Goal: Task Accomplishment & Management: Manage account settings

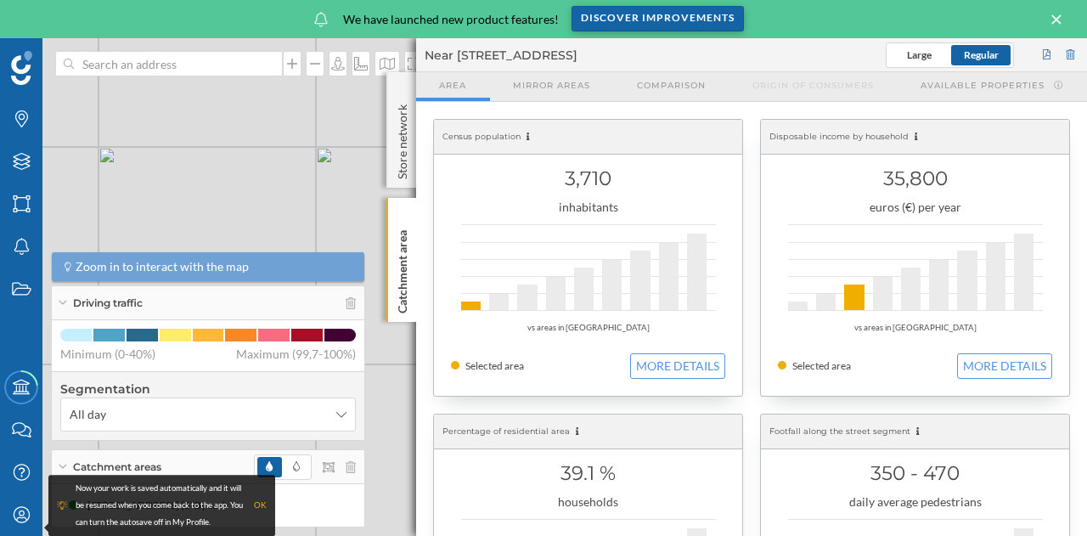
click at [713, 17] on div "Discover improvements" at bounding box center [658, 18] width 172 height 25
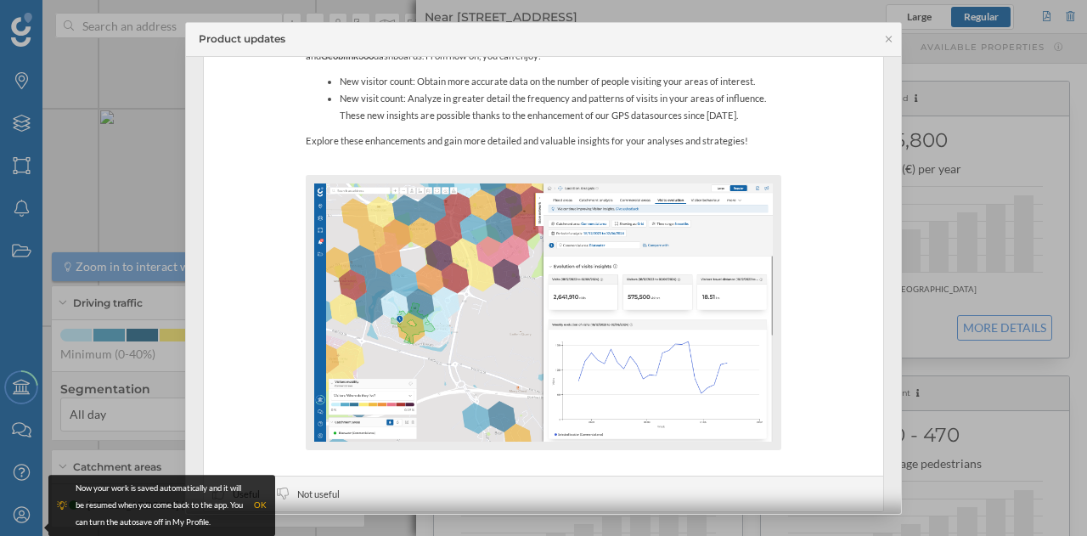
scroll to position [1402, 0]
click at [524, 278] on img at bounding box center [543, 312] width 459 height 258
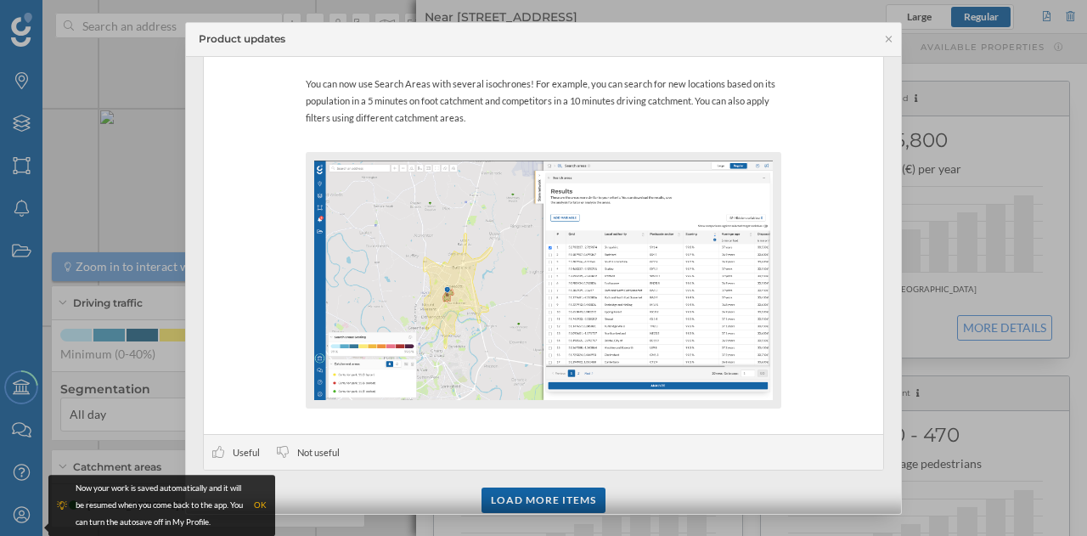
scroll to position [3815, 0]
click at [544, 486] on div "Load more items" at bounding box center [544, 498] width 124 height 25
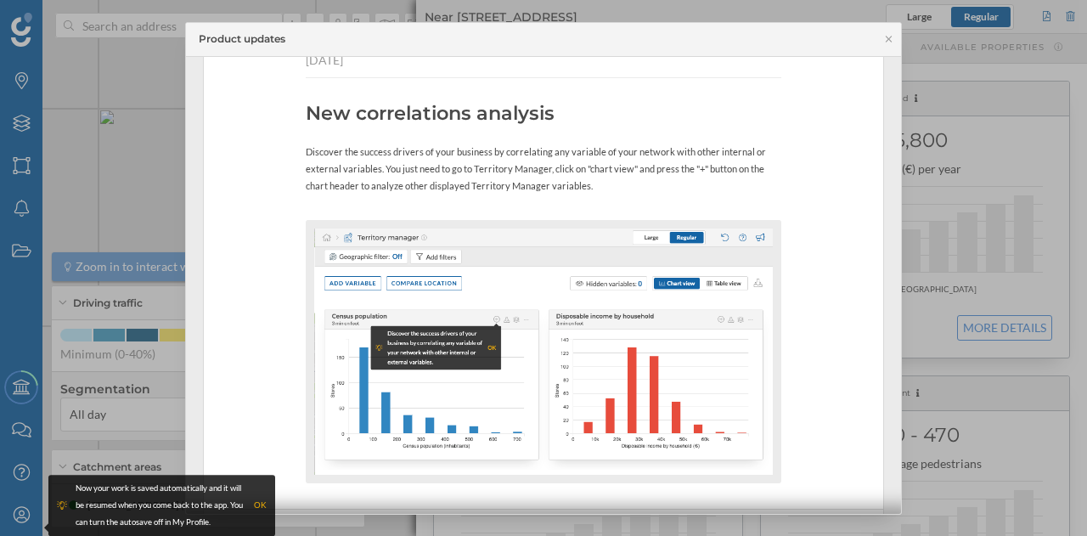
scroll to position [5084, 0]
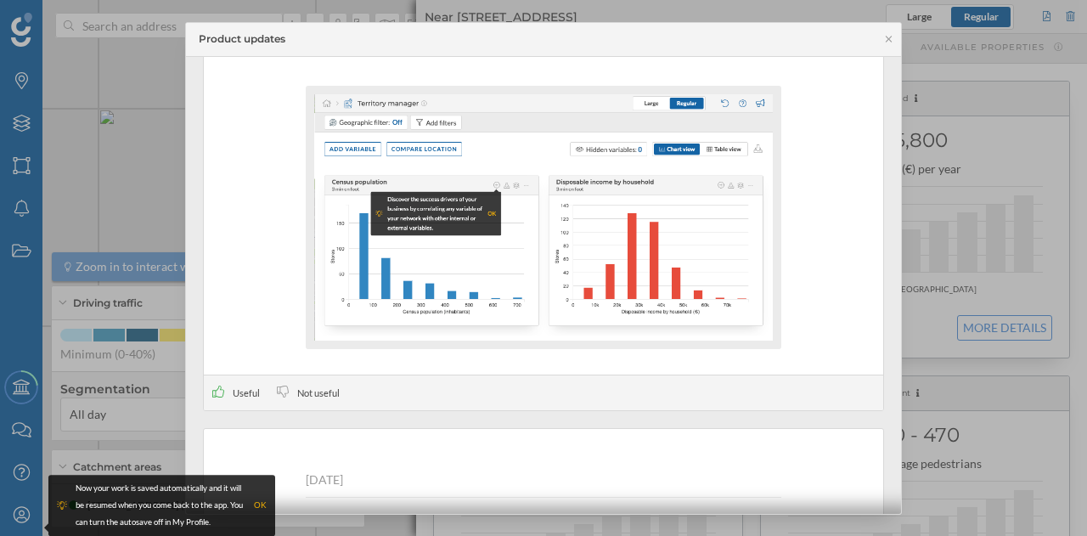
click at [212, 384] on div "Useful" at bounding box center [236, 393] width 48 height 18
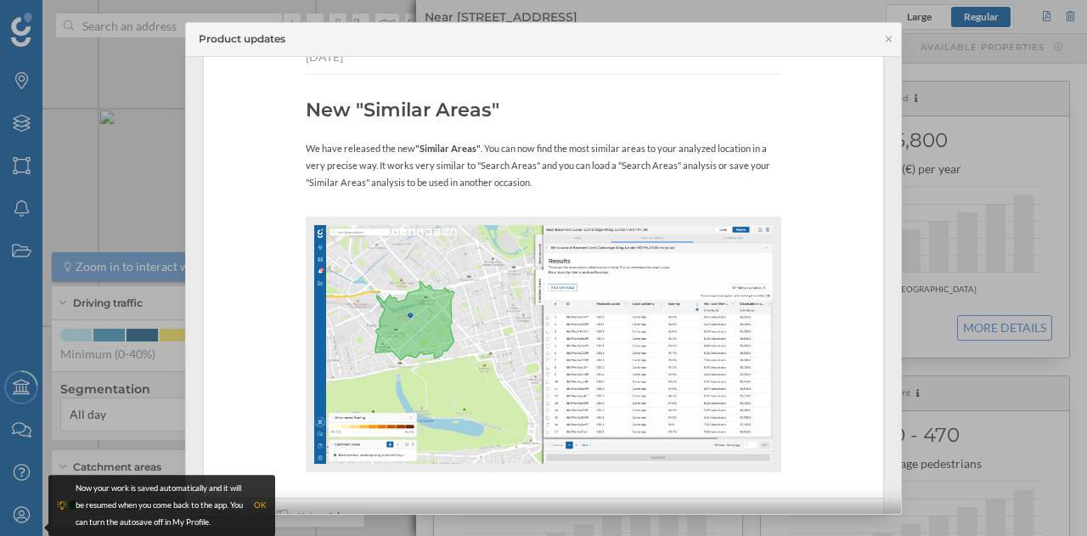
scroll to position [7294, 0]
click at [533, 302] on img at bounding box center [543, 342] width 459 height 239
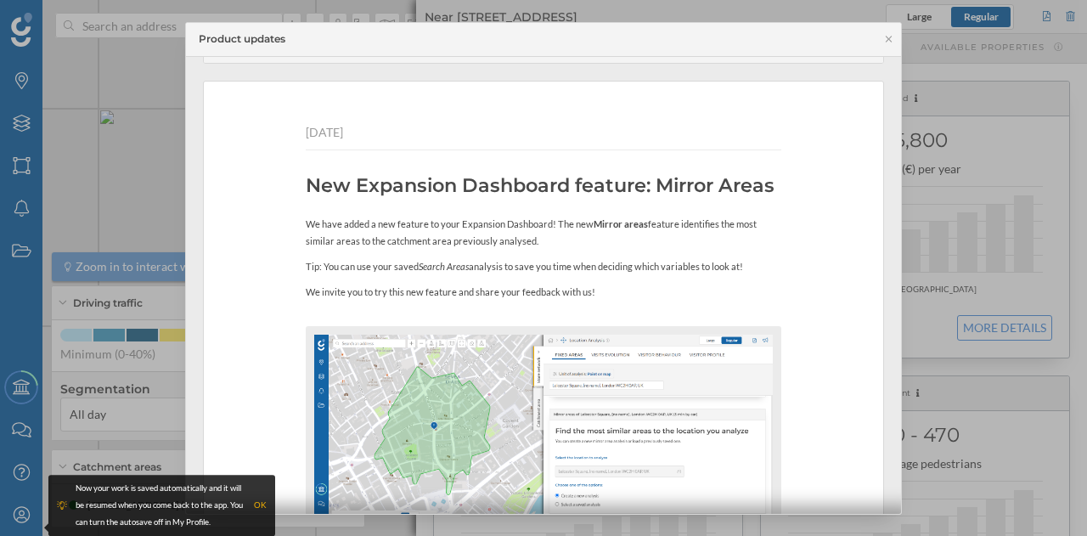
scroll to position [7857, 0]
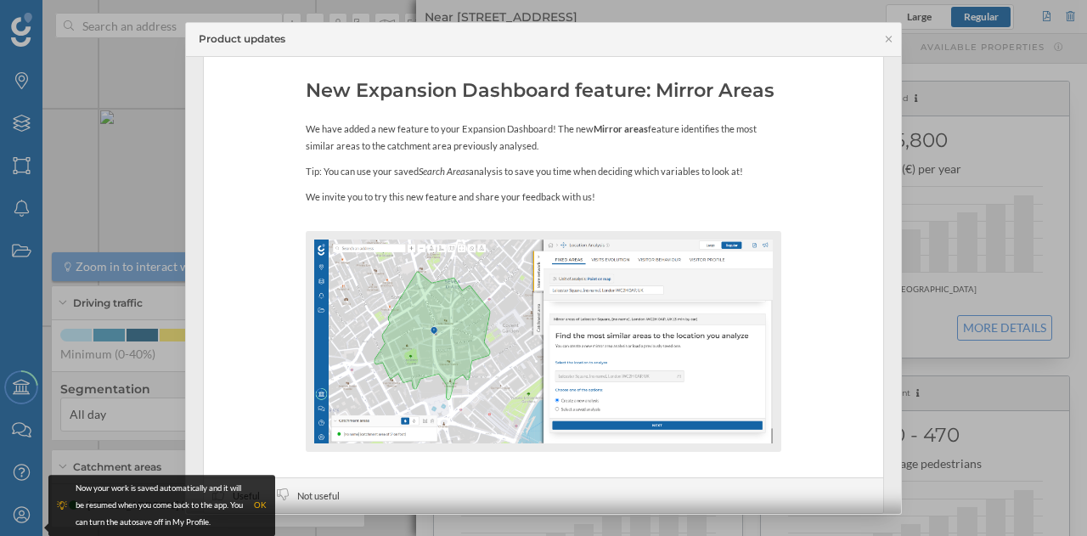
click at [256, 500] on div "OK" at bounding box center [260, 505] width 13 height 17
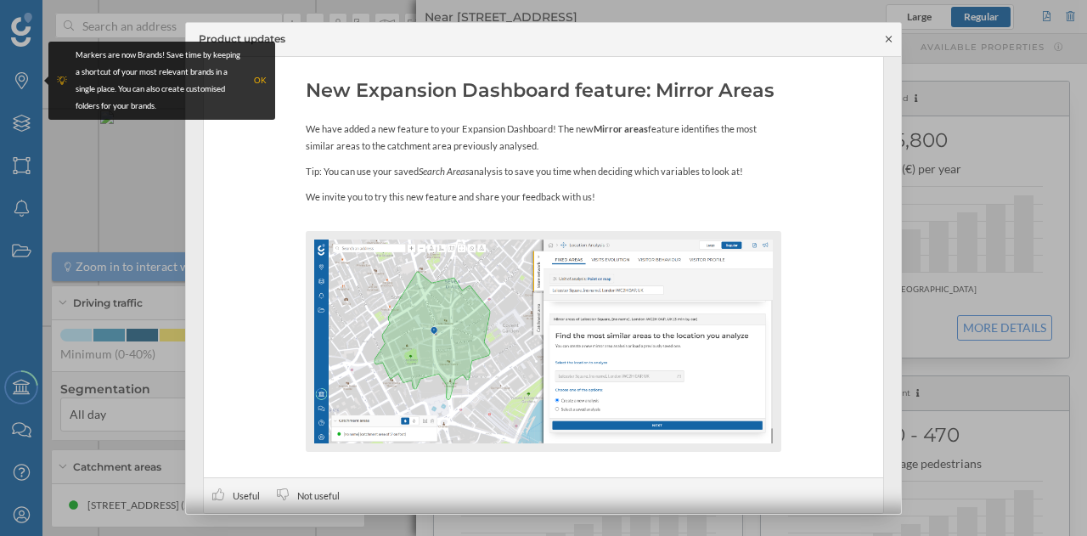
click at [888, 37] on icon at bounding box center [889, 39] width 6 height 6
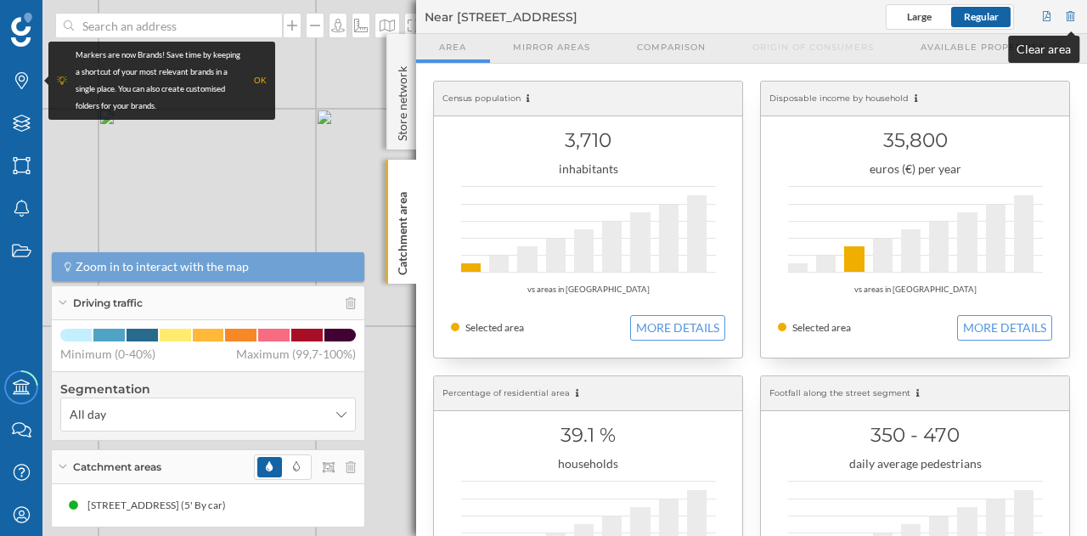
click at [1068, 20] on div at bounding box center [1070, 16] width 15 height 25
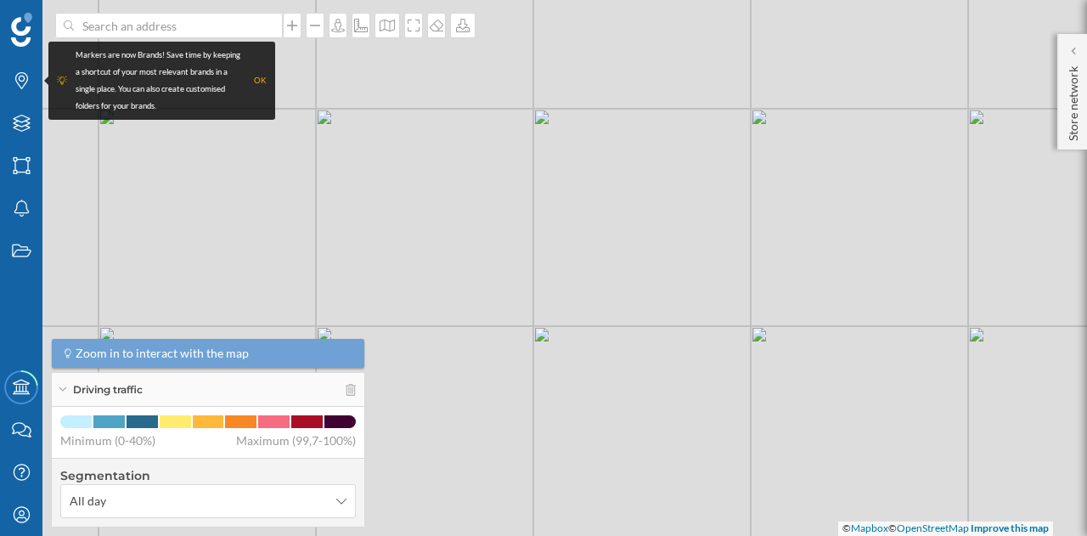
click at [255, 82] on div "OK" at bounding box center [260, 80] width 13 height 17
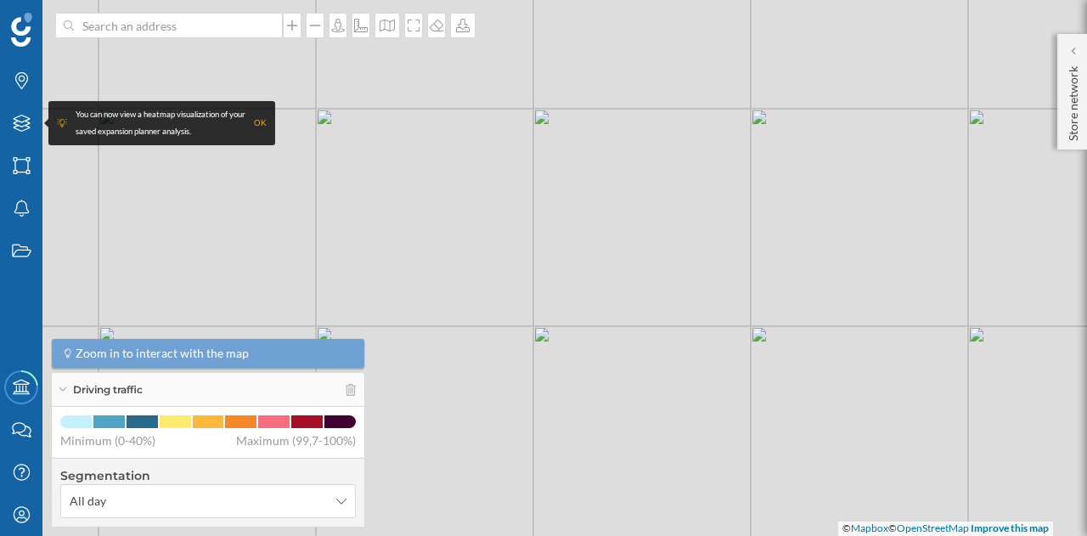
click at [265, 123] on div "OK" at bounding box center [260, 123] width 13 height 17
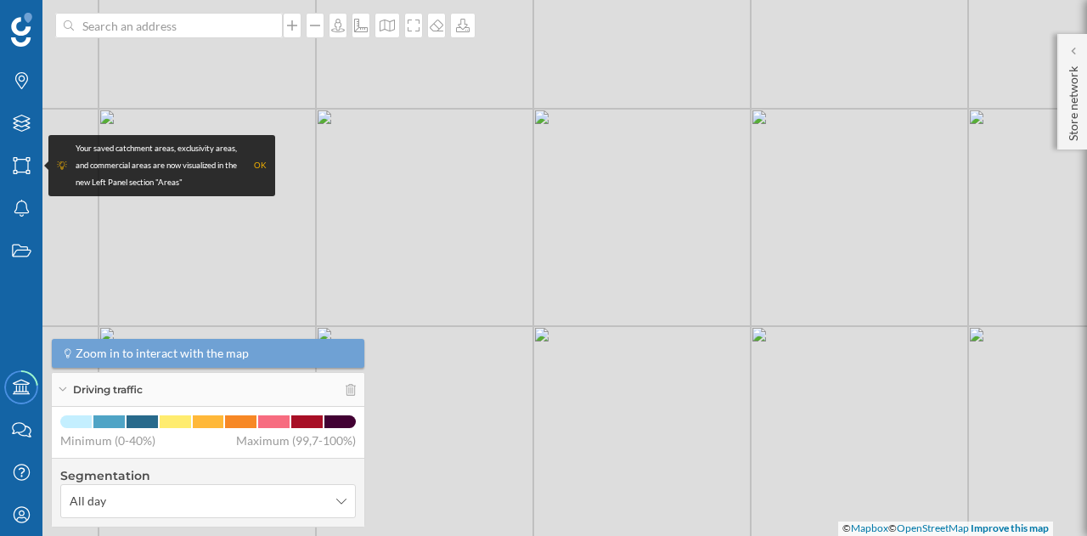
click at [263, 166] on div "OK" at bounding box center [260, 165] width 13 height 17
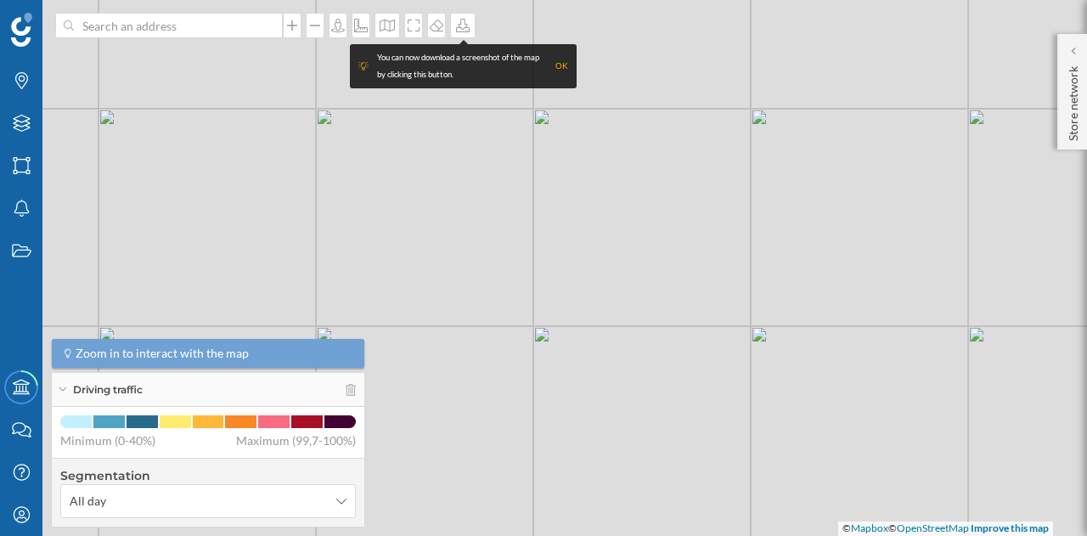
click at [559, 64] on div "OK" at bounding box center [561, 66] width 13 height 17
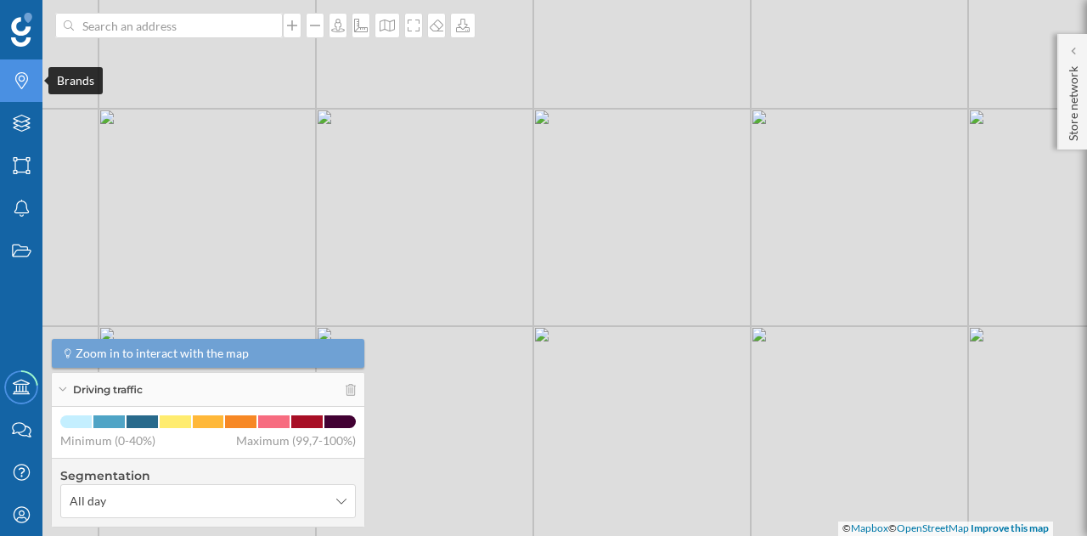
click at [17, 87] on icon "Brands" at bounding box center [21, 80] width 21 height 17
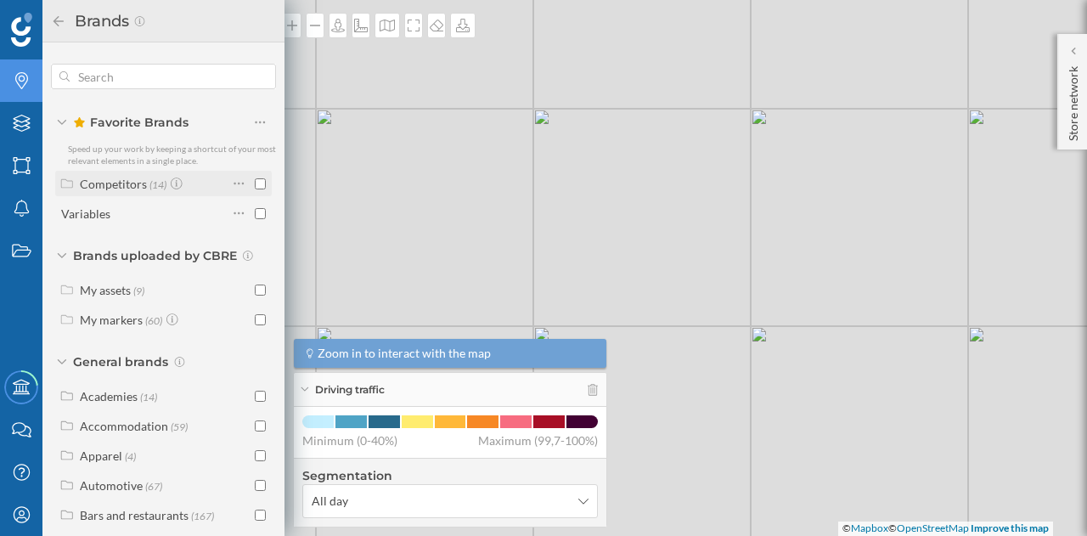
click at [110, 184] on div "Competitors" at bounding box center [113, 184] width 67 height 14
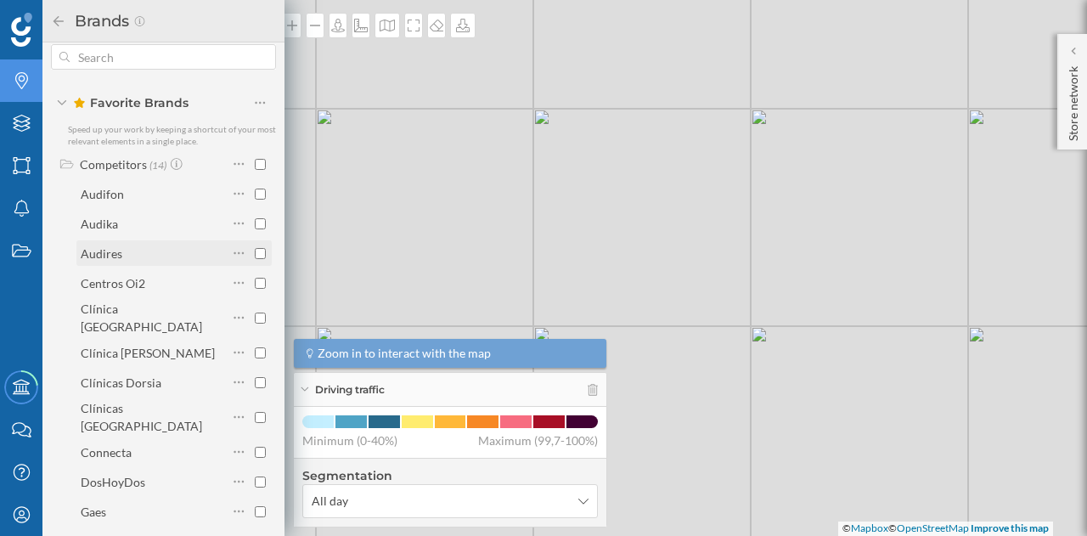
scroll to position [18, 0]
click at [116, 161] on div "Competitors" at bounding box center [113, 166] width 67 height 14
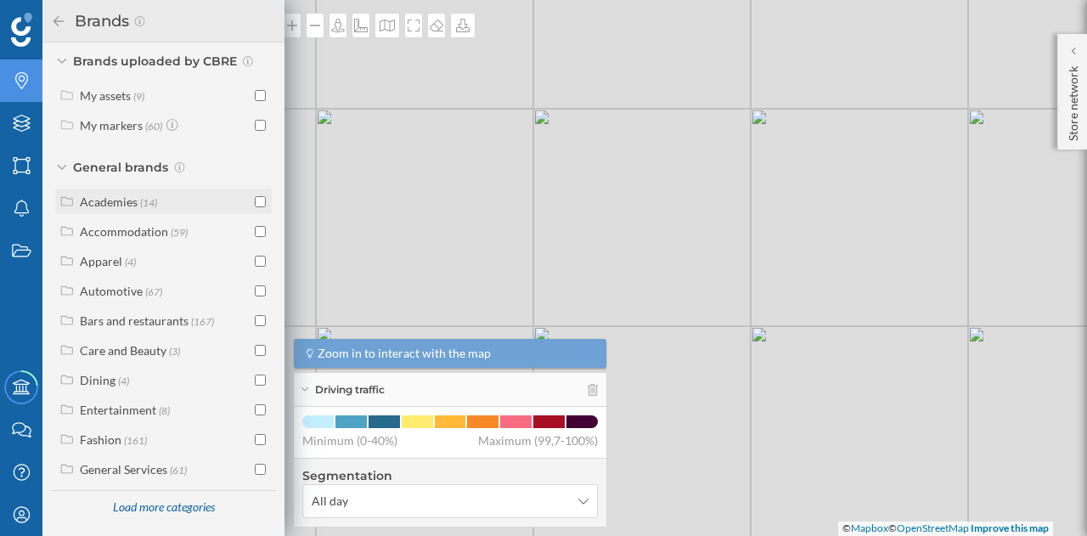
scroll to position [195, 0]
click at [177, 510] on div "Load more categories" at bounding box center [163, 506] width 123 height 25
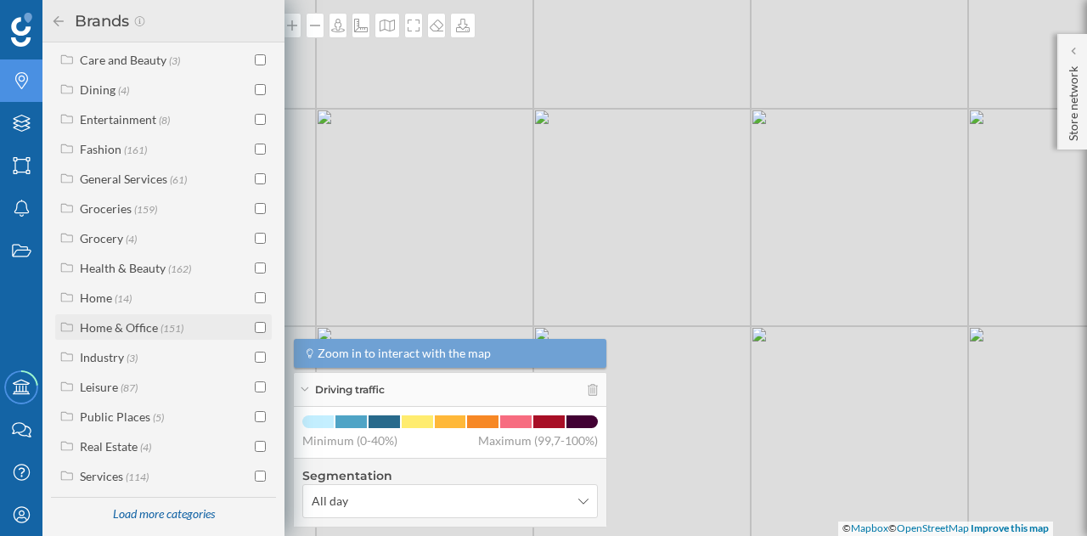
scroll to position [0, 0]
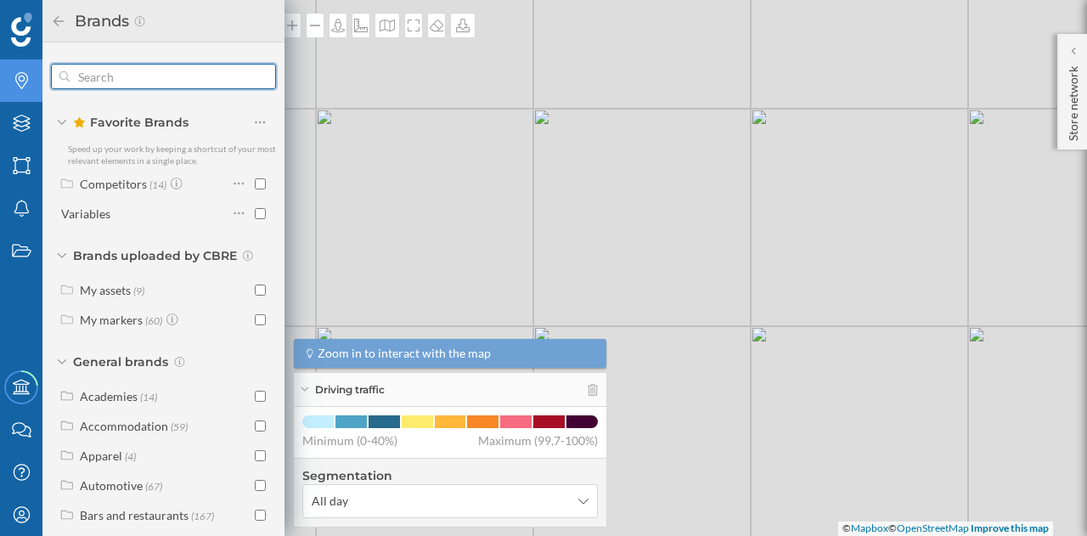
click at [110, 69] on input "text" at bounding box center [164, 76] width 188 height 34
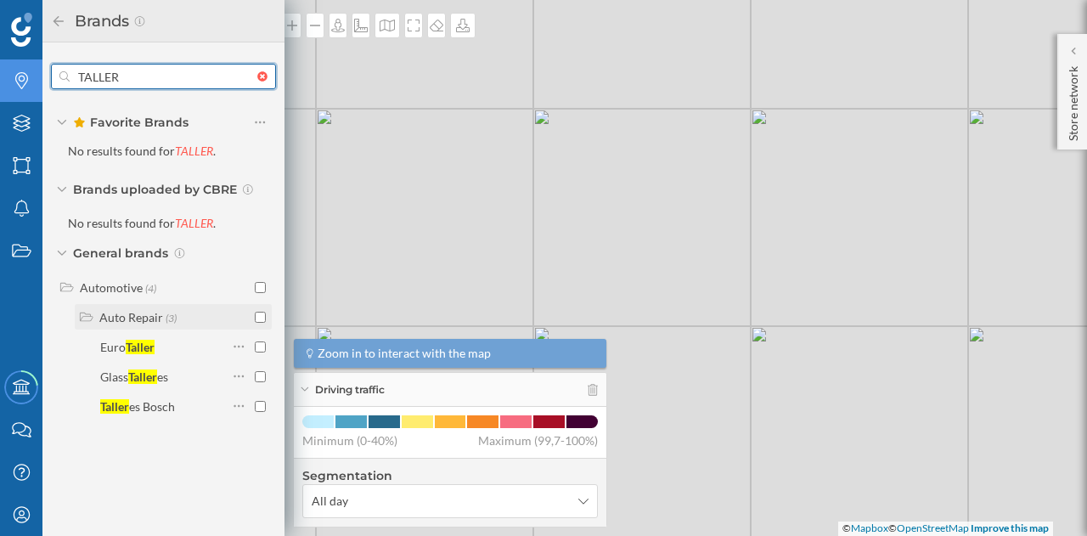
type input "TALLER"
click at [134, 312] on div "Auto Repair" at bounding box center [131, 317] width 64 height 14
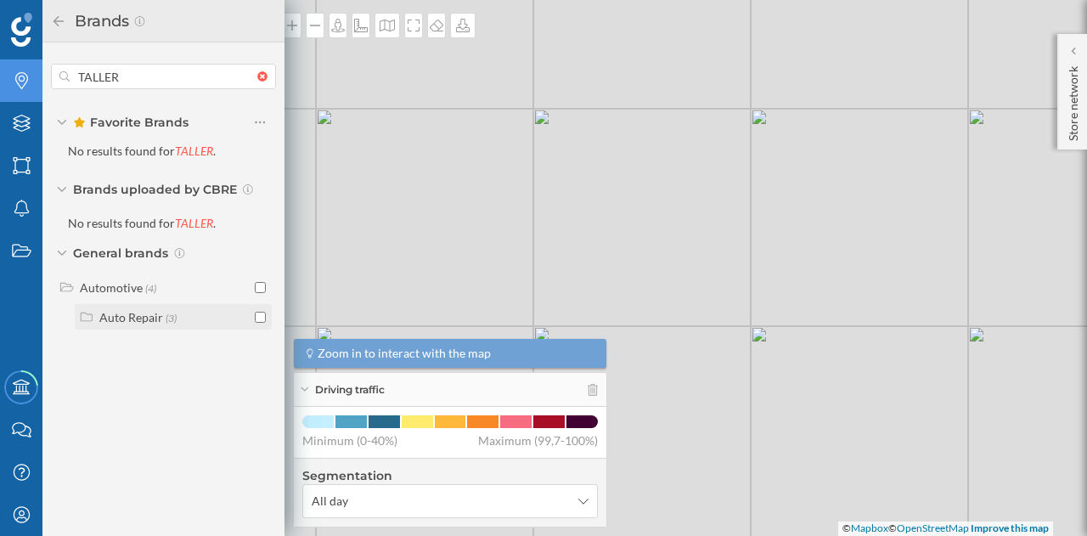
click at [134, 312] on div "Auto Repair" at bounding box center [131, 317] width 64 height 14
click at [117, 281] on div "Automotive" at bounding box center [111, 287] width 63 height 14
click at [128, 283] on div "Automotive" at bounding box center [111, 287] width 63 height 14
click at [211, 319] on div "Auto Repair (3)" at bounding box center [174, 317] width 151 height 18
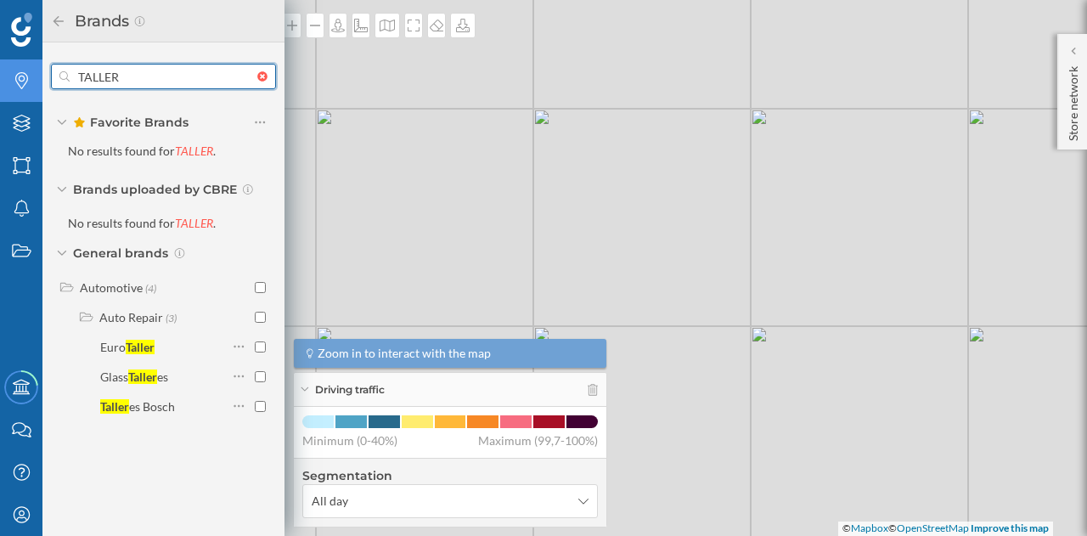
drag, startPoint x: 139, startPoint y: 81, endPoint x: 5, endPoint y: 59, distance: 136.0
click at [5, 59] on div "Brands Layers Areas Notifications States Academy Contact us Help Center My Prof…" at bounding box center [142, 268] width 285 height 536
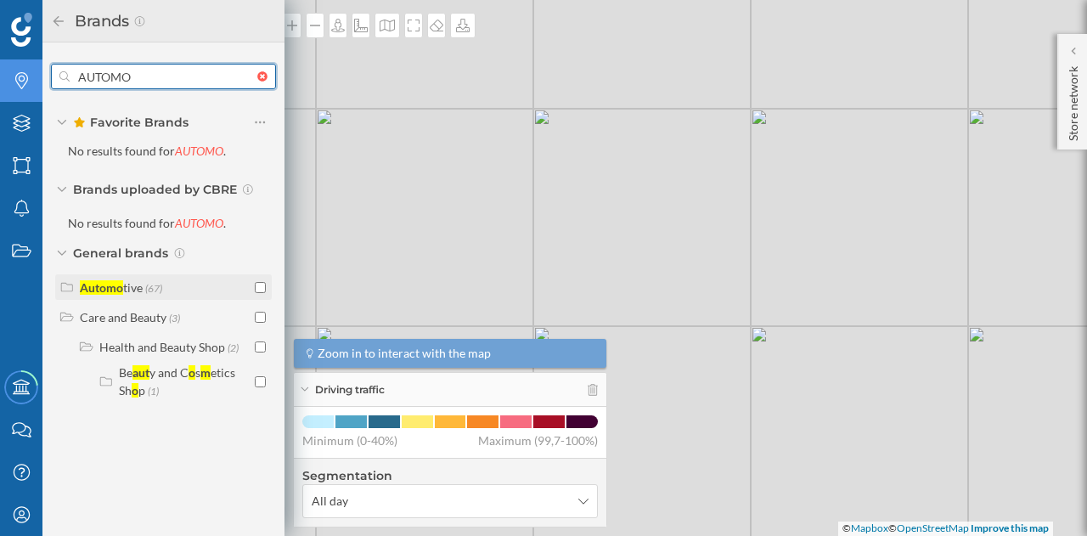
type input "AUTOMO"
click at [144, 286] on label "Automo tive (67)" at bounding box center [121, 288] width 82 height 18
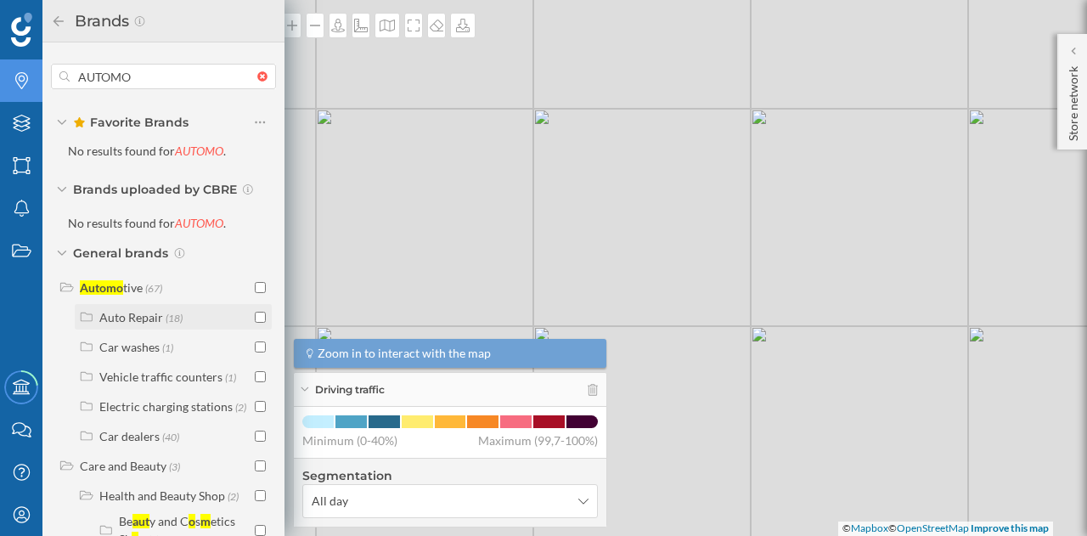
click at [187, 321] on div "Auto Repair (18)" at bounding box center [174, 317] width 151 height 18
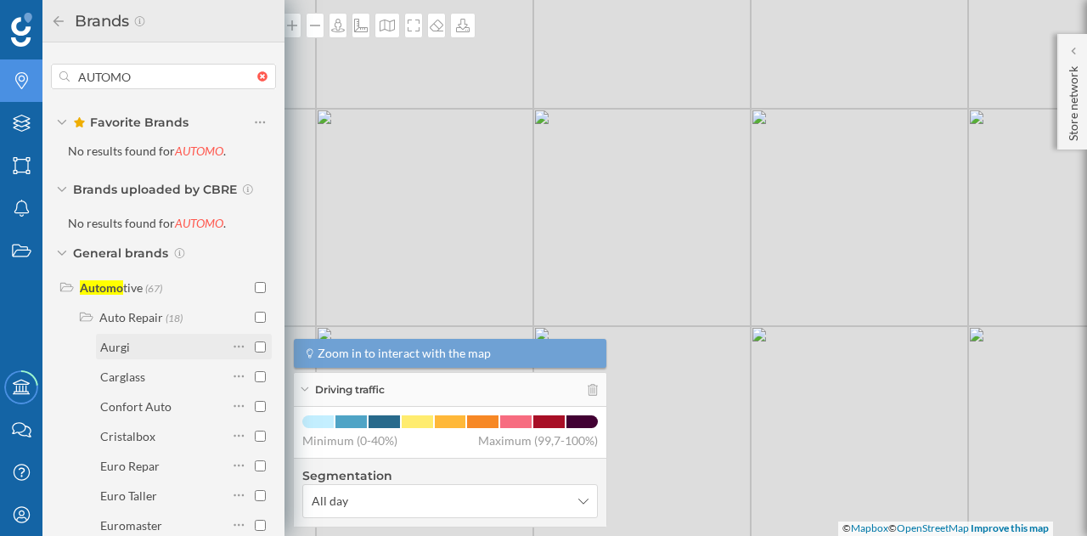
click at [256, 350] on input "checkbox" at bounding box center [260, 346] width 11 height 11
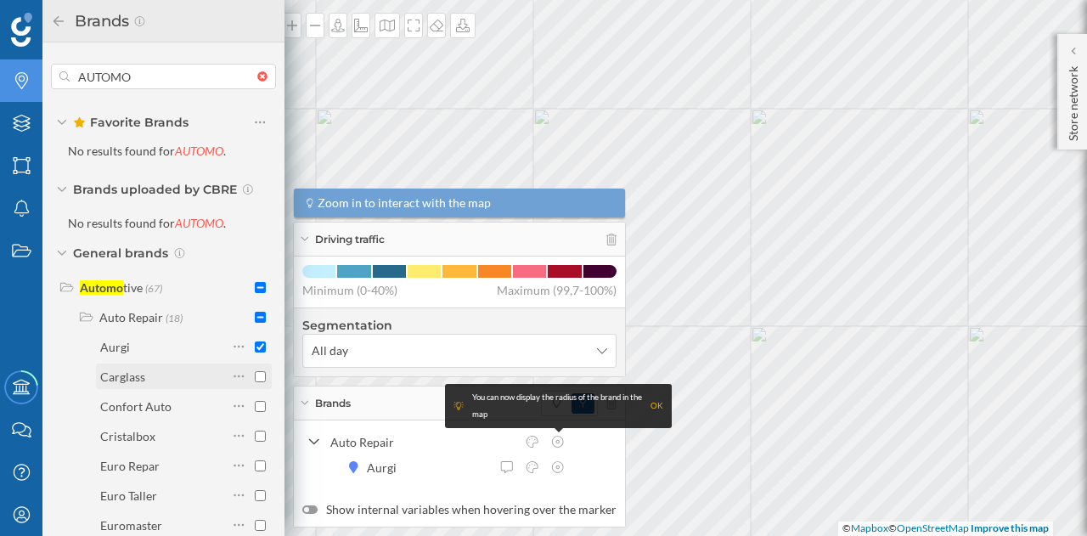
click at [260, 378] on input "checkbox" at bounding box center [260, 376] width 11 height 11
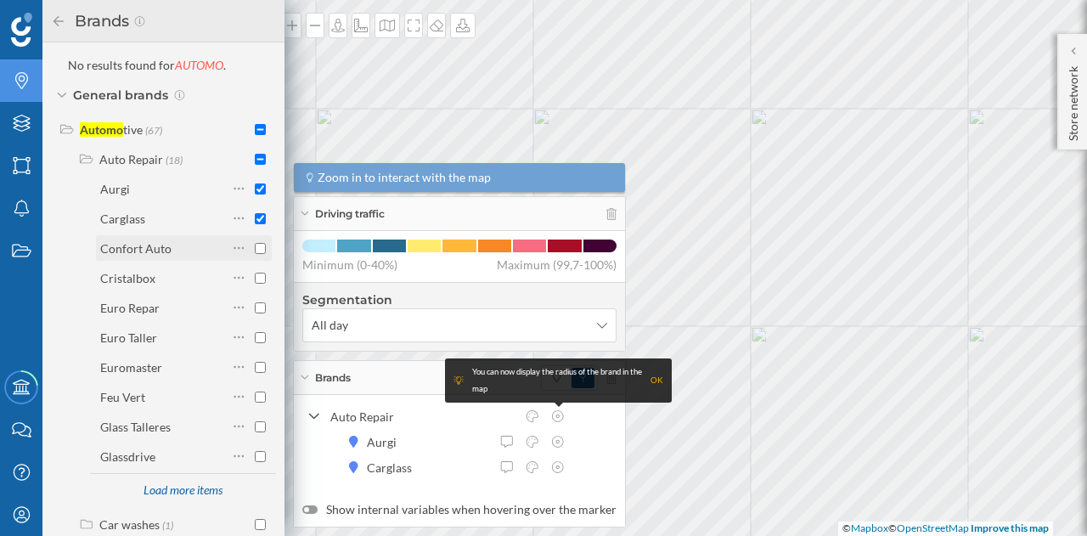
scroll to position [159, 0]
click at [258, 394] on input "checkbox" at bounding box center [260, 396] width 11 height 11
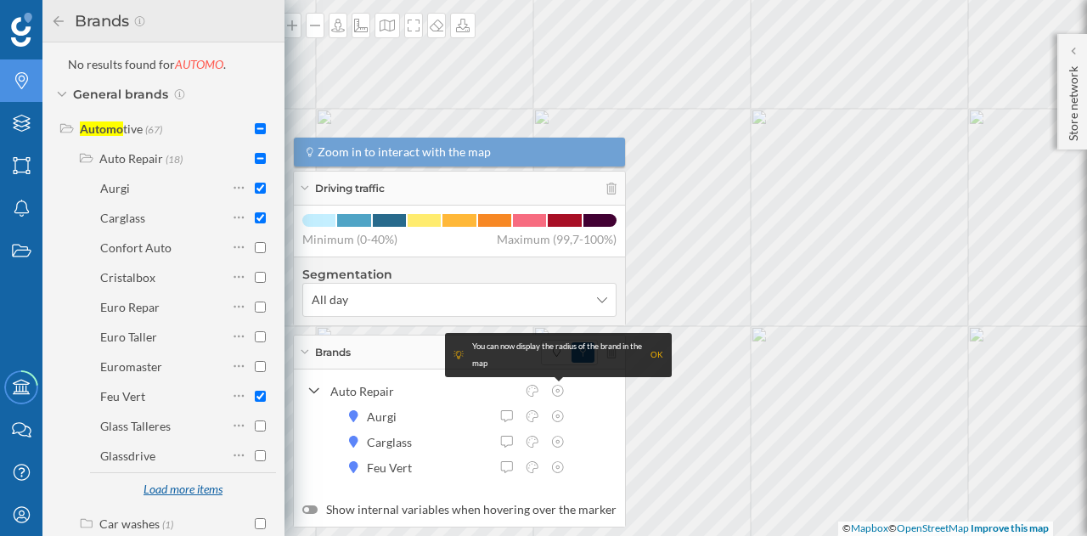
click at [184, 486] on div "Load more items" at bounding box center [182, 489] width 100 height 25
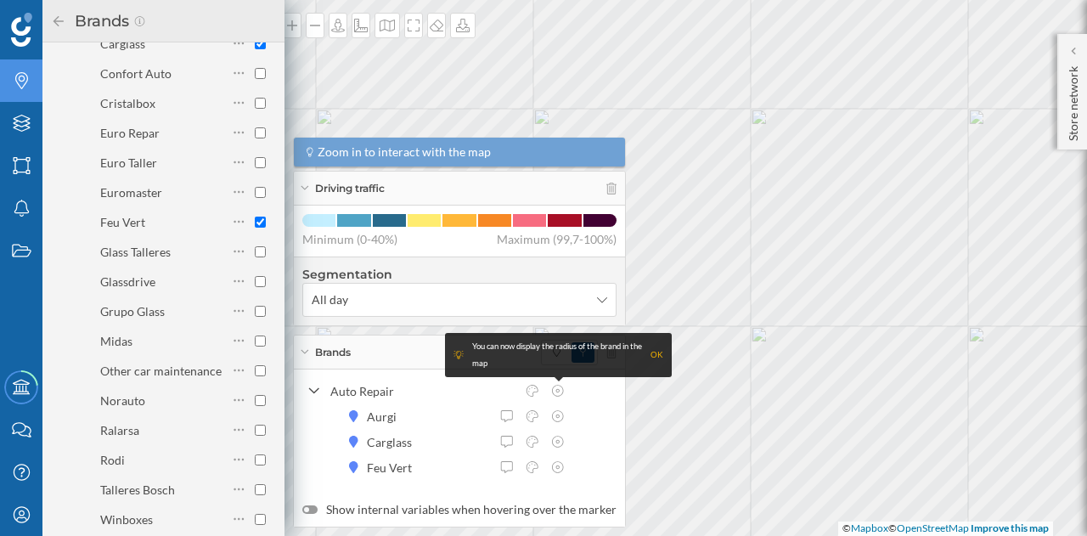
scroll to position [347, 0]
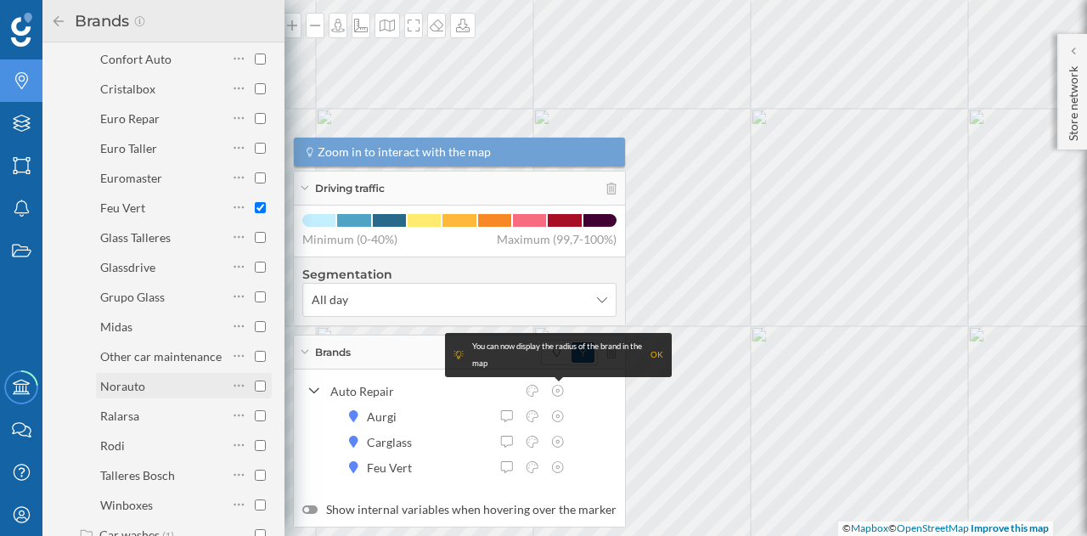
click at [256, 386] on input "checkbox" at bounding box center [260, 385] width 11 height 11
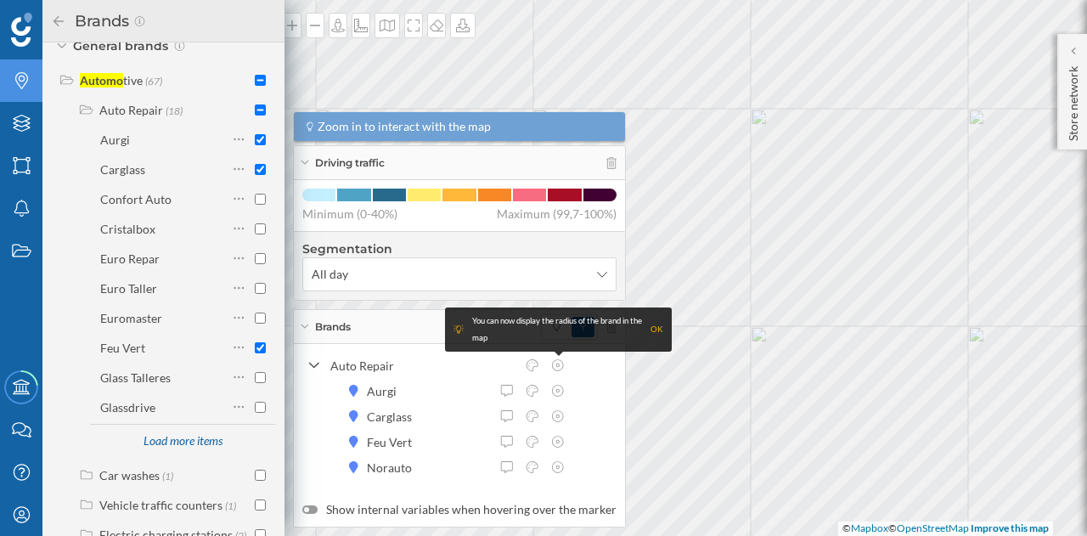
scroll to position [200, 0]
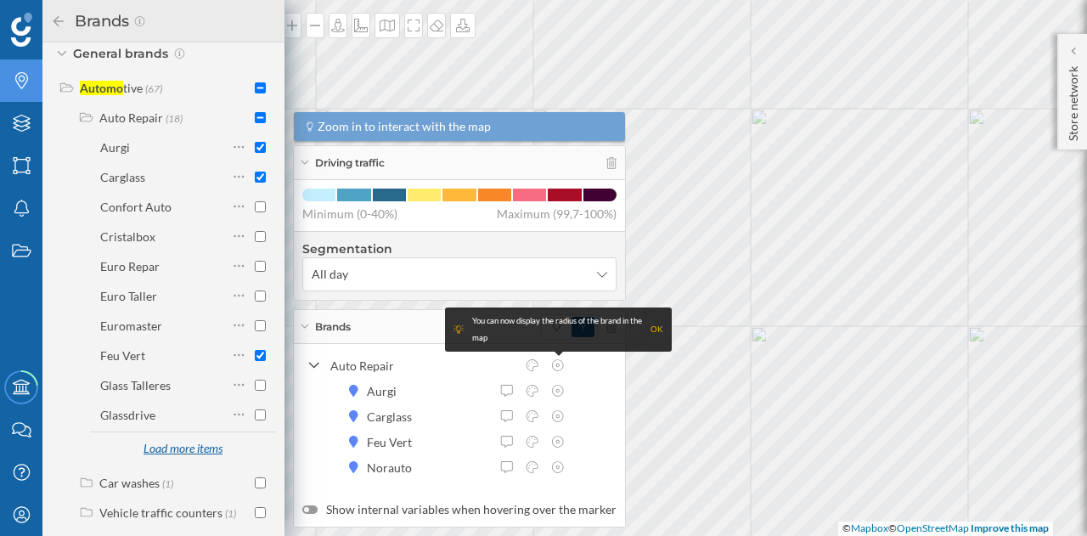
click at [195, 449] on div "Load more items" at bounding box center [182, 449] width 100 height 25
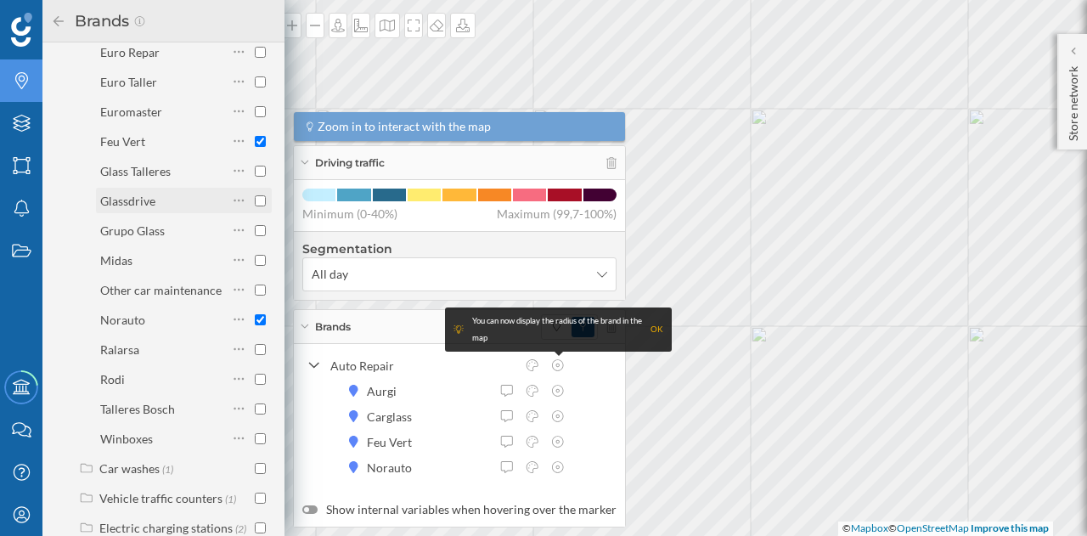
scroll to position [405, 0]
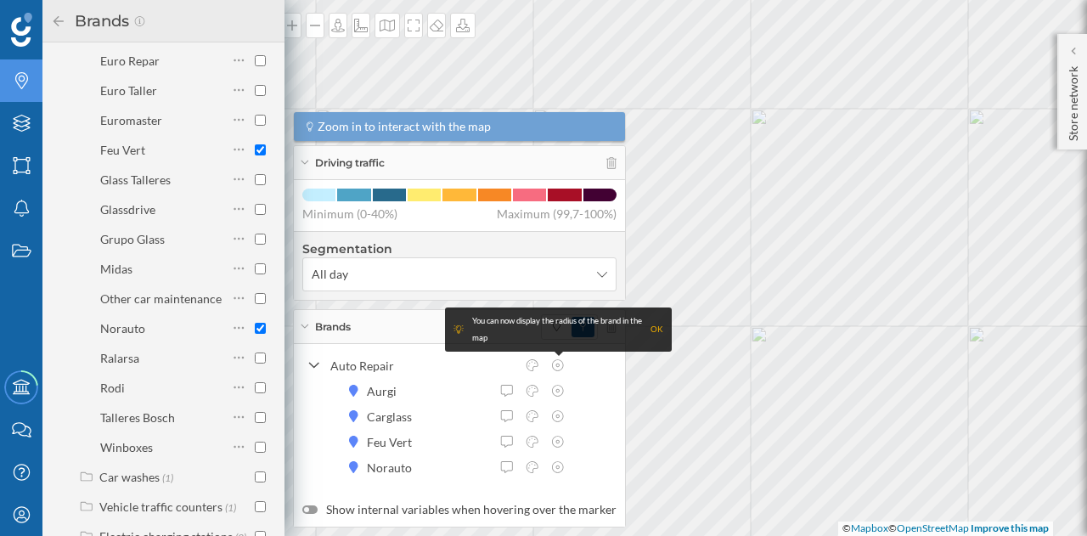
click at [657, 329] on div "OK" at bounding box center [657, 329] width 13 height 17
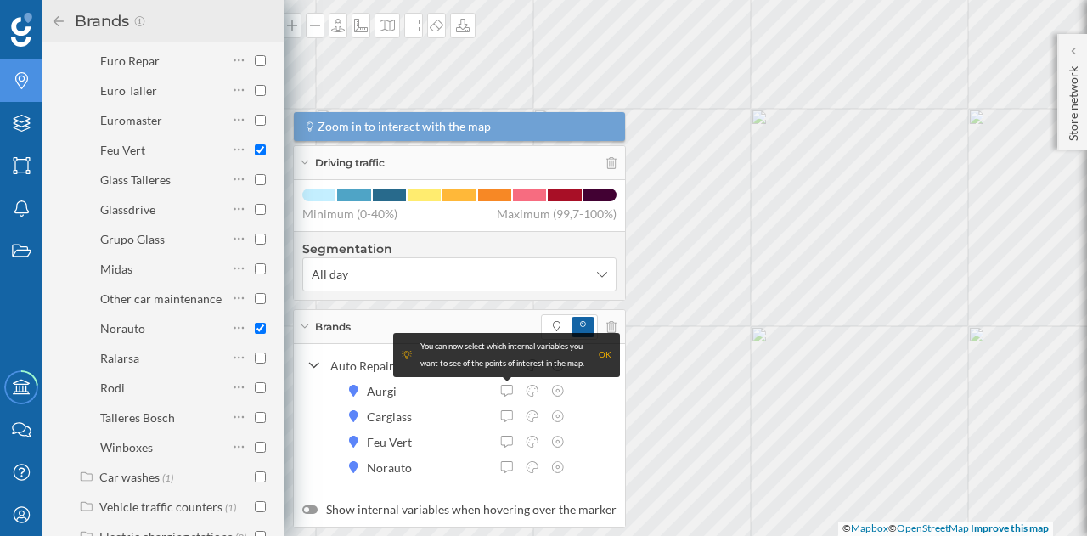
click at [607, 354] on div "OK" at bounding box center [605, 355] width 13 height 17
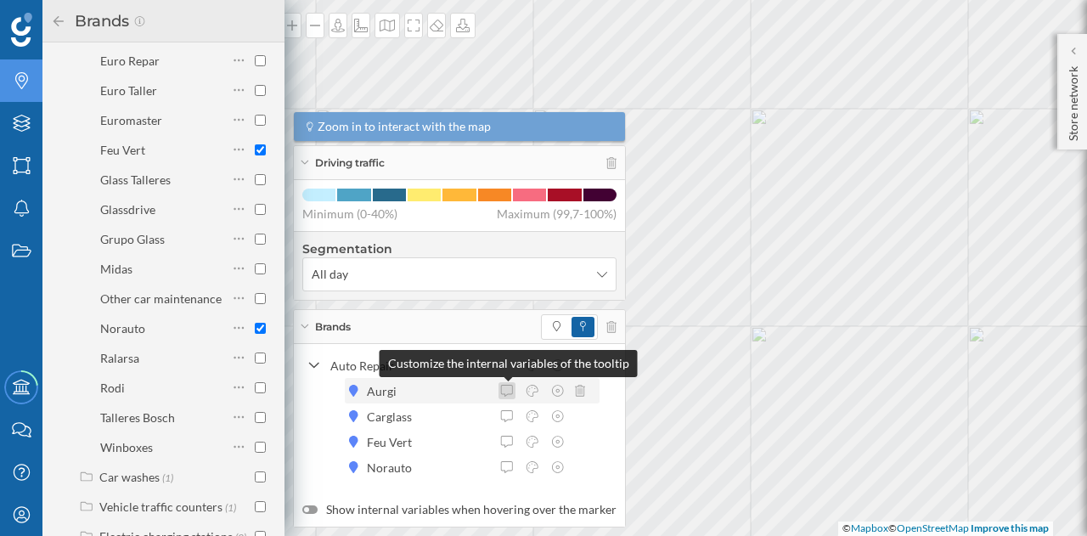
click at [506, 388] on icon at bounding box center [506, 391] width 15 height 12
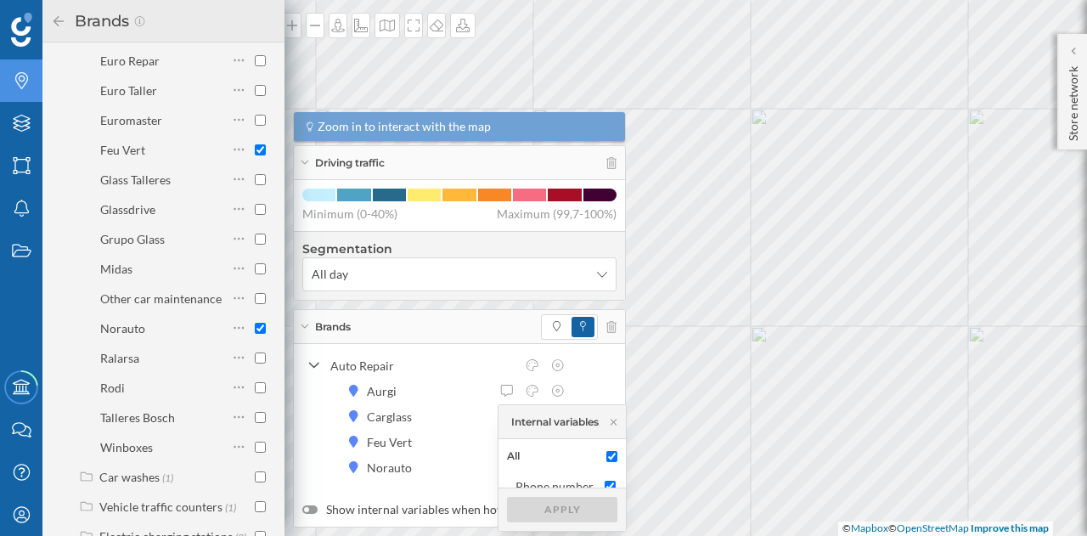
scroll to position [14, 0]
click at [572, 420] on div "Internal variables" at bounding box center [554, 421] width 87 height 15
click at [599, 376] on div "Auto Repair Aurgi Carglass Feu Vert Norauto" at bounding box center [459, 415] width 314 height 127
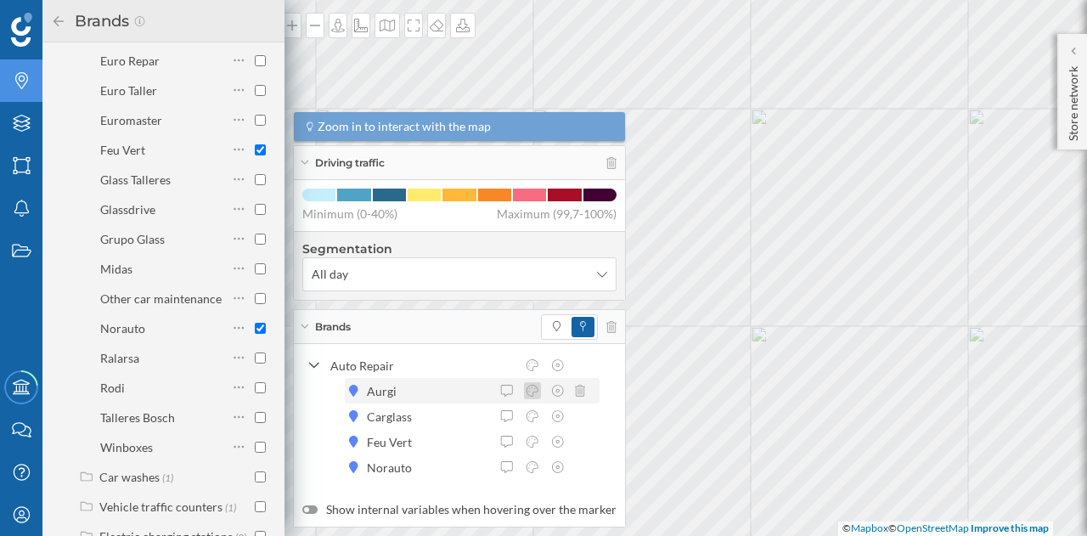
click at [532, 389] on icon at bounding box center [532, 391] width 15 height 12
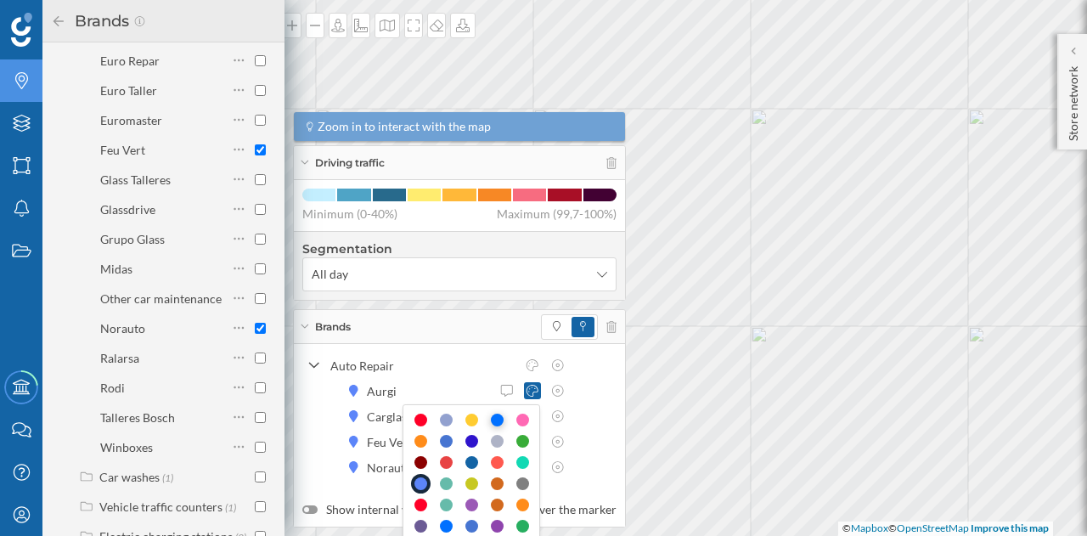
click at [496, 420] on div at bounding box center [497, 420] width 13 height 13
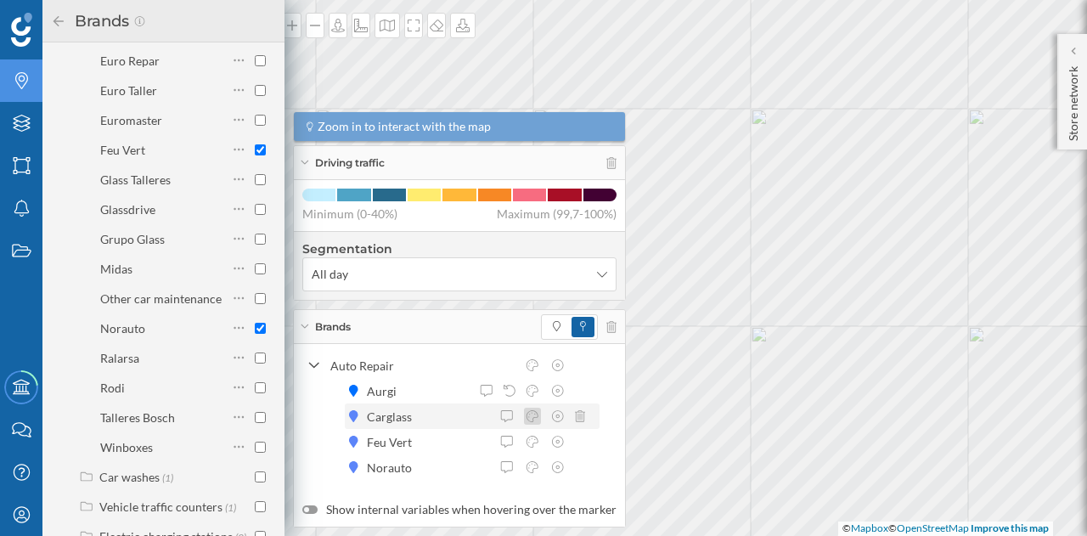
click at [533, 415] on icon at bounding box center [532, 416] width 15 height 12
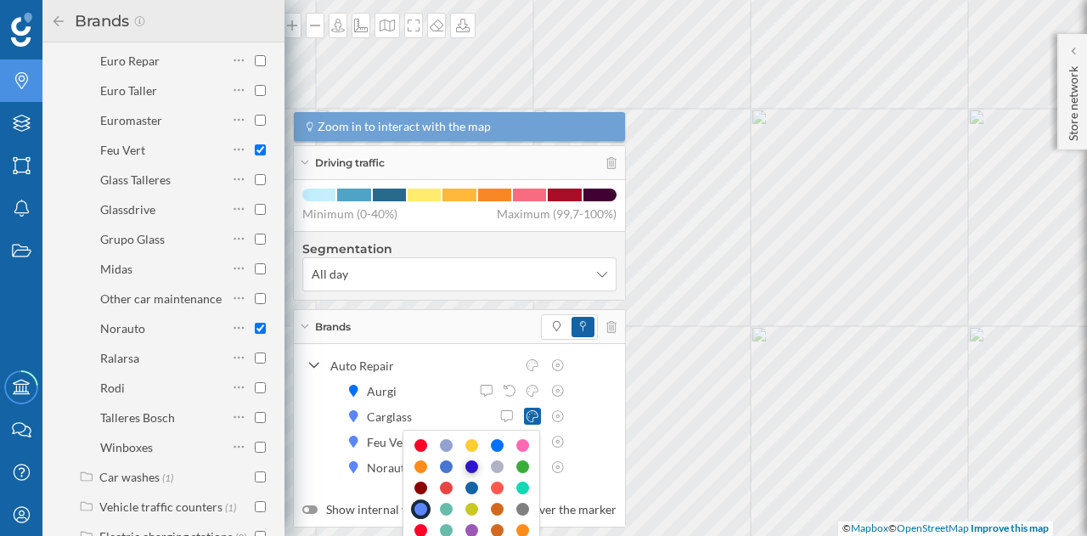
click at [472, 466] on div at bounding box center [471, 466] width 13 height 13
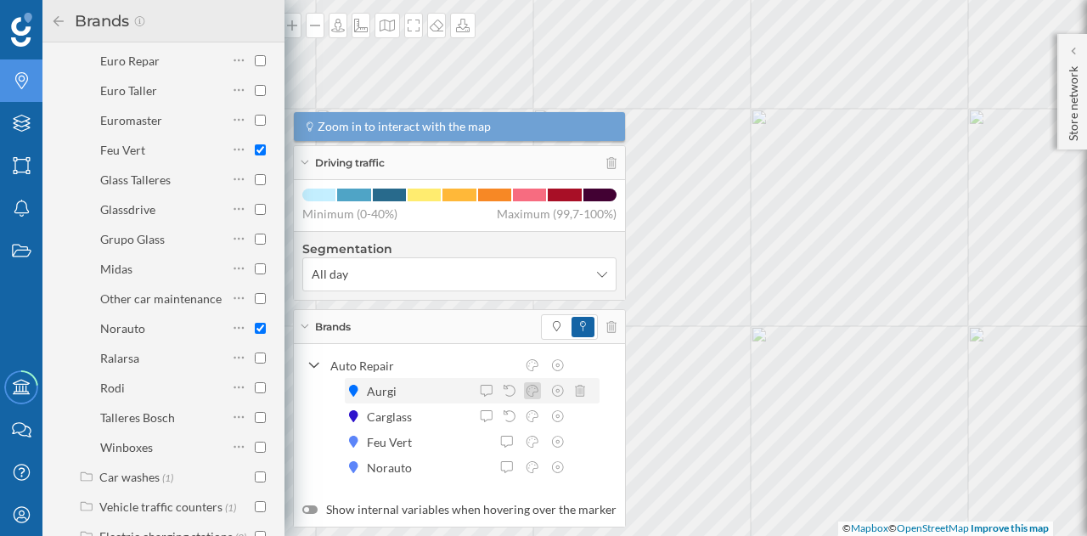
click at [535, 385] on div at bounding box center [532, 390] width 17 height 17
click at [531, 389] on icon at bounding box center [532, 391] width 15 height 12
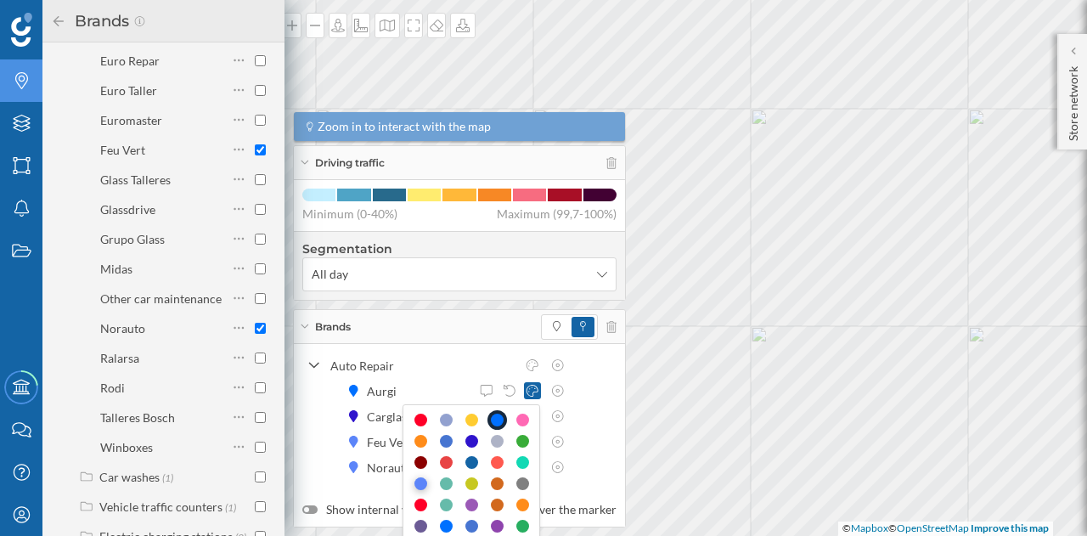
click at [414, 483] on div at bounding box center [420, 483] width 13 height 13
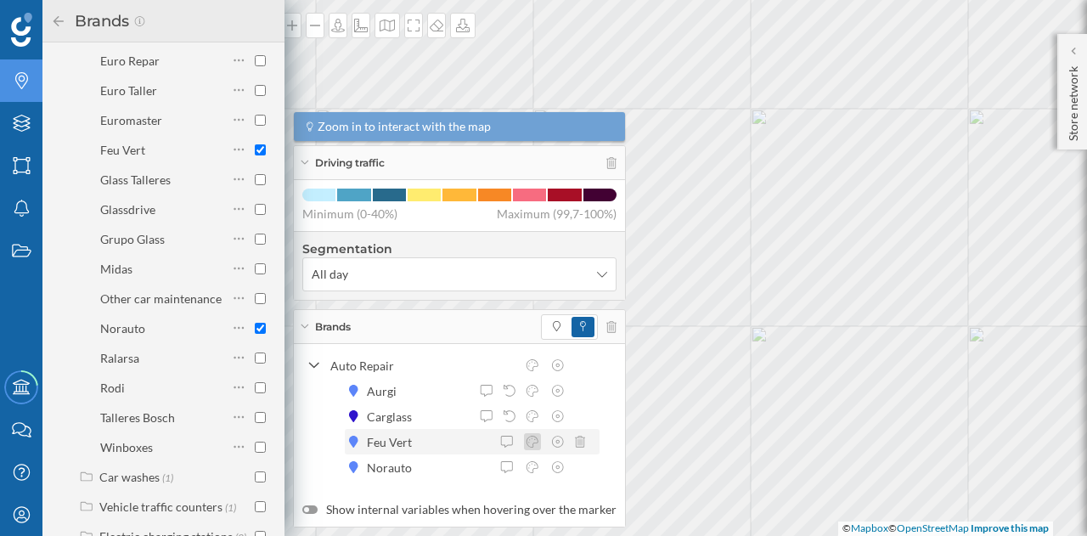
click at [533, 441] on icon at bounding box center [532, 442] width 15 height 12
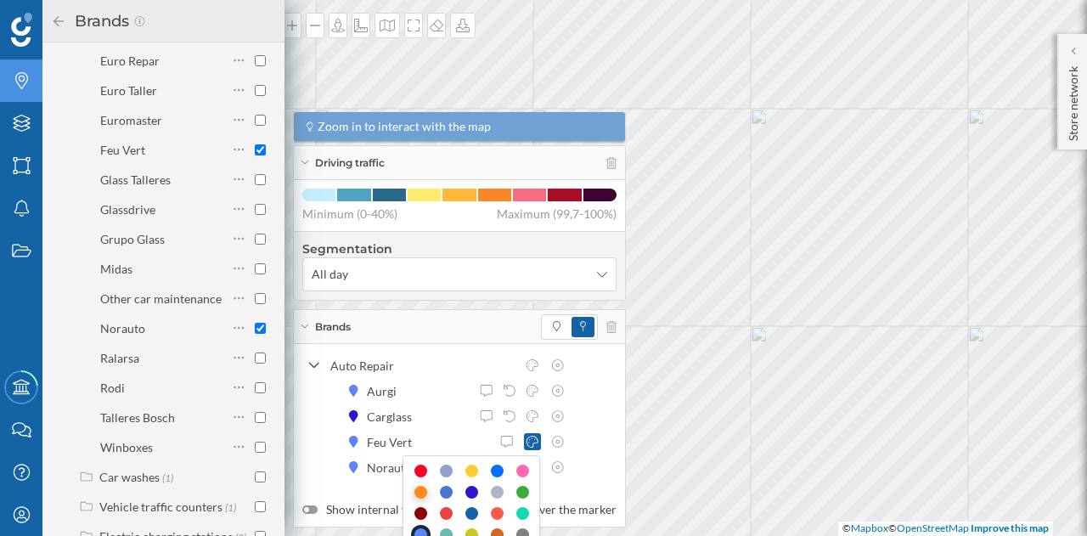
click at [421, 487] on div at bounding box center [420, 492] width 13 height 13
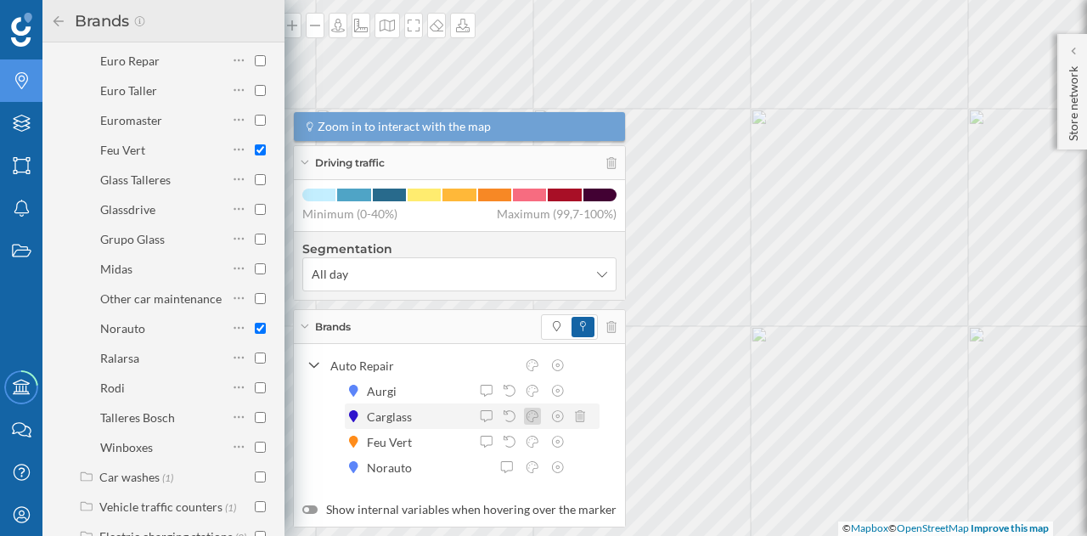
click at [530, 416] on icon at bounding box center [532, 416] width 15 height 12
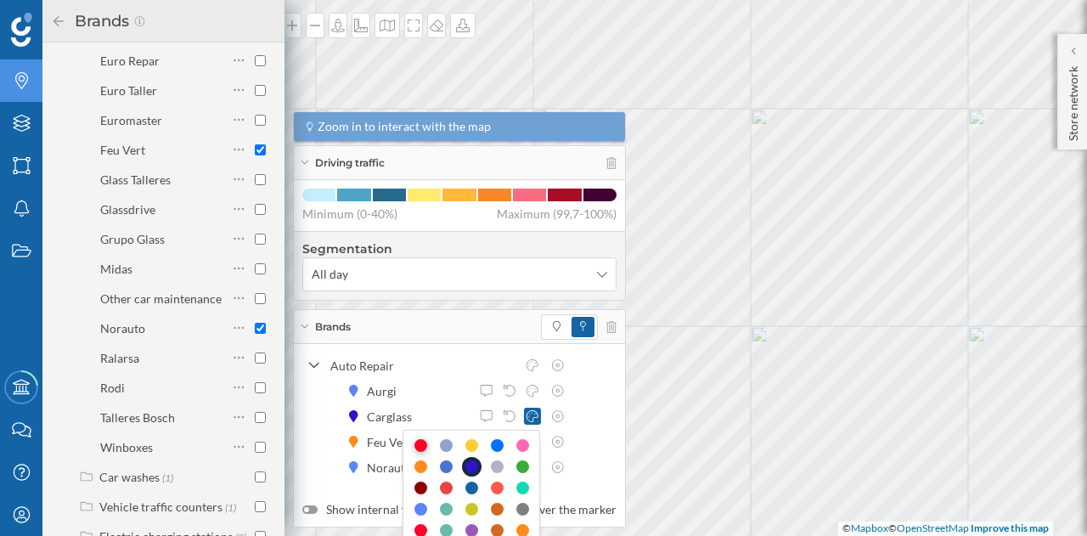
click at [420, 448] on div at bounding box center [420, 445] width 13 height 13
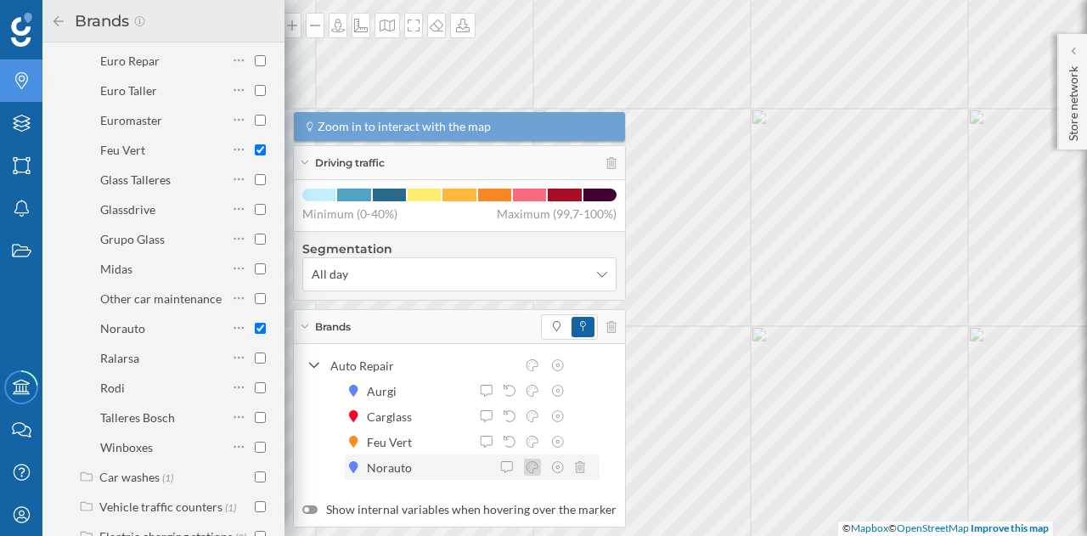
click at [531, 471] on icon at bounding box center [532, 467] width 15 height 12
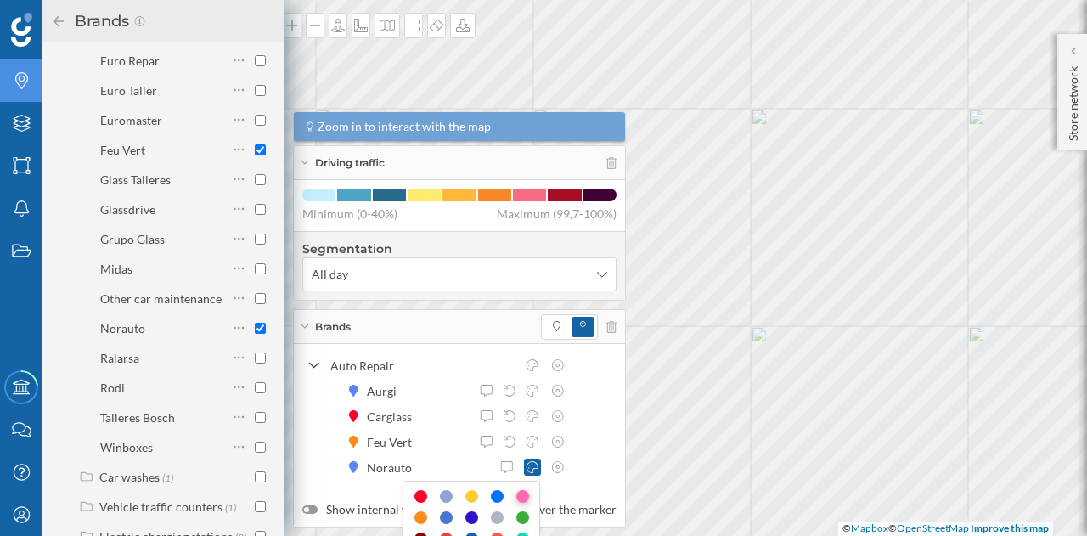
click at [522, 499] on div at bounding box center [522, 496] width 13 height 13
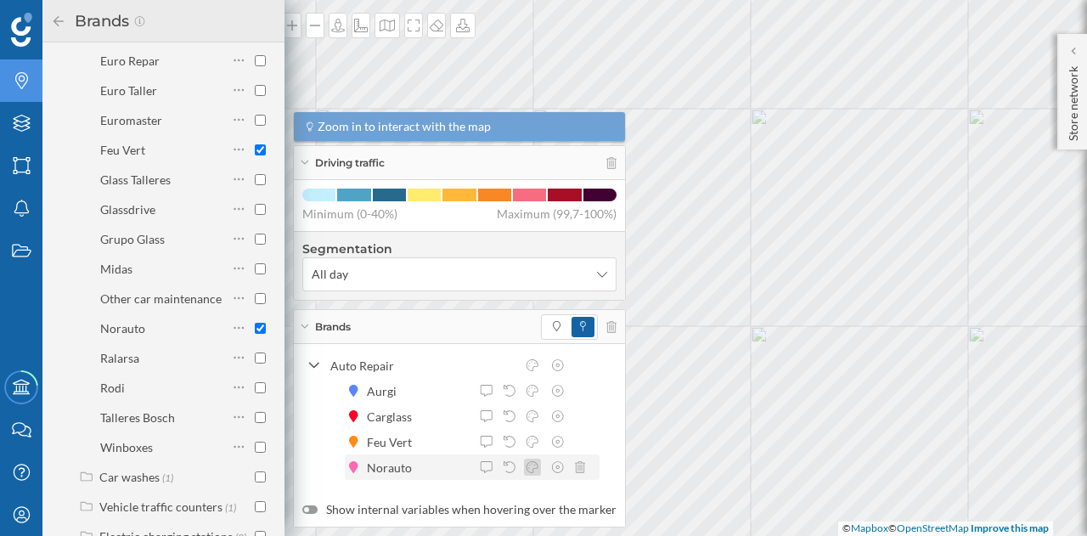
click at [527, 468] on icon at bounding box center [532, 467] width 15 height 12
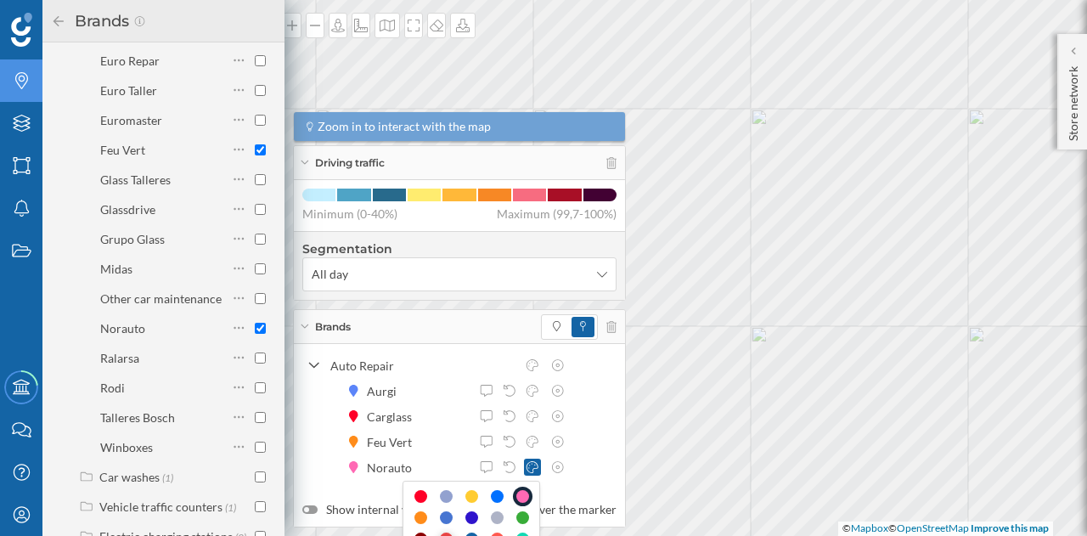
click at [445, 532] on div at bounding box center [446, 538] width 13 height 13
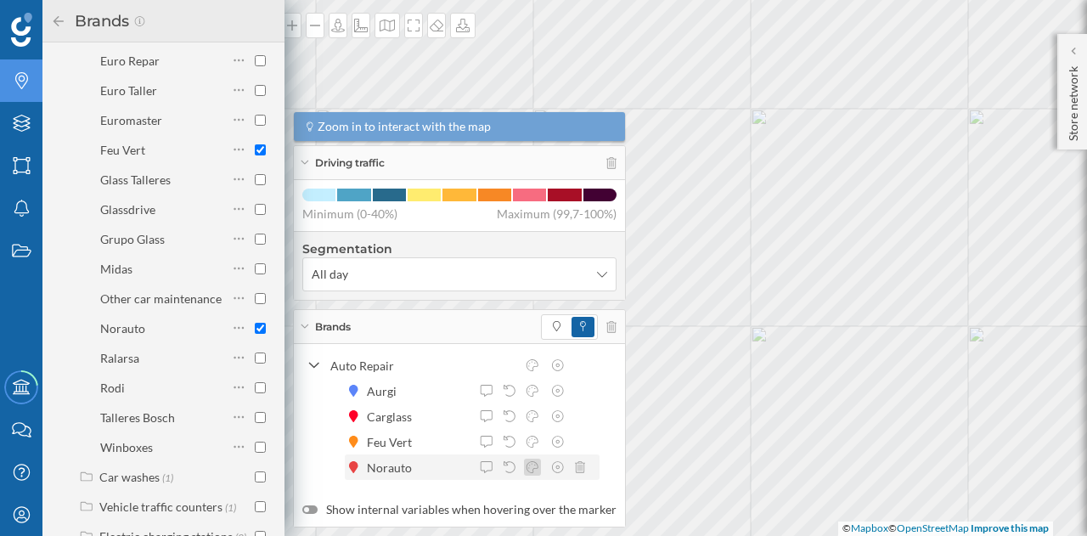
click at [534, 459] on div at bounding box center [532, 467] width 17 height 17
click at [538, 467] on icon at bounding box center [533, 467] width 12 height 12
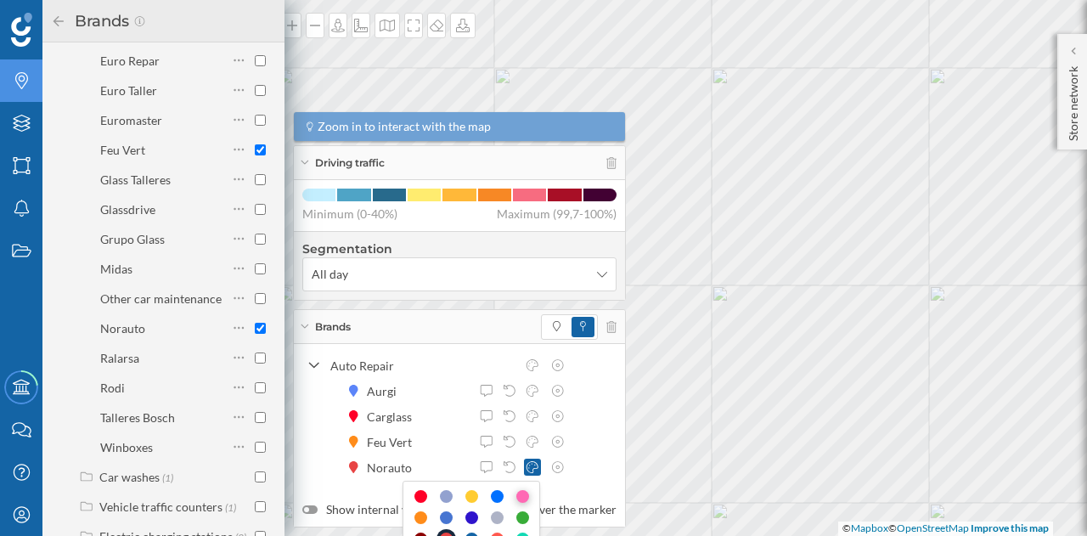
click at [516, 492] on div at bounding box center [522, 496] width 13 height 13
click at [572, 329] on span at bounding box center [583, 327] width 23 height 20
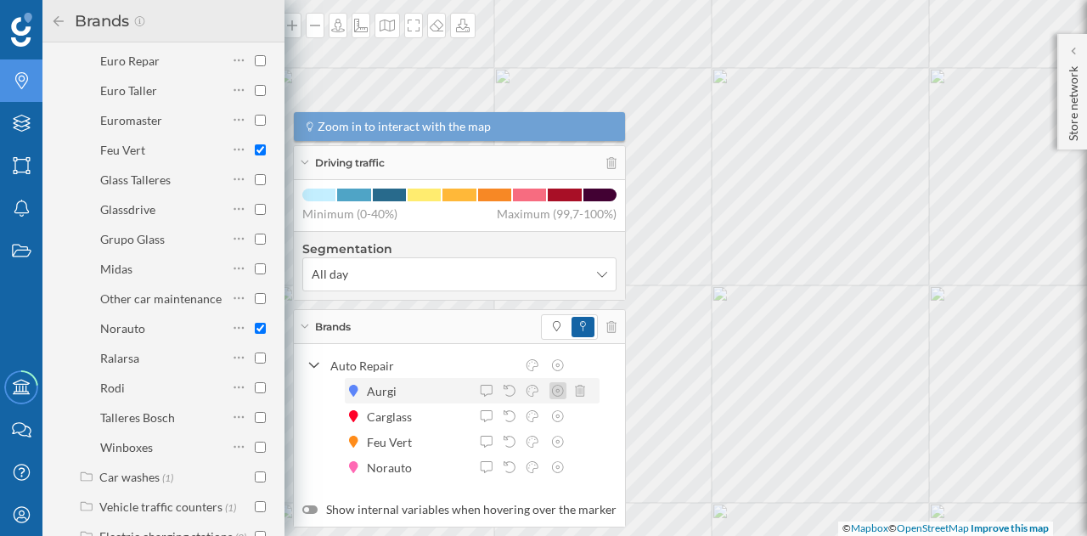
click at [559, 392] on icon at bounding box center [557, 391] width 15 height 12
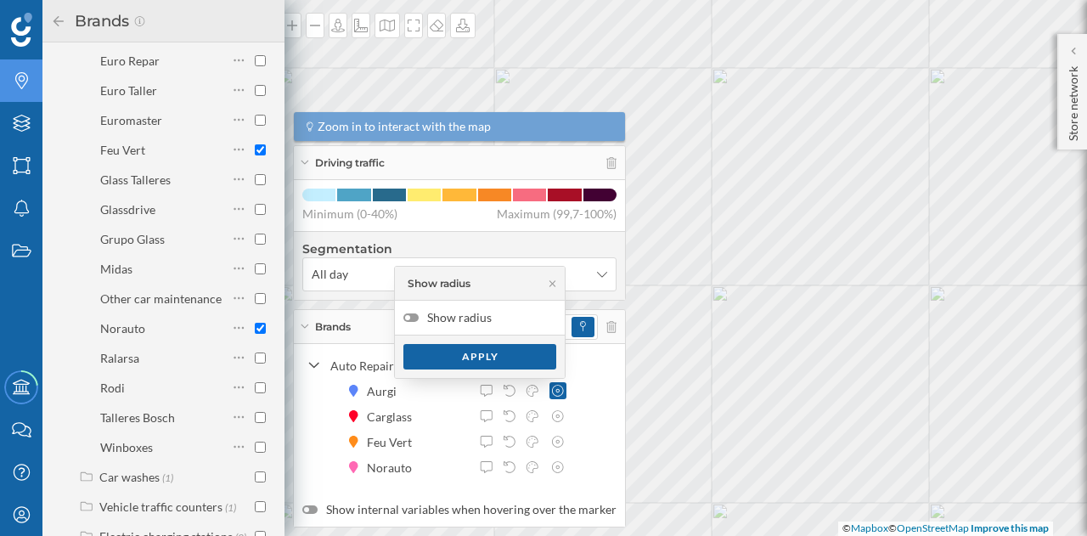
click at [414, 318] on div at bounding box center [410, 317] width 15 height 8
click at [0, 0] on input "Show radius" at bounding box center [0, 0] width 0 height 0
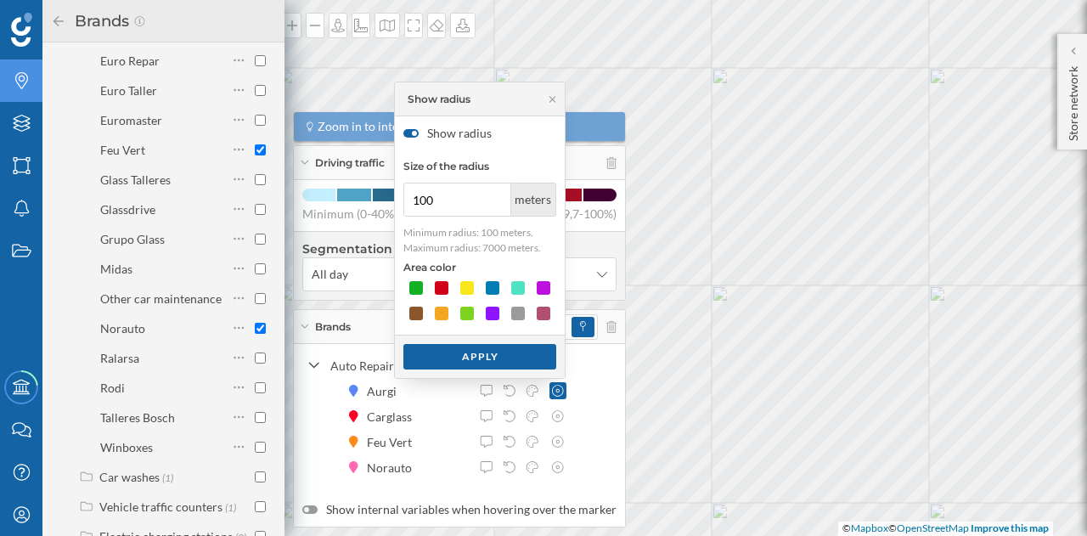
click at [412, 133] on div at bounding box center [414, 133] width 5 height 5
click at [0, 0] on input "Show radius" at bounding box center [0, 0] width 0 height 0
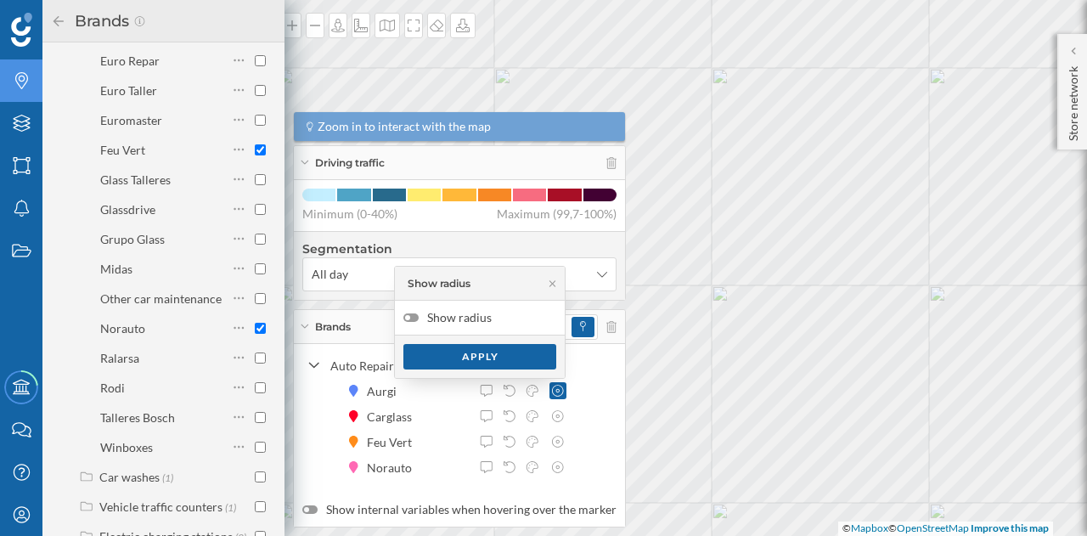
click at [606, 429] on div "Auto Repair Aurgi Carglass Feu Vert Norauto" at bounding box center [459, 415] width 314 height 127
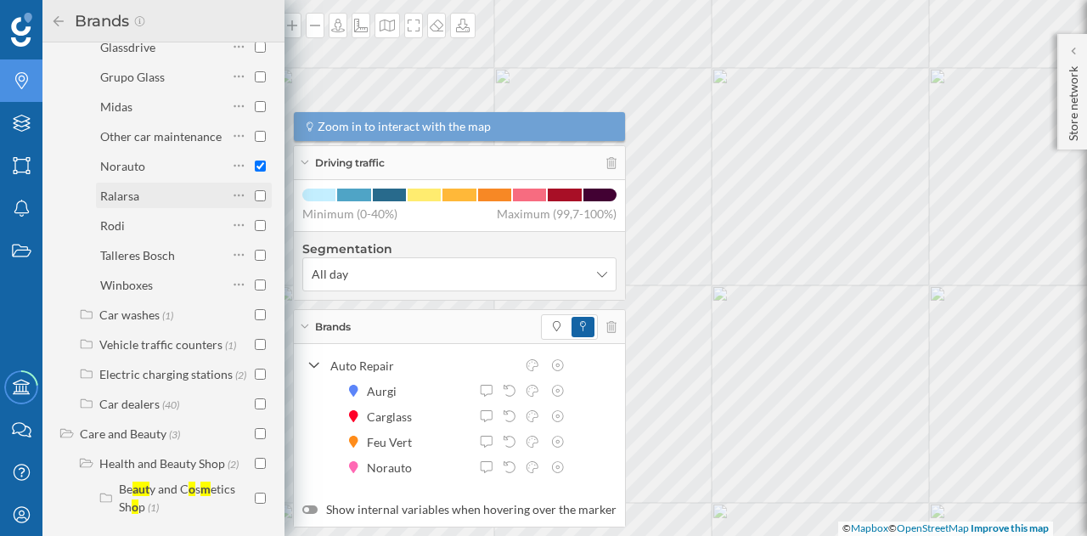
scroll to position [0, 0]
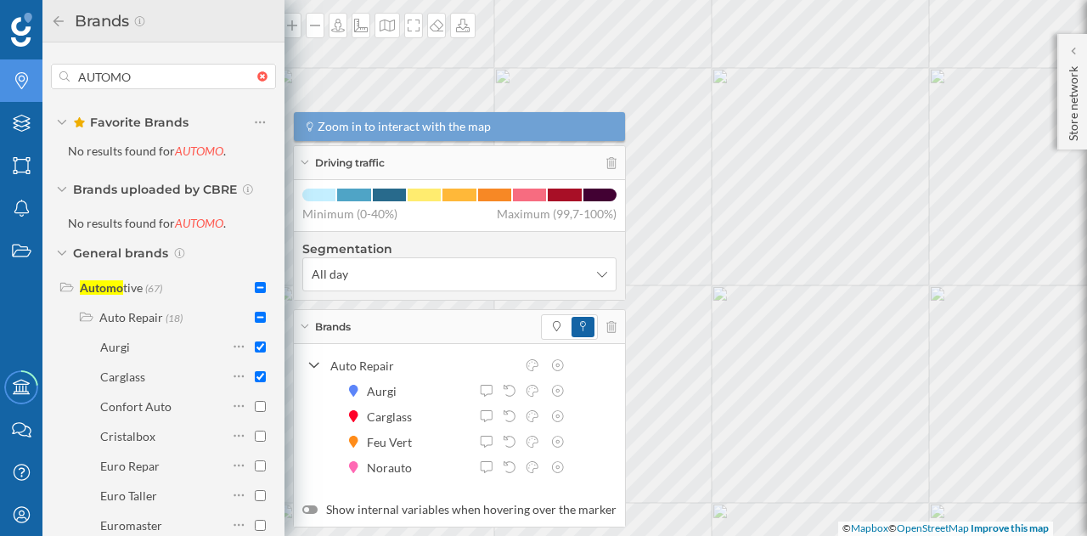
click at [75, 249] on span "General brands" at bounding box center [120, 253] width 95 height 17
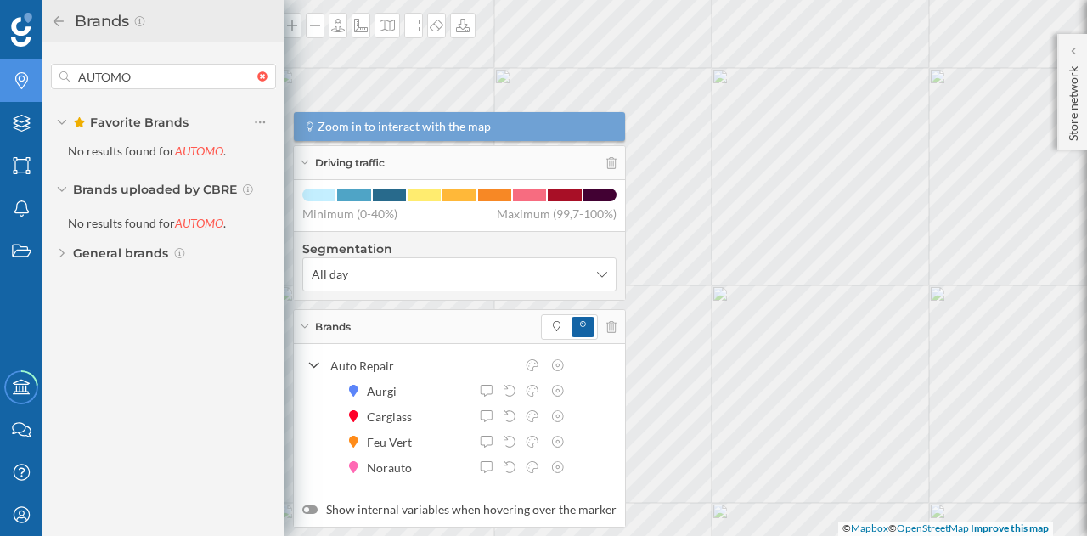
click at [65, 191] on icon at bounding box center [62, 189] width 10 height 5
click at [87, 223] on span "General brands" at bounding box center [120, 219] width 95 height 17
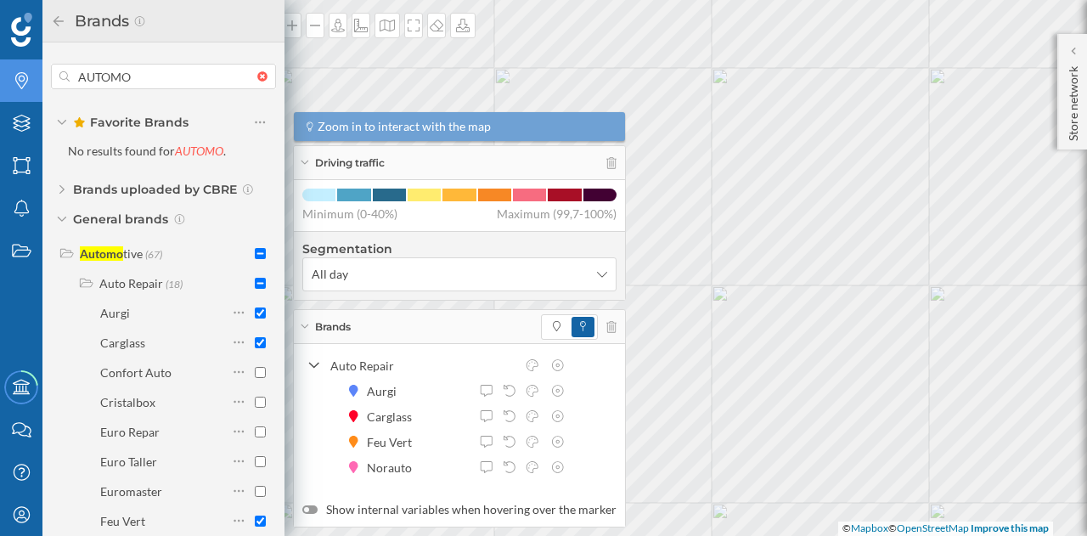
click at [70, 189] on div "Brands uploaded by CBRE" at bounding box center [163, 189] width 225 height 17
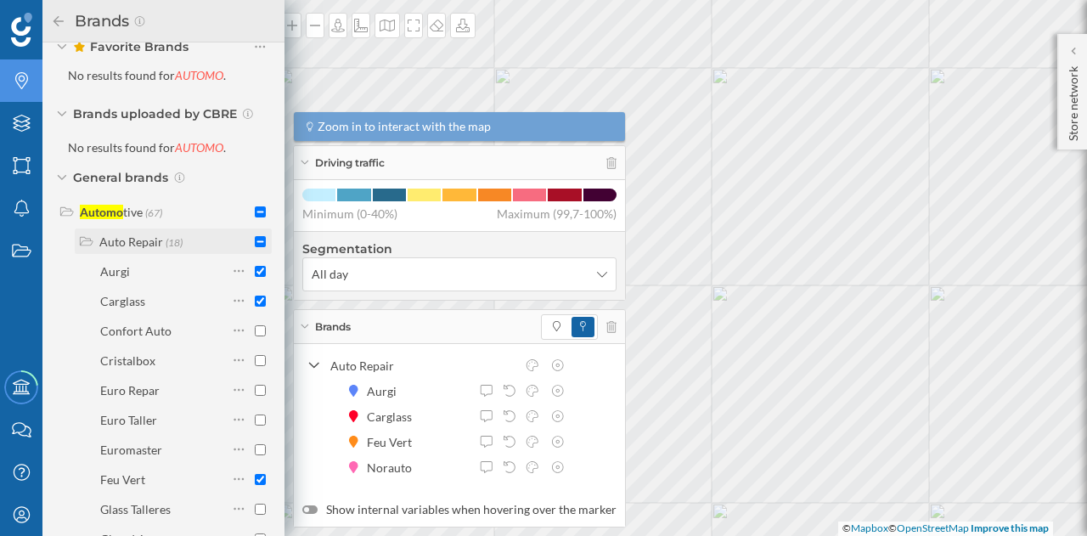
scroll to position [102, 0]
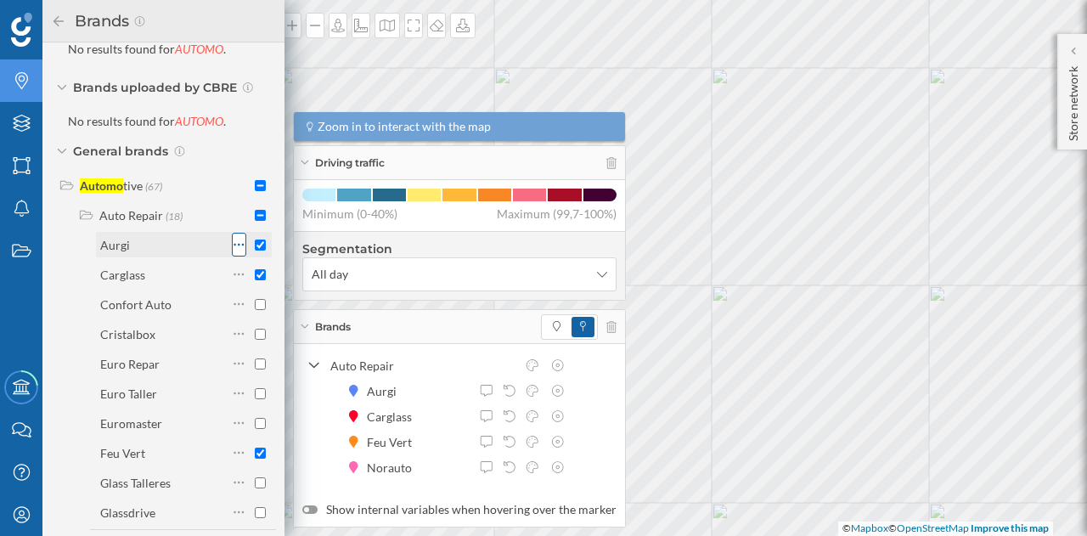
click at [234, 244] on icon at bounding box center [239, 244] width 11 height 17
click at [271, 308] on div "Add to favorites" at bounding box center [305, 313] width 87 height 18
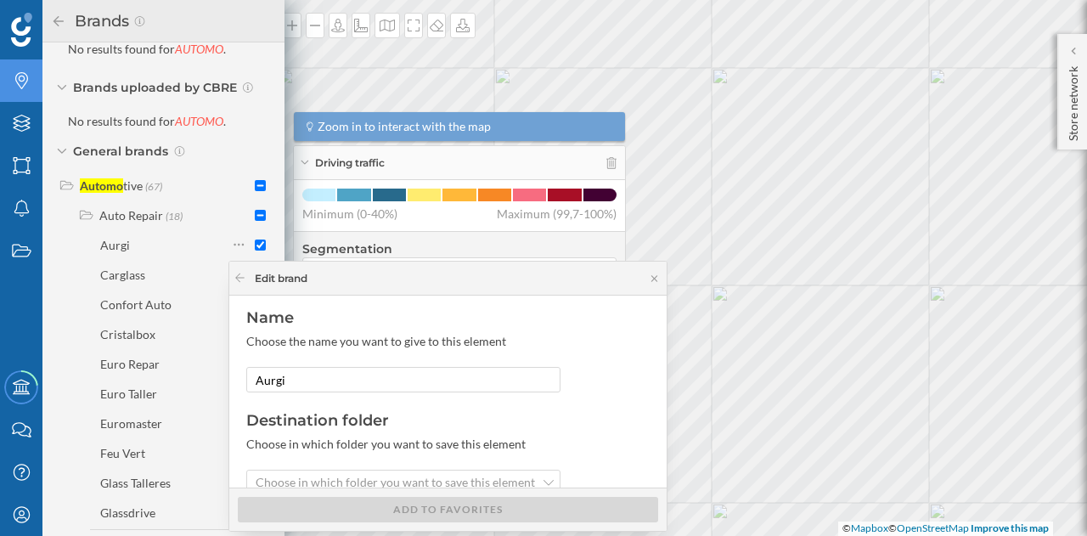
scroll to position [5, 0]
drag, startPoint x: 300, startPoint y: 380, endPoint x: 237, endPoint y: 381, distance: 62.9
click at [237, 381] on div "Name Choose the name you want to give to this element Aurgi Destination folder …" at bounding box center [447, 392] width 437 height 192
type input "a"
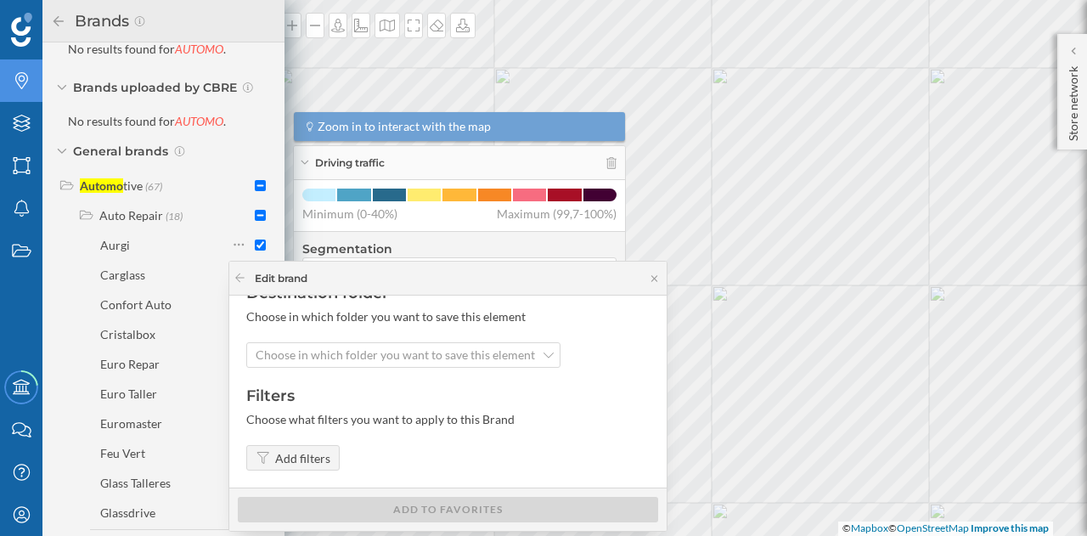
scroll to position [134, 0]
type input "AURGI"
click at [377, 358] on span "Choose in which folder you want to save this element" at bounding box center [395, 354] width 279 height 17
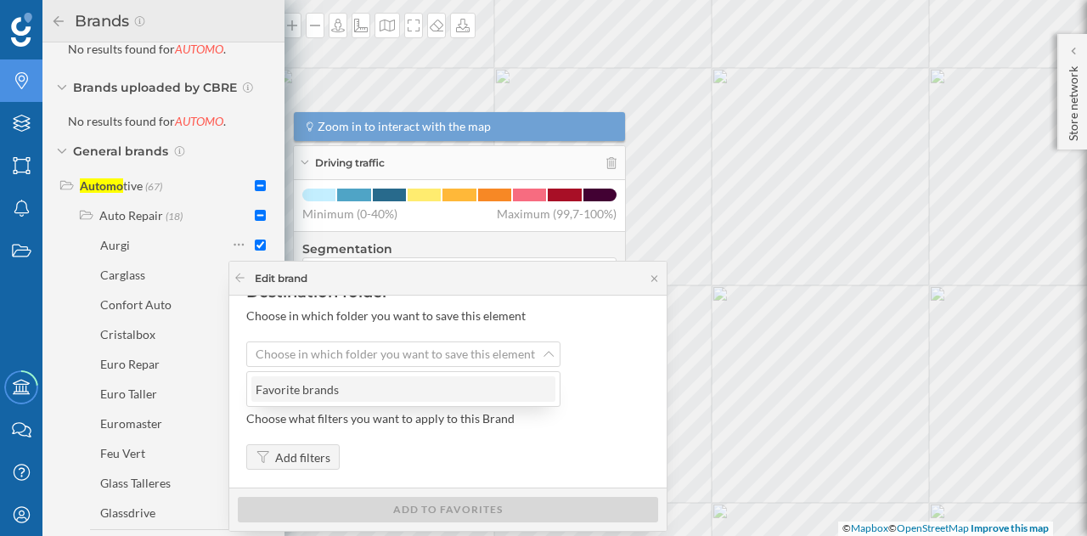
click at [357, 390] on div "Favorite brands" at bounding box center [403, 389] width 294 height 18
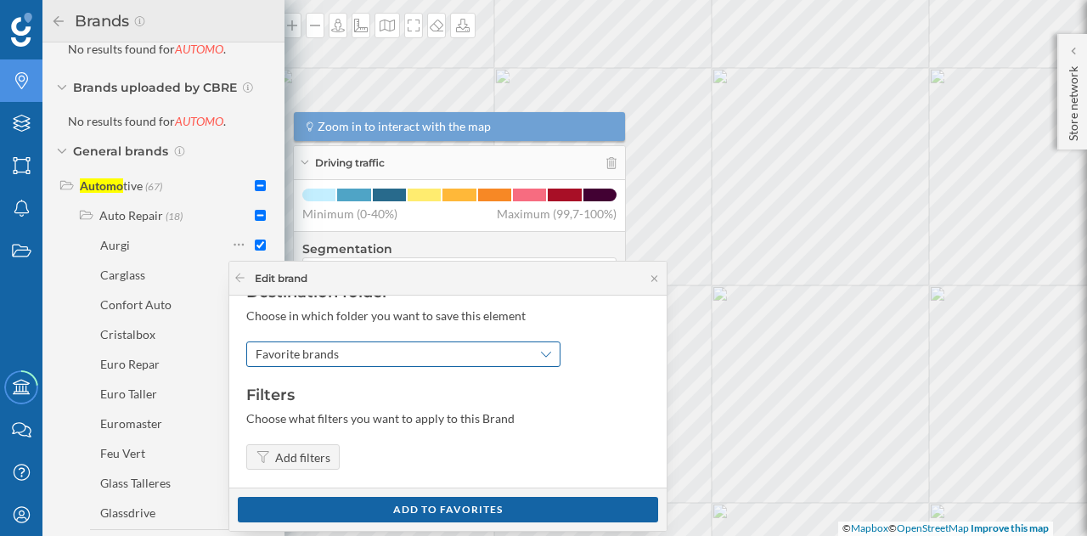
click at [433, 347] on span "Favorite brands" at bounding box center [394, 354] width 277 height 17
click at [541, 352] on icon at bounding box center [546, 354] width 10 height 12
click at [528, 358] on span "Favorite brands" at bounding box center [394, 354] width 277 height 17
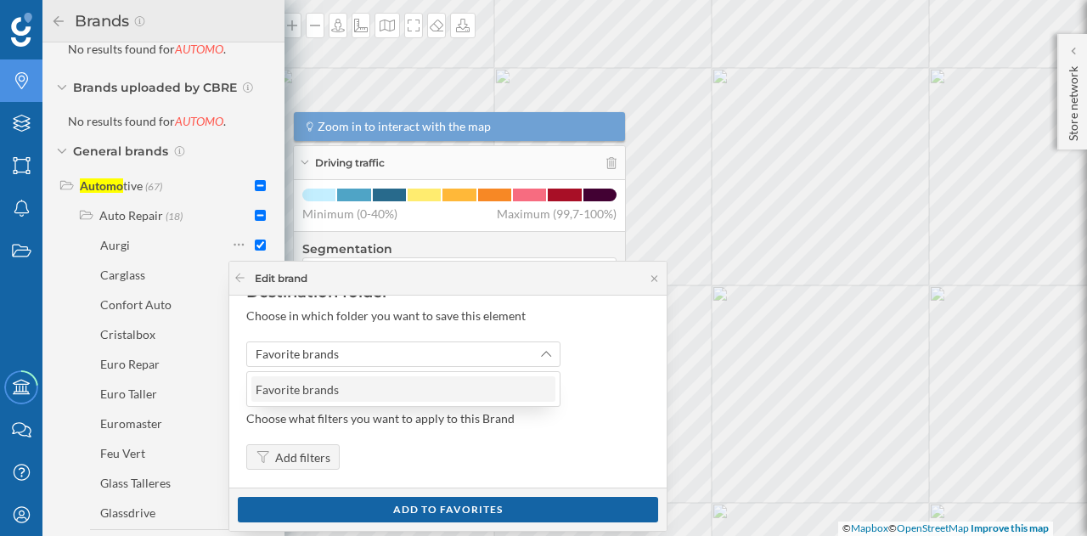
click at [376, 386] on div "Favorite brands" at bounding box center [403, 389] width 294 height 18
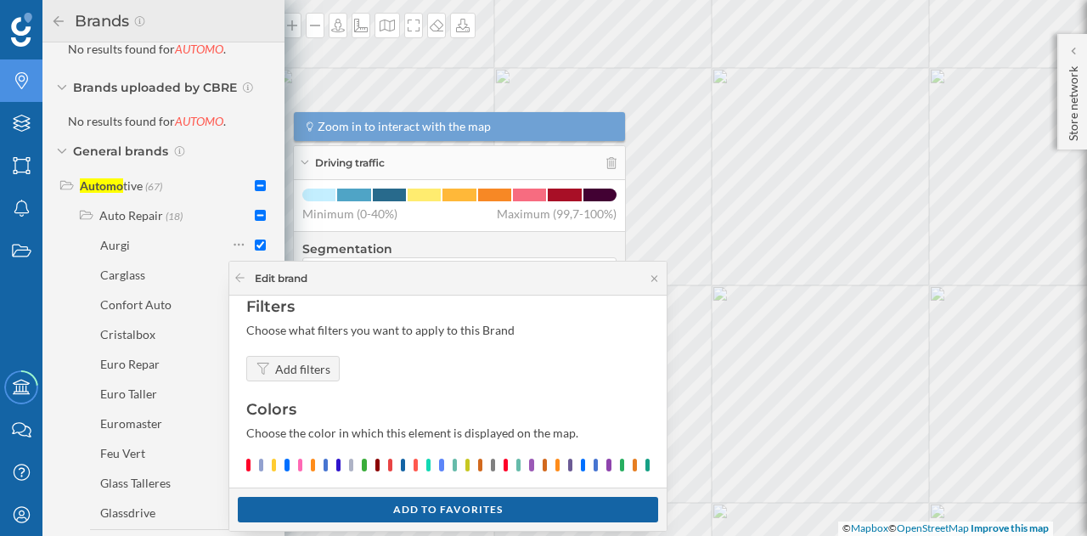
scroll to position [222, 0]
click at [308, 369] on div "Add filters" at bounding box center [302, 370] width 55 height 18
click at [337, 465] on div at bounding box center [338, 465] width 4 height 13
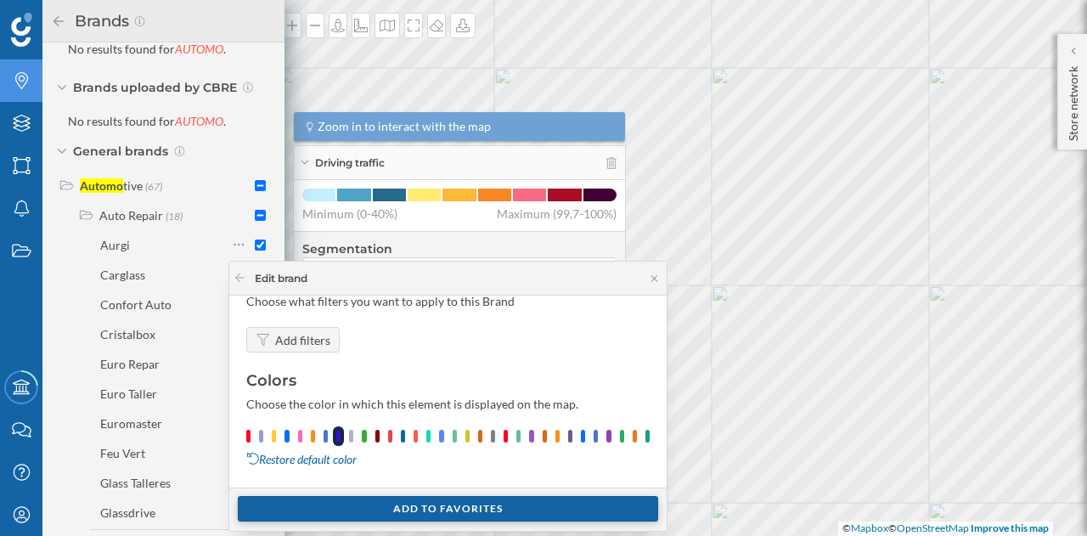
click at [393, 516] on div "Add to favorites" at bounding box center [448, 508] width 420 height 25
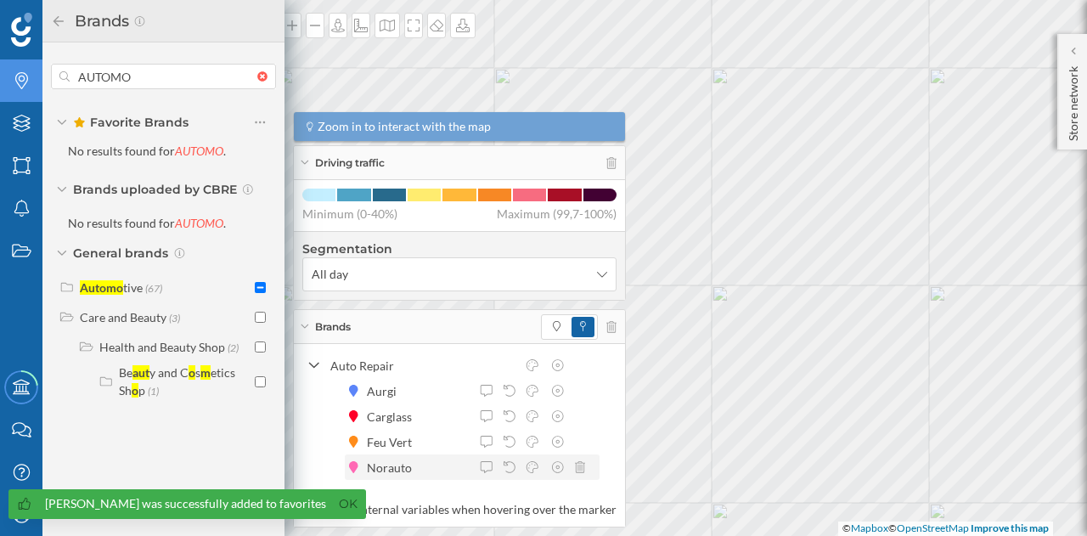
scroll to position [0, 0]
click at [177, 288] on div "Automo tive (67)" at bounding box center [165, 288] width 171 height 18
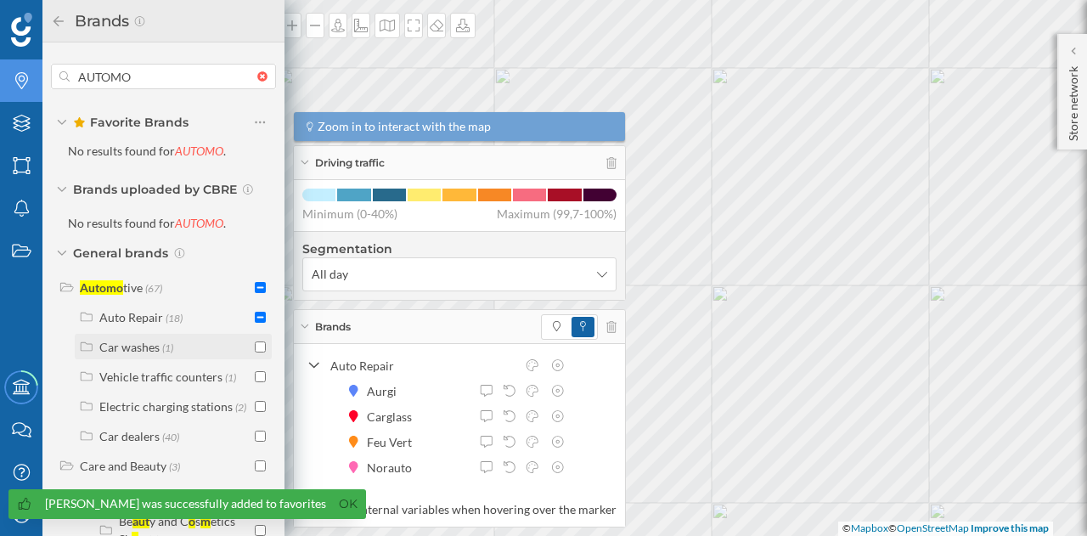
scroll to position [32, 0]
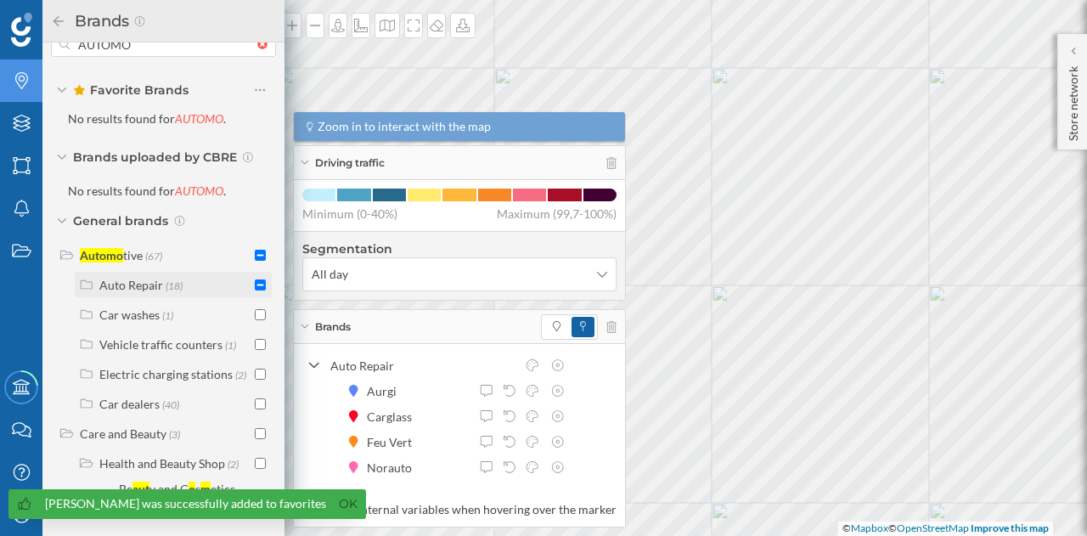
click at [188, 291] on div "Auto Repair (18)" at bounding box center [174, 285] width 151 height 18
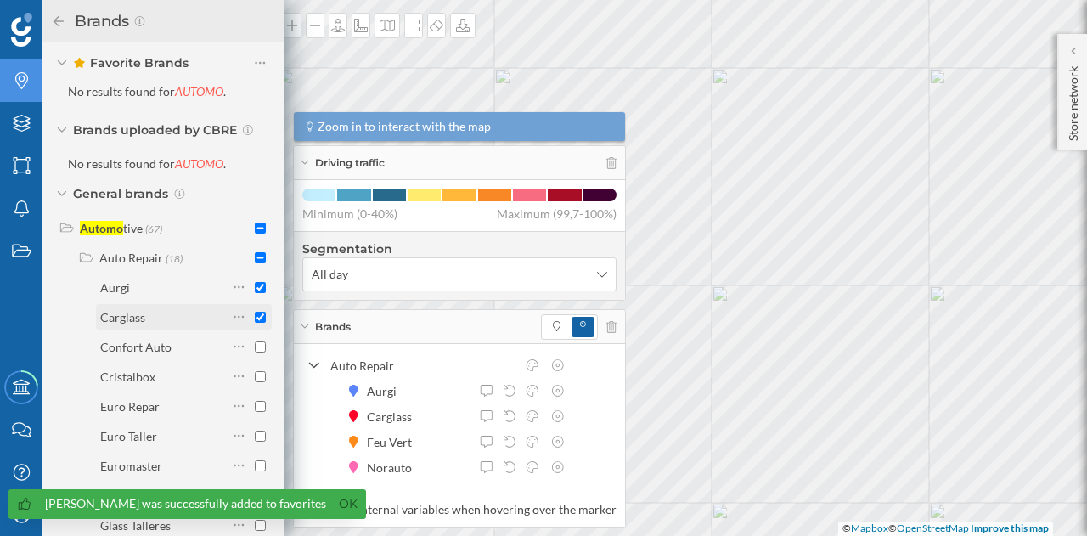
scroll to position [59, 0]
click at [234, 320] on icon at bounding box center [239, 316] width 11 height 17
click at [292, 378] on div "Add to favorites" at bounding box center [305, 384] width 87 height 18
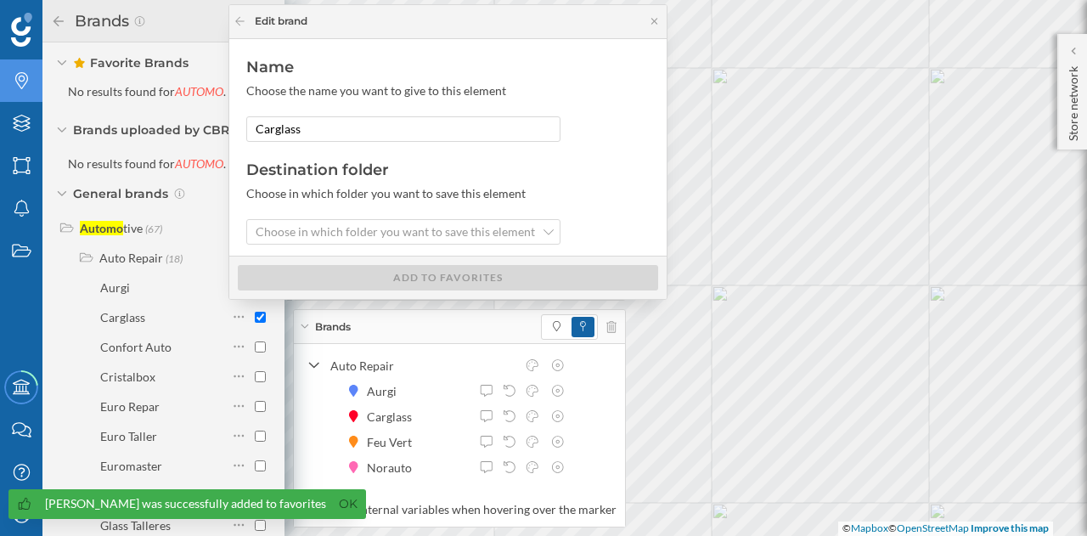
scroll to position [41, 0]
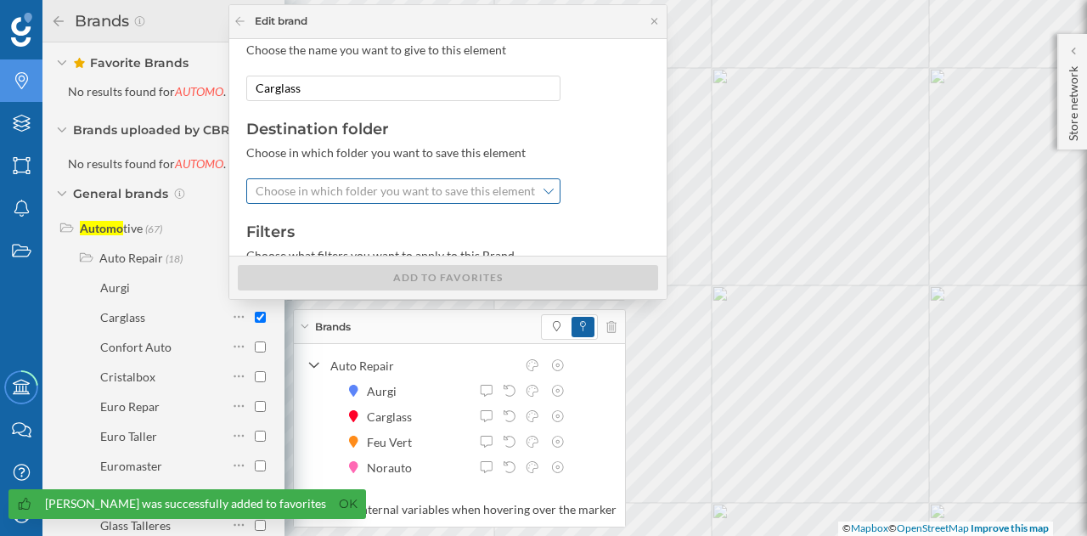
drag, startPoint x: 380, startPoint y: 206, endPoint x: 357, endPoint y: 193, distance: 27.0
click at [357, 193] on span "Choose in which folder you want to save this element" at bounding box center [395, 191] width 279 height 17
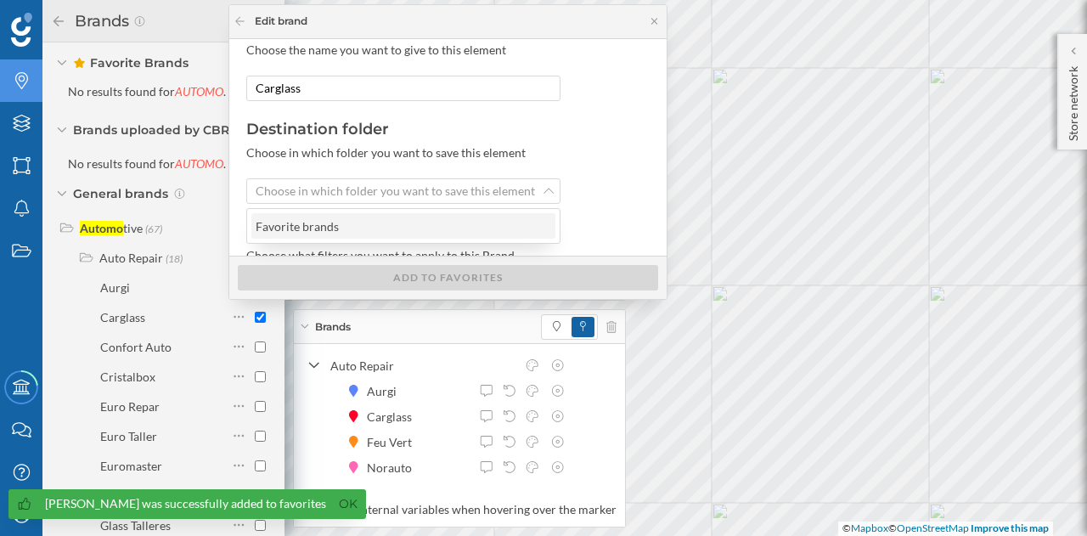
click at [331, 217] on div "Favorite brands" at bounding box center [302, 226] width 92 height 18
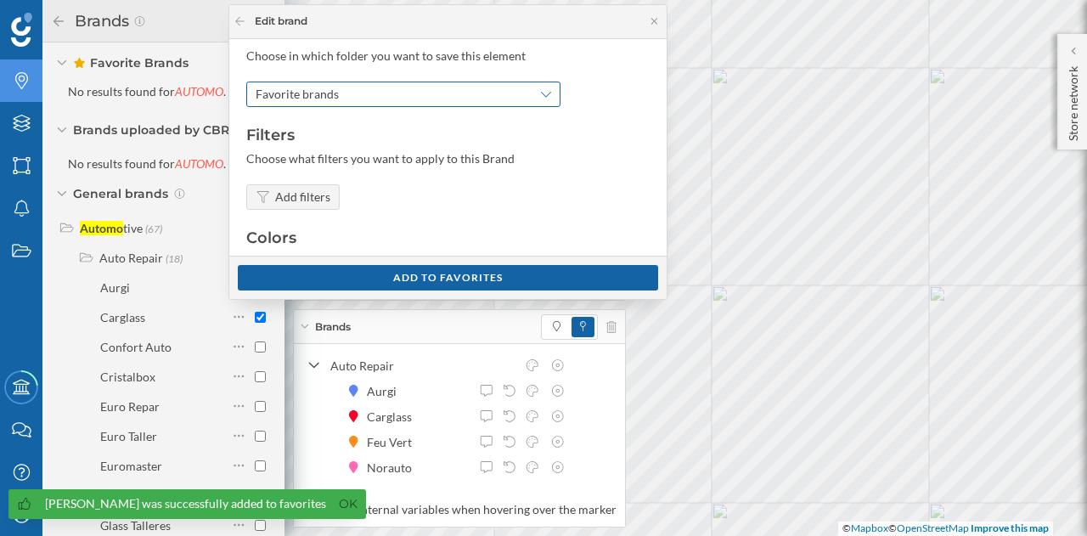
scroll to position [197, 0]
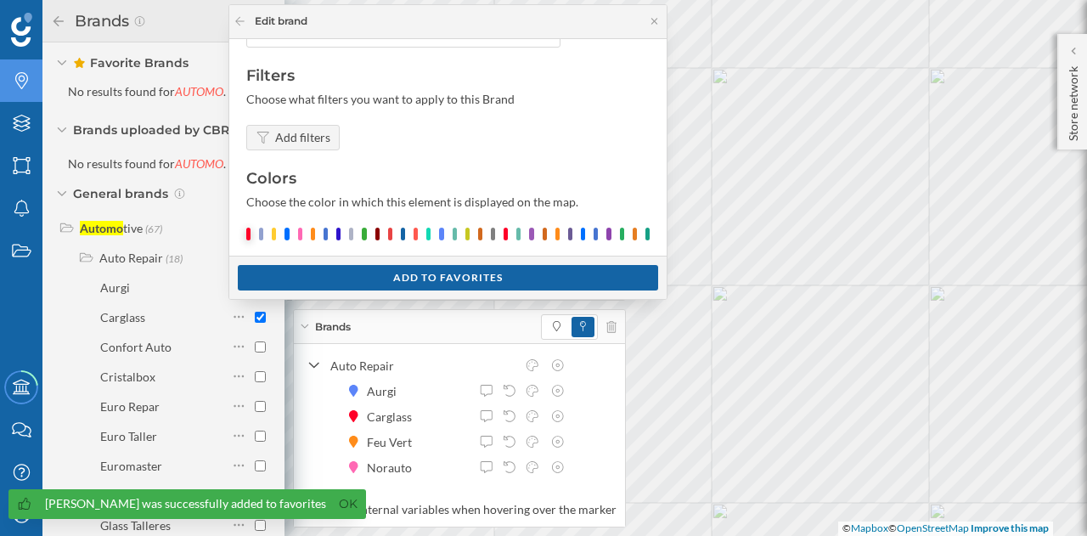
click at [250, 231] on div at bounding box center [248, 234] width 4 height 13
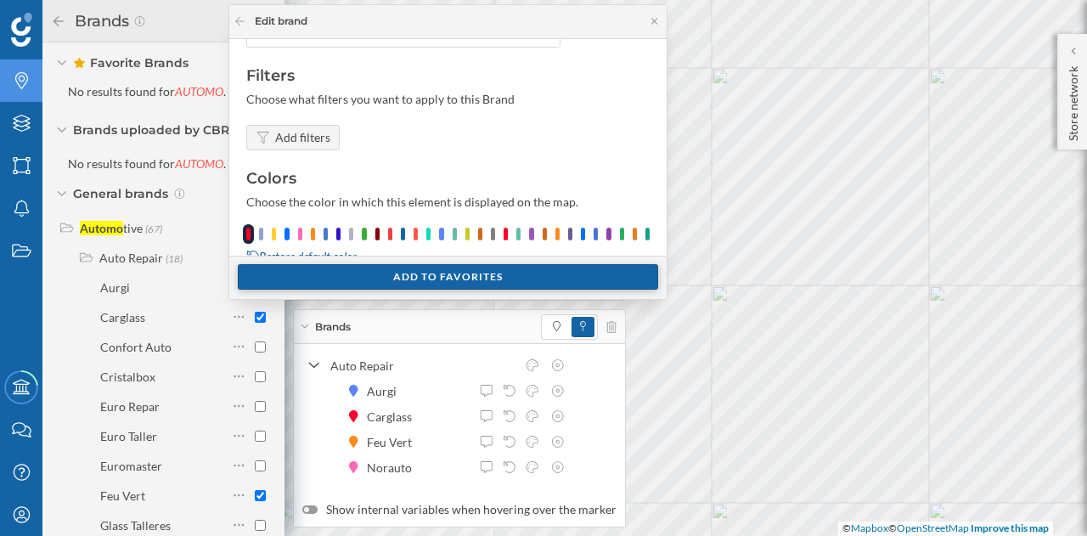
click at [358, 271] on div "Add to favorites" at bounding box center [448, 276] width 420 height 25
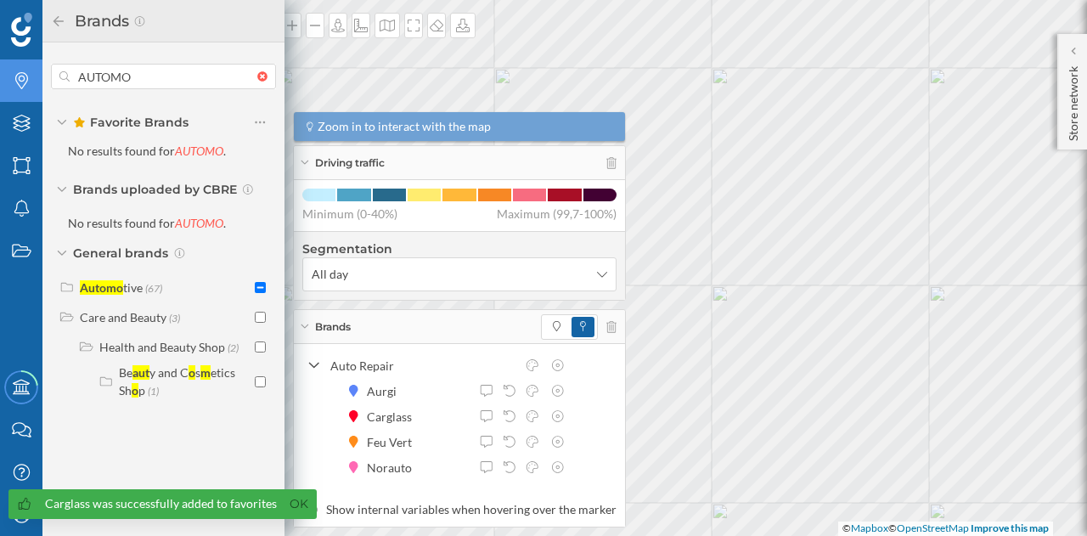
scroll to position [0, 0]
click at [200, 285] on div "Automo tive (67)" at bounding box center [165, 288] width 171 height 18
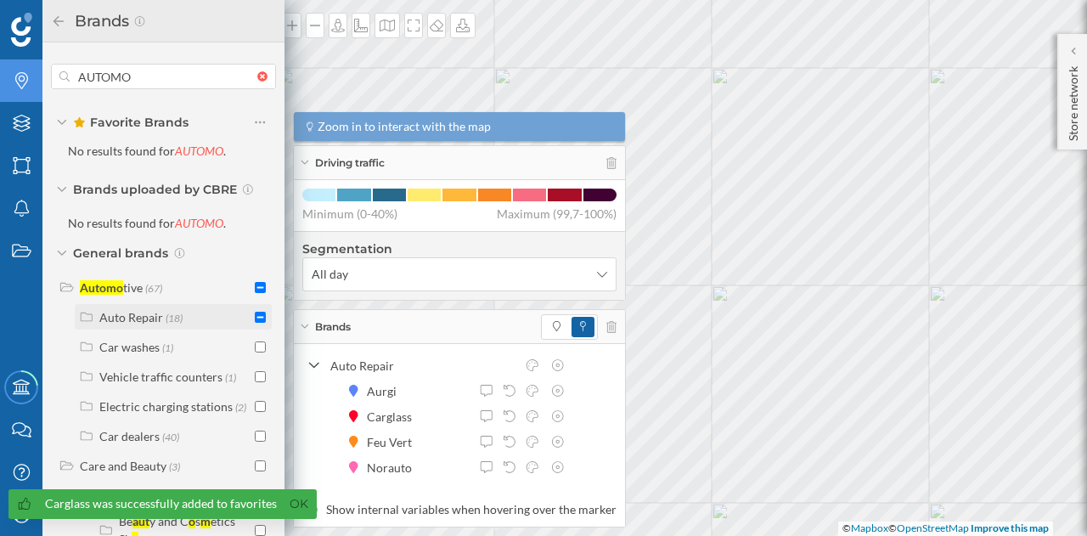
click at [187, 323] on div "Auto Repair (18)" at bounding box center [174, 317] width 151 height 18
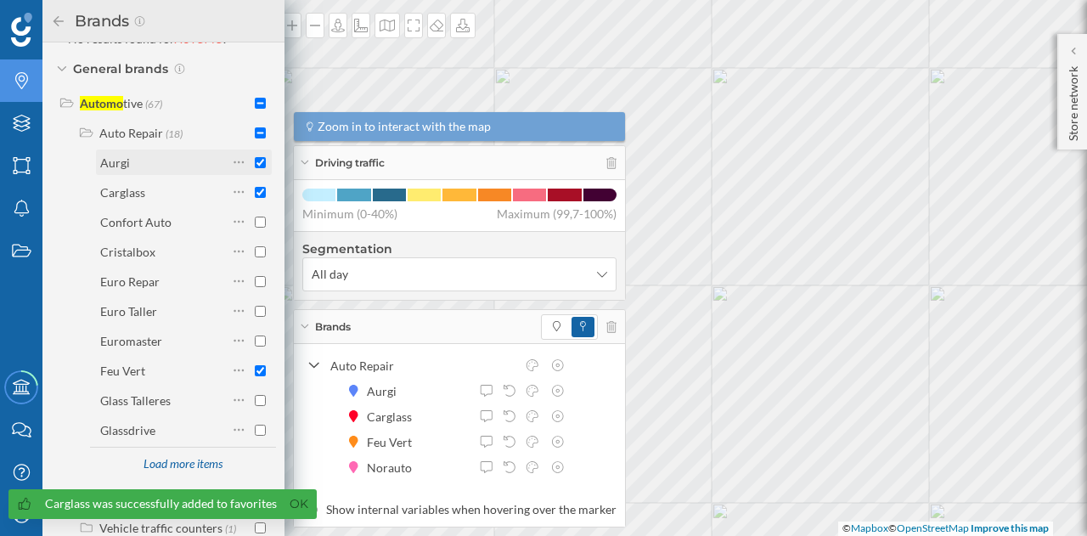
scroll to position [185, 0]
click at [184, 363] on div "Feu Vert" at bounding box center [163, 370] width 127 height 18
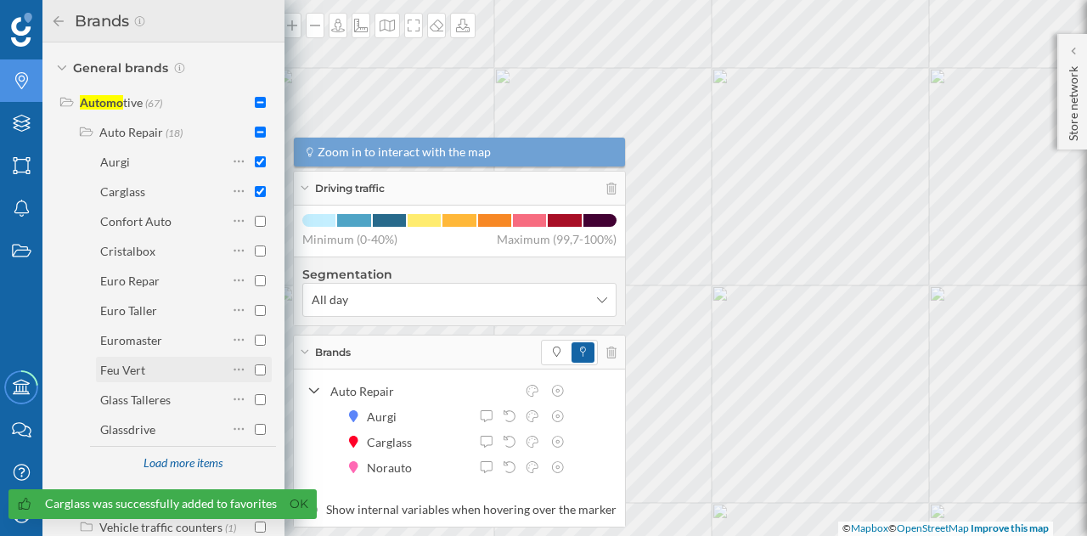
click at [209, 369] on div "Feu Vert" at bounding box center [163, 370] width 127 height 18
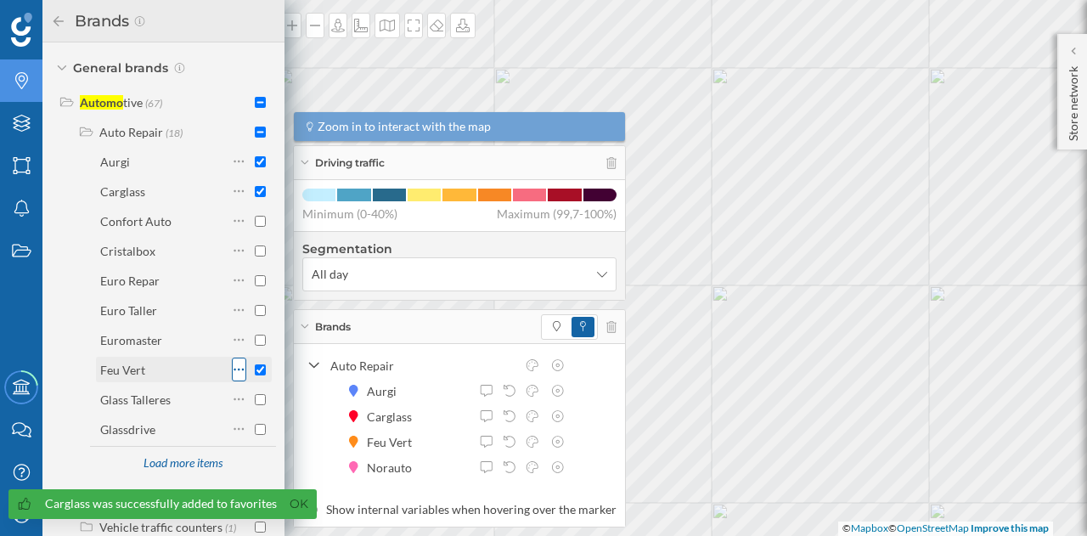
click at [236, 371] on icon at bounding box center [239, 369] width 11 height 17
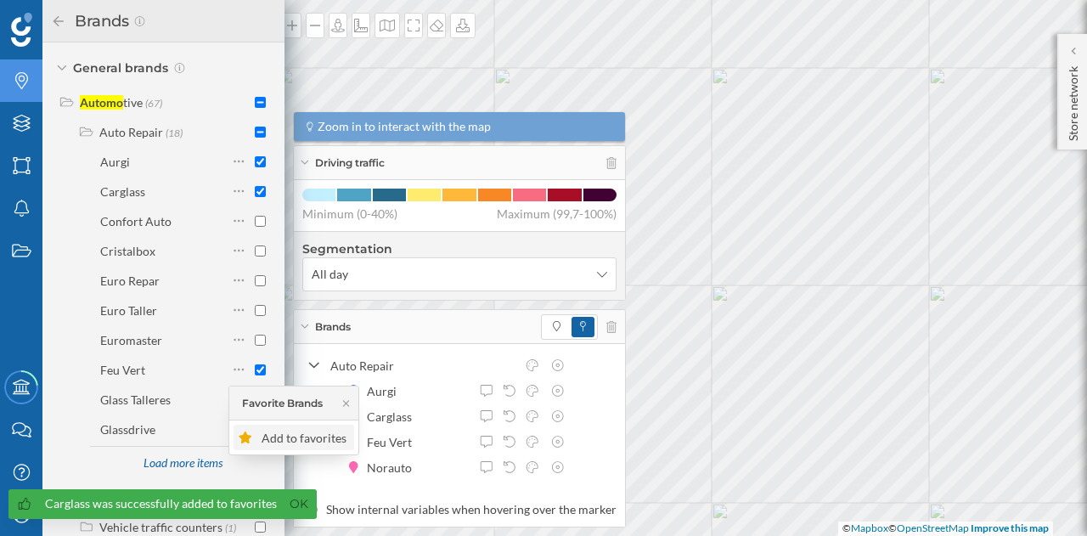
click at [267, 434] on div "Add to favorites" at bounding box center [305, 438] width 87 height 18
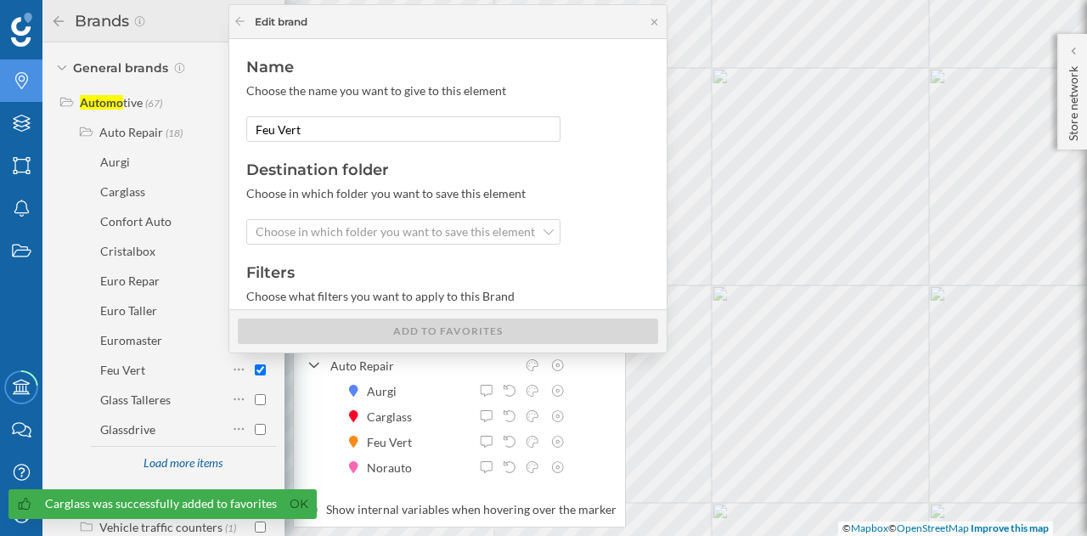
click at [332, 249] on div "Name Choose the name you want to give to this element Feu Vert Destination fold…" at bounding box center [447, 174] width 437 height 270
click at [330, 236] on span "Choose in which folder you want to save this element" at bounding box center [395, 231] width 279 height 17
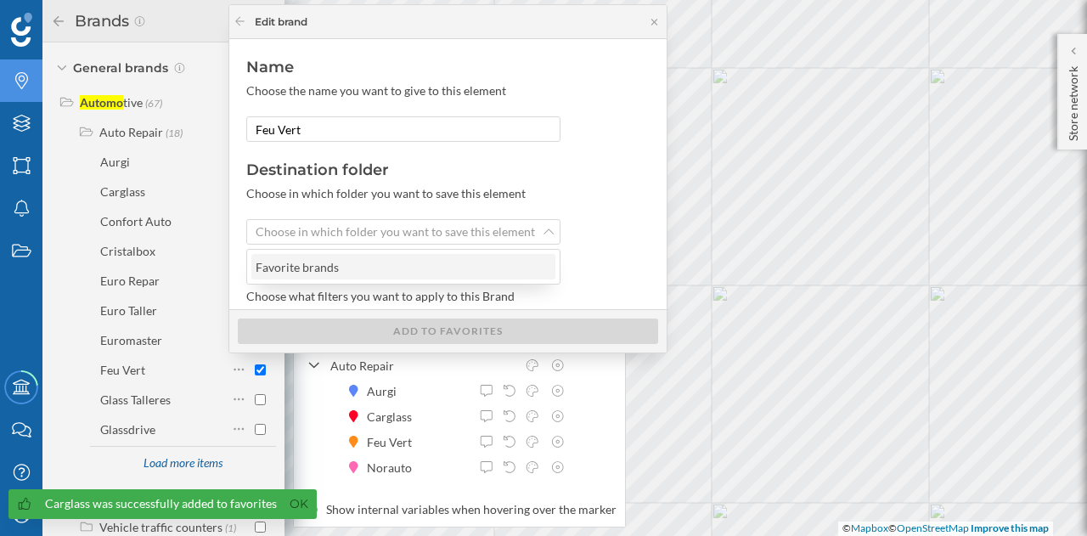
click at [315, 260] on div "Favorite brands" at bounding box center [297, 267] width 83 height 14
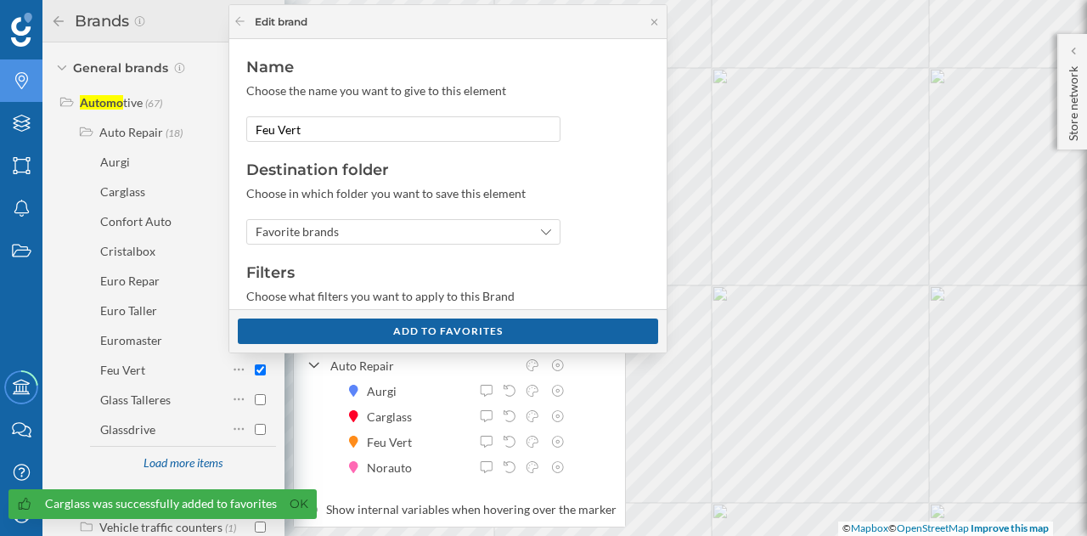
scroll to position [144, 0]
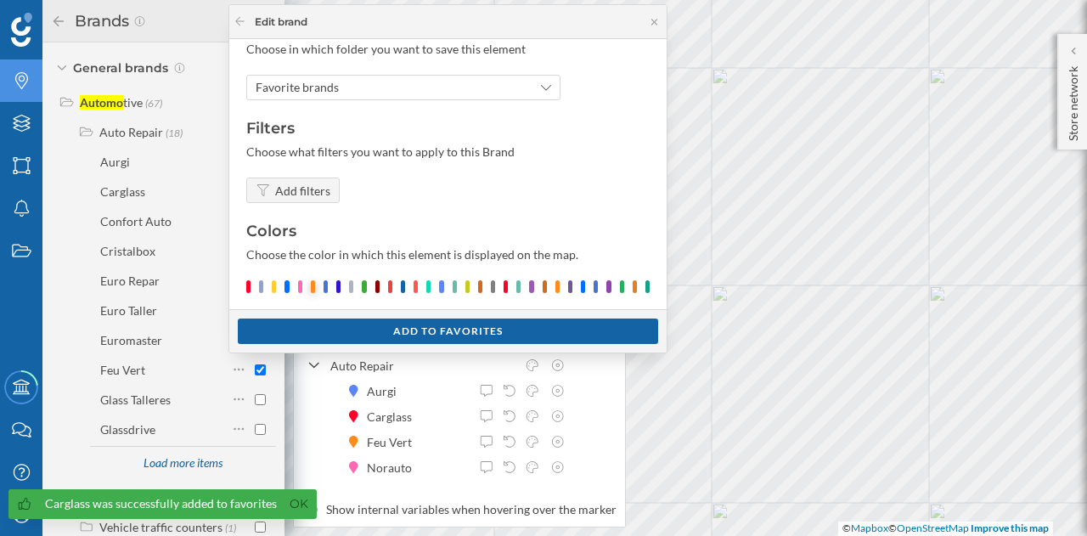
click at [312, 287] on div at bounding box center [313, 286] width 4 height 13
click at [333, 318] on div "Add to favorites" at bounding box center [448, 330] width 420 height 25
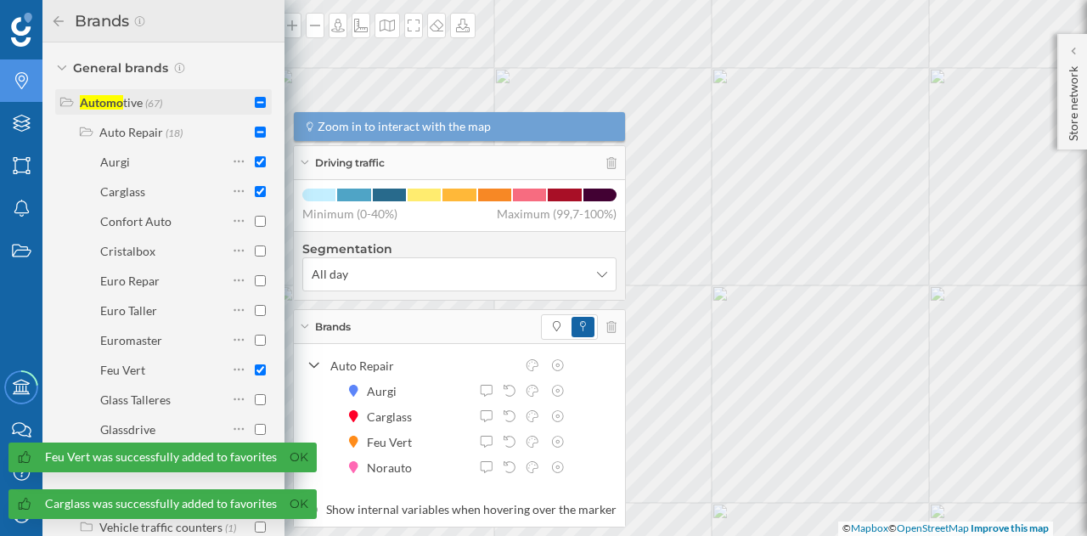
scroll to position [0, 0]
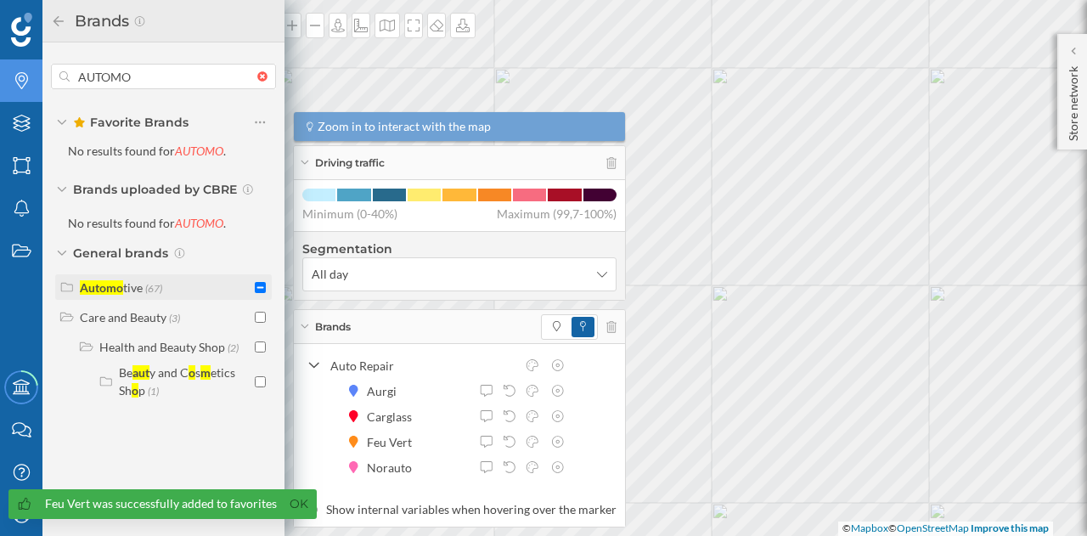
click at [231, 284] on div "Automo tive (67)" at bounding box center [165, 288] width 171 height 18
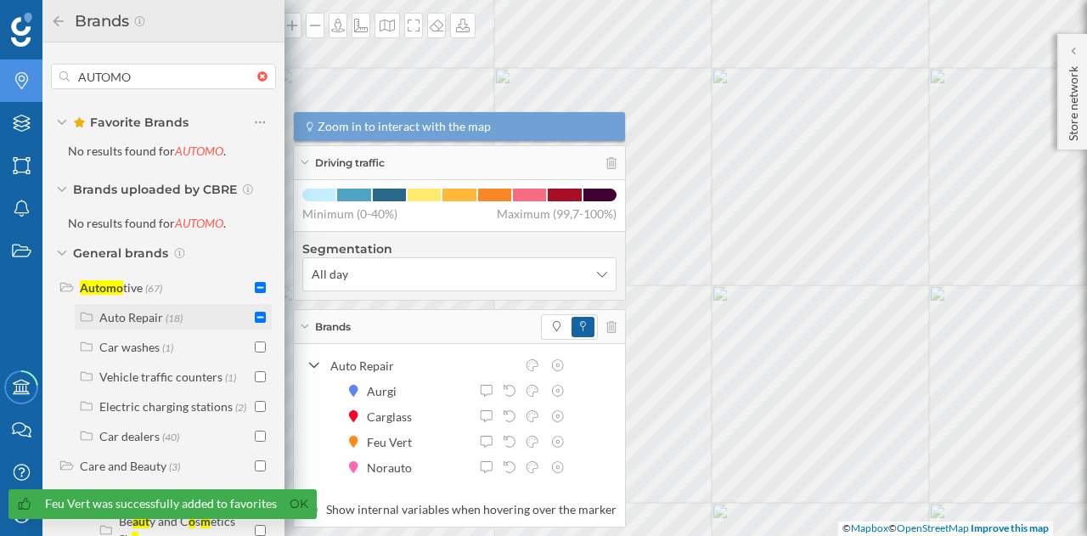
click at [206, 314] on div "Auto Repair (18)" at bounding box center [174, 317] width 151 height 18
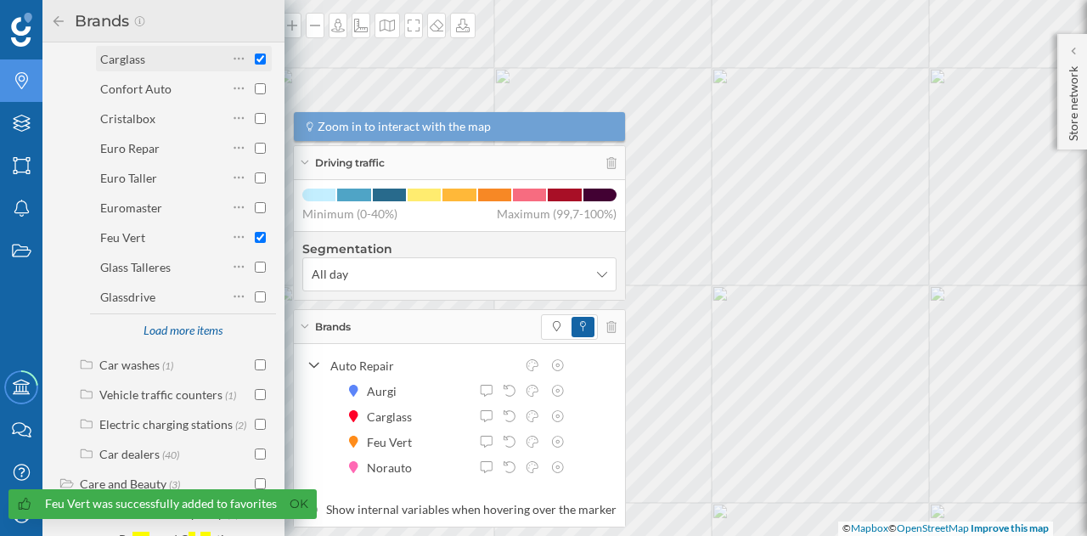
scroll to position [335, 0]
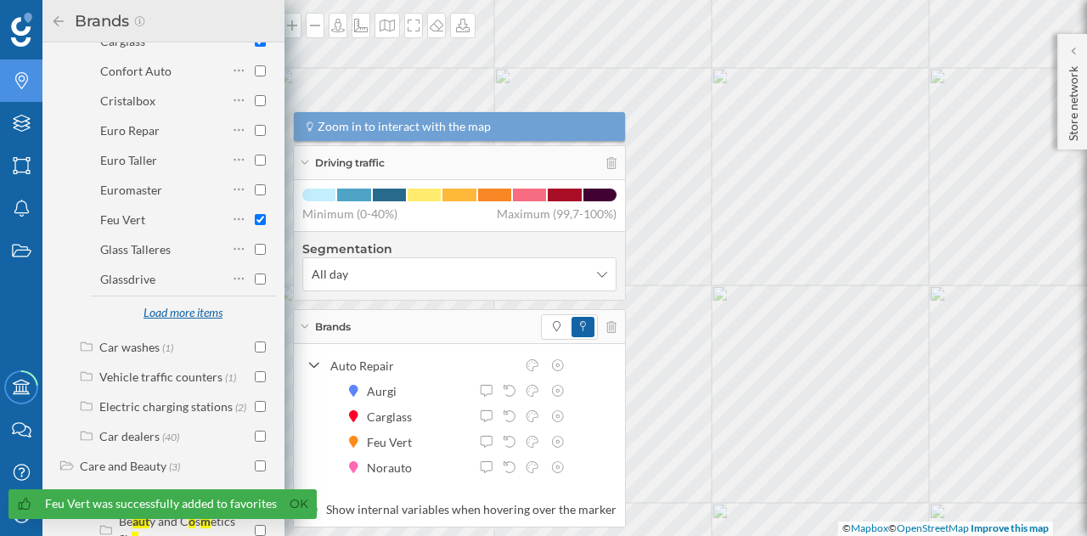
click at [178, 312] on div "Load more items" at bounding box center [182, 313] width 100 height 25
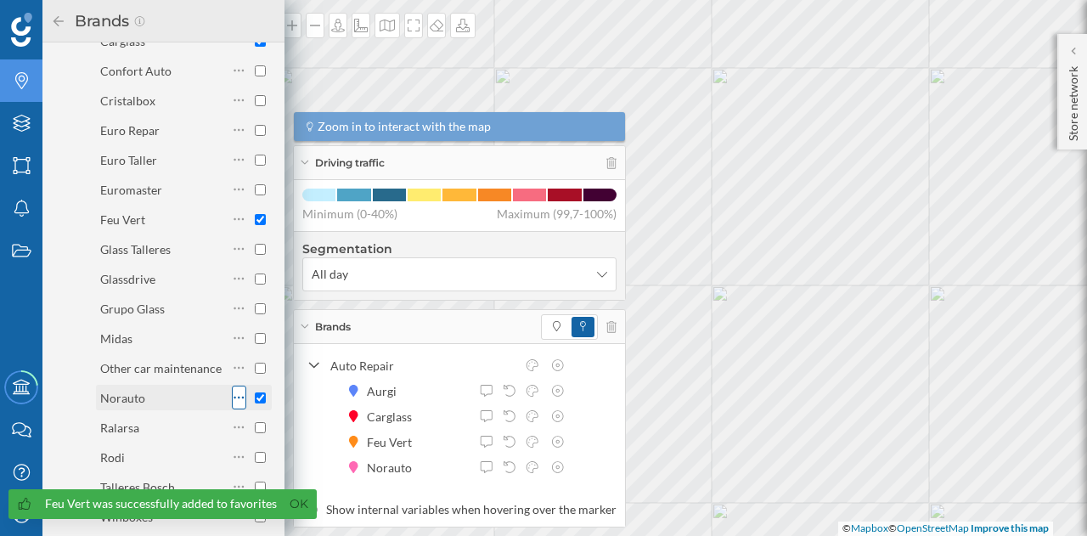
click at [234, 397] on icon at bounding box center [239, 397] width 11 height 17
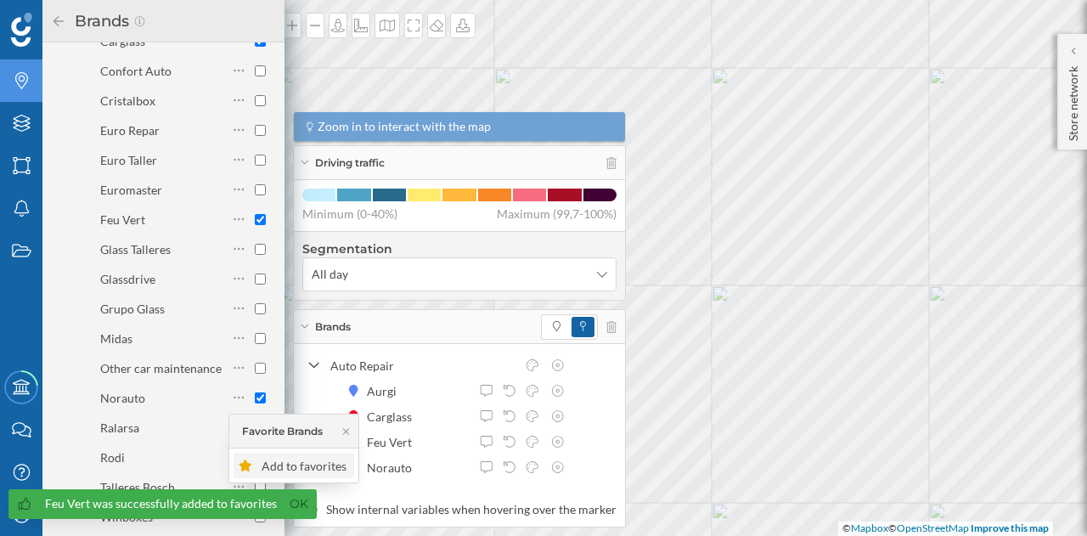
click at [279, 465] on div "Add to favorites" at bounding box center [305, 466] width 87 height 18
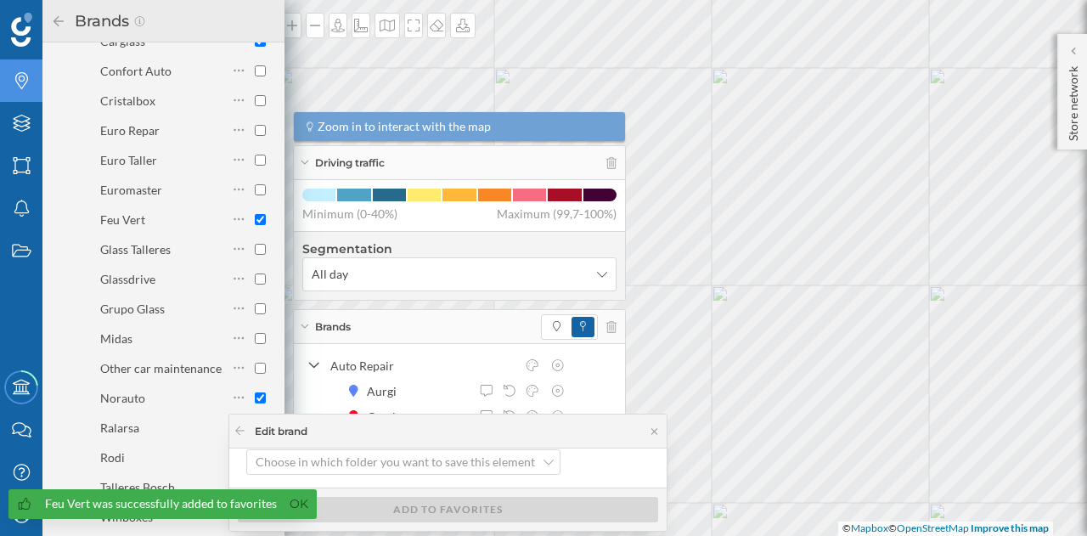
scroll to position [183, 0]
click at [429, 465] on span "Choose in which folder you want to save this element" at bounding box center [395, 458] width 279 height 17
click at [392, 495] on div "Favorite brands" at bounding box center [403, 493] width 294 height 18
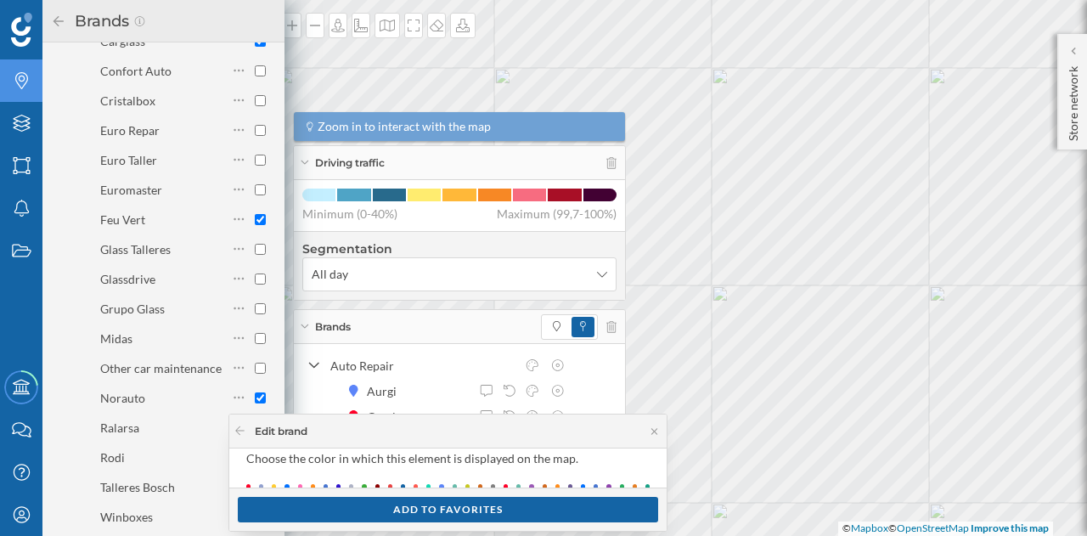
scroll to position [375, 0]
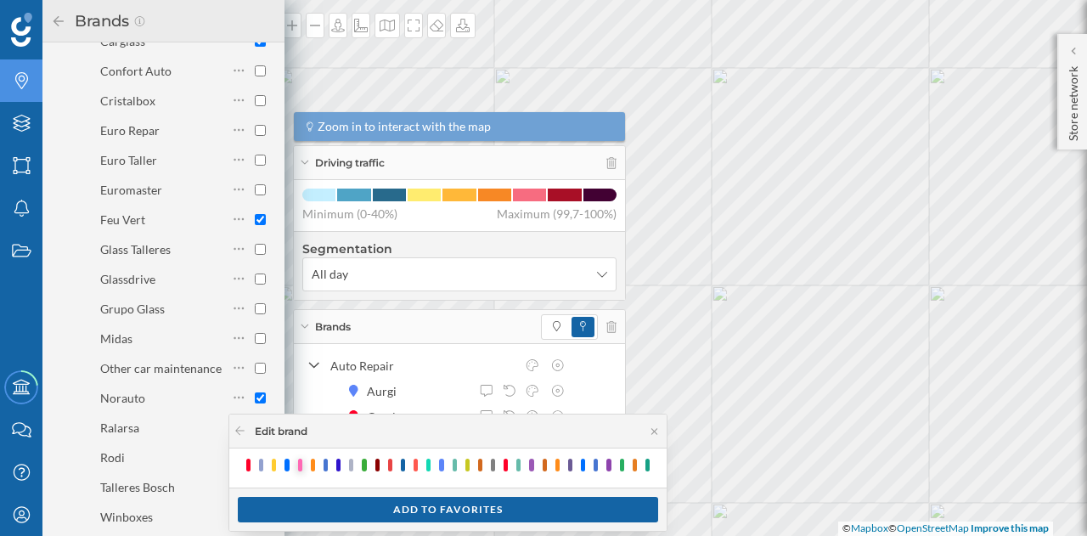
click at [299, 460] on div at bounding box center [300, 465] width 4 height 13
click at [428, 513] on div "Add to favorites" at bounding box center [448, 508] width 420 height 25
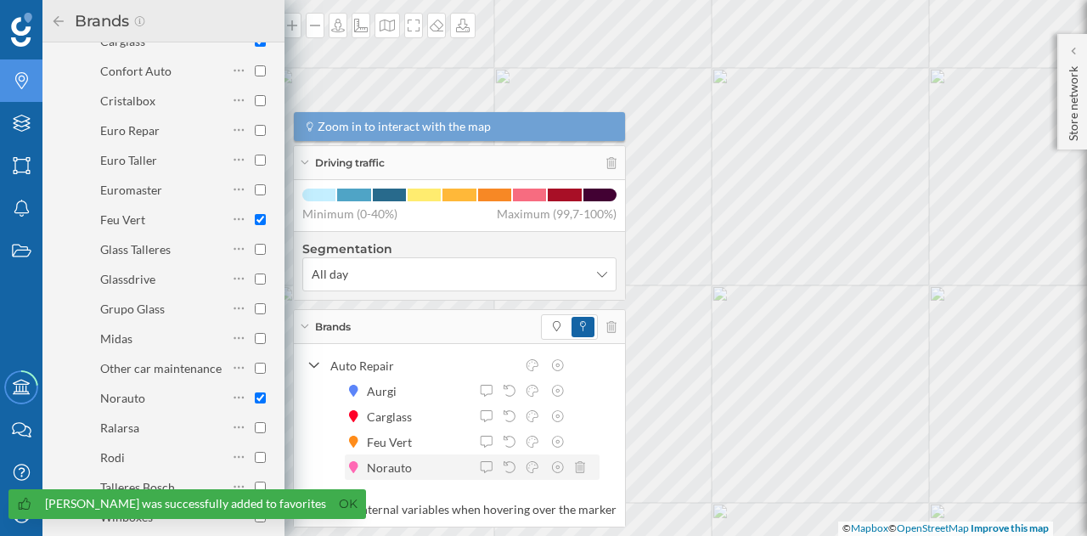
scroll to position [0, 0]
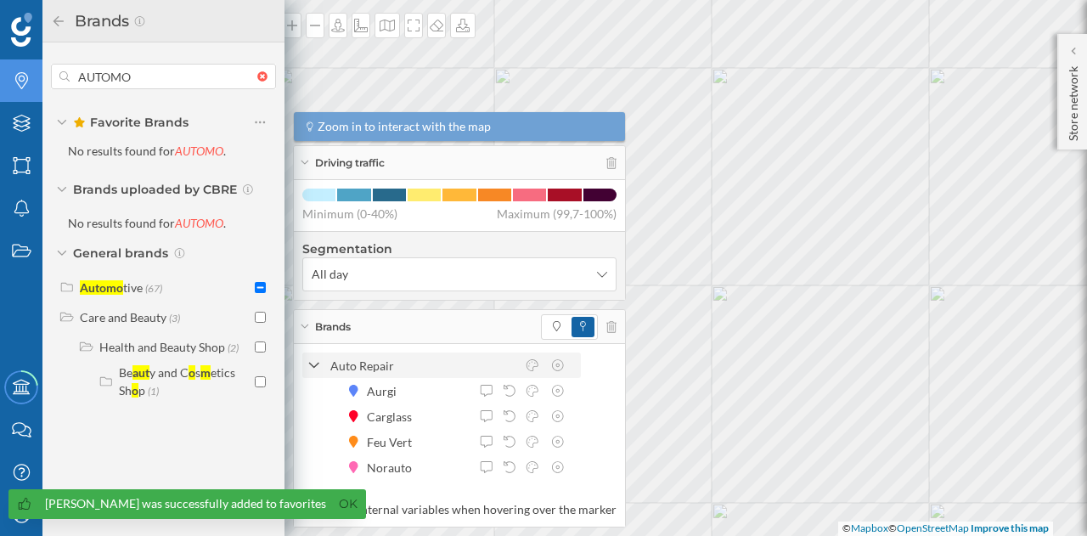
drag, startPoint x: 317, startPoint y: 327, endPoint x: 350, endPoint y: 370, distance: 54.5
drag, startPoint x: 350, startPoint y: 370, endPoint x: 322, endPoint y: 342, distance: 39.6
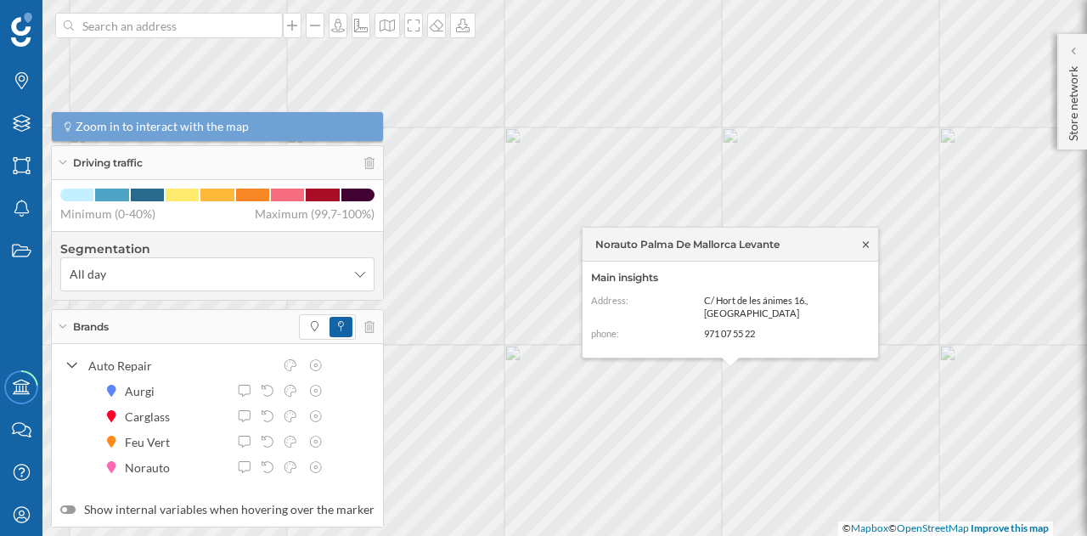
click at [865, 242] on icon at bounding box center [865, 244] width 13 height 10
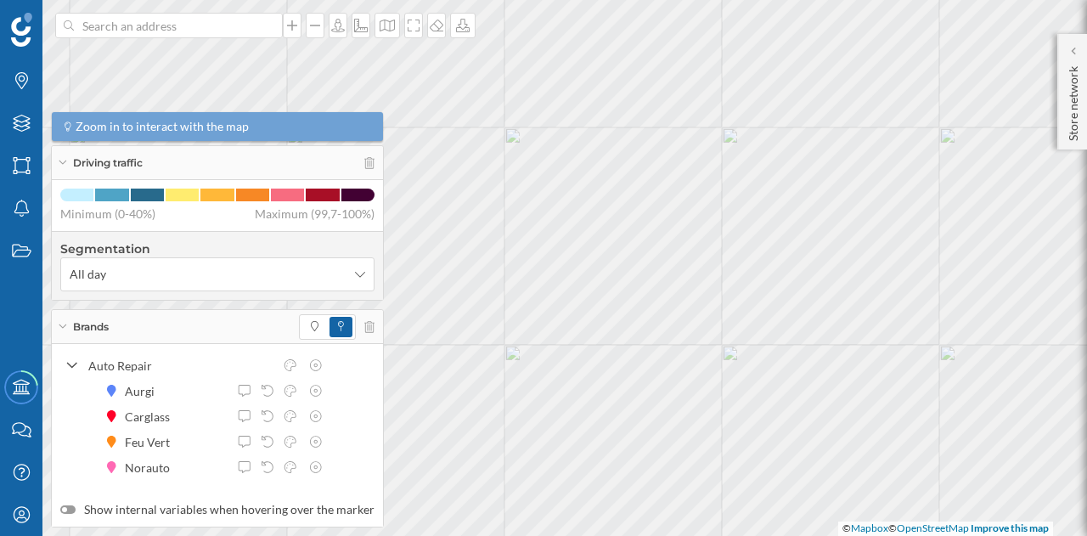
click at [71, 323] on div "Brands" at bounding box center [217, 327] width 331 height 34
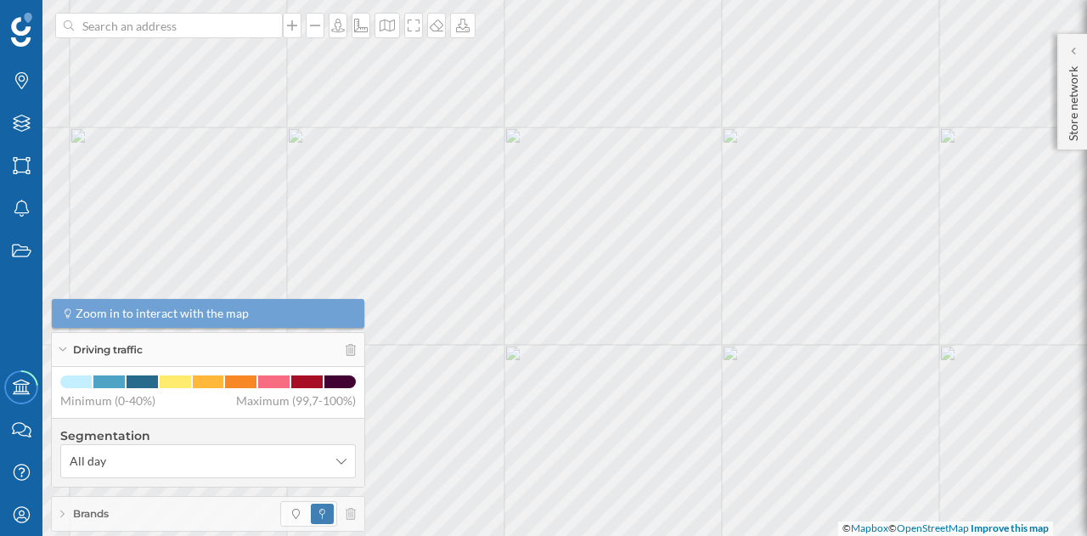
click at [76, 503] on div "Brands" at bounding box center [208, 514] width 313 height 34
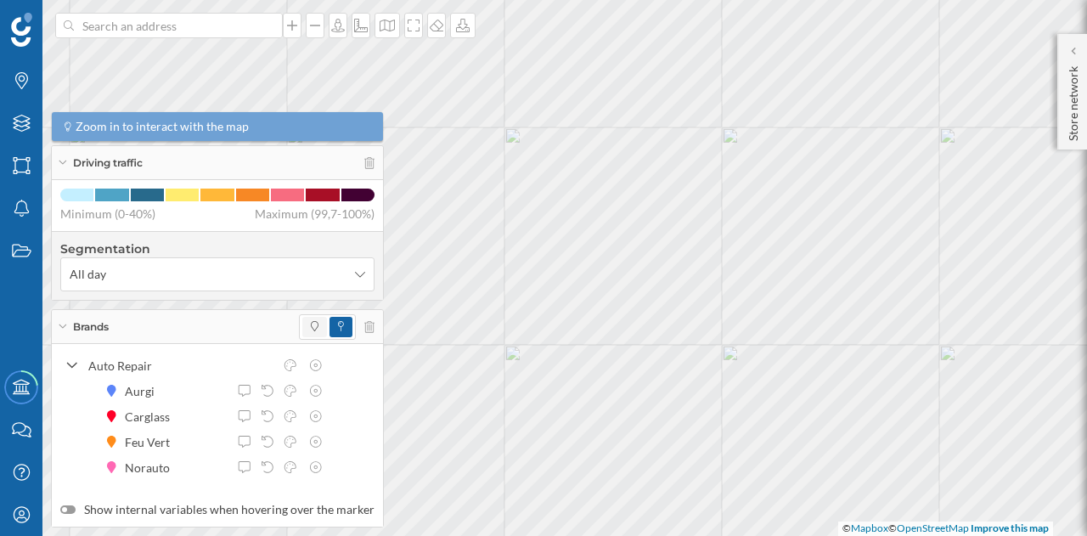
click at [302, 330] on span at bounding box center [314, 327] width 25 height 20
click at [1077, 111] on p "Store network" at bounding box center [1073, 100] width 17 height 82
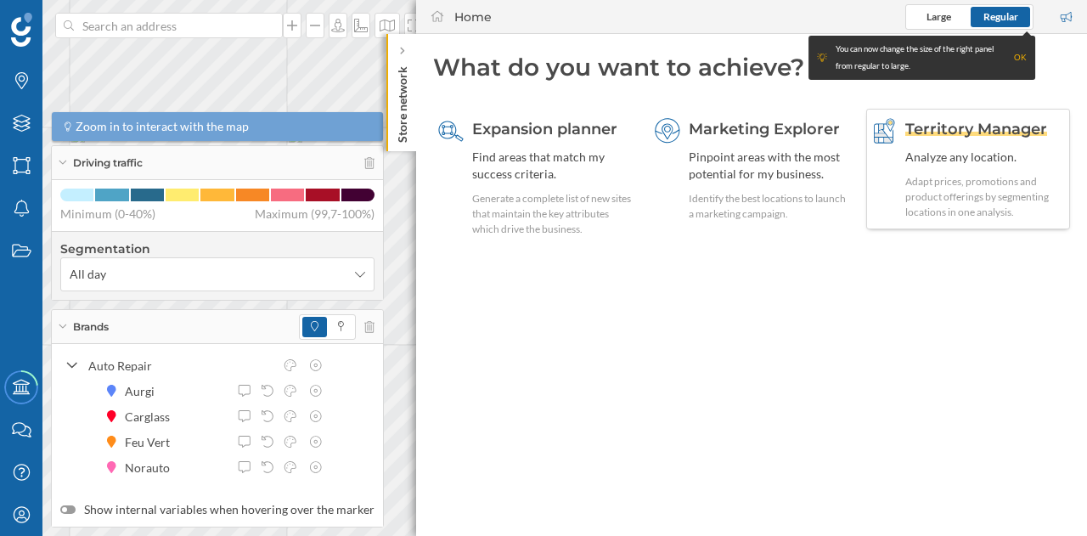
click at [931, 191] on div "Adapt prices, promotions and product offerings by segmenting locations in one a…" at bounding box center [985, 197] width 160 height 46
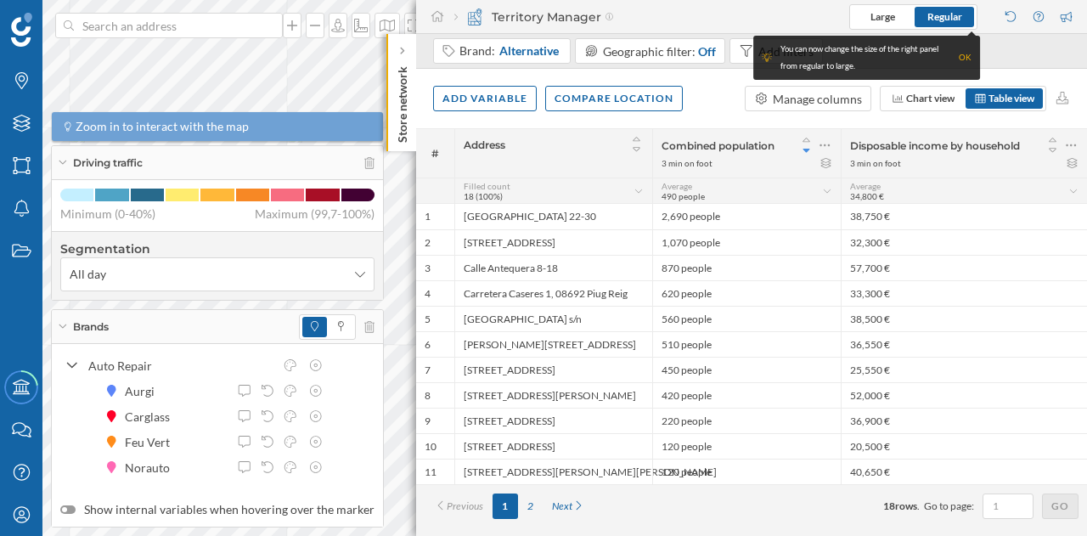
click at [1006, 52] on div "Brand: Alternative Geographic filter: Off Add filters" at bounding box center [751, 51] width 671 height 35
click at [967, 52] on div "OK" at bounding box center [965, 57] width 13 height 17
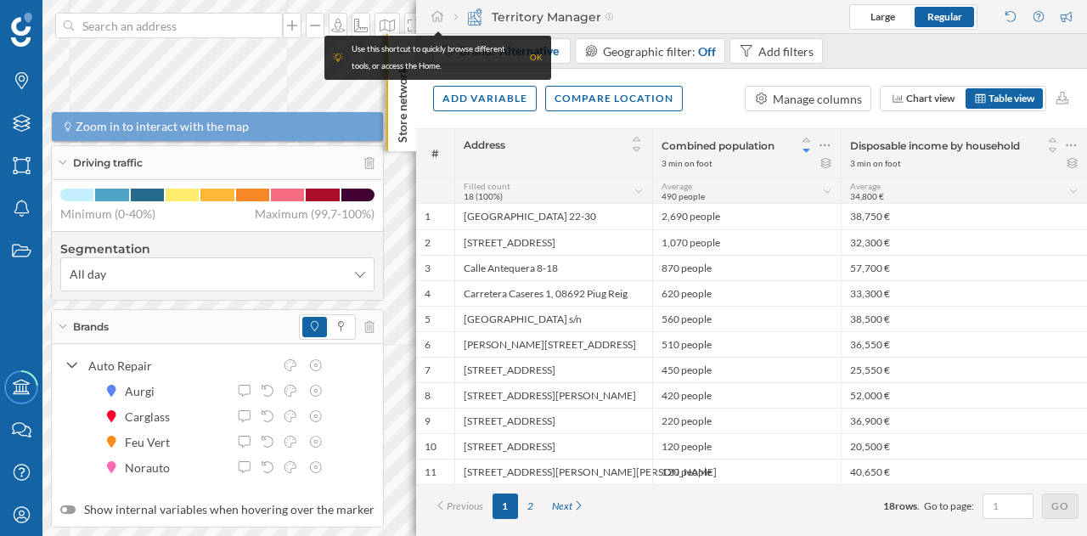
click at [544, 57] on div "Use this shortcut to quickly browse different tools, or access the Home. OK" at bounding box center [437, 58] width 227 height 44
click at [532, 57] on div "OK" at bounding box center [536, 57] width 13 height 17
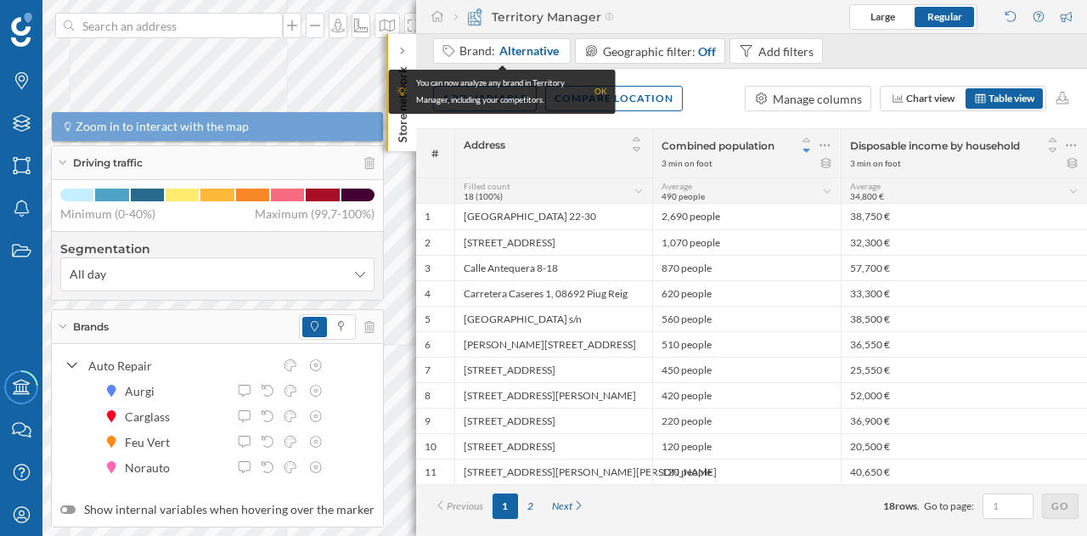
click at [600, 89] on div "OK" at bounding box center [600, 91] width 13 height 17
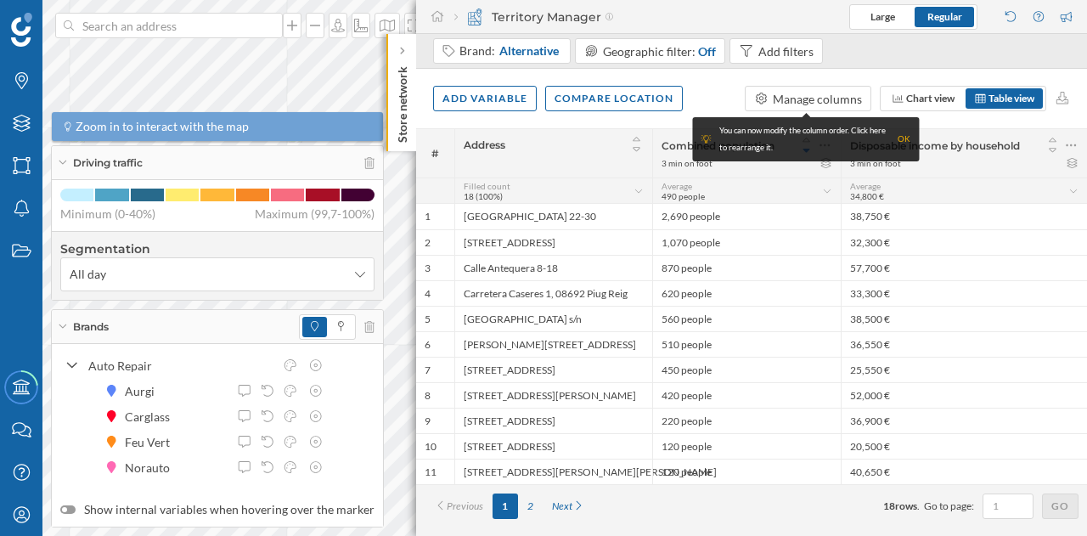
click at [900, 138] on div "OK" at bounding box center [904, 139] width 13 height 17
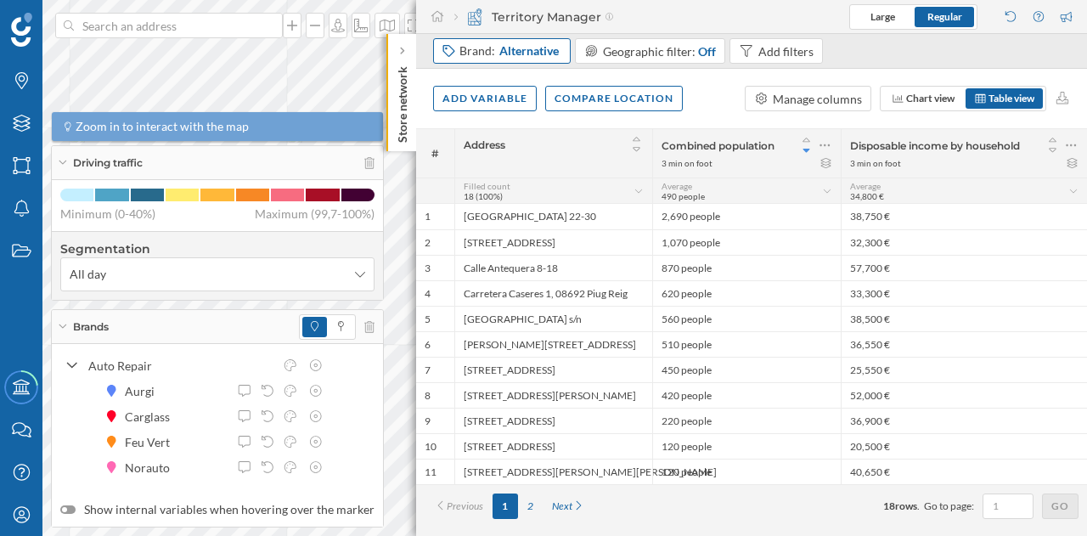
click at [527, 53] on span "Alternative" at bounding box center [528, 50] width 59 height 17
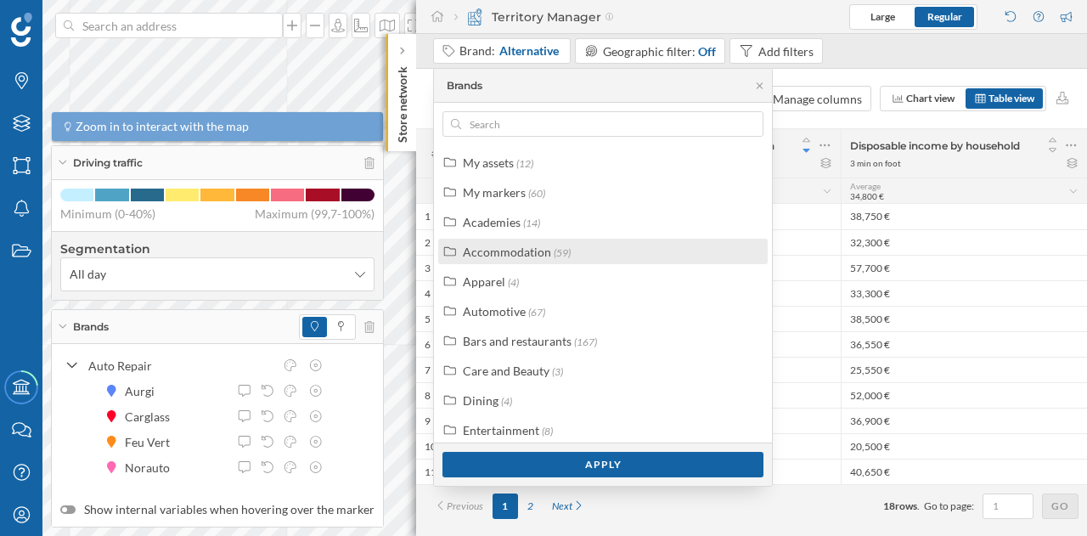
scroll to position [42, 0]
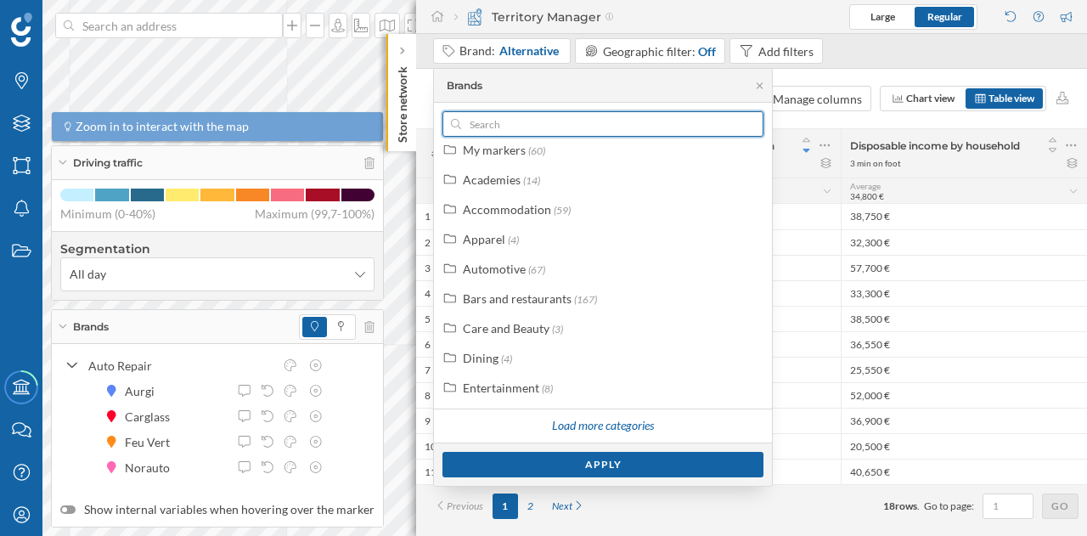
click at [501, 124] on input "text" at bounding box center [603, 123] width 284 height 25
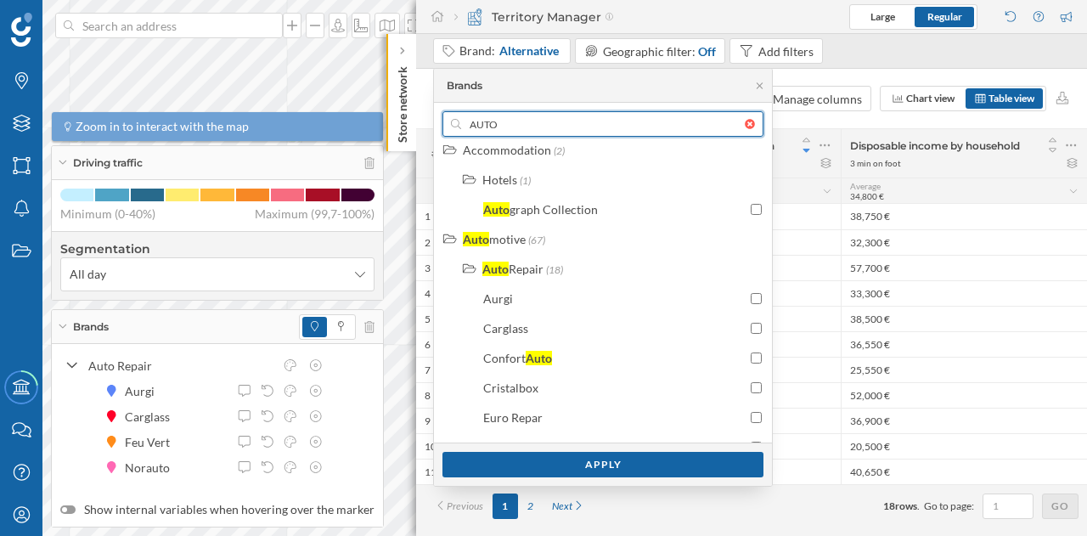
scroll to position [101, 0]
type input "AUTO"
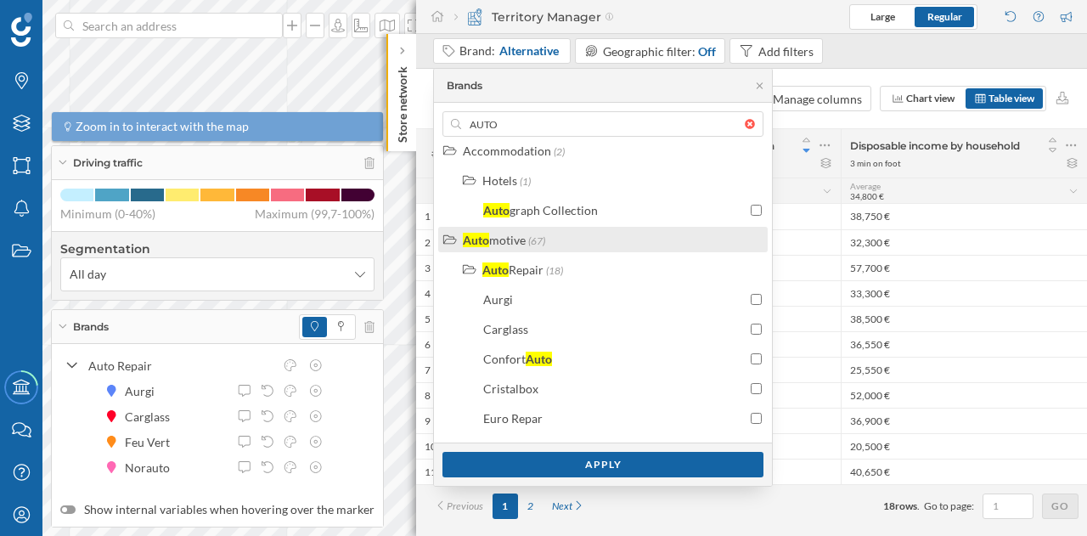
click at [536, 245] on span "(67)" at bounding box center [536, 240] width 17 height 13
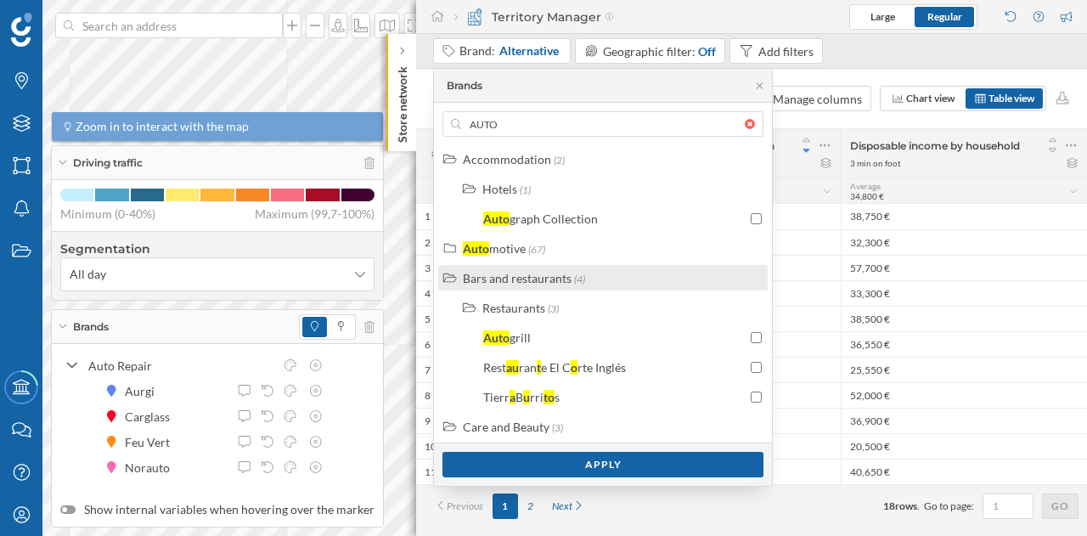
scroll to position [92, 0]
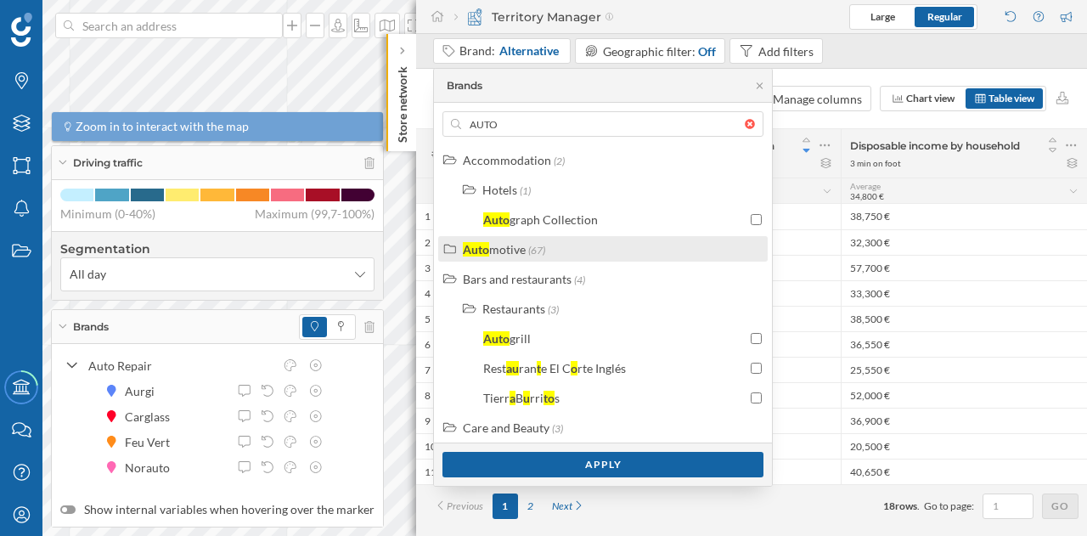
click at [527, 247] on label "Auto motive (67)" at bounding box center [504, 249] width 82 height 18
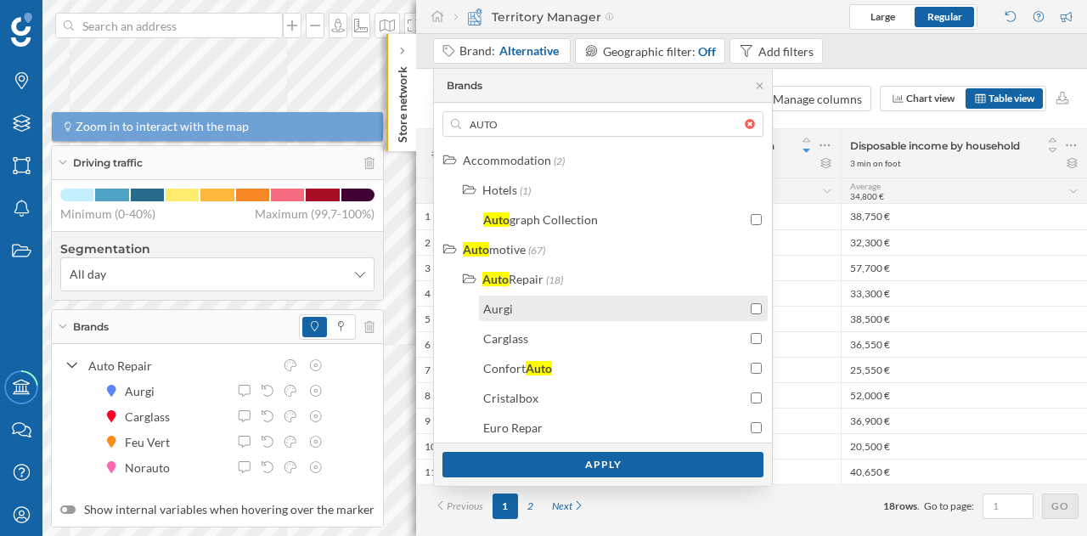
click at [559, 307] on div "Aurgi" at bounding box center [614, 309] width 263 height 18
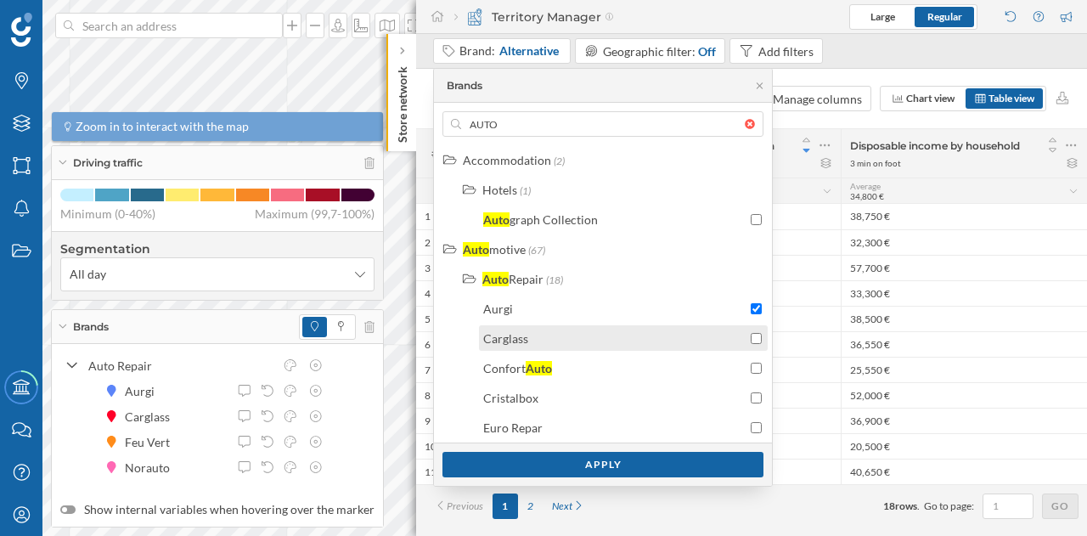
click at [683, 337] on div "Carglass" at bounding box center [614, 339] width 263 height 18
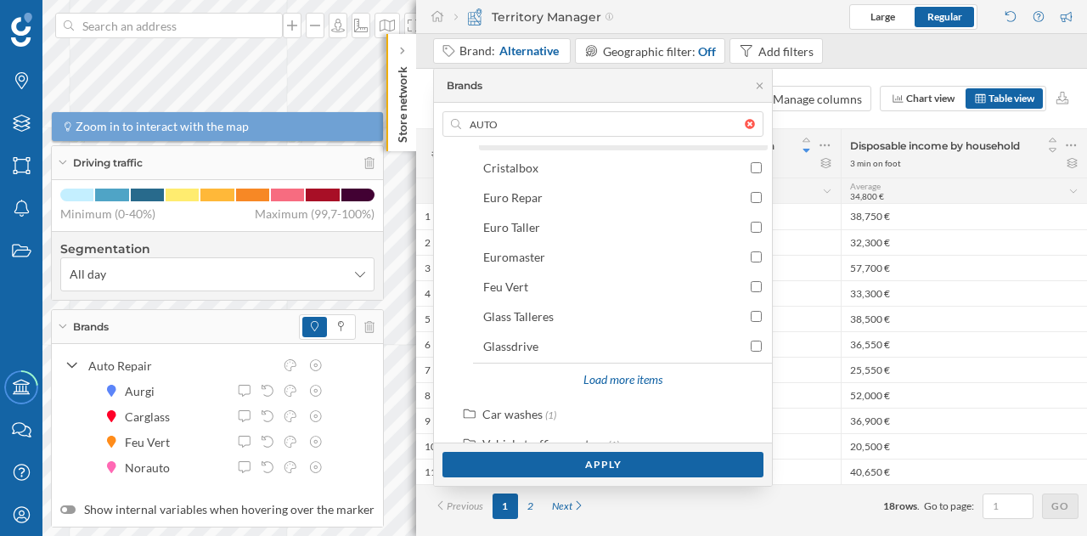
scroll to position [330, 0]
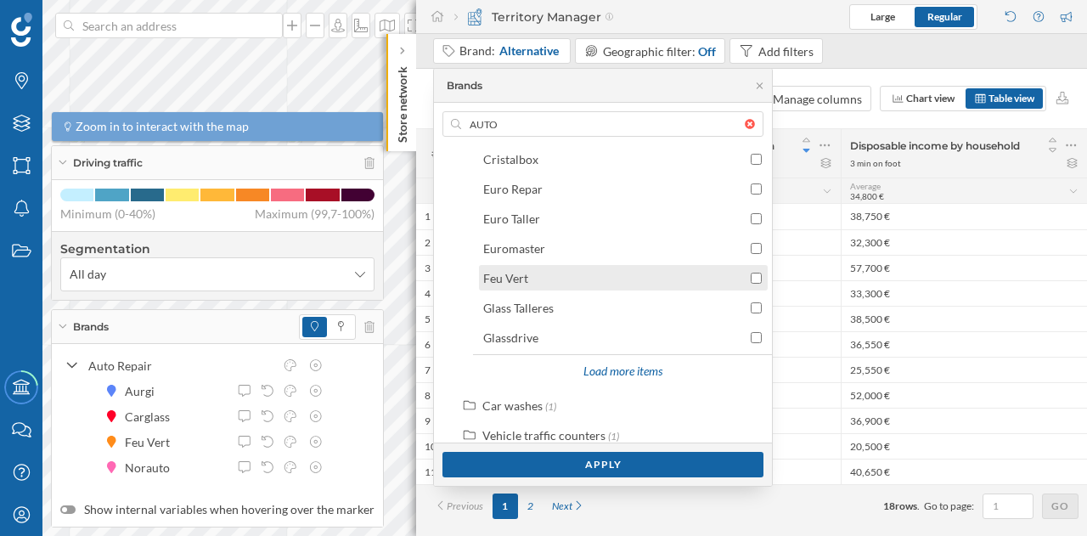
click at [555, 282] on div "Feu Vert" at bounding box center [614, 278] width 263 height 18
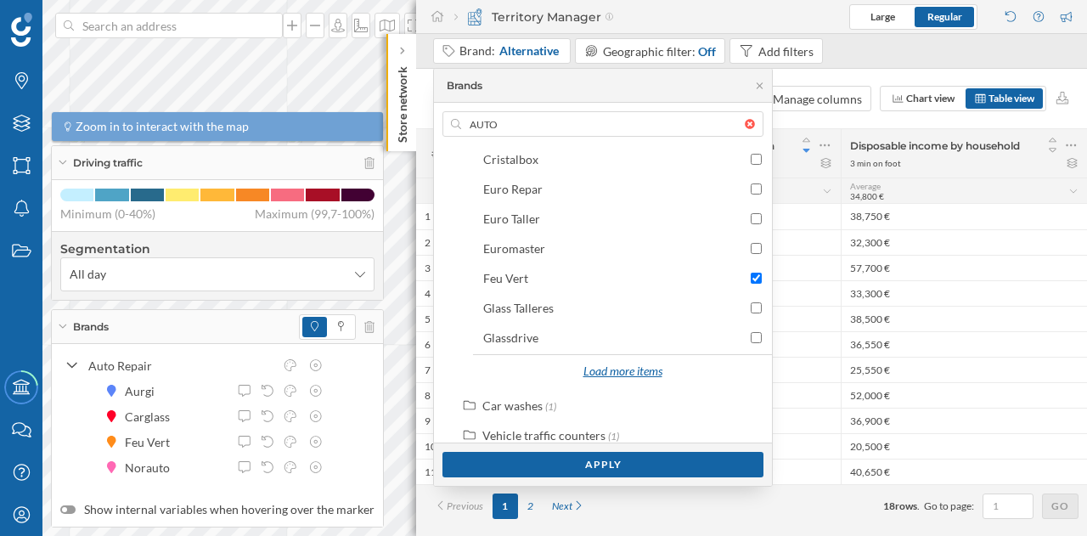
click at [613, 362] on div "Load more items" at bounding box center [622, 371] width 100 height 25
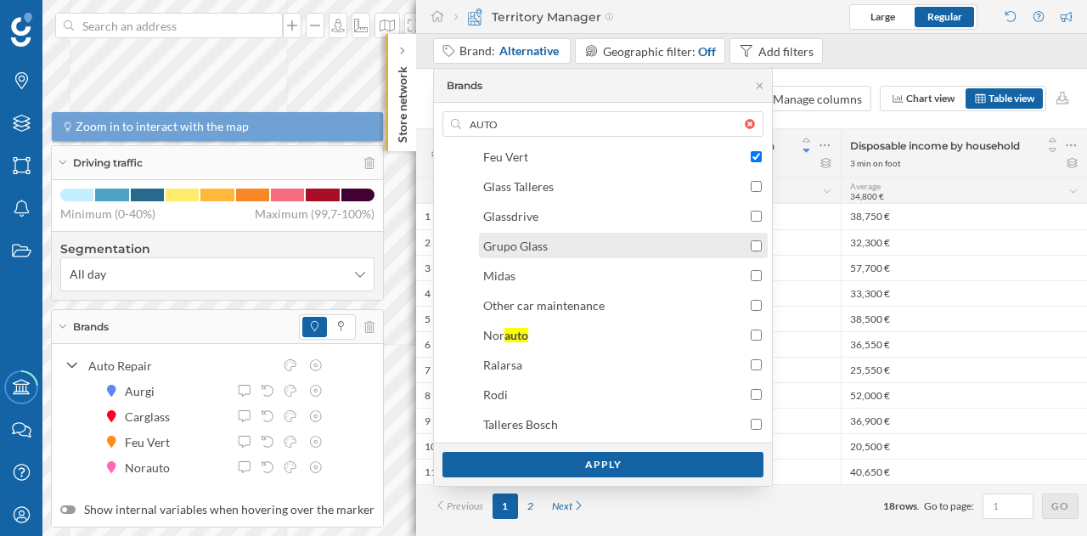
scroll to position [456, 0]
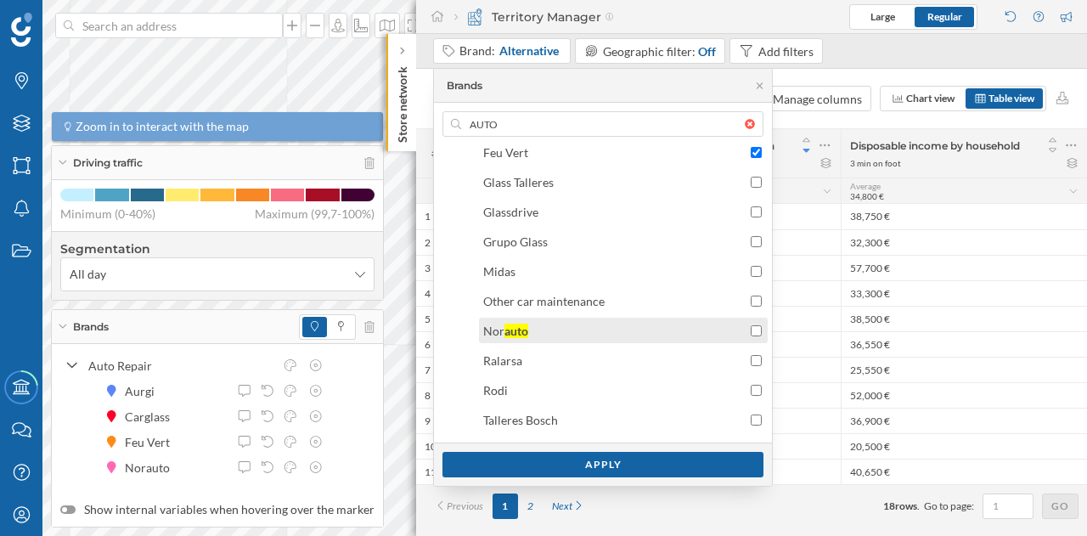
click at [588, 335] on div "Nor auto" at bounding box center [614, 331] width 263 height 18
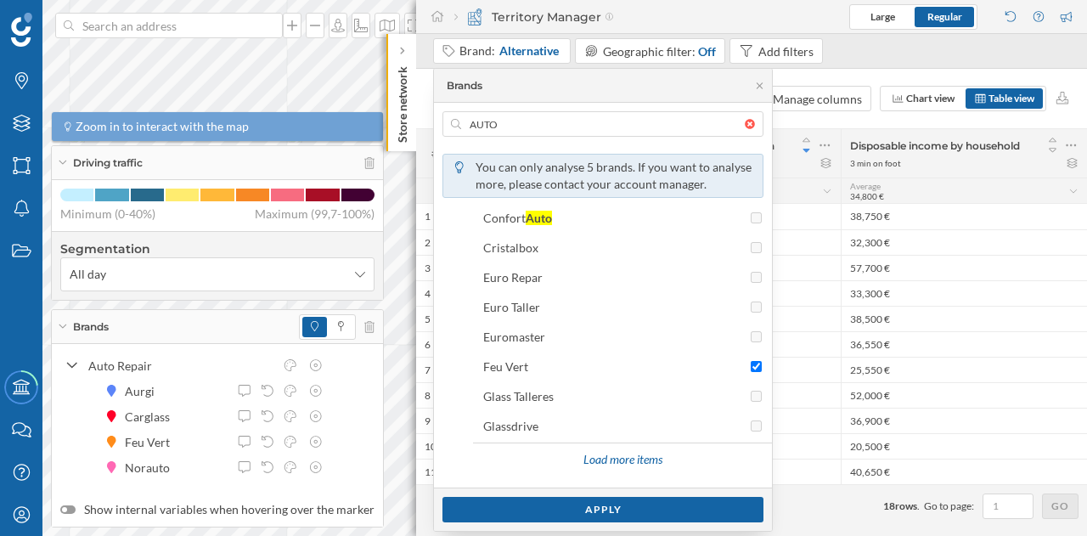
scroll to position [318, 0]
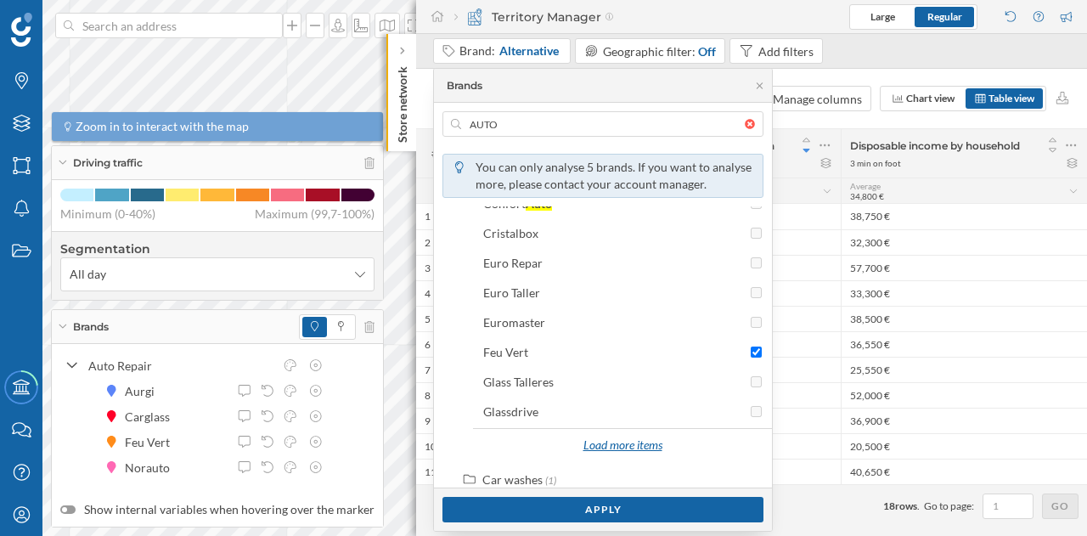
click at [623, 442] on div "Load more items" at bounding box center [622, 445] width 100 height 25
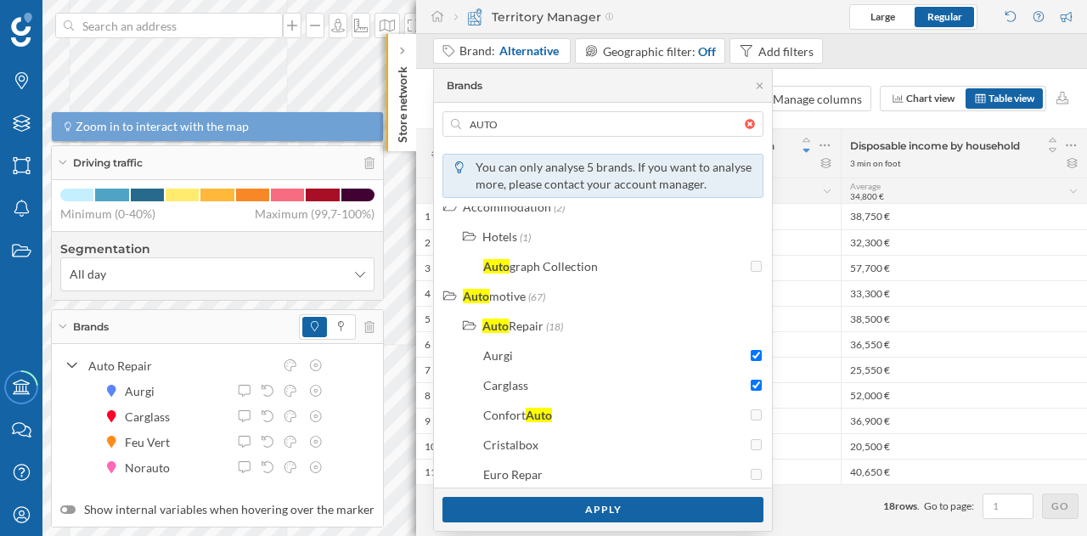
scroll to position [0, 0]
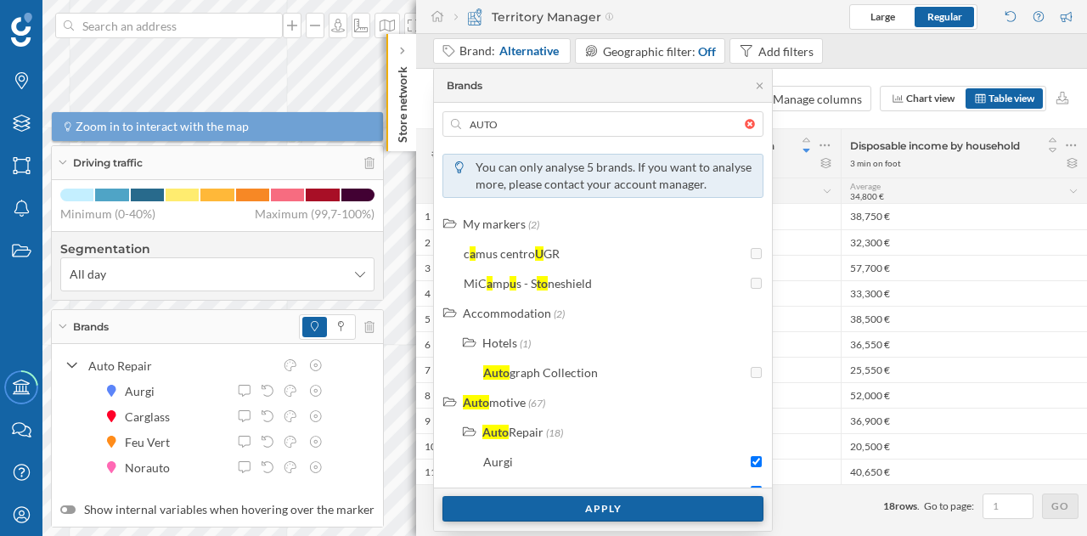
click at [615, 501] on div "Apply" at bounding box center [602, 508] width 321 height 25
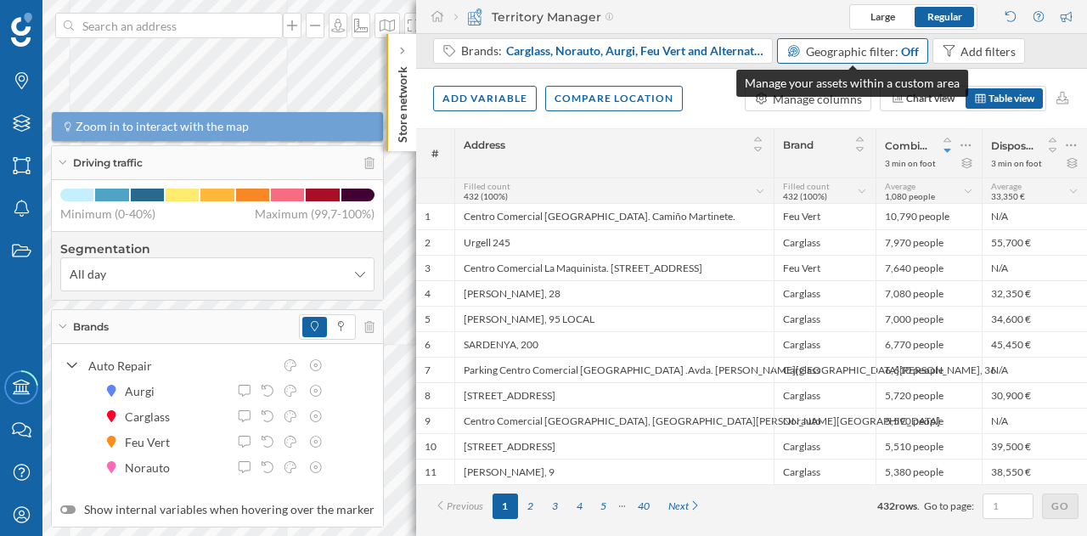
click at [873, 54] on span "Geographic filter:" at bounding box center [852, 51] width 93 height 14
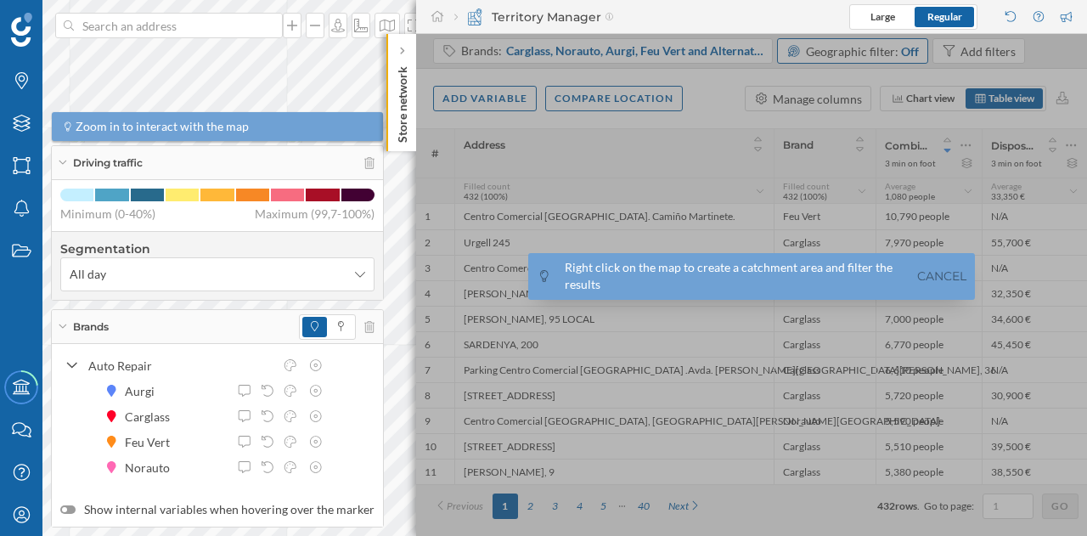
click at [873, 54] on div at bounding box center [751, 285] width 671 height 502
click at [942, 276] on link "Cancel" at bounding box center [942, 277] width 58 height 20
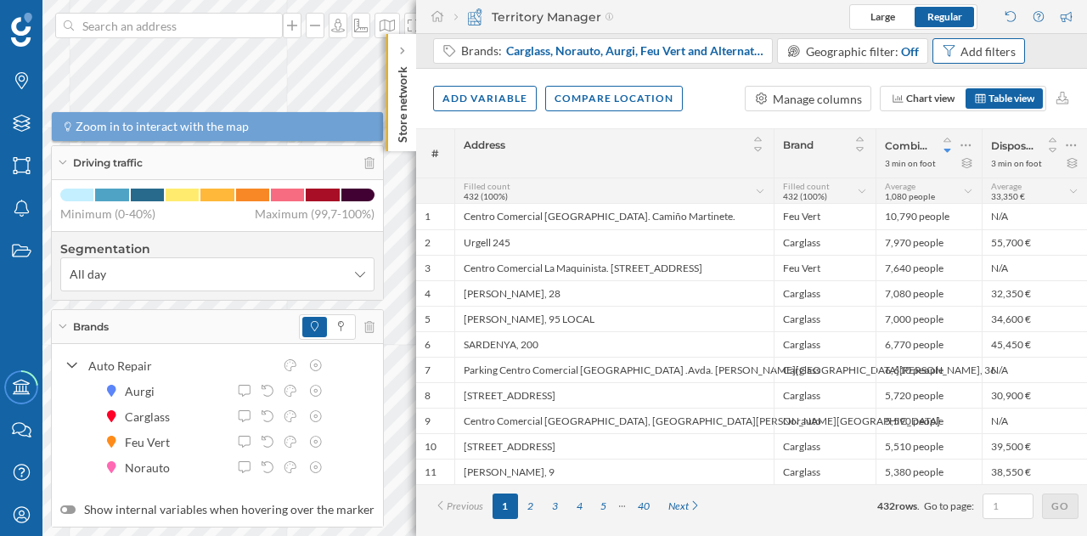
click at [961, 54] on div "Add filters" at bounding box center [988, 51] width 55 height 18
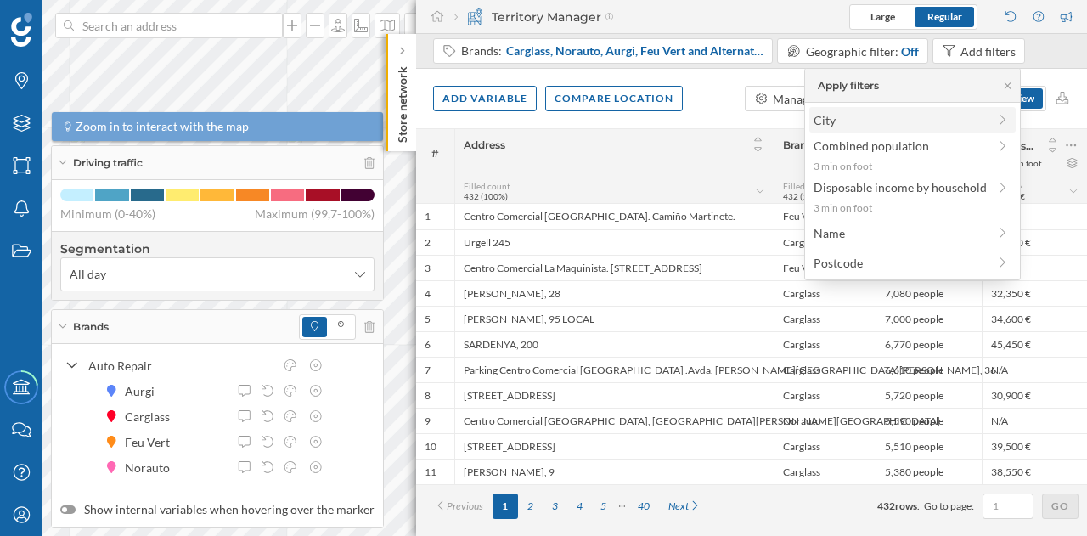
click at [910, 115] on span "City" at bounding box center [900, 120] width 173 height 18
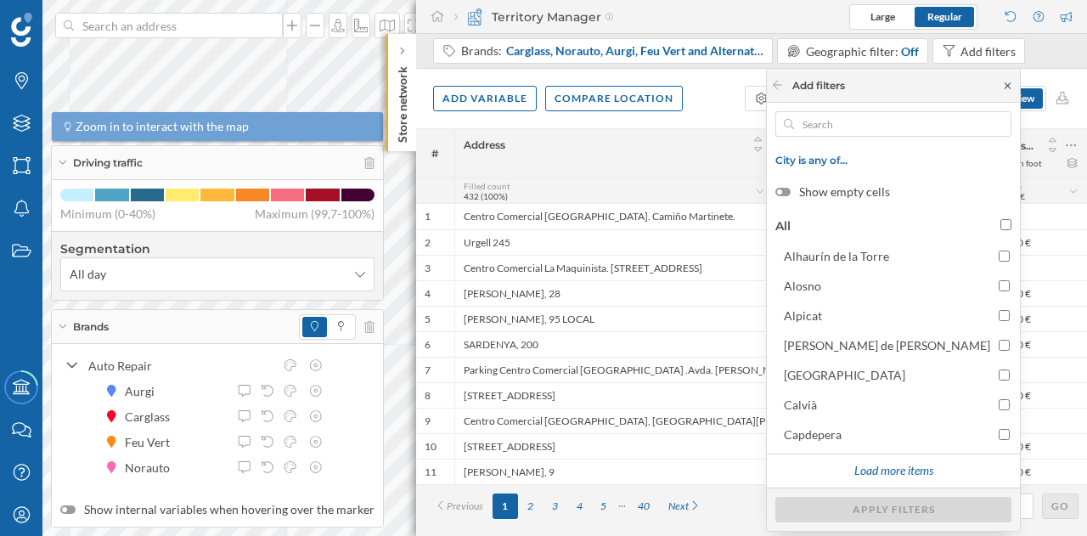
click at [1004, 84] on icon at bounding box center [1007, 86] width 13 height 10
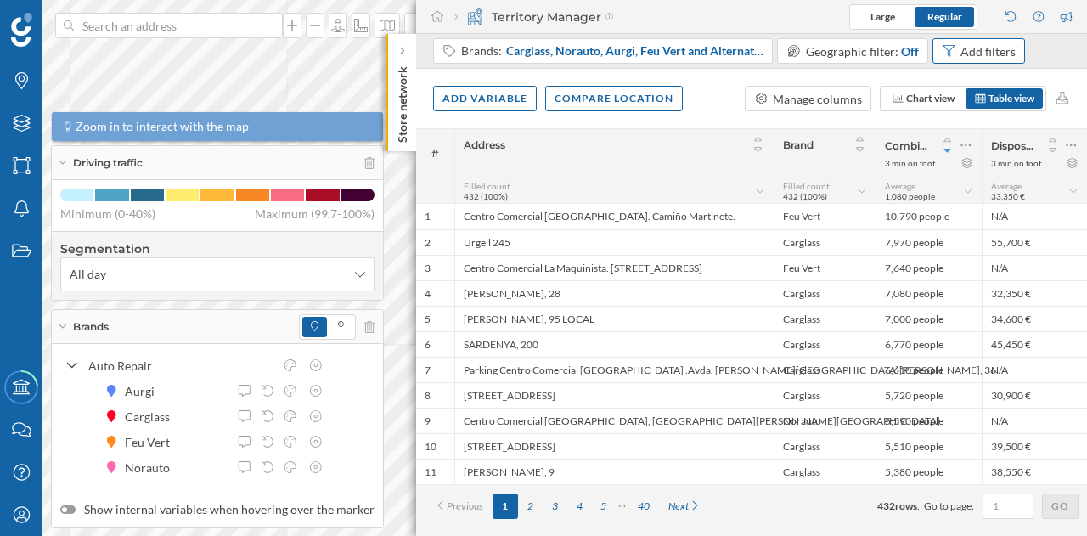
click at [964, 52] on div "Add filters" at bounding box center [988, 51] width 55 height 18
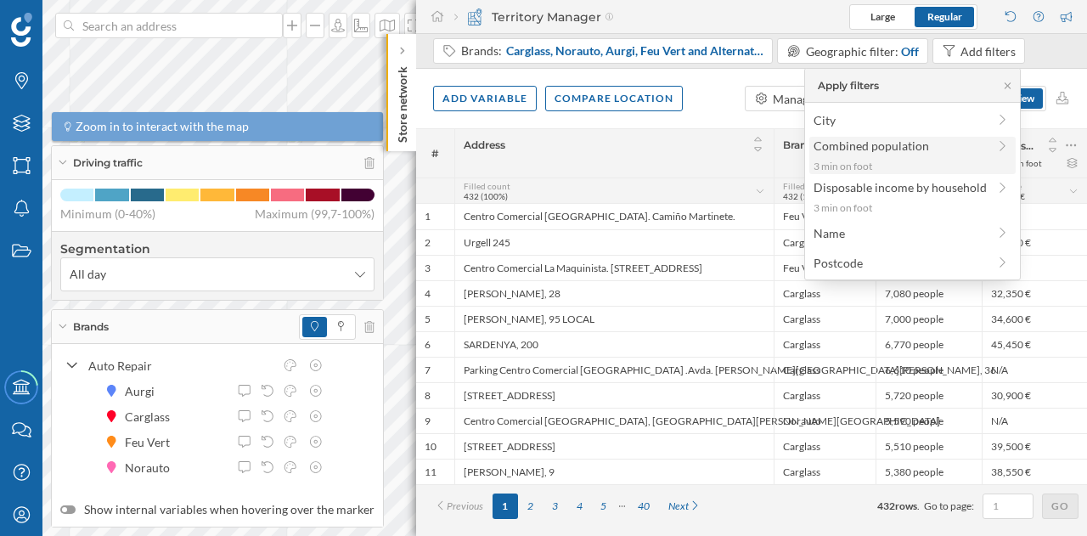
click at [944, 150] on span "Combined population" at bounding box center [900, 146] width 173 height 18
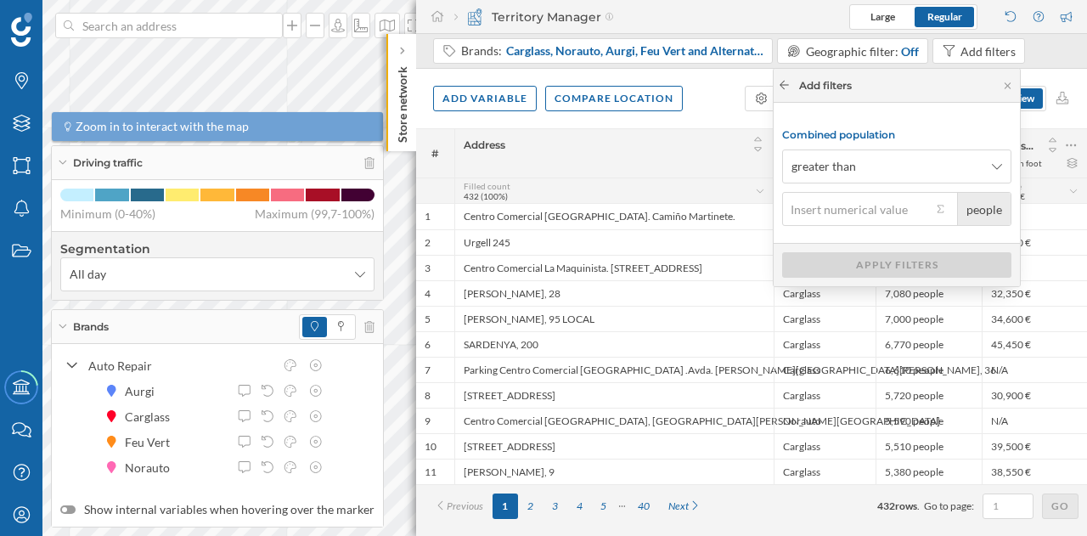
click at [787, 80] on icon at bounding box center [784, 85] width 13 height 10
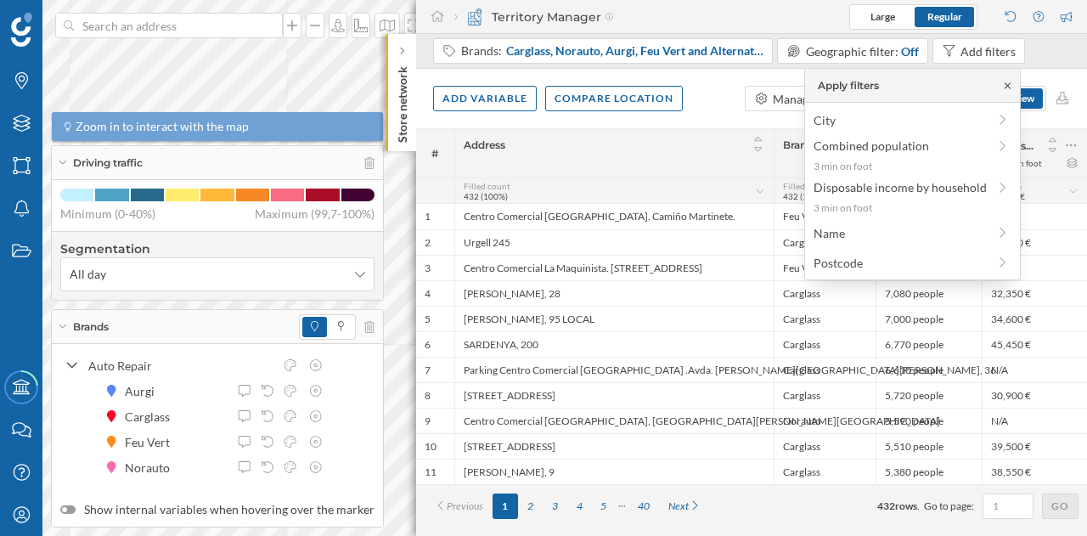
click at [1003, 89] on icon at bounding box center [1007, 86] width 13 height 10
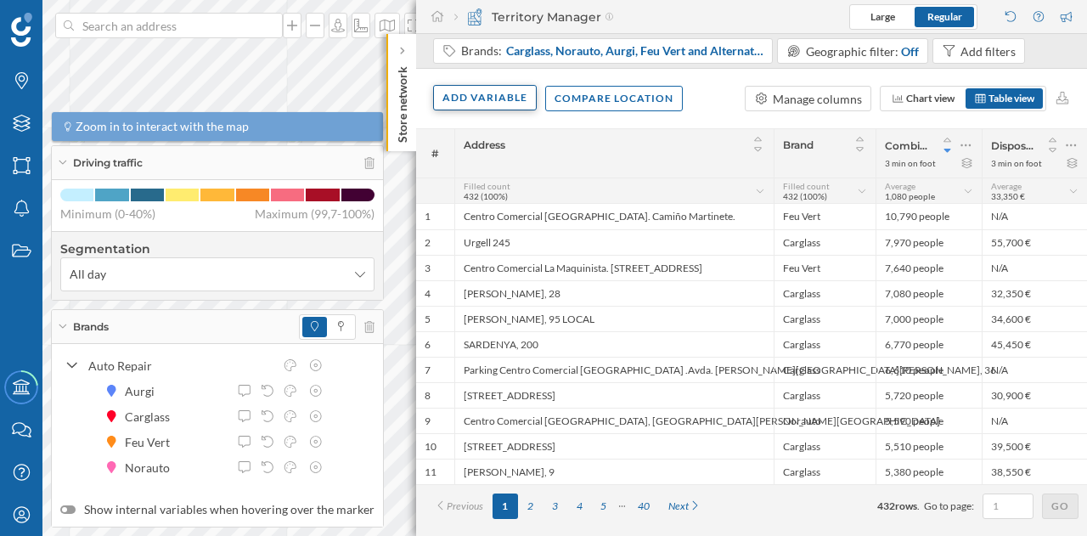
click at [494, 91] on div "Add variable" at bounding box center [485, 97] width 104 height 25
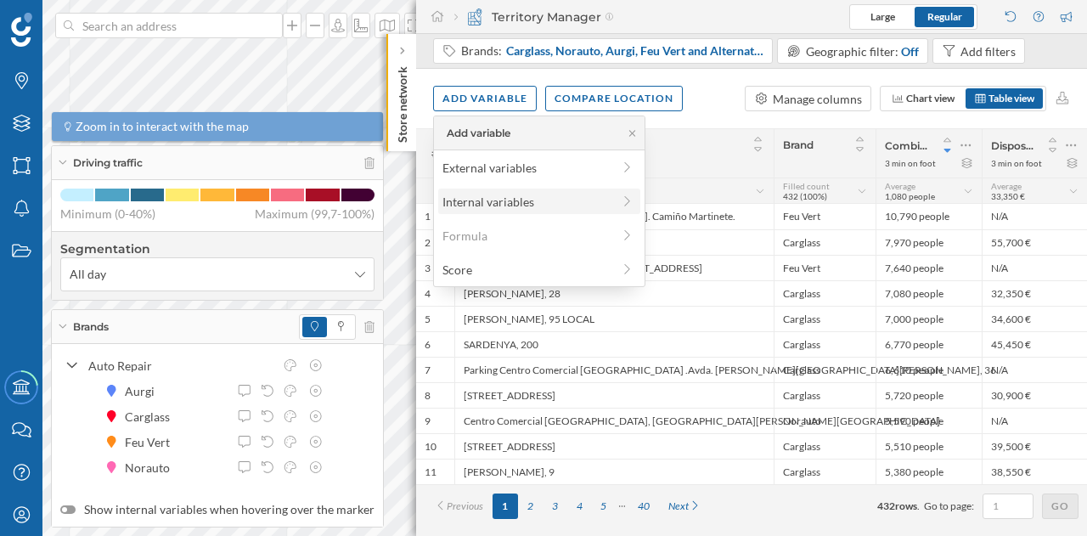
click at [542, 200] on div "Internal variables" at bounding box center [526, 202] width 169 height 18
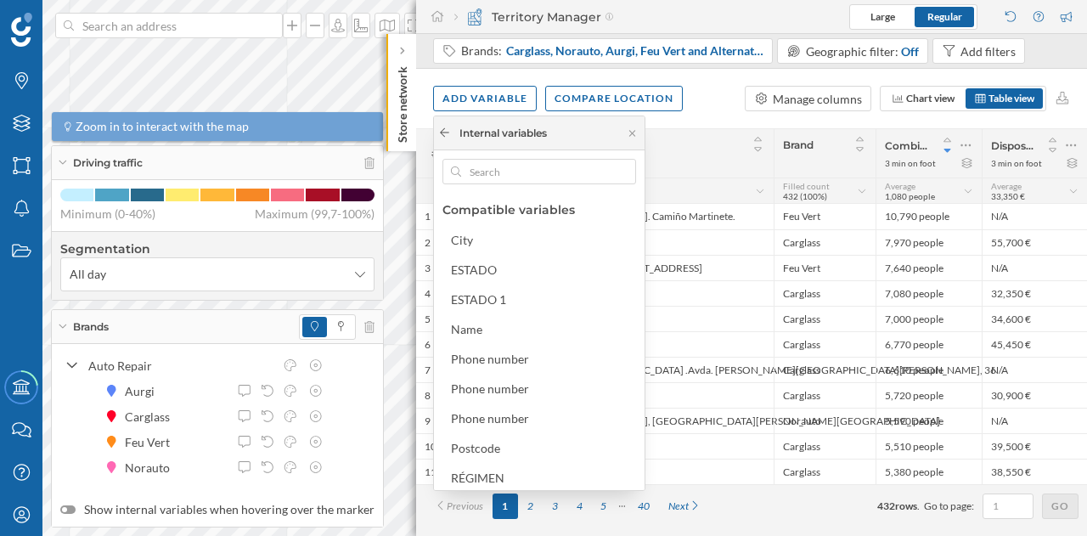
click at [443, 134] on icon at bounding box center [444, 132] width 13 height 10
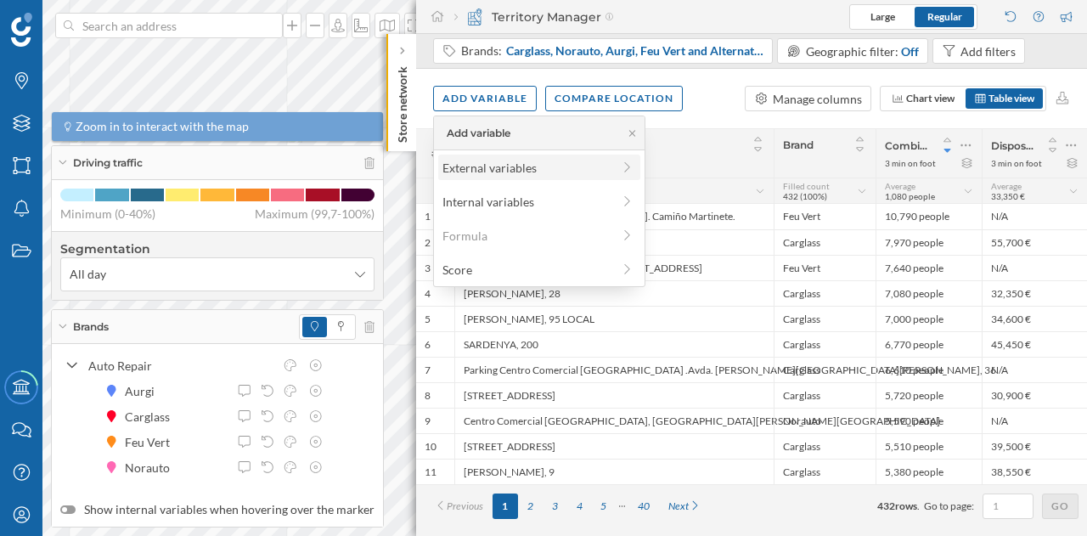
click at [537, 164] on div "External variables" at bounding box center [526, 168] width 169 height 18
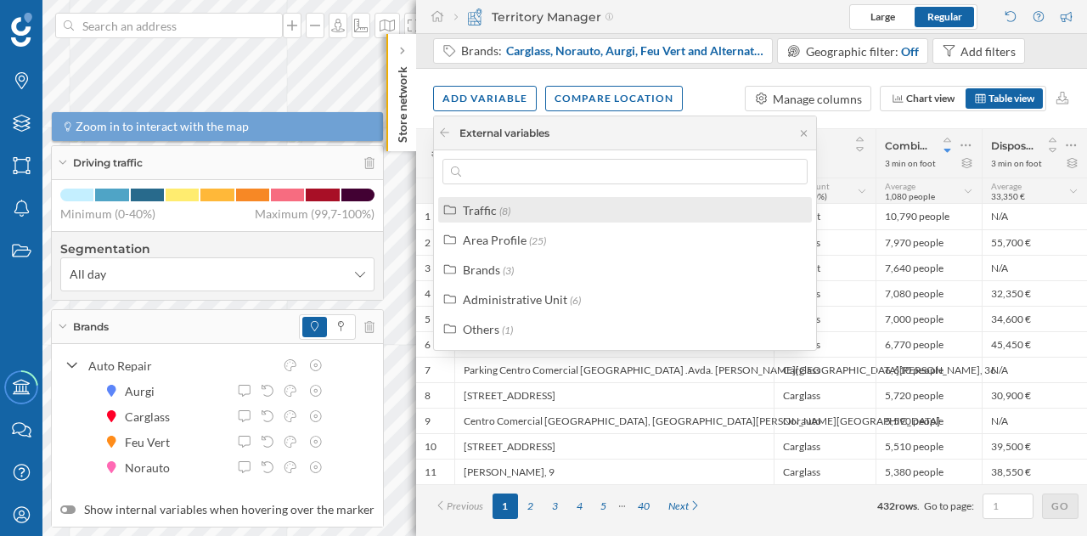
click at [477, 209] on div "Traffic" at bounding box center [480, 210] width 34 height 14
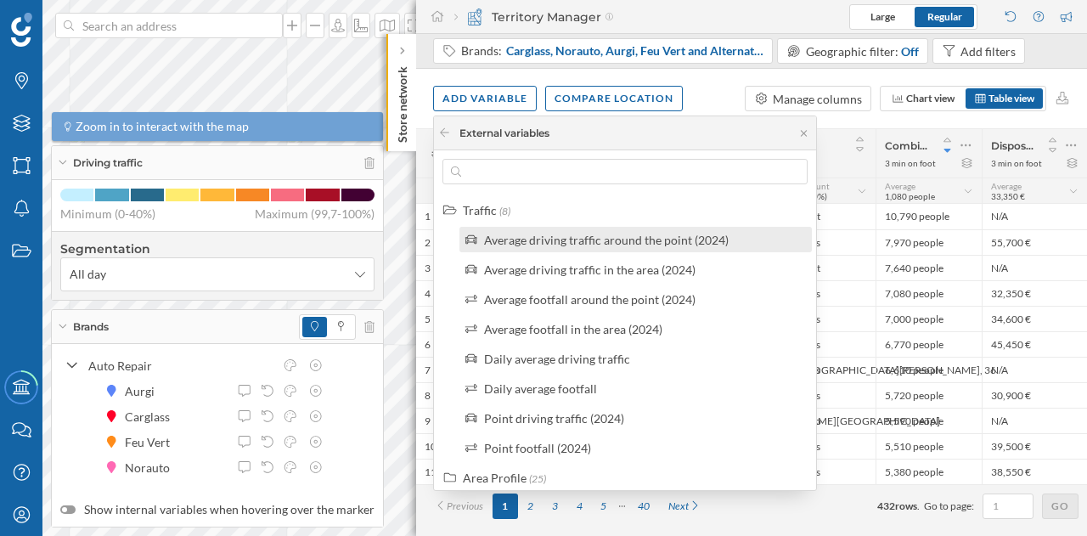
click at [688, 241] on div "Average driving traffic around the point (2024)" at bounding box center [606, 240] width 245 height 14
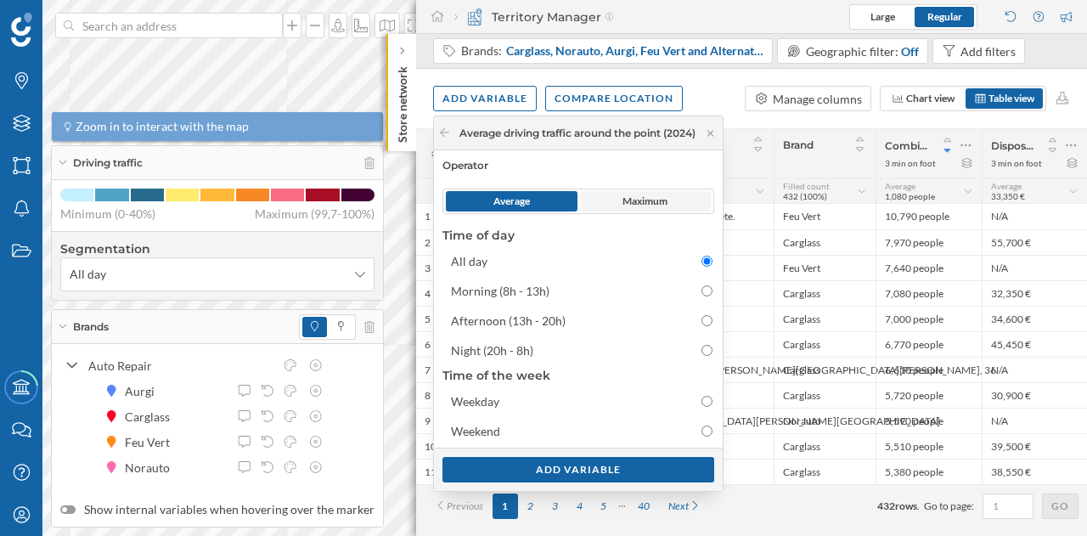
click at [628, 200] on span "Maximum" at bounding box center [645, 201] width 45 height 15
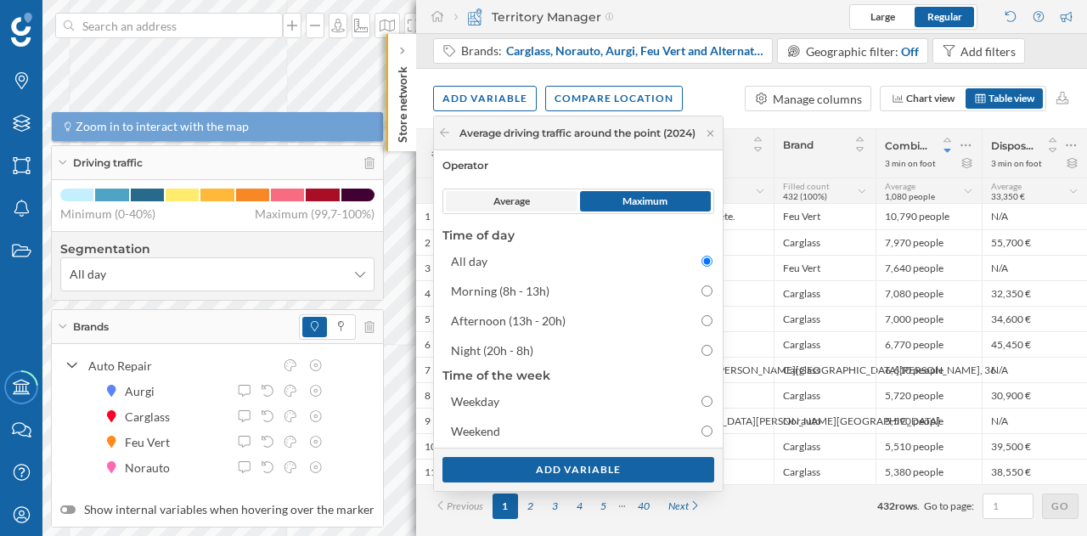
click at [564, 196] on span "Average" at bounding box center [512, 201] width 132 height 20
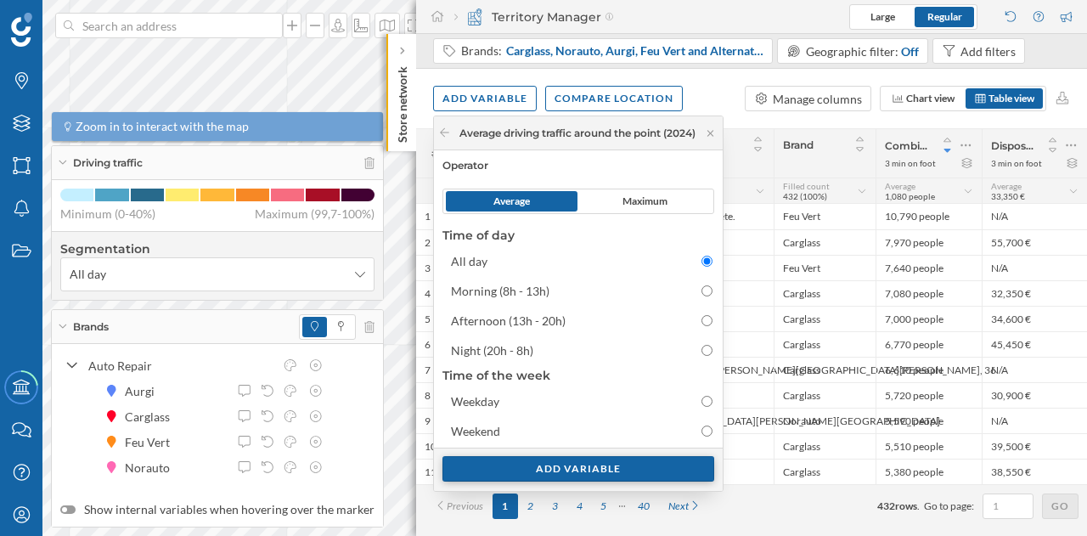
click at [599, 471] on div "Add variable" at bounding box center [578, 468] width 272 height 25
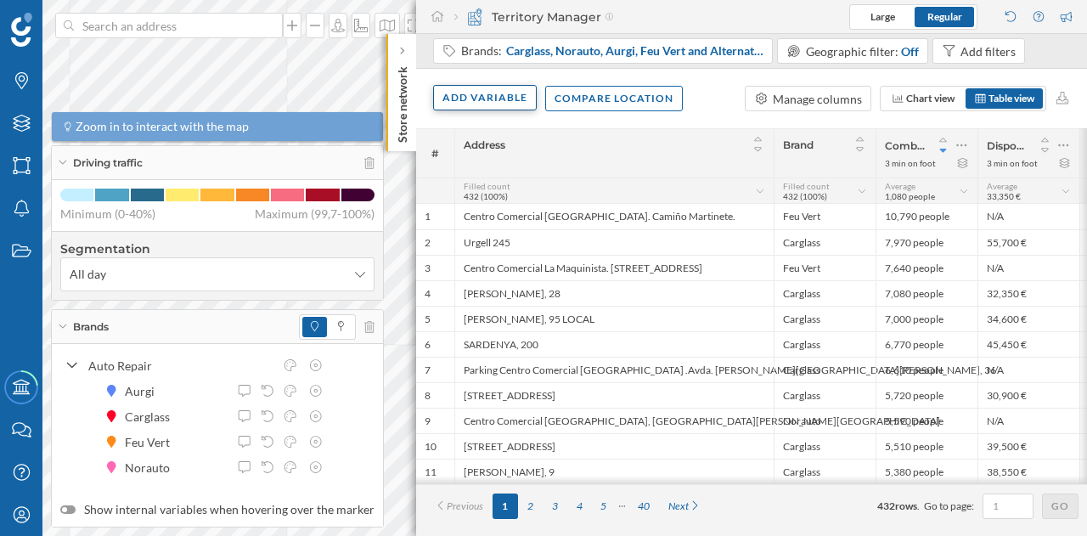
click at [511, 98] on div "Add variable" at bounding box center [485, 97] width 104 height 25
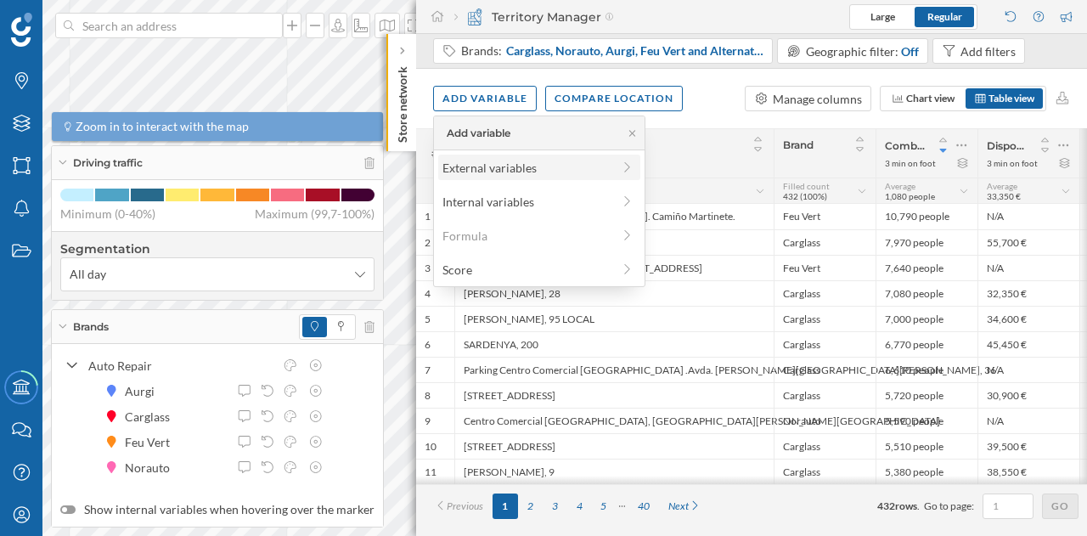
click at [523, 164] on div "External variables" at bounding box center [526, 168] width 169 height 18
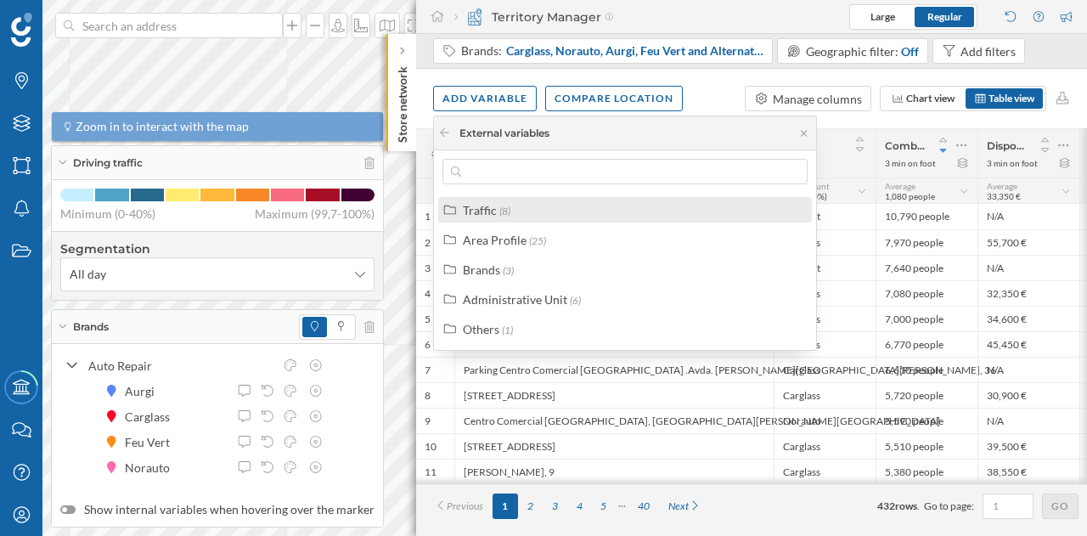
click at [504, 213] on span "(8)" at bounding box center [504, 211] width 11 height 13
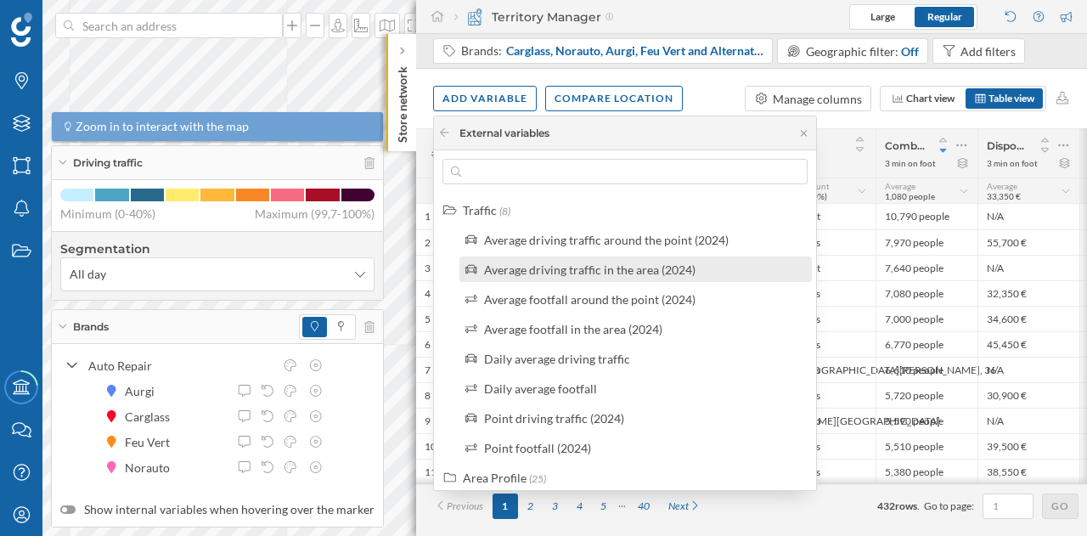
click at [614, 267] on div "Average driving traffic in the area (2024)" at bounding box center [589, 269] width 211 height 14
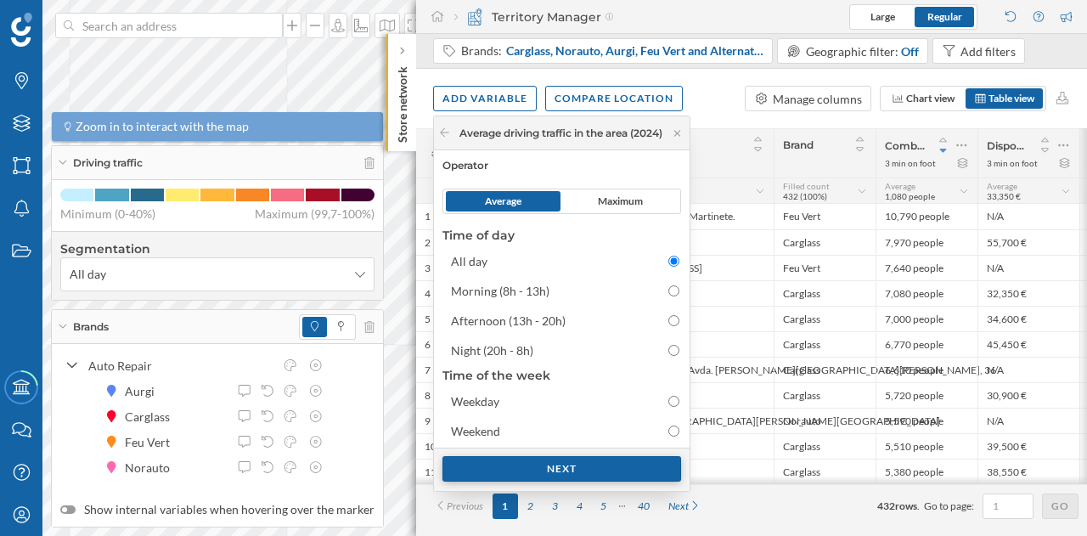
click at [540, 466] on div "Next" at bounding box center [561, 468] width 239 height 25
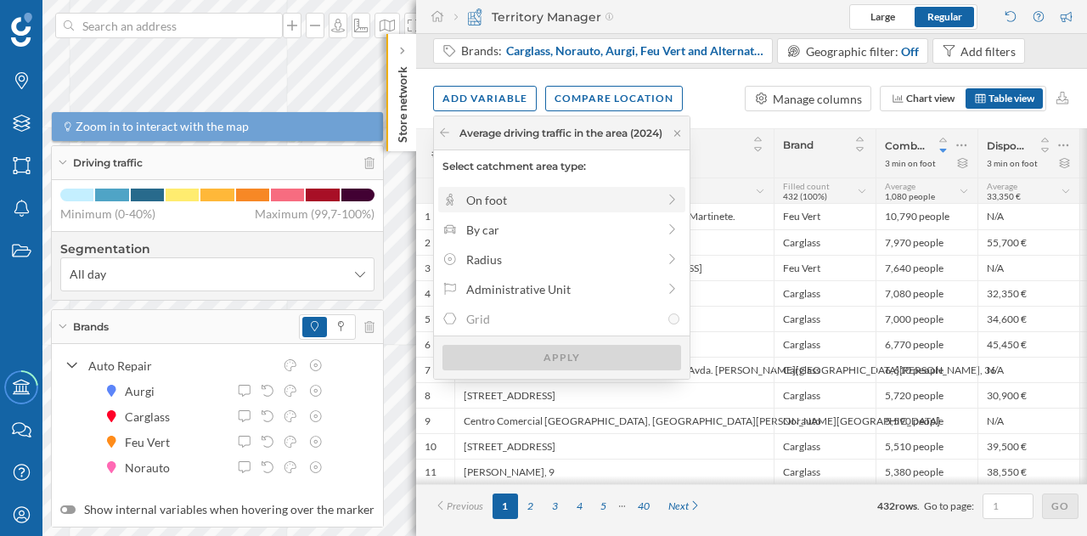
click at [564, 200] on div "On foot" at bounding box center [561, 200] width 190 height 18
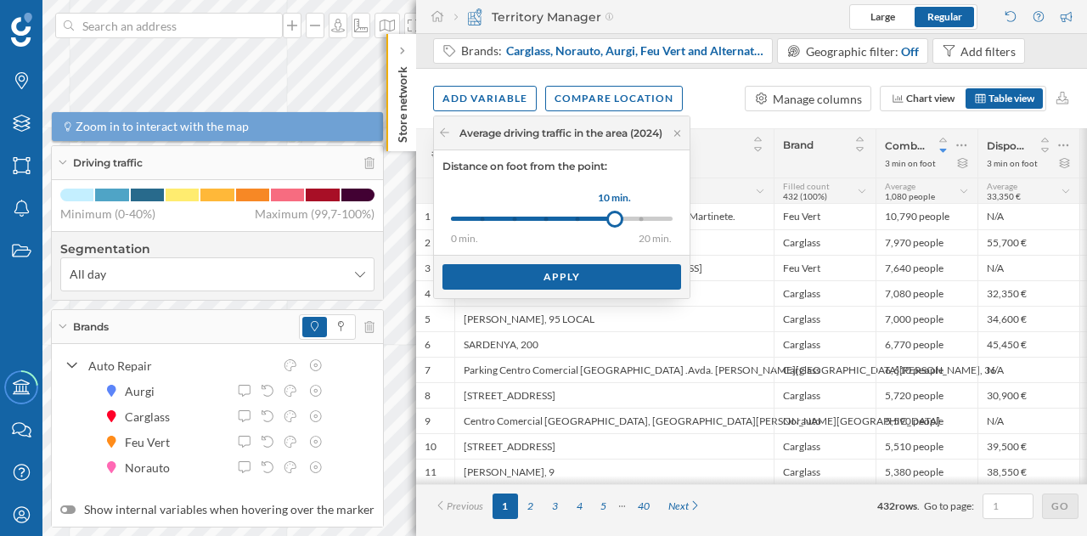
drag, startPoint x: 487, startPoint y: 219, endPoint x: 620, endPoint y: 211, distance: 133.6
click at [620, 211] on div at bounding box center [614, 219] width 17 height 17
drag, startPoint x: 613, startPoint y: 215, endPoint x: 521, endPoint y: 225, distance: 93.1
click at [521, 225] on div at bounding box center [518, 219] width 17 height 17
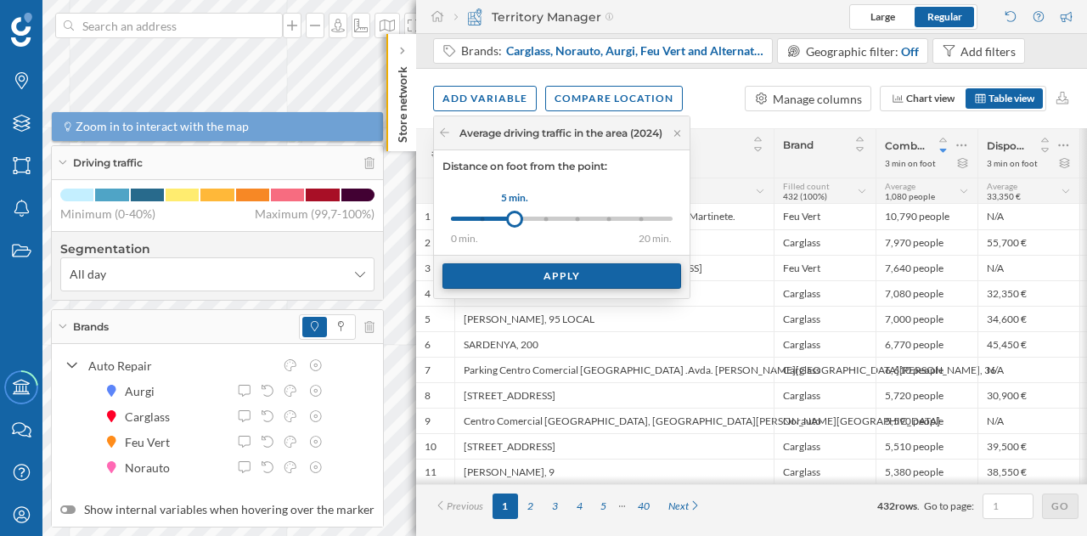
click at [554, 269] on div "Apply" at bounding box center [561, 275] width 239 height 25
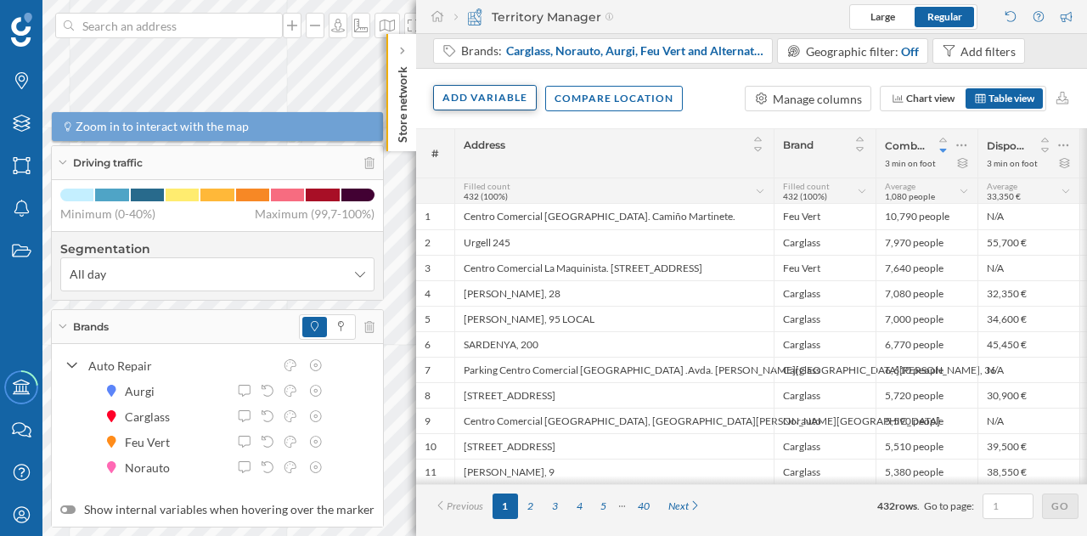
click at [498, 103] on div "Add variable" at bounding box center [485, 97] width 104 height 25
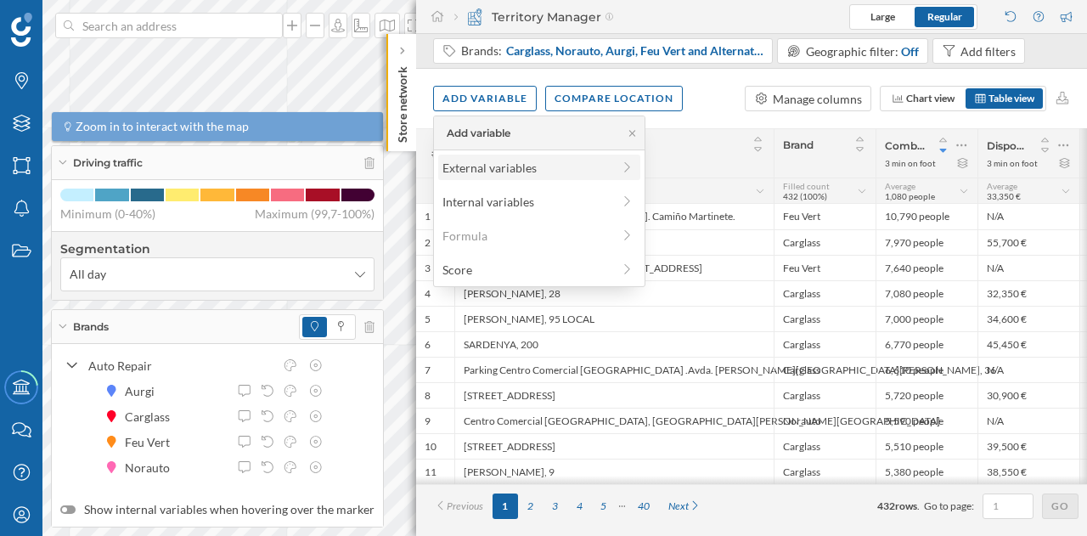
click at [521, 166] on div "External variables" at bounding box center [526, 168] width 169 height 18
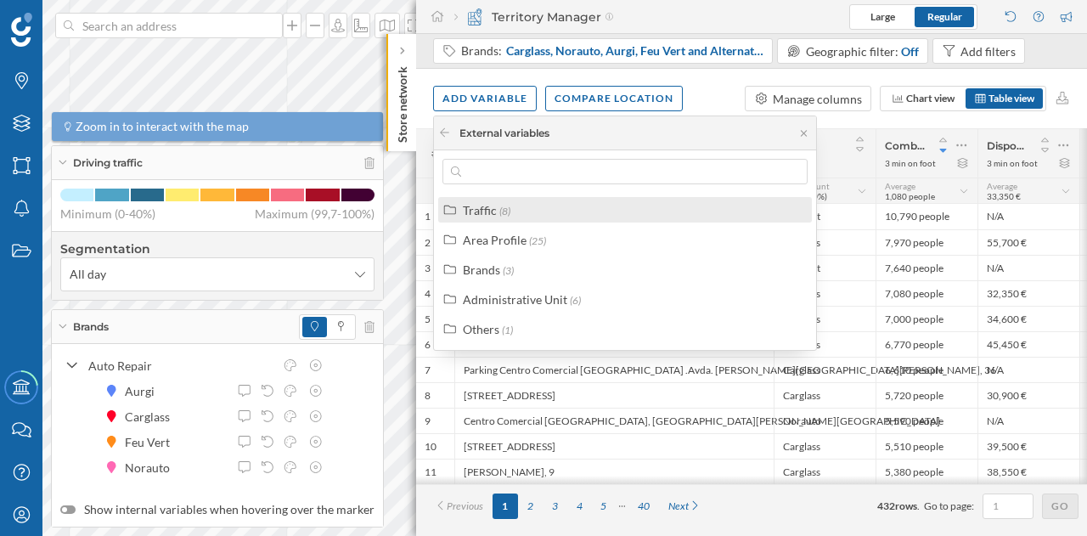
click at [516, 215] on div "Traffic (8)" at bounding box center [632, 210] width 339 height 18
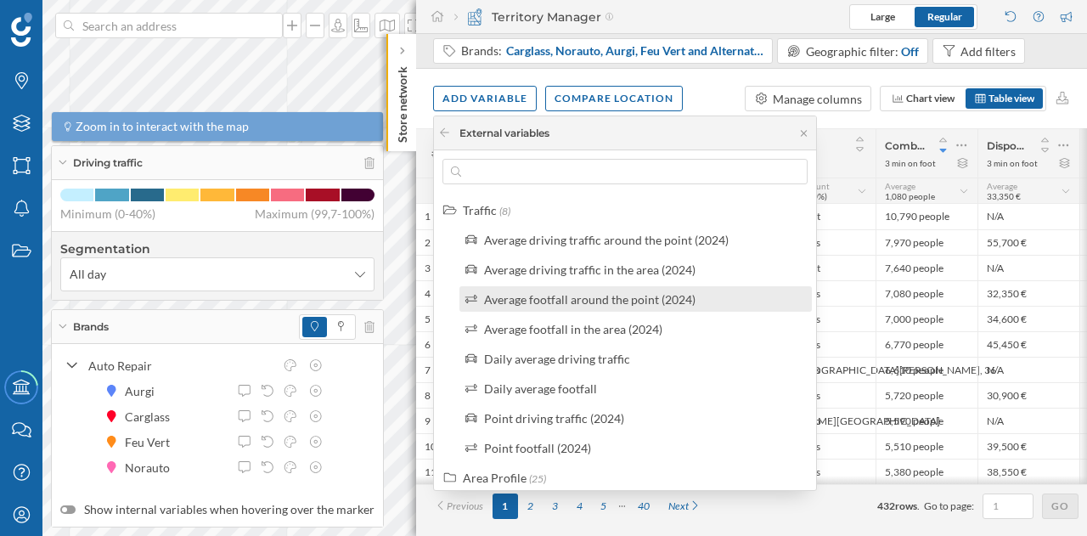
click at [578, 300] on div "Average footfall around the point (2024)" at bounding box center [589, 299] width 211 height 14
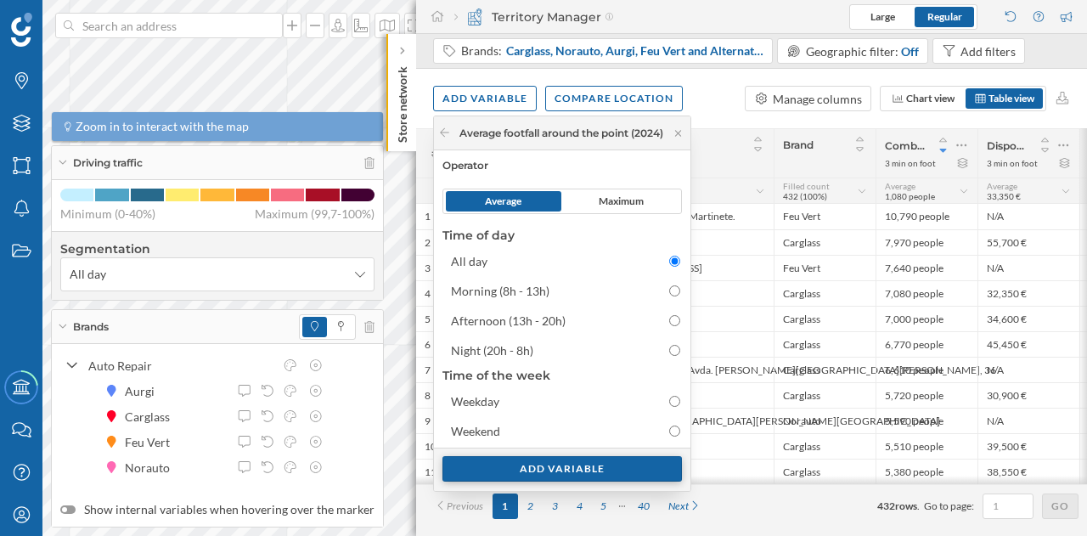
click at [610, 465] on div "Add variable" at bounding box center [561, 468] width 239 height 25
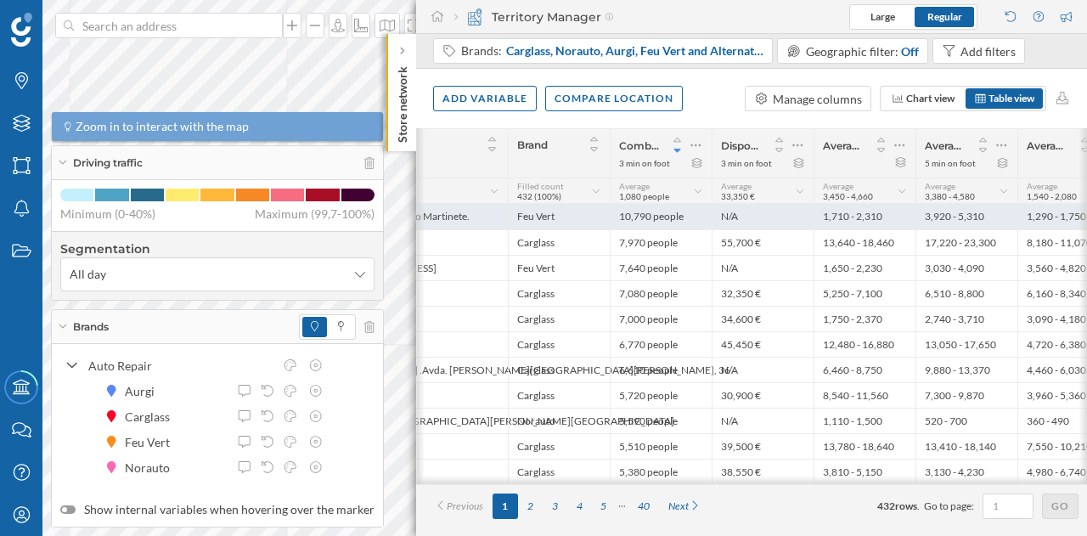
scroll to position [0, 298]
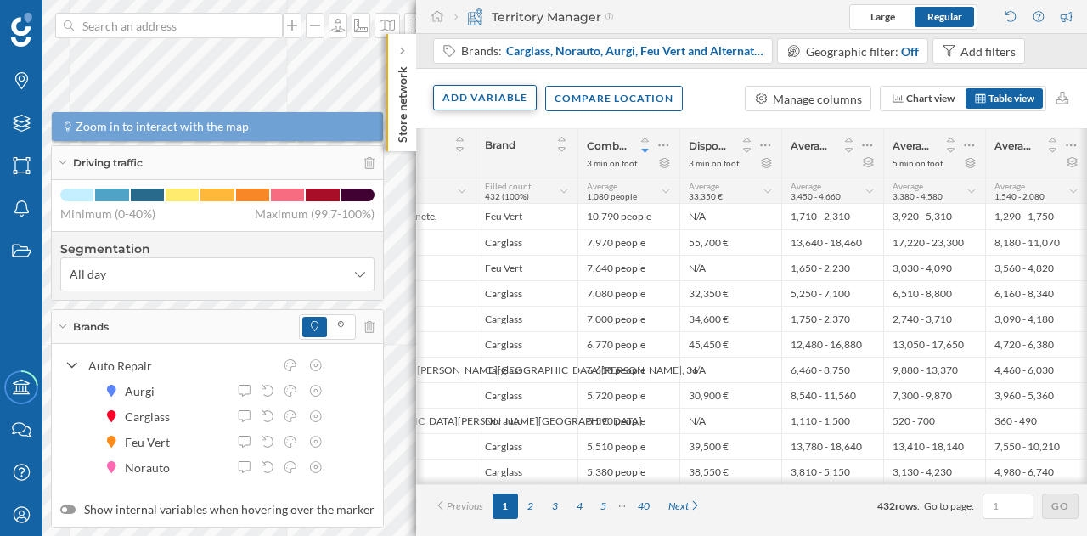
click at [482, 99] on div "Add variable" at bounding box center [485, 97] width 104 height 25
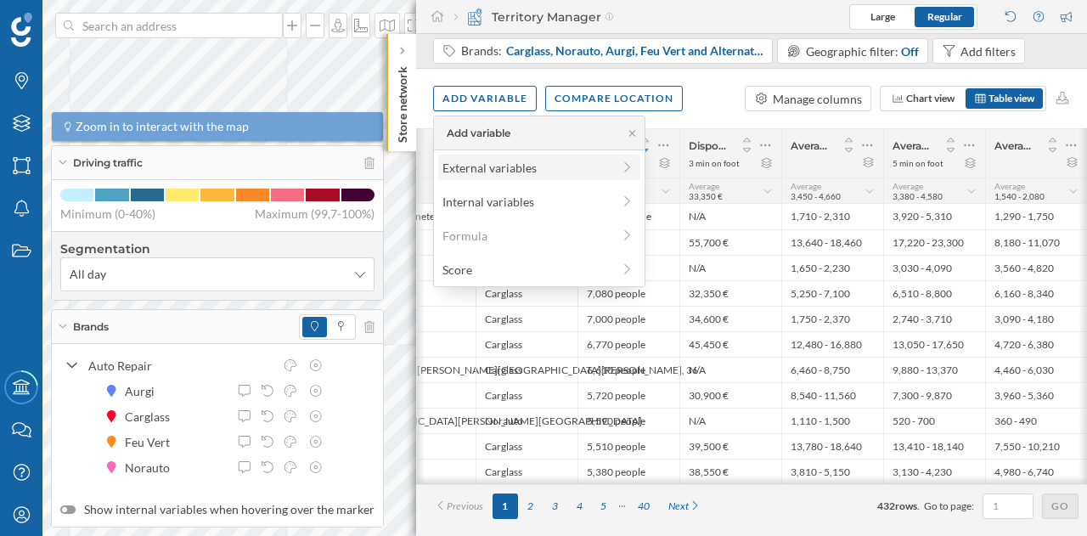
click at [492, 167] on div "External variables" at bounding box center [526, 168] width 169 height 18
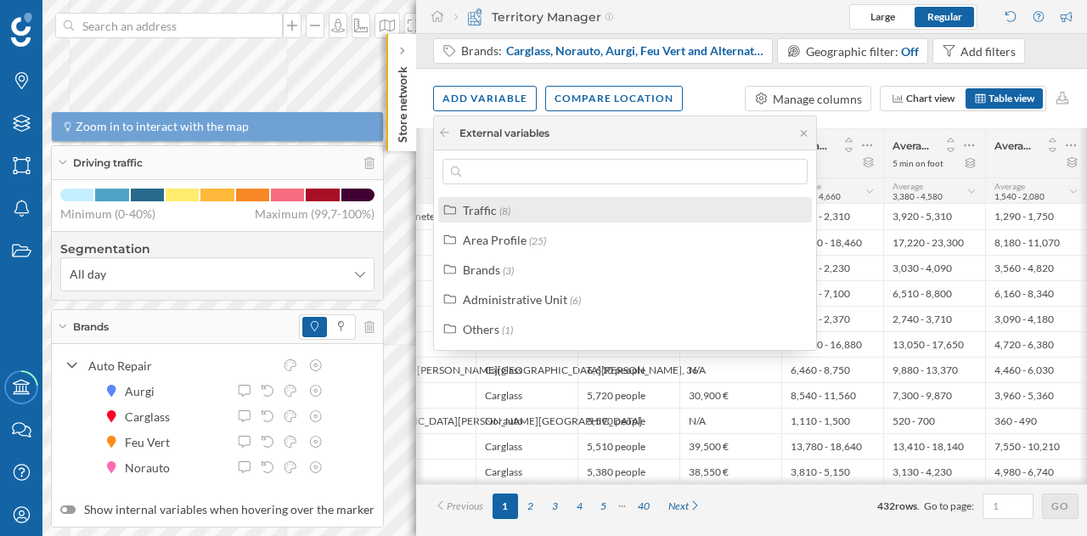
click at [510, 210] on div "Traffic (8)" at bounding box center [632, 210] width 339 height 18
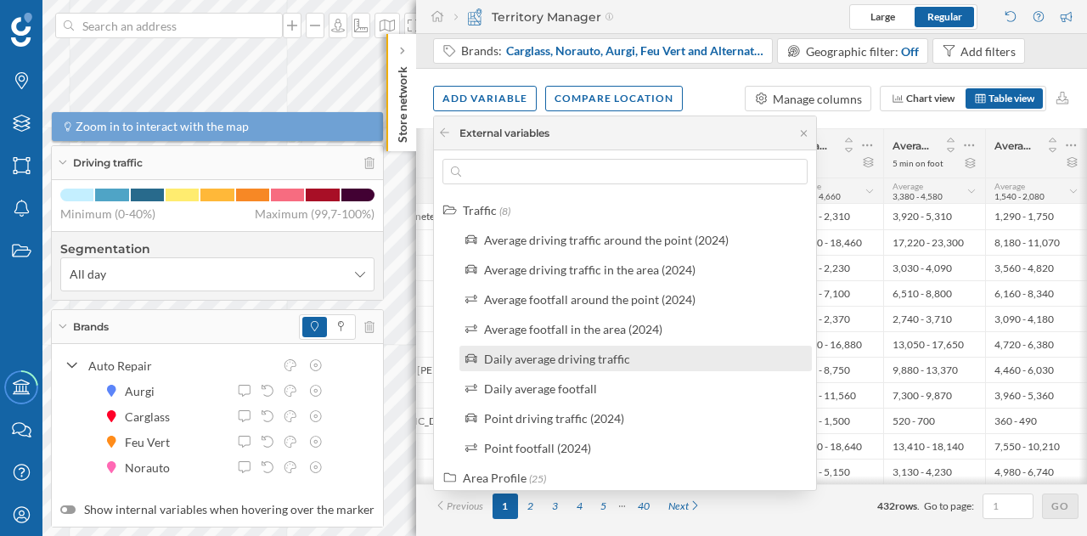
click at [588, 358] on div "Daily average driving traffic" at bounding box center [557, 359] width 146 height 14
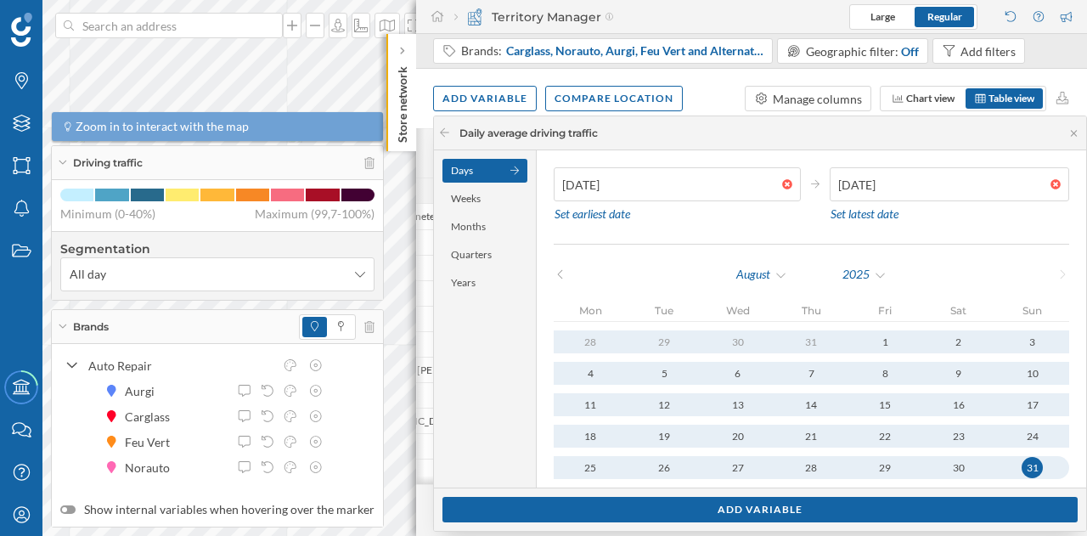
click at [513, 169] on icon at bounding box center [514, 171] width 9 height 10
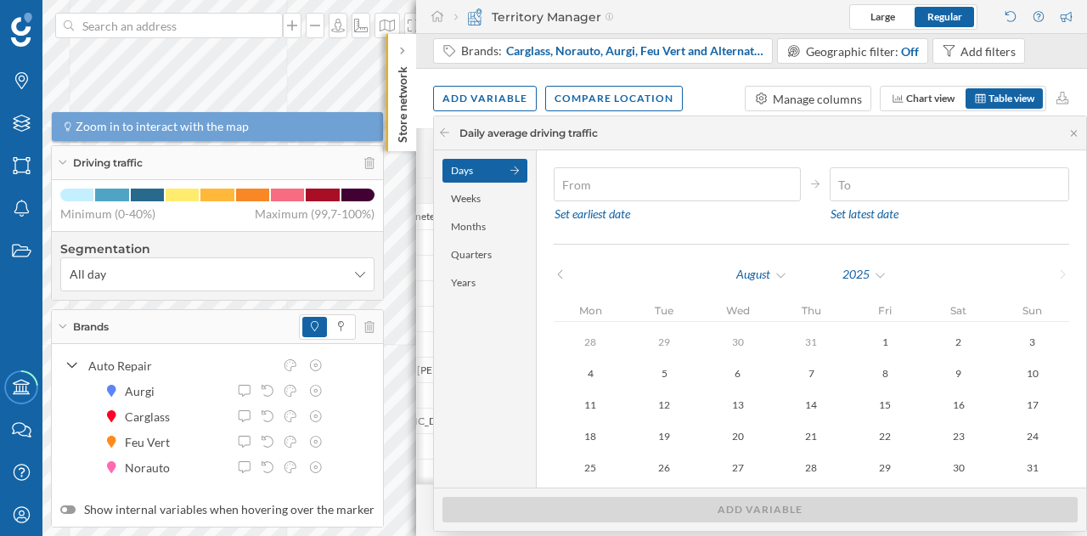
click at [513, 169] on icon at bounding box center [514, 171] width 9 height 10
click at [489, 225] on div "Months" at bounding box center [484, 227] width 85 height 24
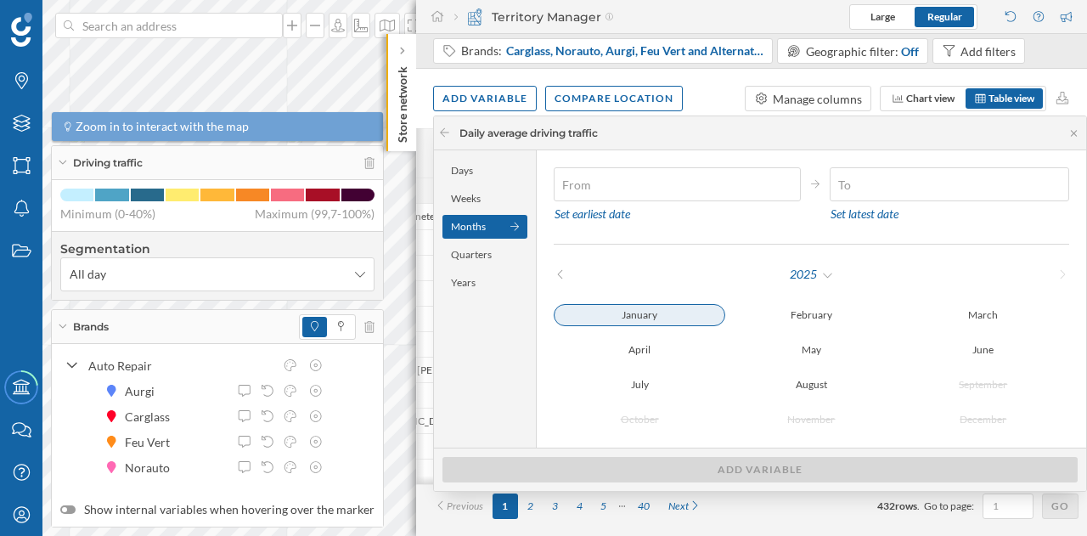
type input "01/01/2025"
click at [644, 313] on div "January" at bounding box center [640, 315] width 172 height 20
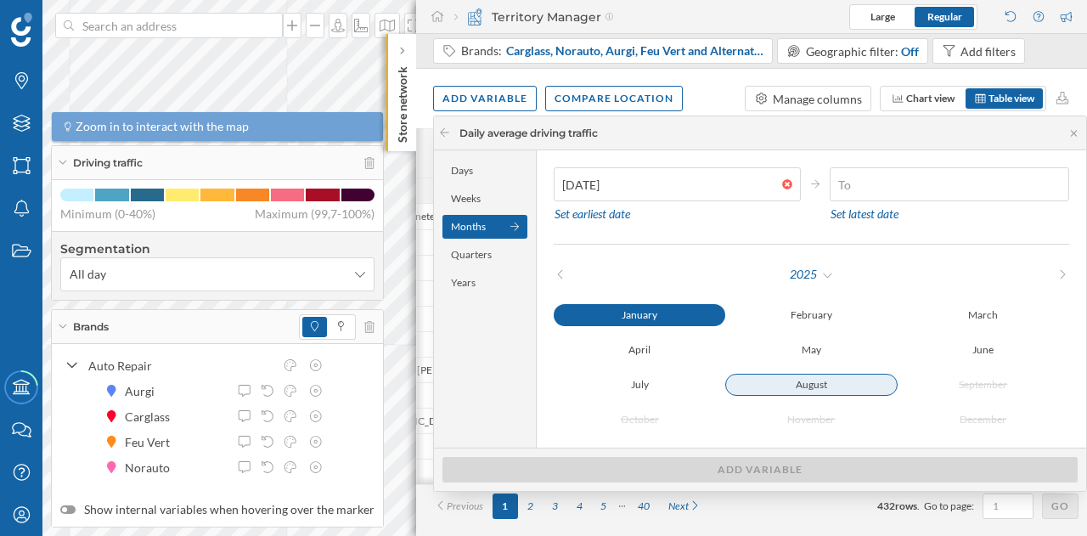
type input "31/08/2025"
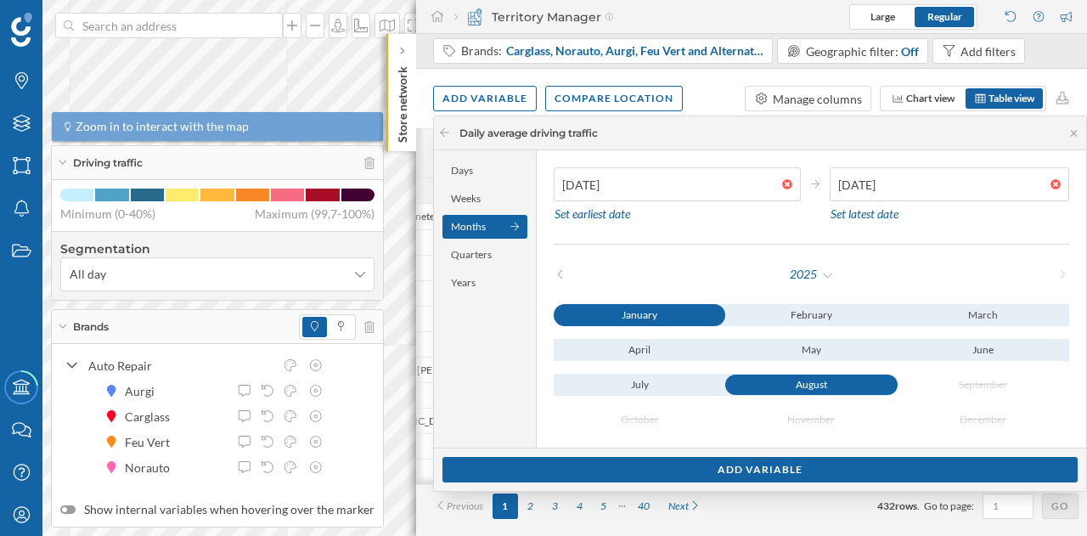
click at [829, 379] on div "August" at bounding box center [811, 385] width 172 height 20
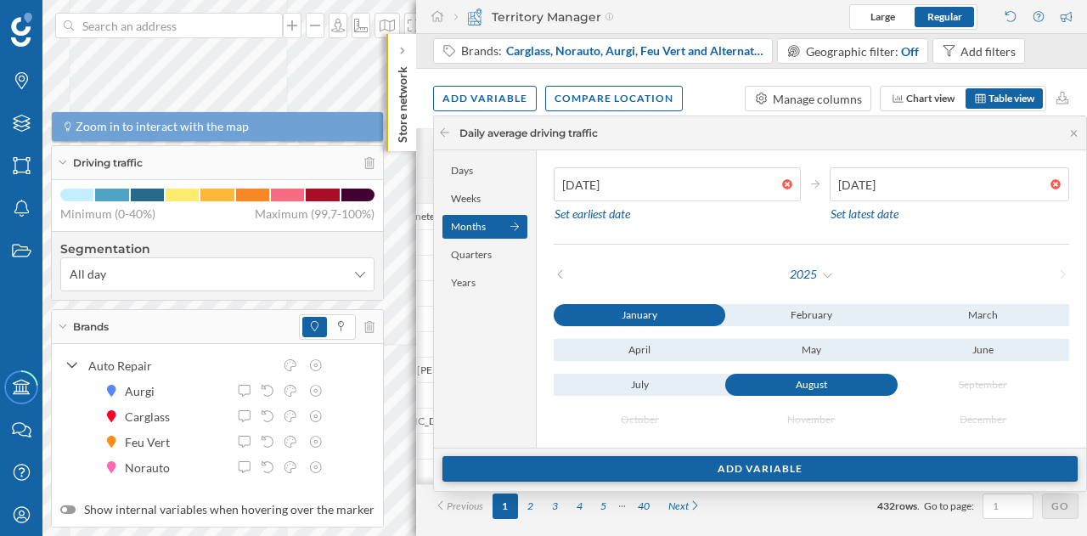
click at [742, 461] on div "Add variable" at bounding box center [759, 468] width 635 height 25
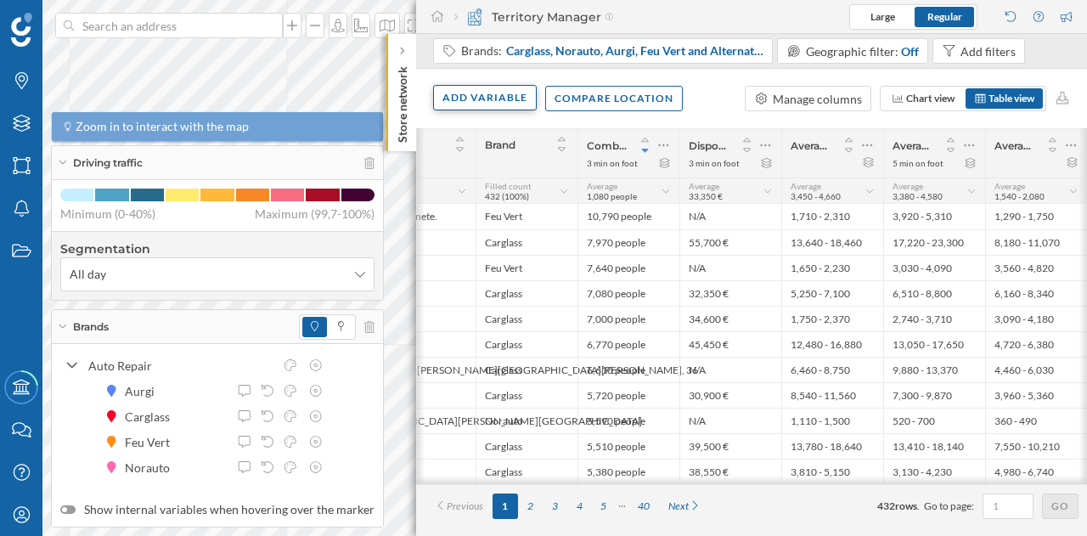
click at [481, 104] on div "Add variable" at bounding box center [485, 97] width 104 height 25
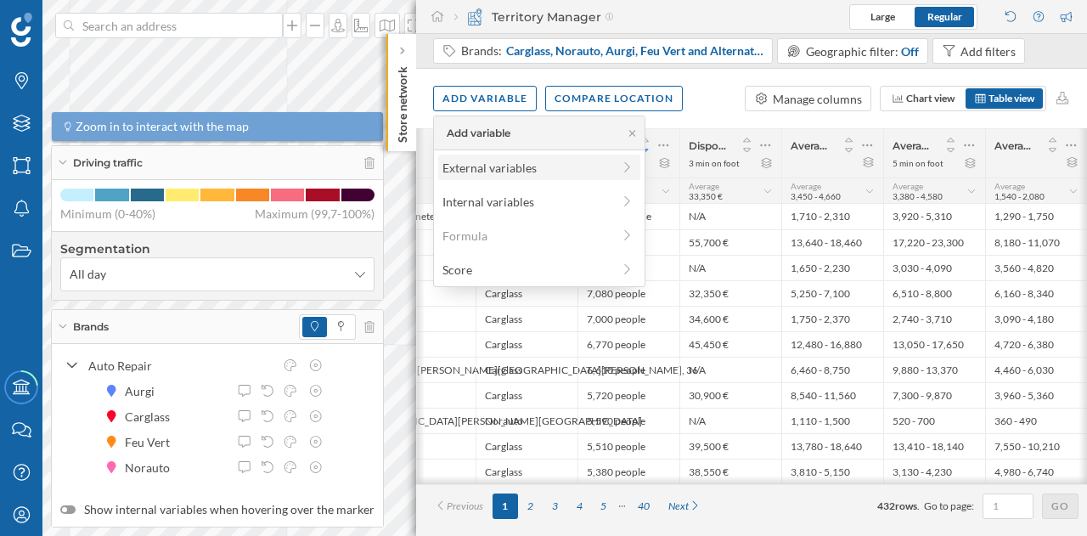
click at [508, 172] on div "External variables" at bounding box center [526, 168] width 169 height 18
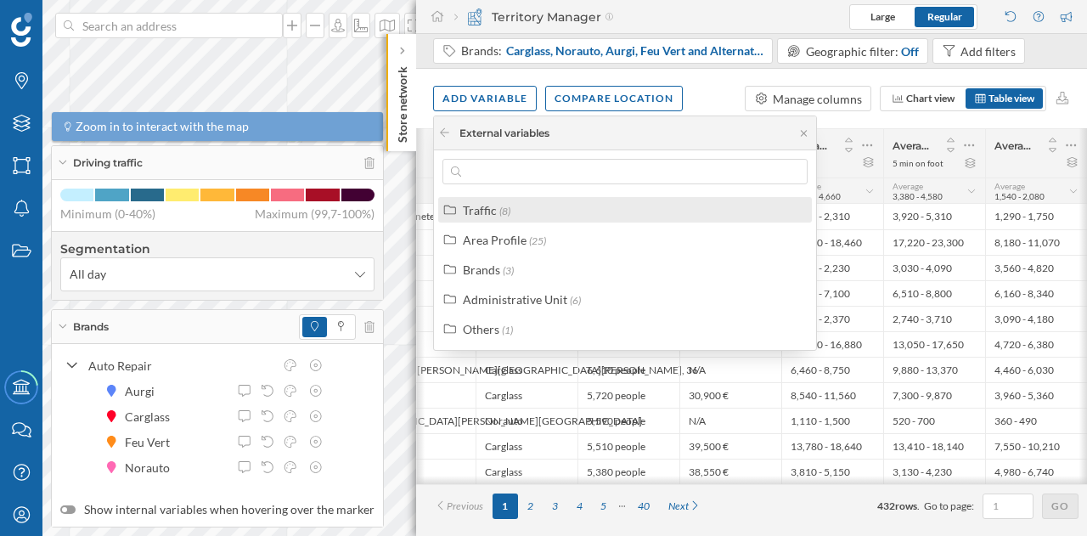
click at [517, 214] on div "Traffic (8)" at bounding box center [632, 210] width 339 height 18
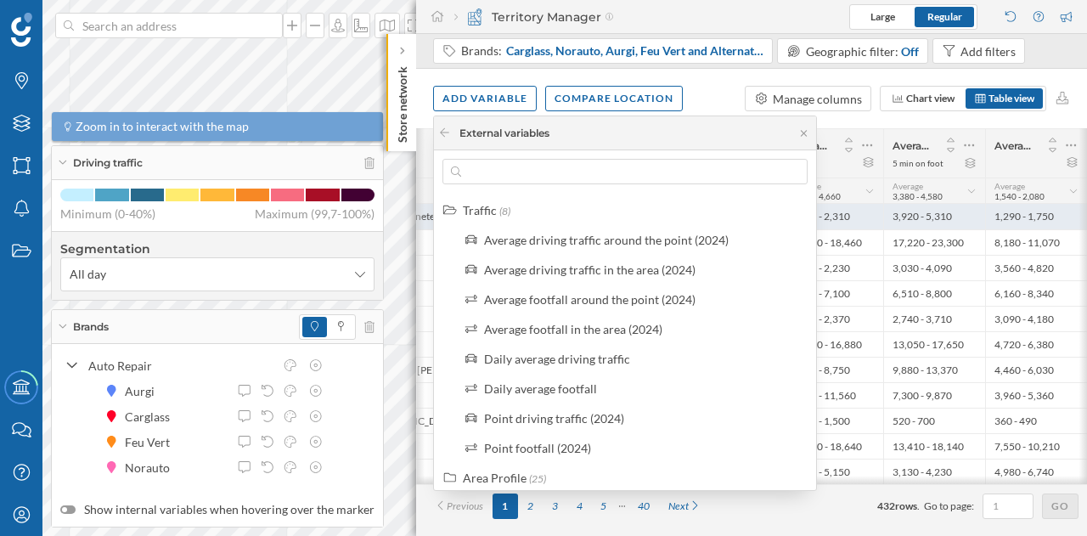
click at [967, 208] on div "3,920 - 5,310" at bounding box center [934, 216] width 102 height 25
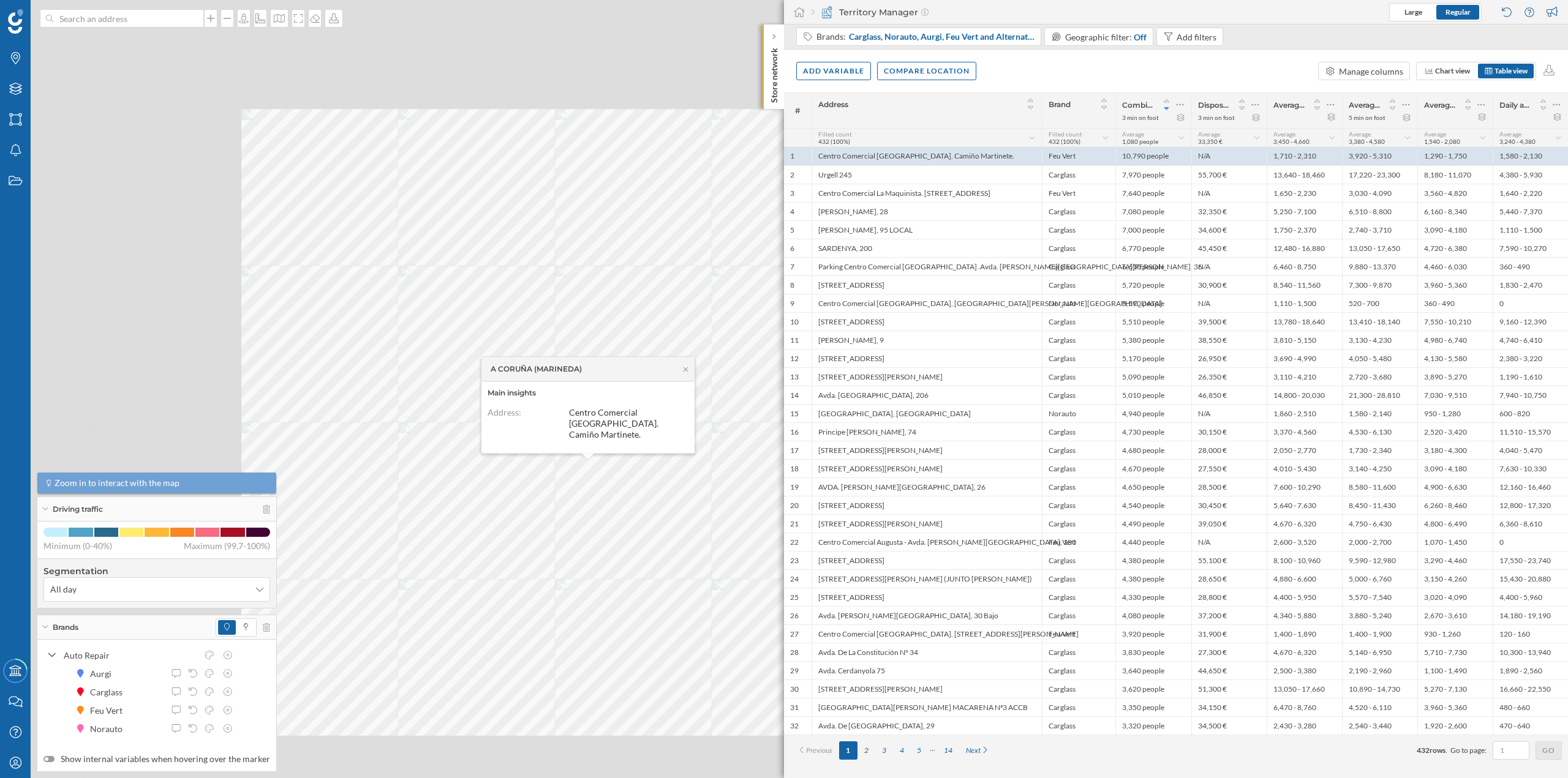
scroll to position [0, 0]
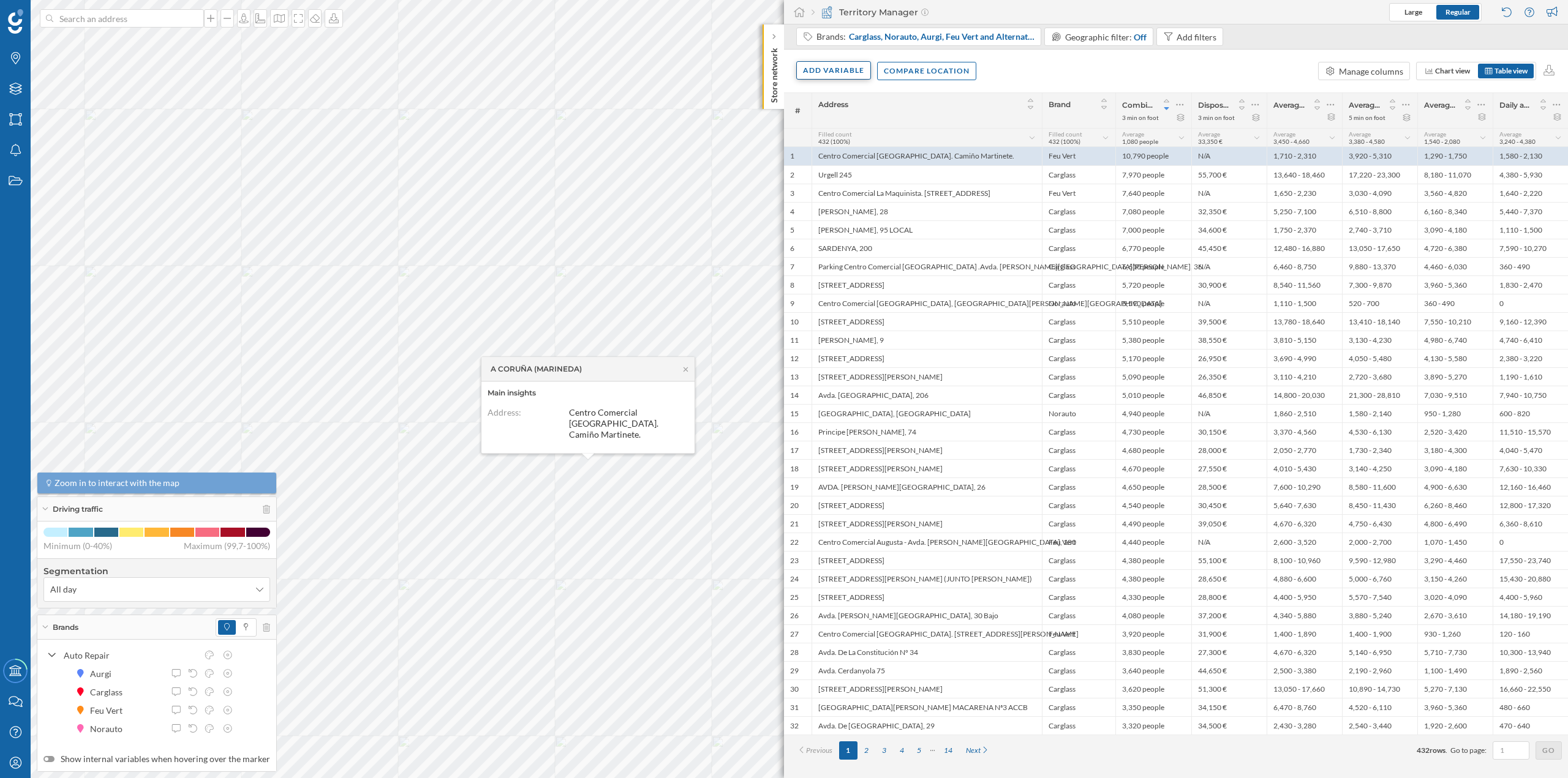
click at [783, 69] on div "Add variable" at bounding box center [834, 70] width 75 height 18
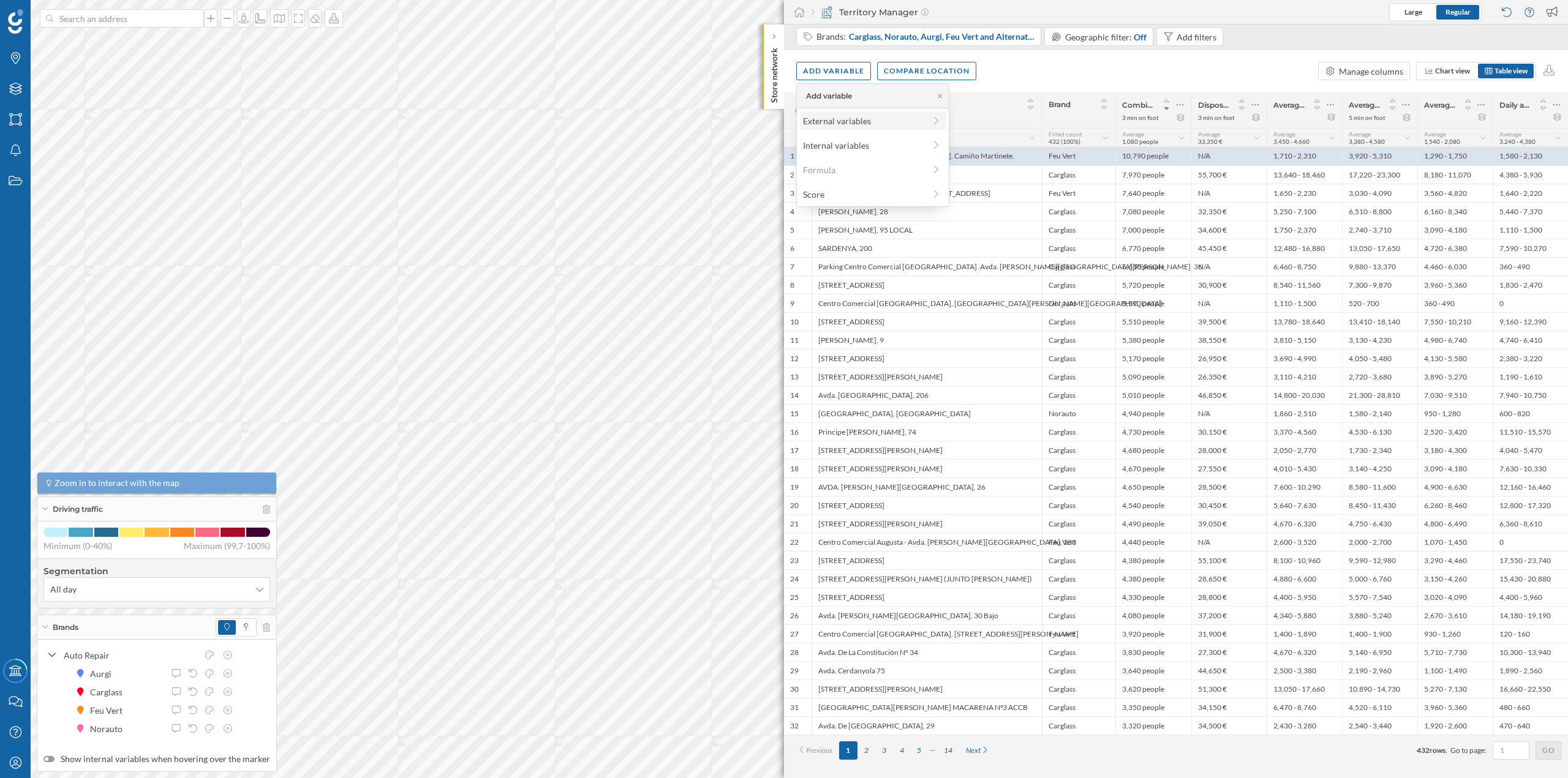
click at [783, 120] on div "External variables" at bounding box center [863, 121] width 122 height 13
click at [783, 155] on div "Traffic (8)" at bounding box center [940, 151] width 245 height 13
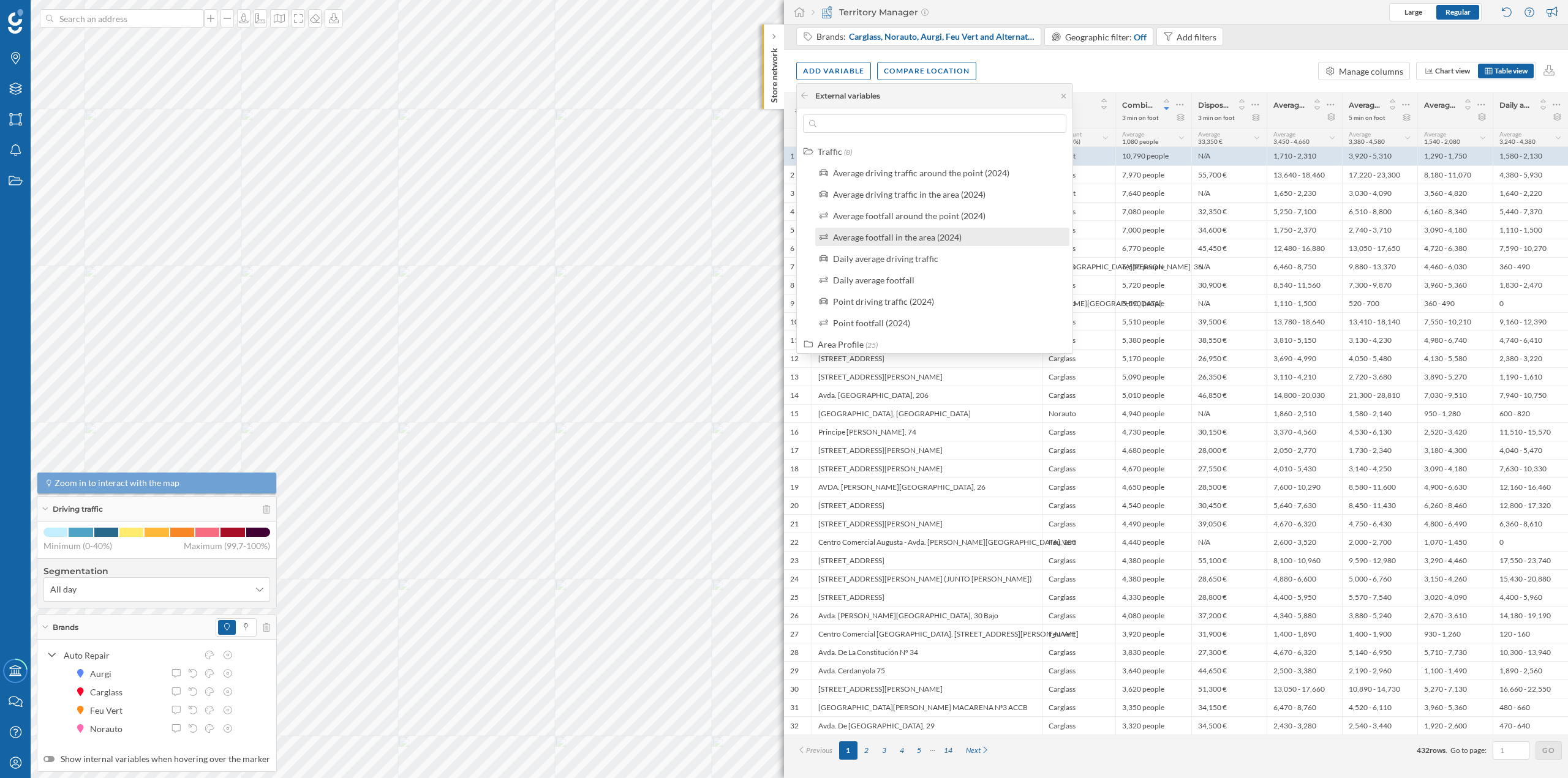
click at [783, 243] on label "Average footfall in the area (2024)" at bounding box center [897, 237] width 128 height 13
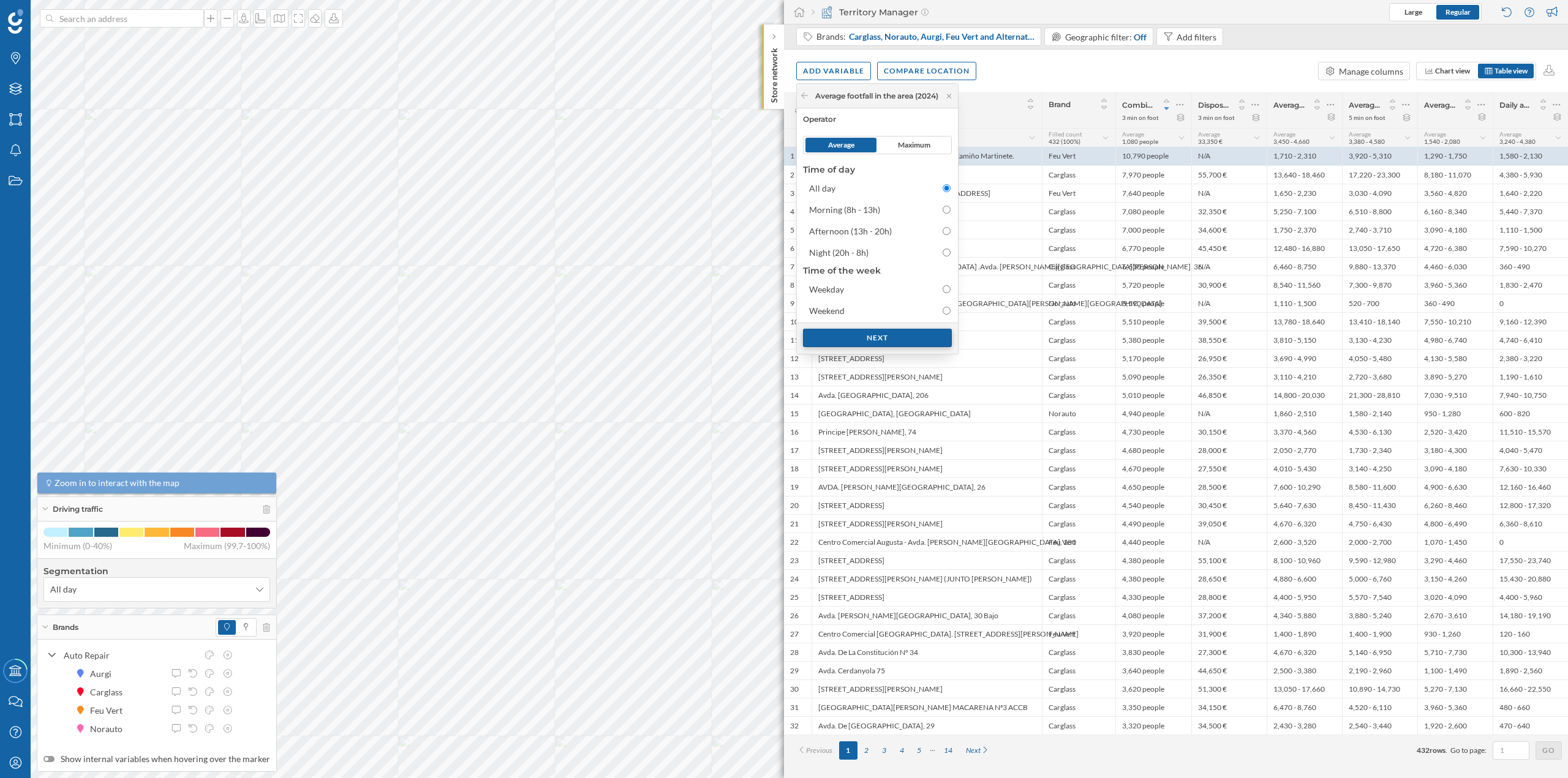
click at [783, 336] on div "Next" at bounding box center [877, 337] width 149 height 18
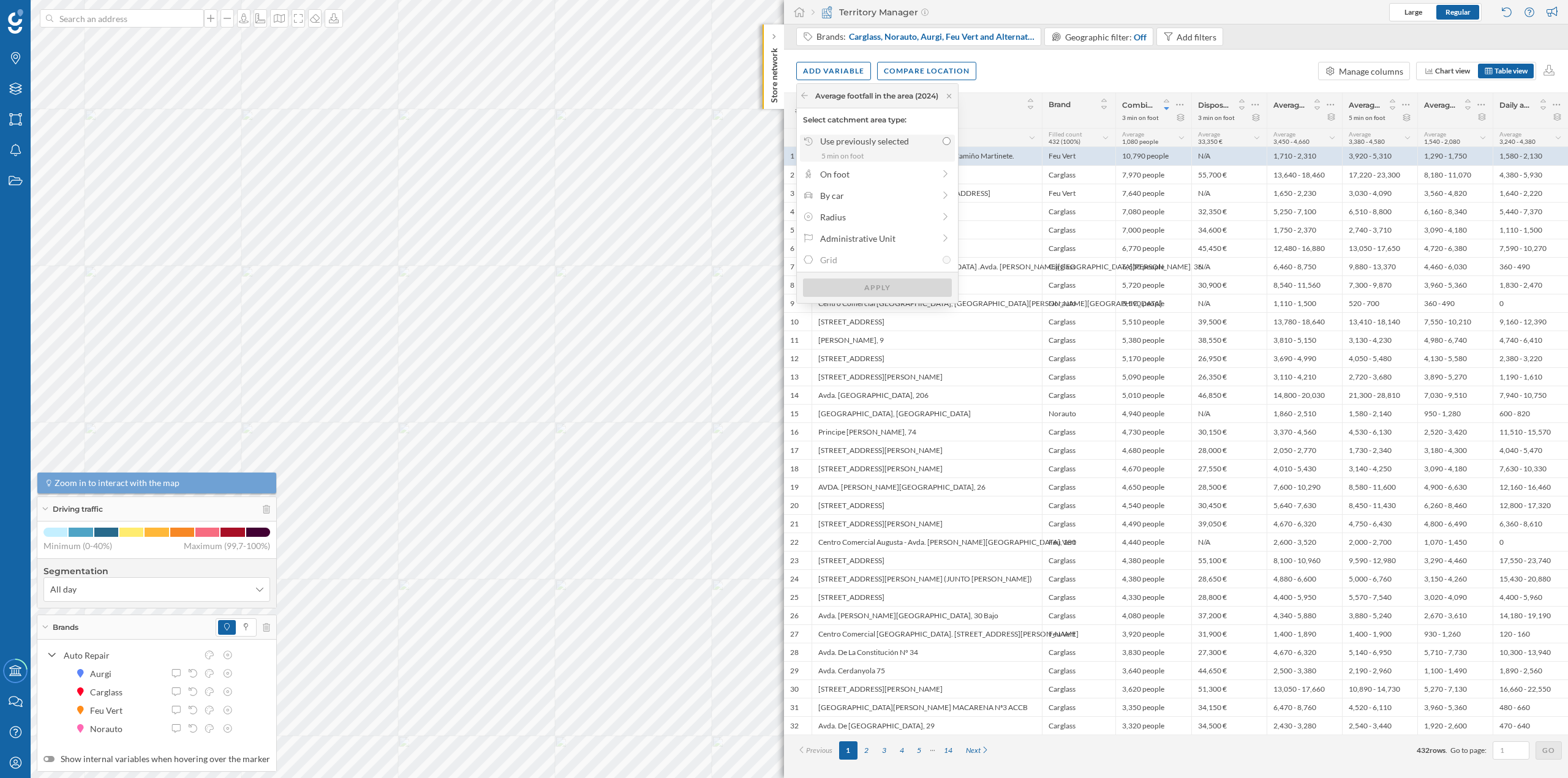
click at [783, 156] on div "5 min on foot" at bounding box center [886, 156] width 129 height 11
click at [783, 145] on input "Use previously selected 5 min on foot" at bounding box center [946, 141] width 8 height 8
radio input "true"
click at [783, 288] on div "Apply" at bounding box center [877, 287] width 149 height 18
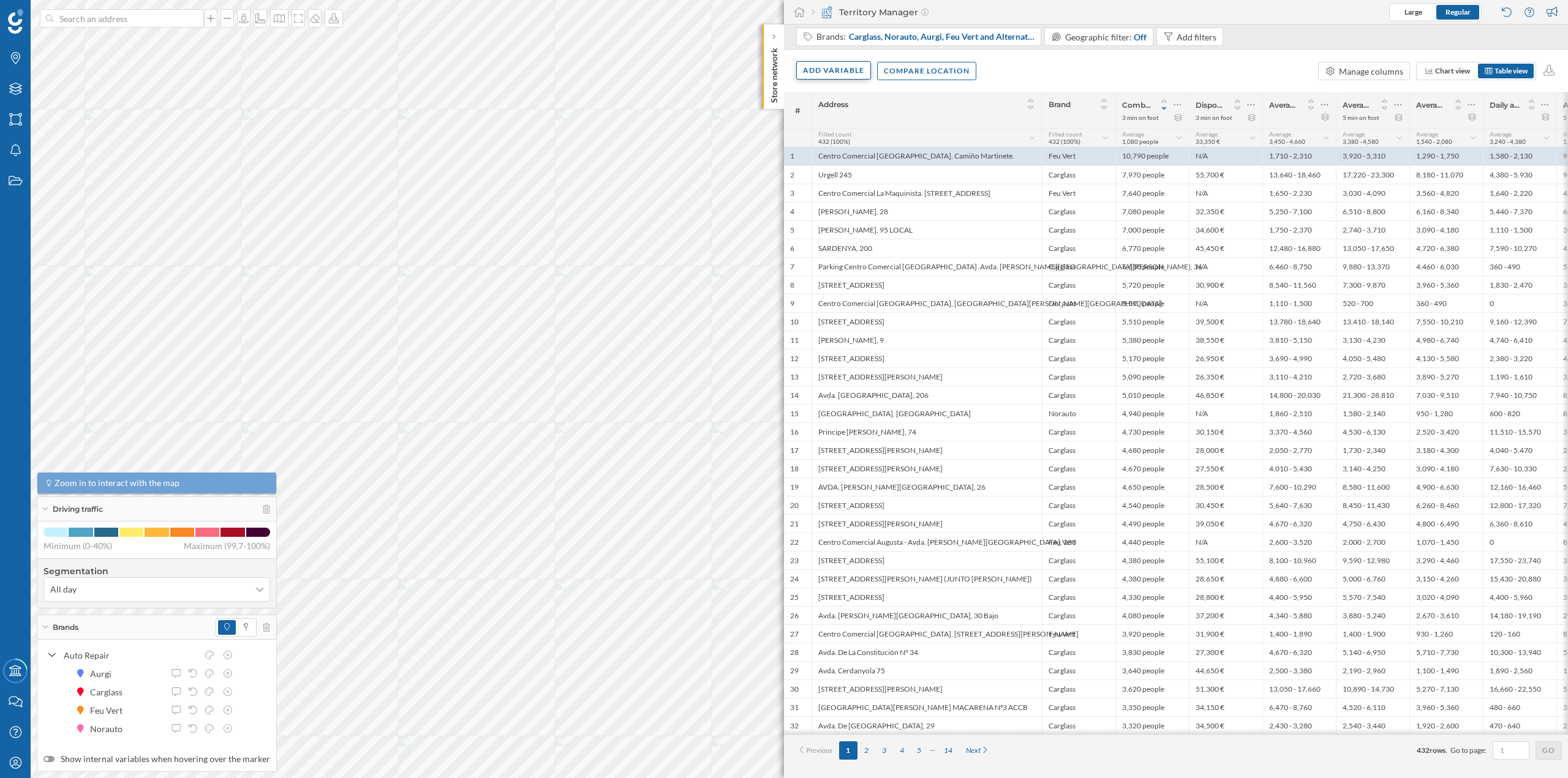
click at [783, 68] on div "Add variable" at bounding box center [834, 70] width 75 height 18
click at [783, 120] on div "External variables" at bounding box center [863, 121] width 122 height 13
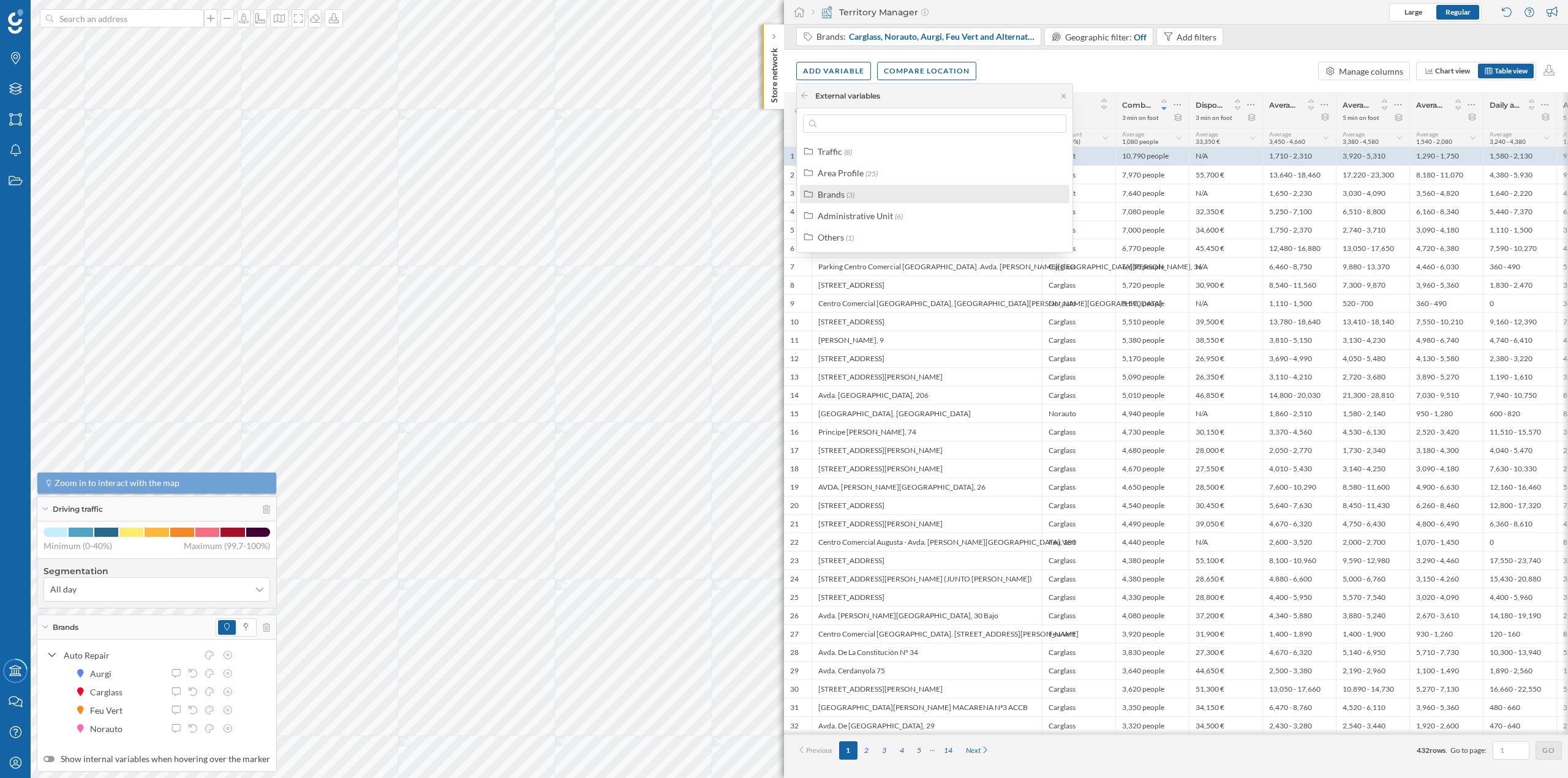
click at [783, 197] on div "Brands (3)" at bounding box center [940, 195] width 245 height 13
click at [783, 194] on div "Brands (3)" at bounding box center [940, 195] width 245 height 13
click at [783, 172] on div "Area Profile (25)" at bounding box center [940, 173] width 245 height 13
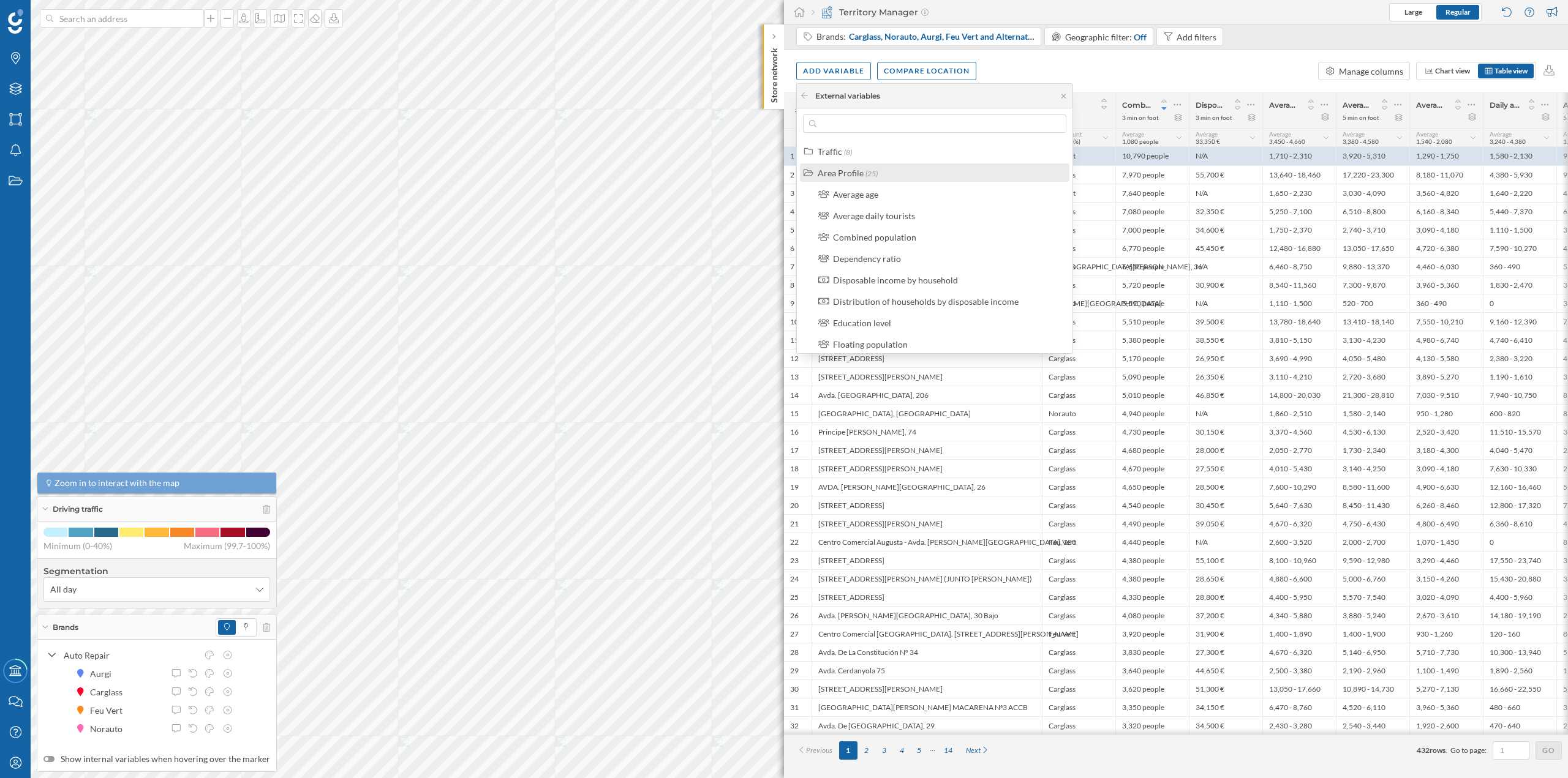
click at [783, 172] on div "Area Profile (25)" at bounding box center [940, 173] width 245 height 13
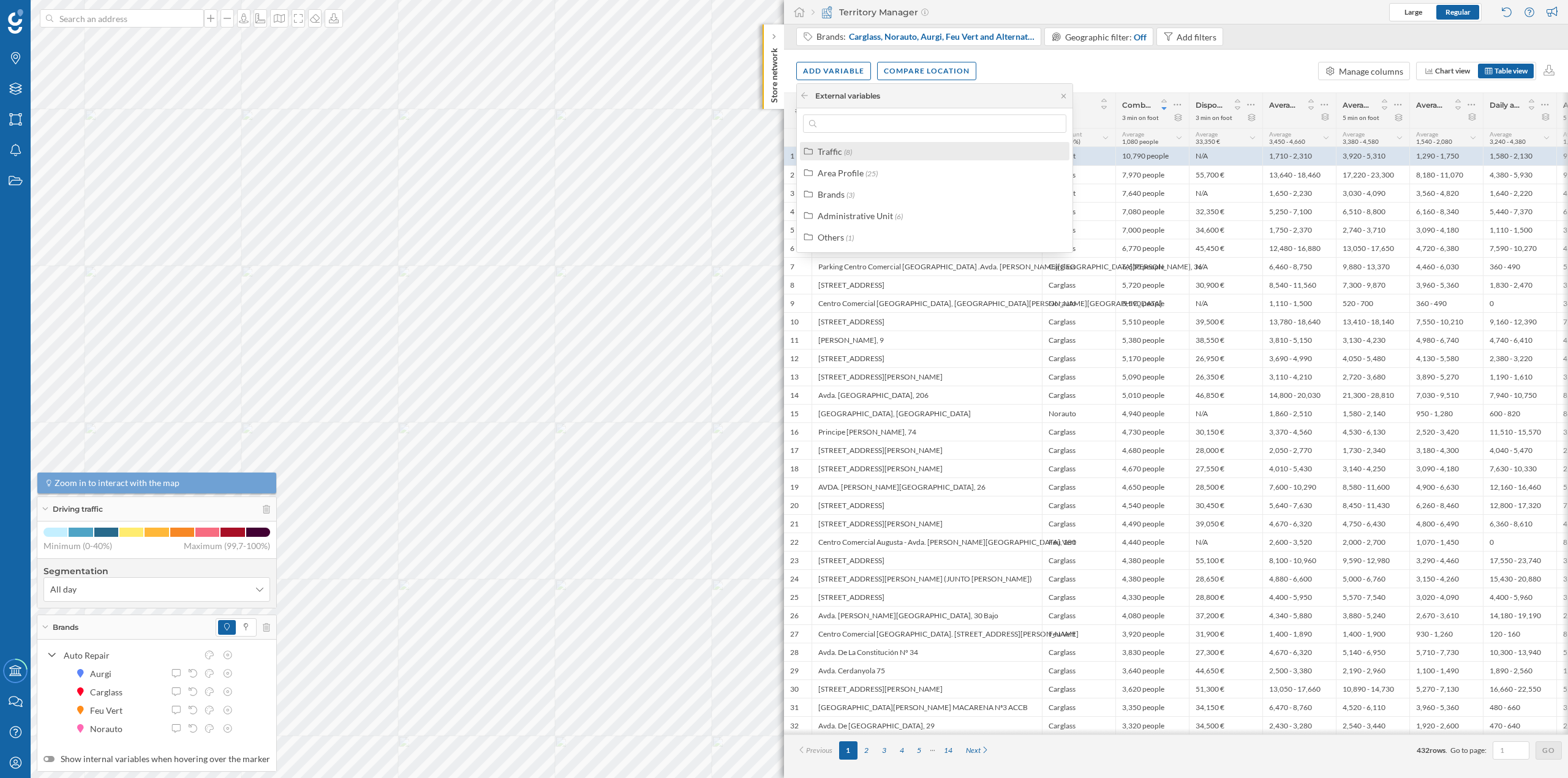
click at [783, 145] on div "Traffic (8)" at bounding box center [940, 151] width 245 height 13
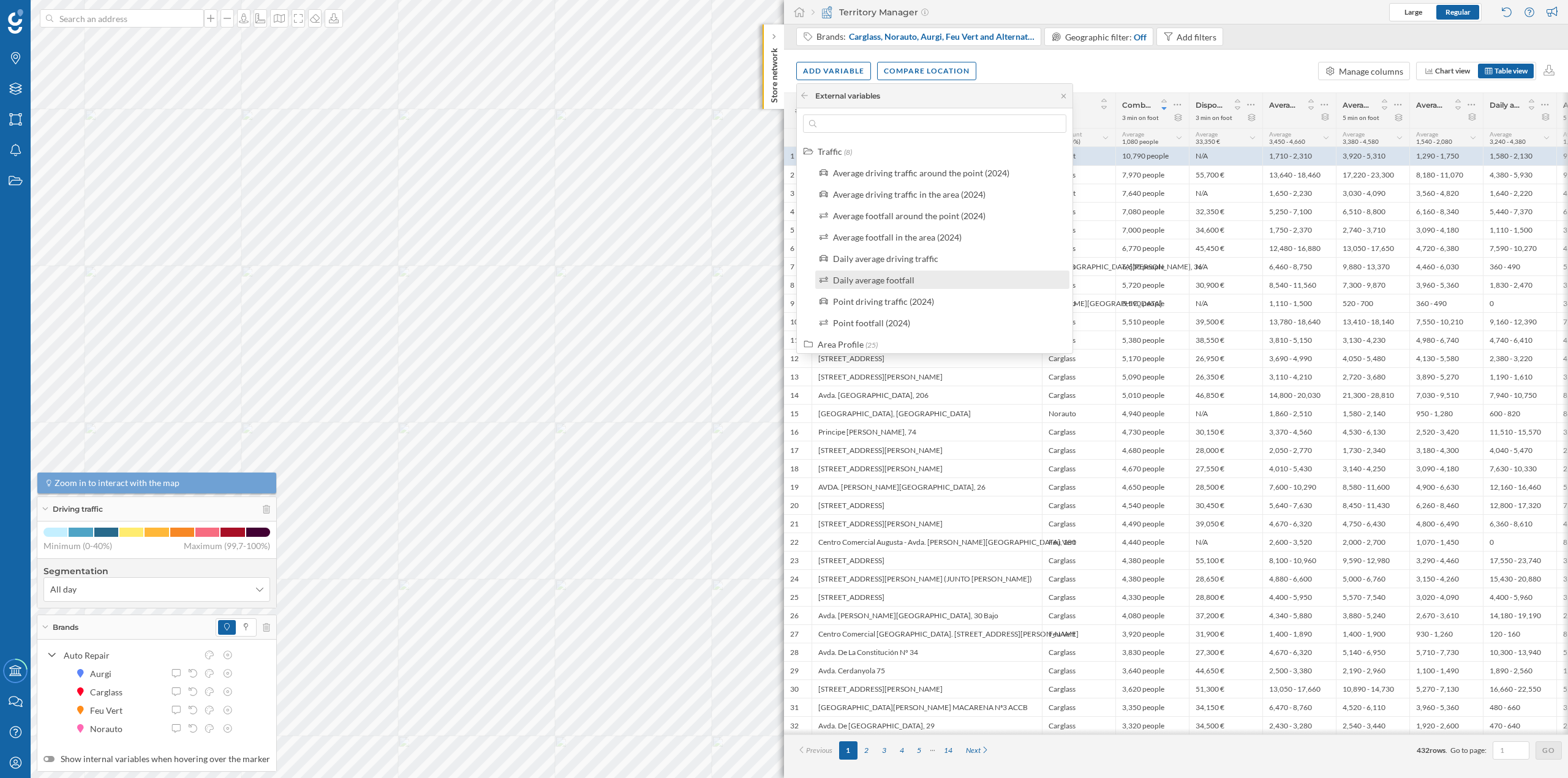
click at [783, 283] on div "Daily average footfall" at bounding box center [948, 280] width 229 height 13
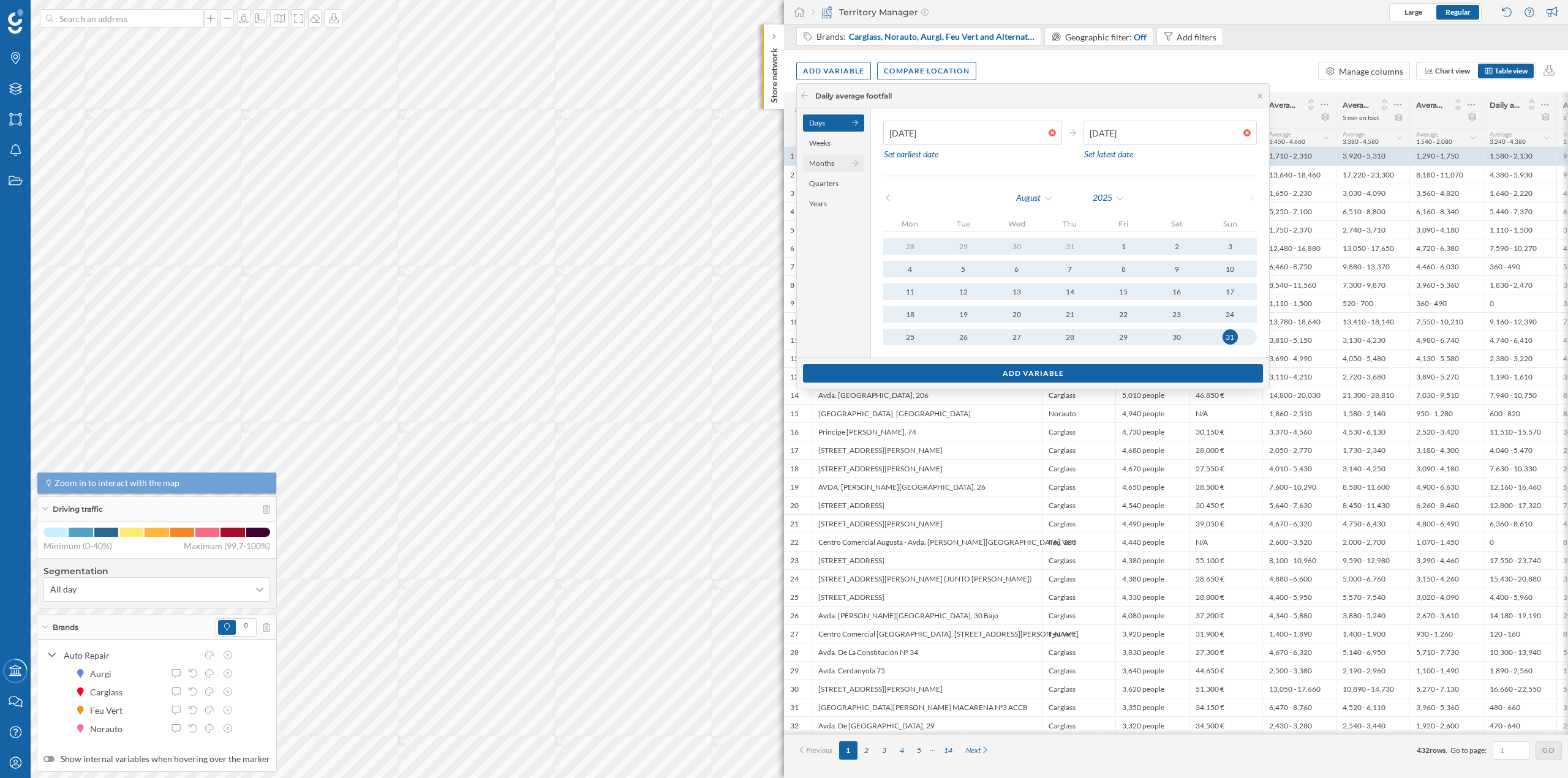
click at [783, 161] on div "Months" at bounding box center [833, 164] width 61 height 17
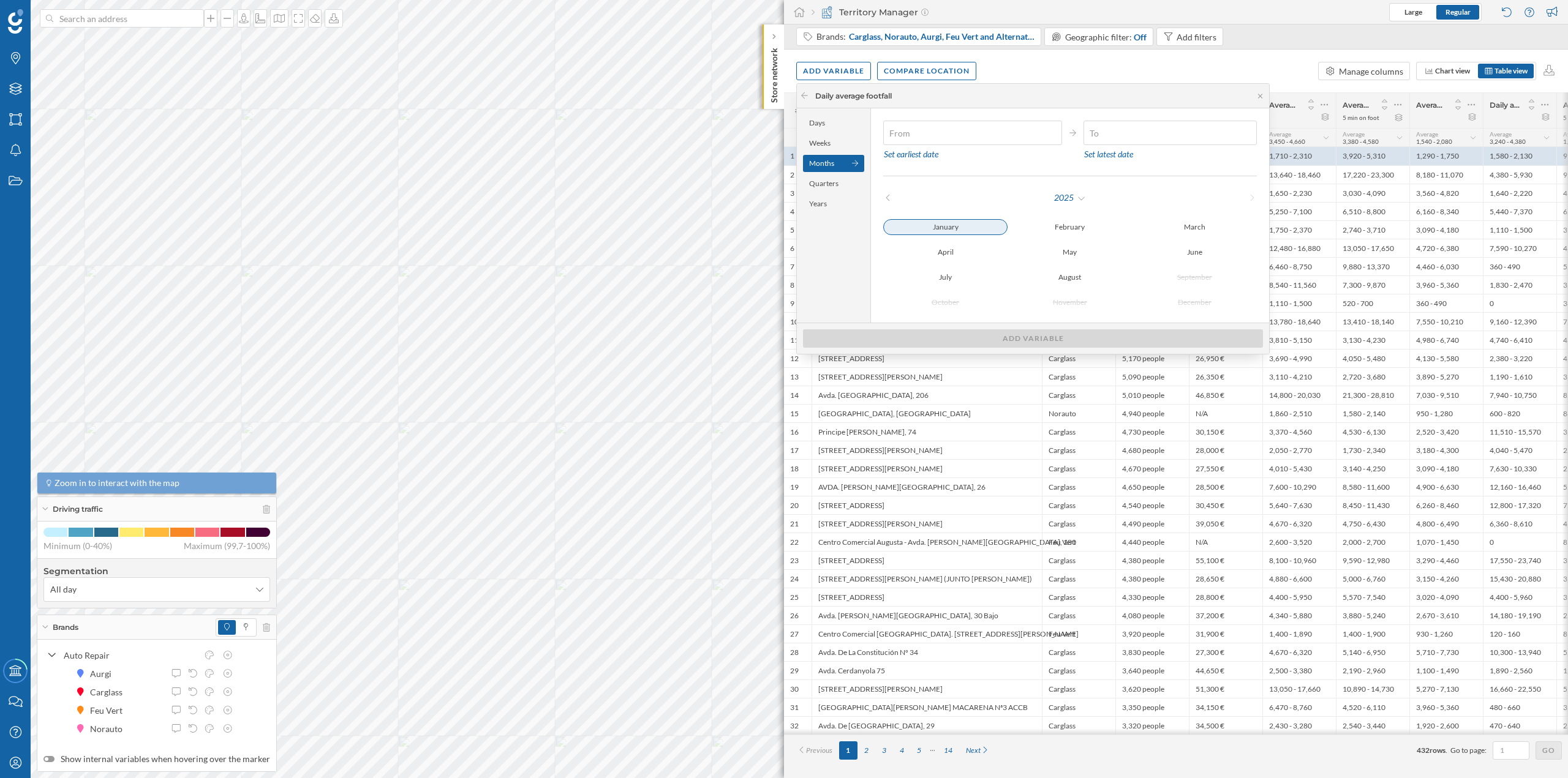
type input "01/01/2025"
click at [783, 226] on div "January" at bounding box center [946, 227] width 124 height 16
type input "31/08/2025"
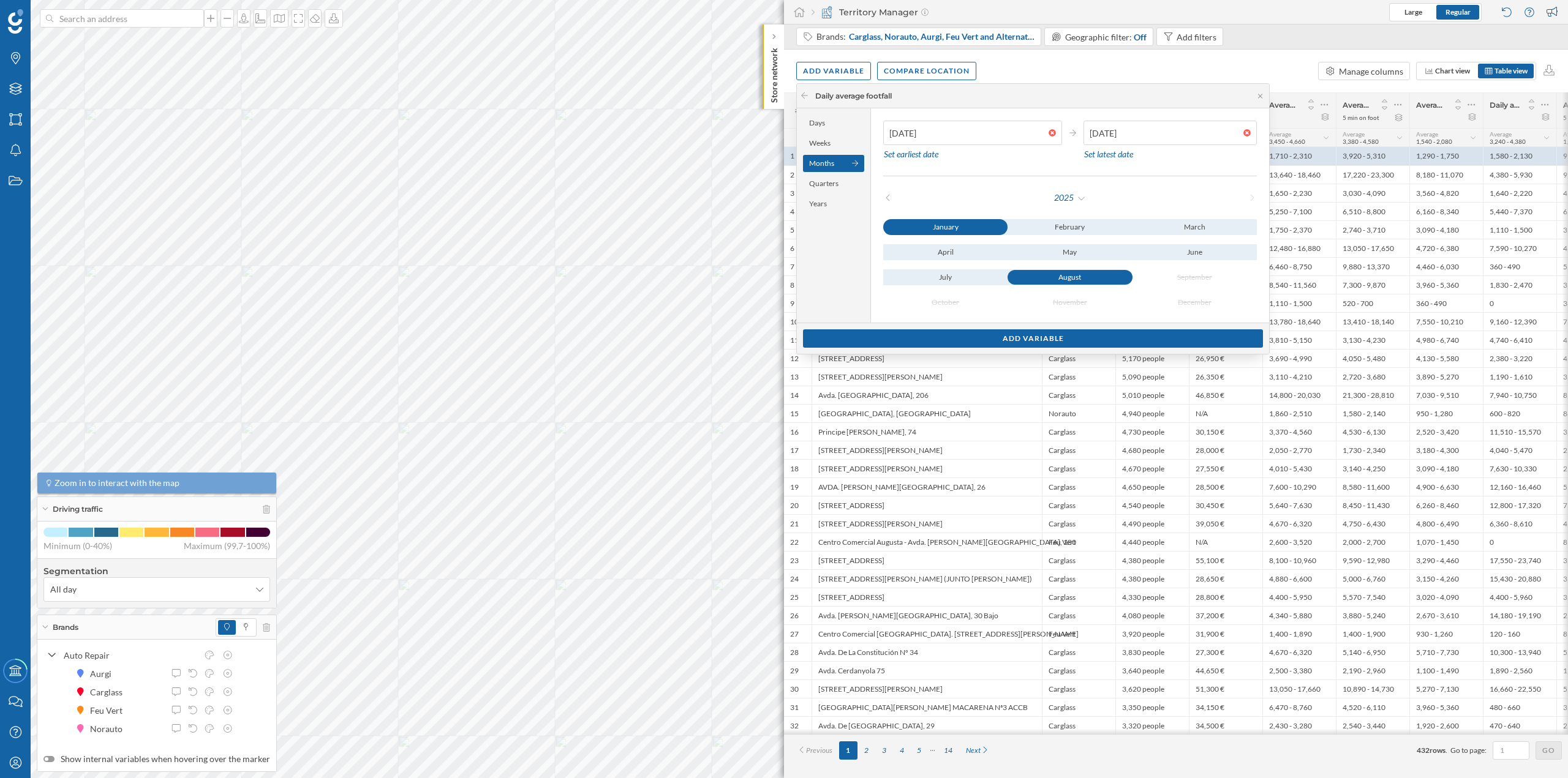
click at [783, 278] on div "August" at bounding box center [1070, 278] width 124 height 14
click at [783, 340] on div "Add variable" at bounding box center [1033, 337] width 460 height 18
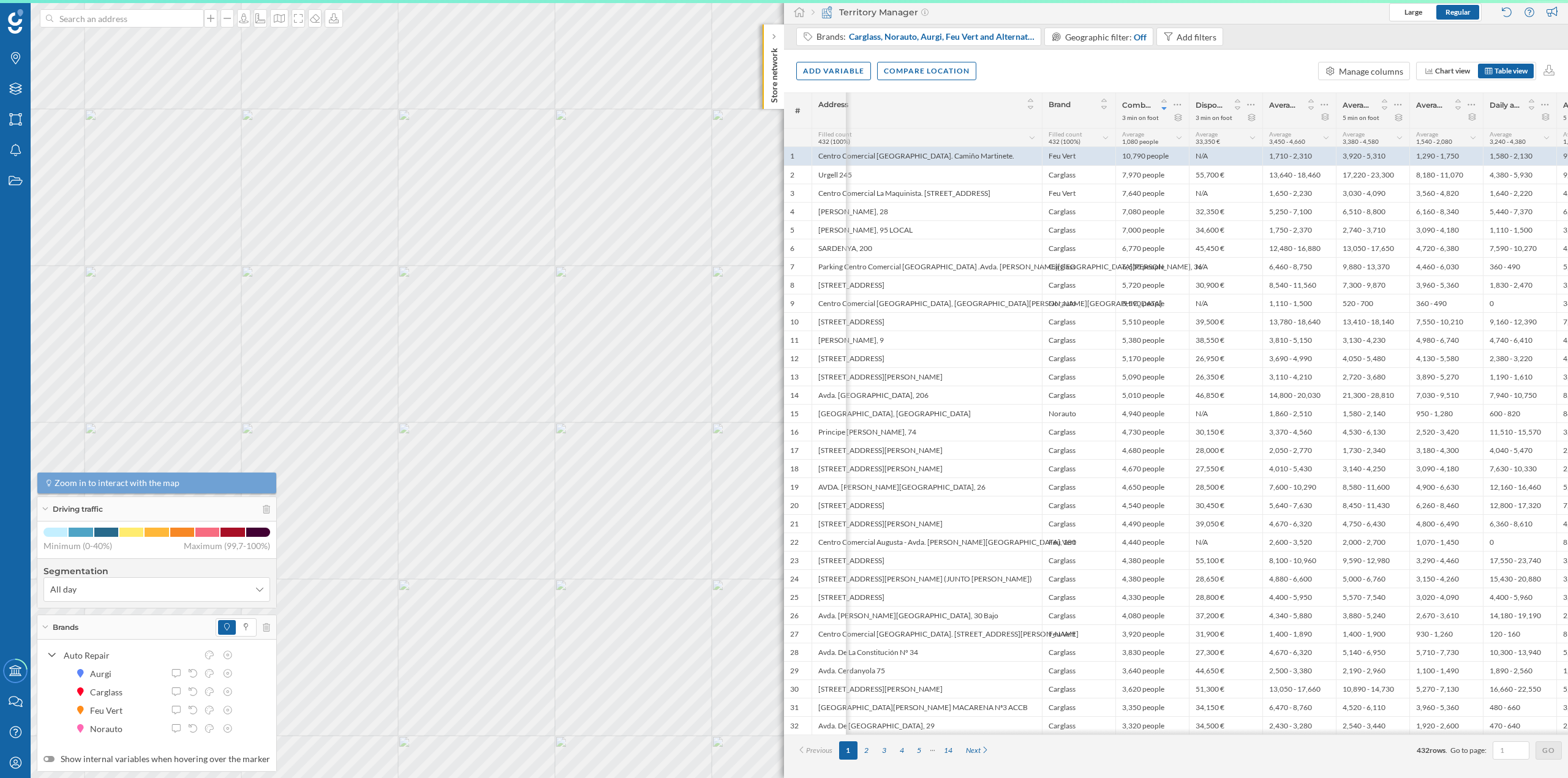
scroll to position [0, 62]
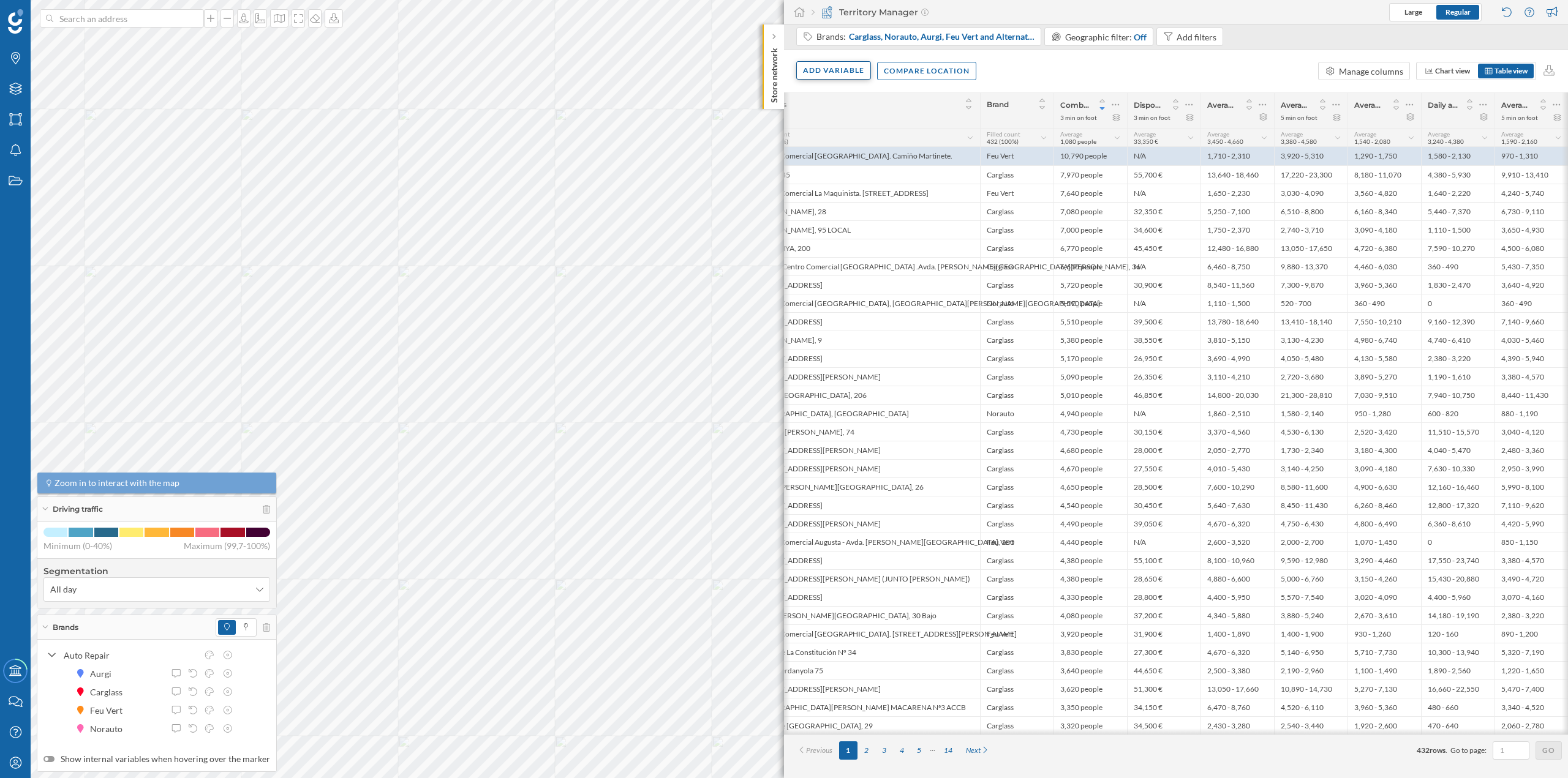
click at [783, 67] on div "Add variable" at bounding box center [834, 70] width 75 height 18
click at [783, 112] on div "External variables" at bounding box center [873, 120] width 146 height 18
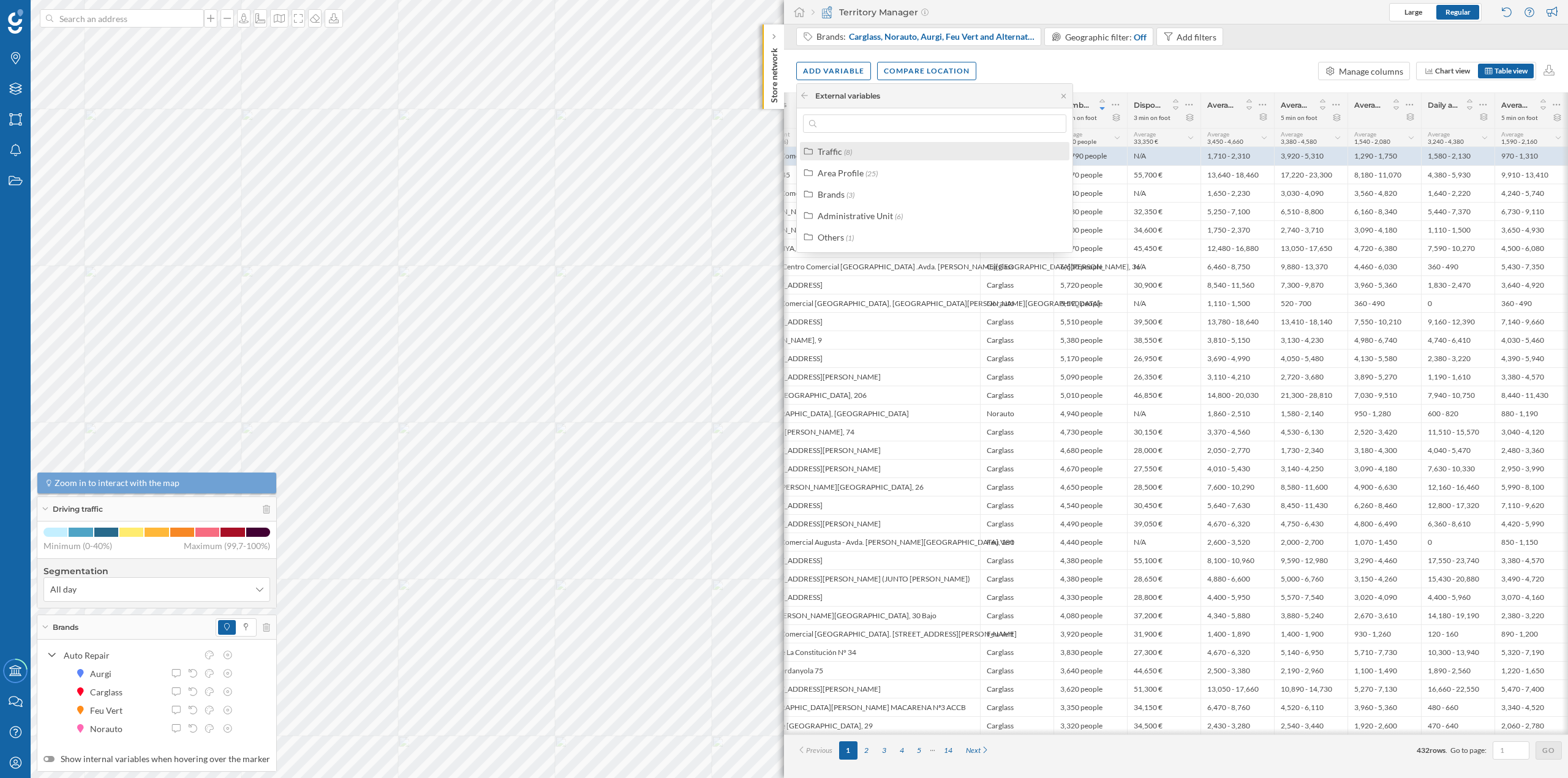
click at [783, 155] on div "Traffic (8)" at bounding box center [940, 151] width 245 height 13
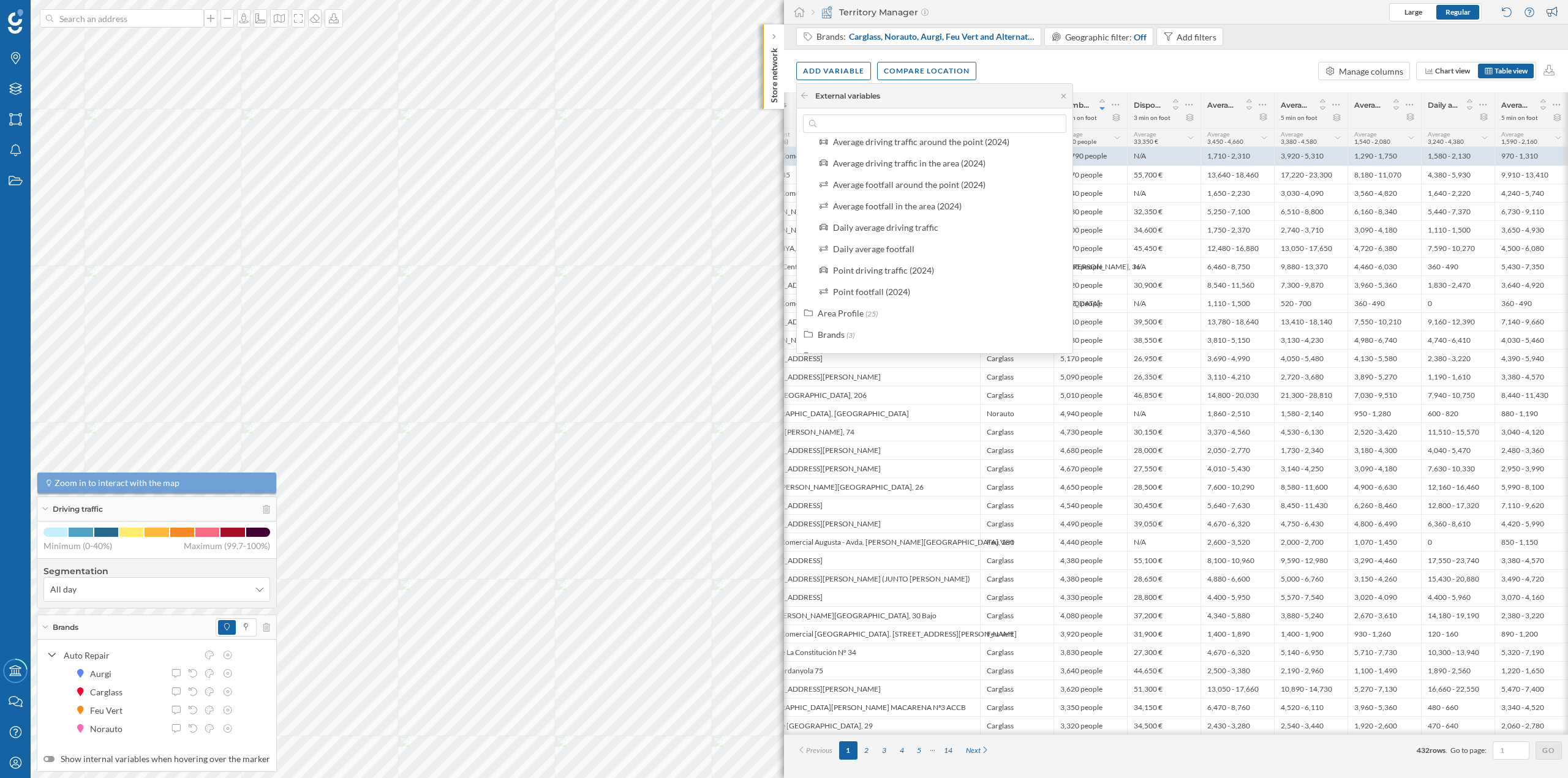
scroll to position [71, 0]
click at [783, 274] on div "Area Profile (25)" at bounding box center [940, 274] width 245 height 13
click at [783, 218] on div "Combined population" at bounding box center [875, 214] width 84 height 10
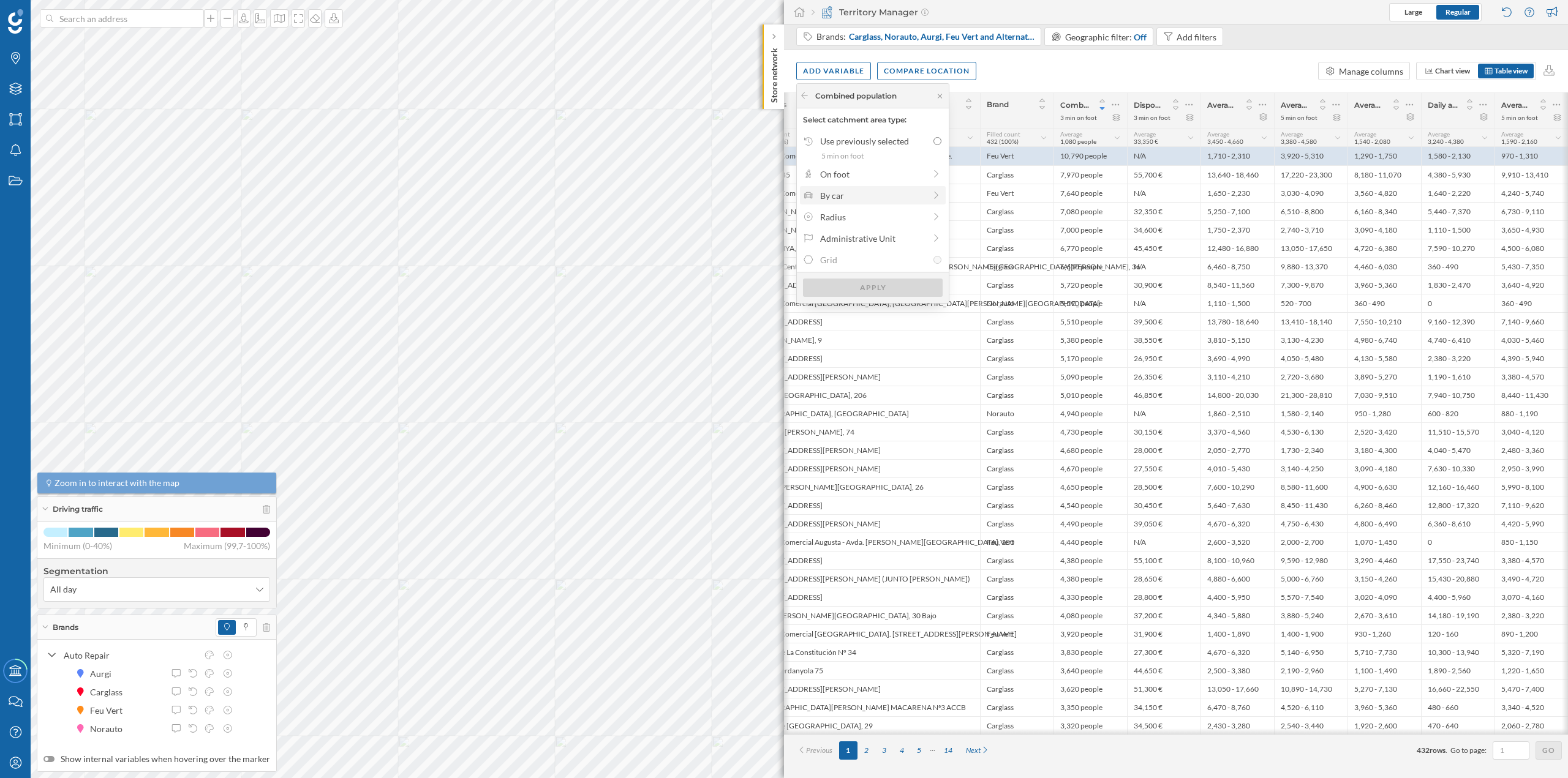
click at [783, 195] on div "By car" at bounding box center [872, 195] width 105 height 13
drag, startPoint x: 832, startPoint y: 156, endPoint x: 855, endPoint y: 160, distance: 23.3
click at [783, 160] on div at bounding box center [855, 158] width 12 height 12
click at [783, 199] on div "Apply" at bounding box center [873, 198] width 140 height 18
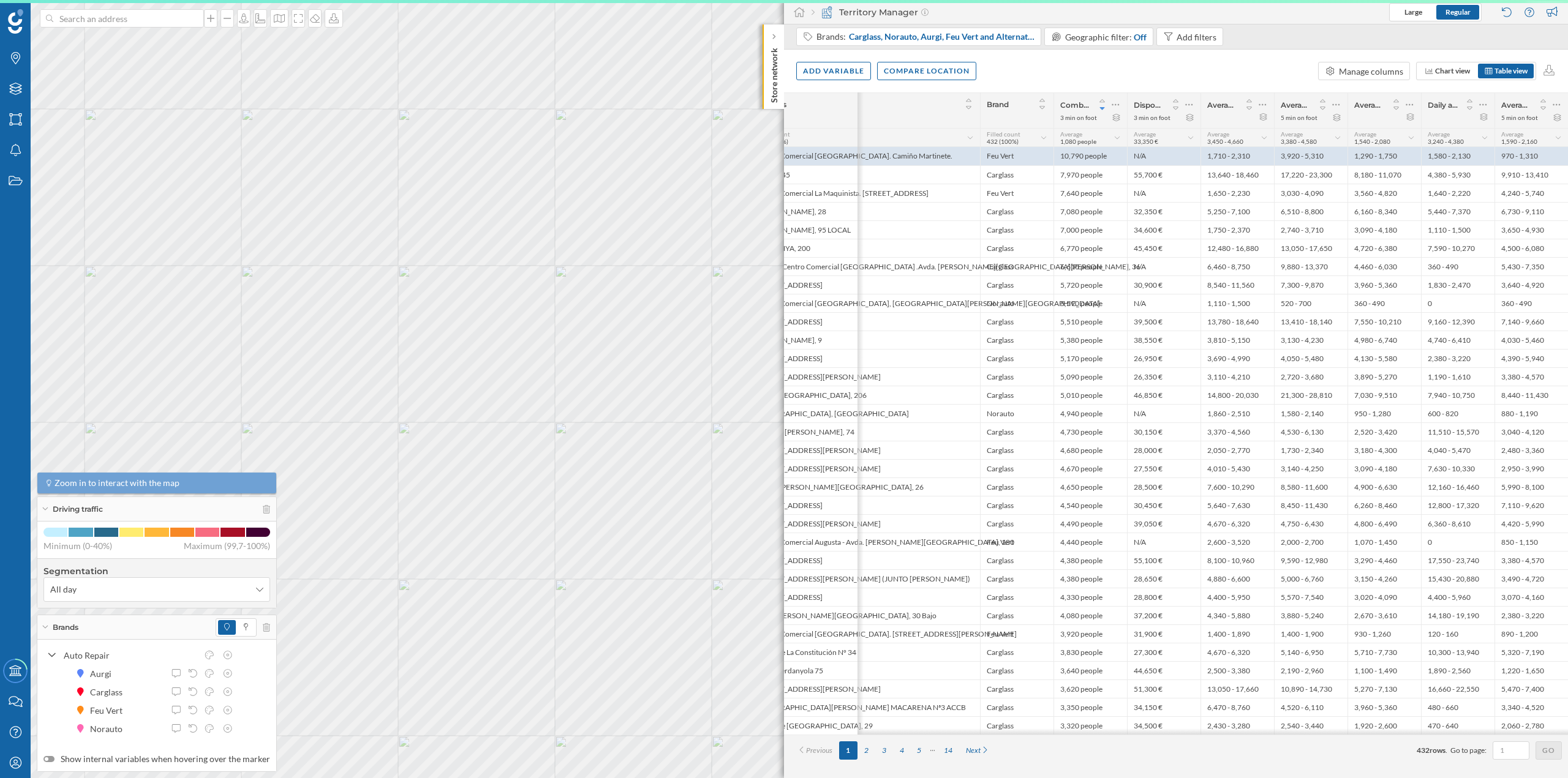
scroll to position [0, 136]
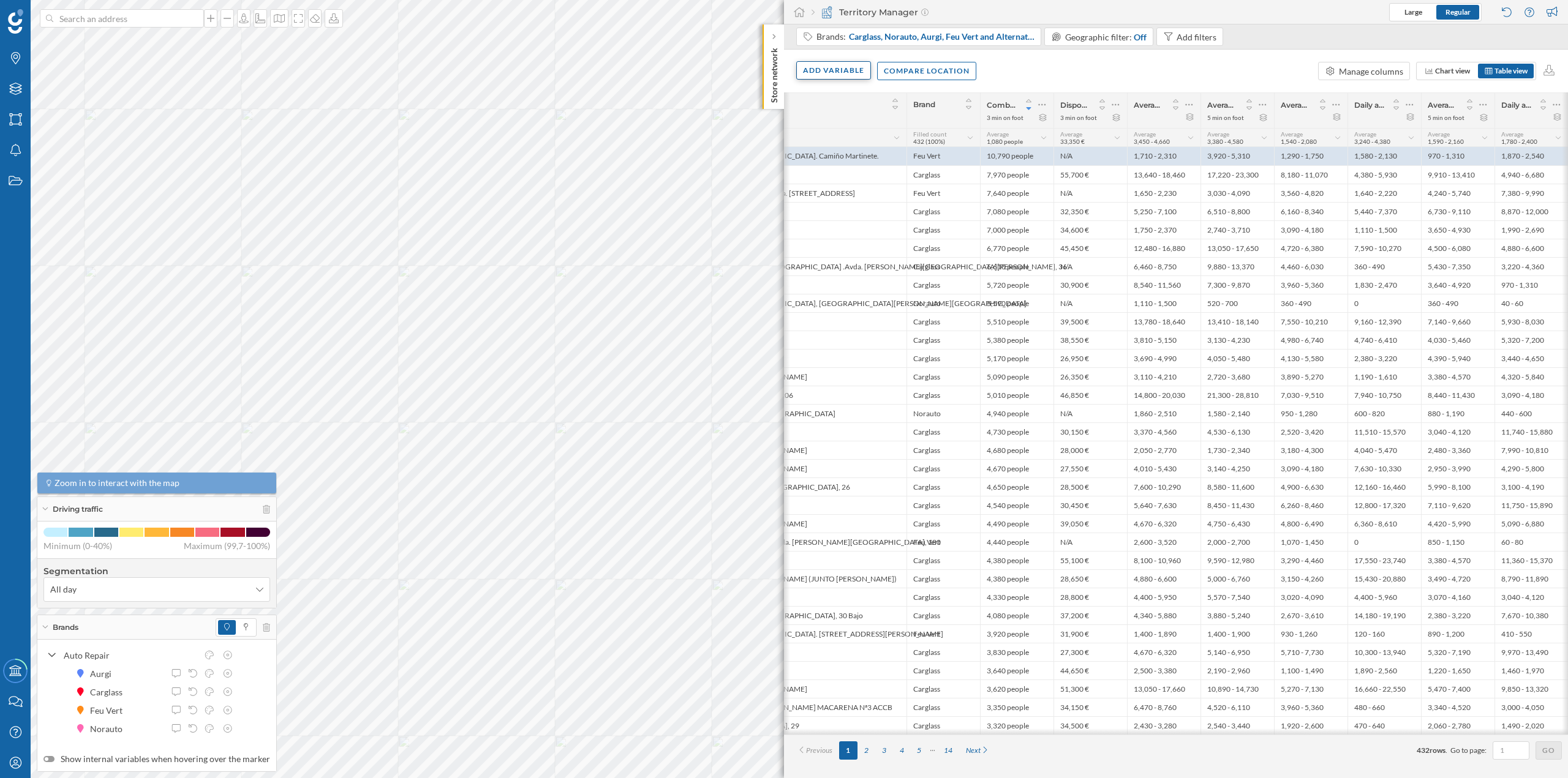
click at [783, 71] on div "Add variable" at bounding box center [834, 70] width 75 height 18
click at [783, 125] on div "External variables" at bounding box center [863, 121] width 122 height 13
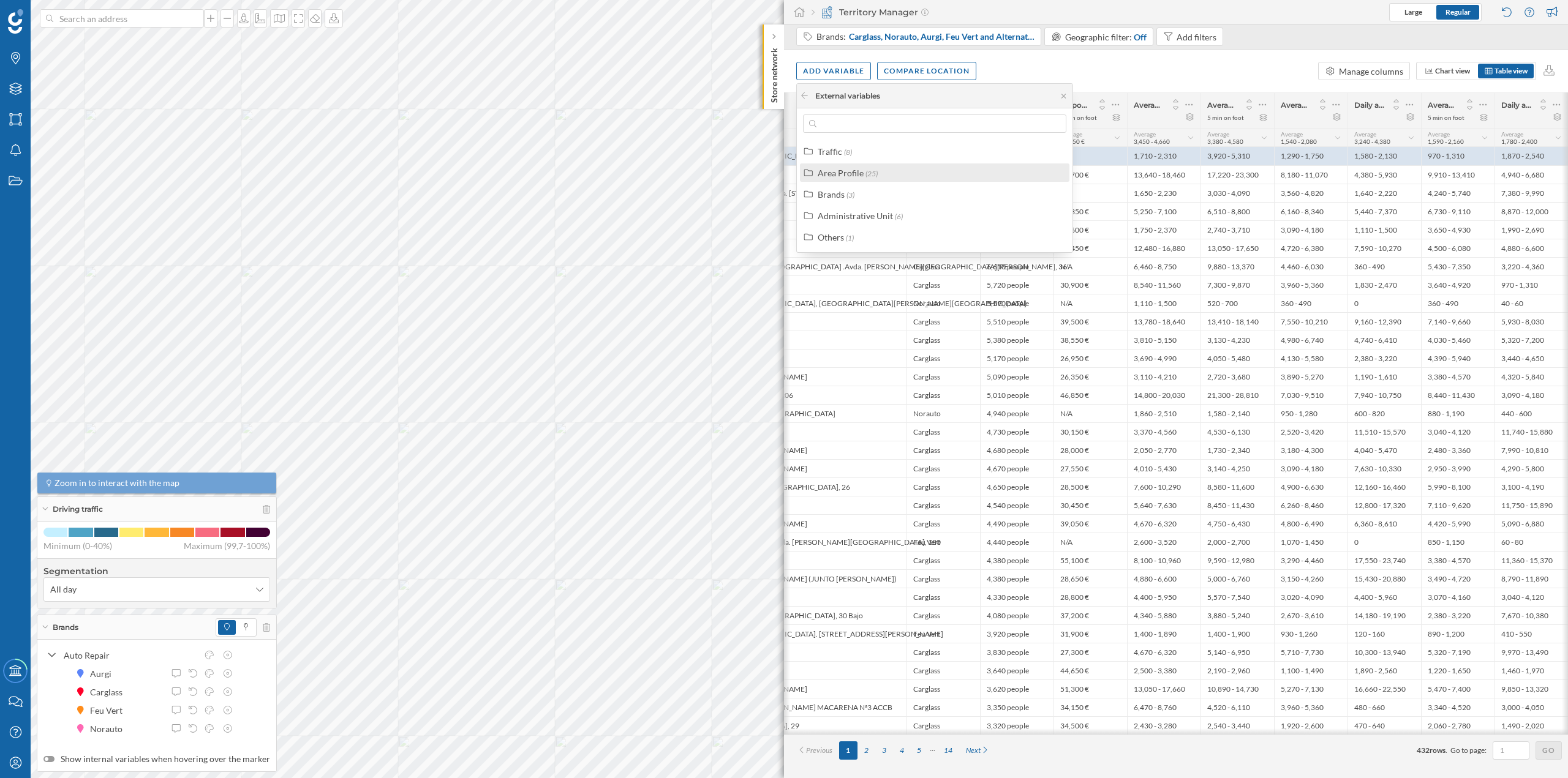
click at [783, 179] on div "Area Profile (25)" at bounding box center [940, 173] width 245 height 13
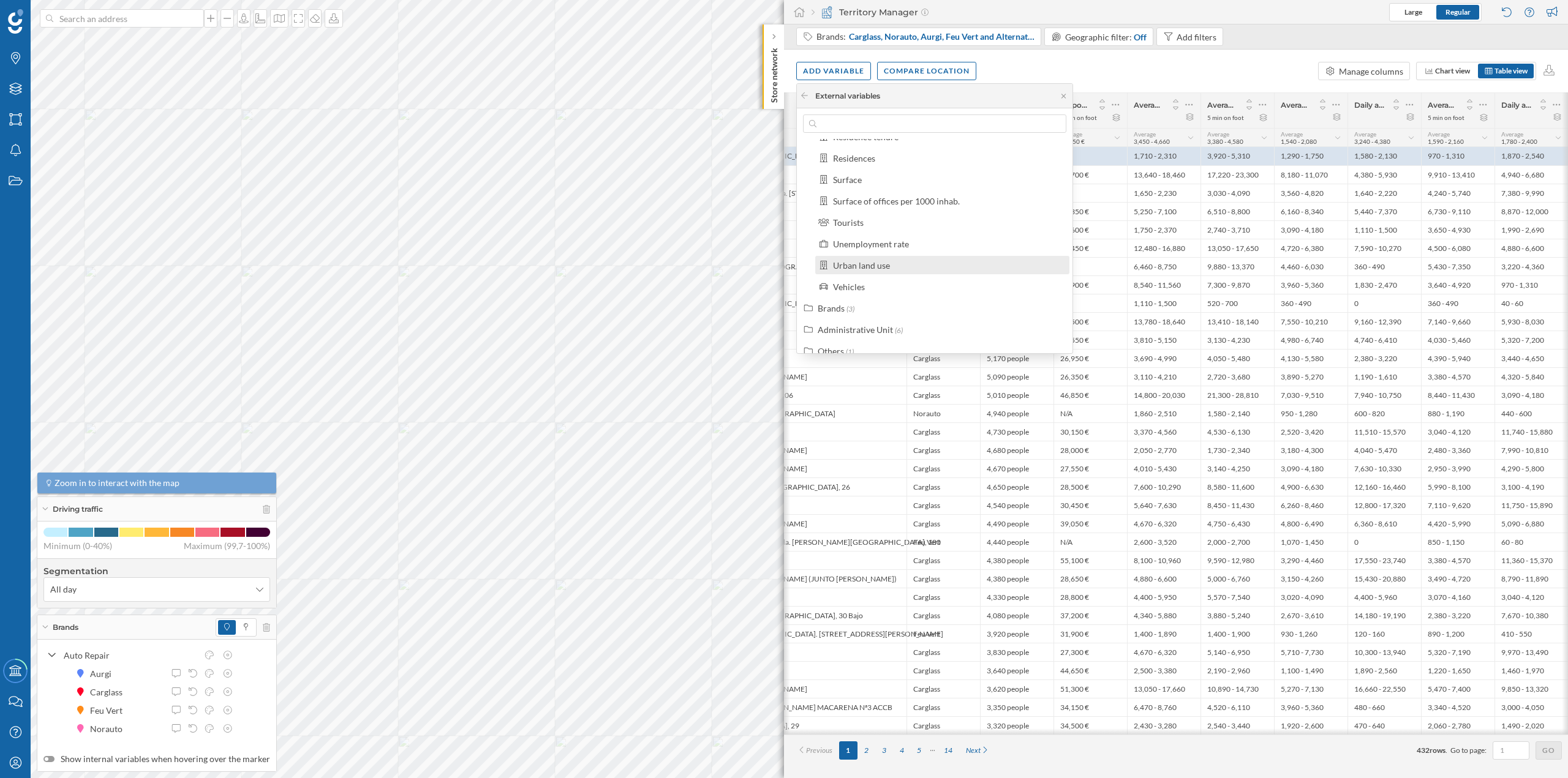
scroll to position [435, 0]
click at [783, 299] on div "Brands (3)" at bounding box center [940, 296] width 245 height 13
click at [783, 258] on label "Commercial density" at bounding box center [871, 252] width 76 height 13
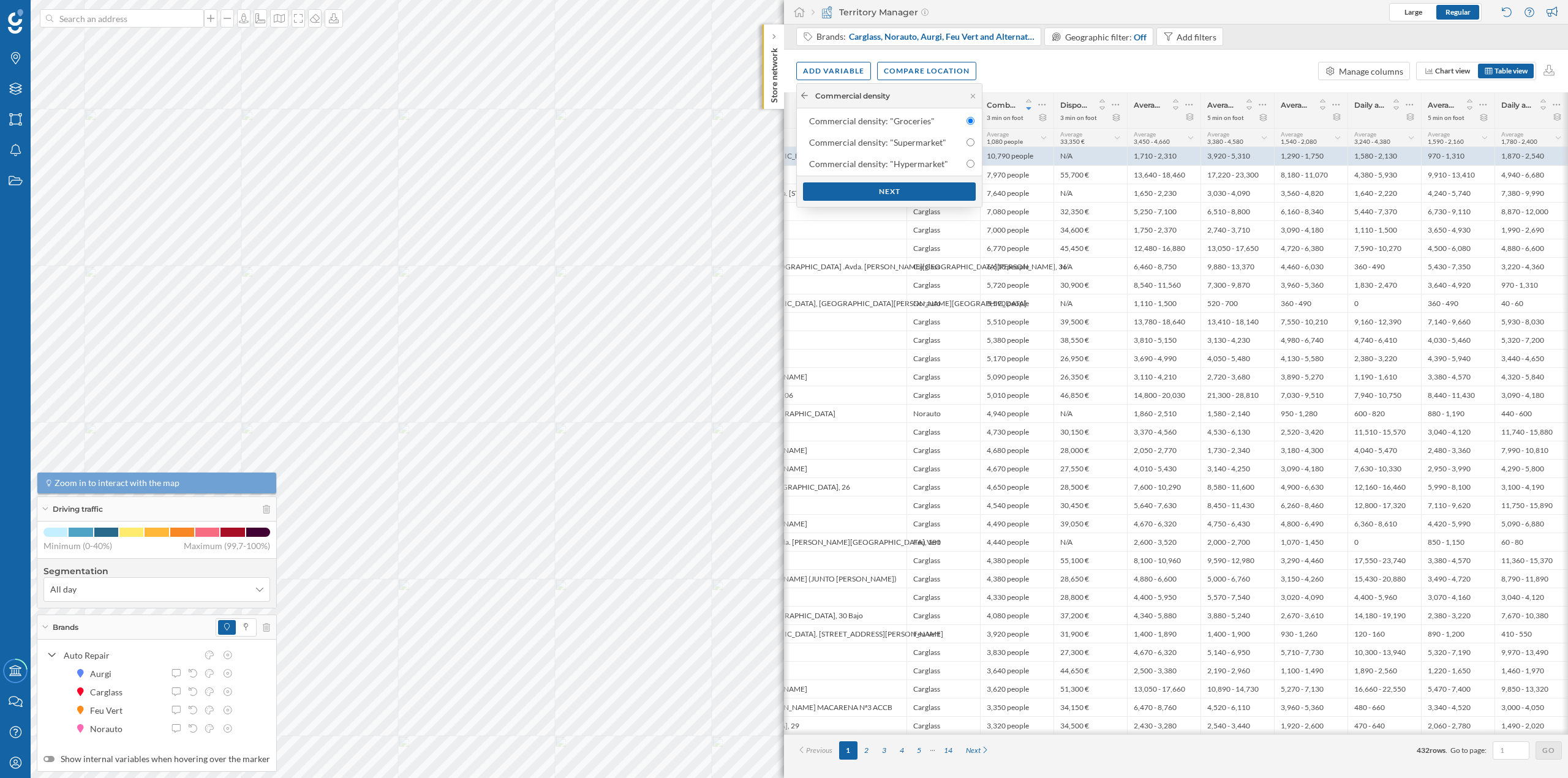
click at [783, 94] on icon at bounding box center [804, 95] width 9 height 7
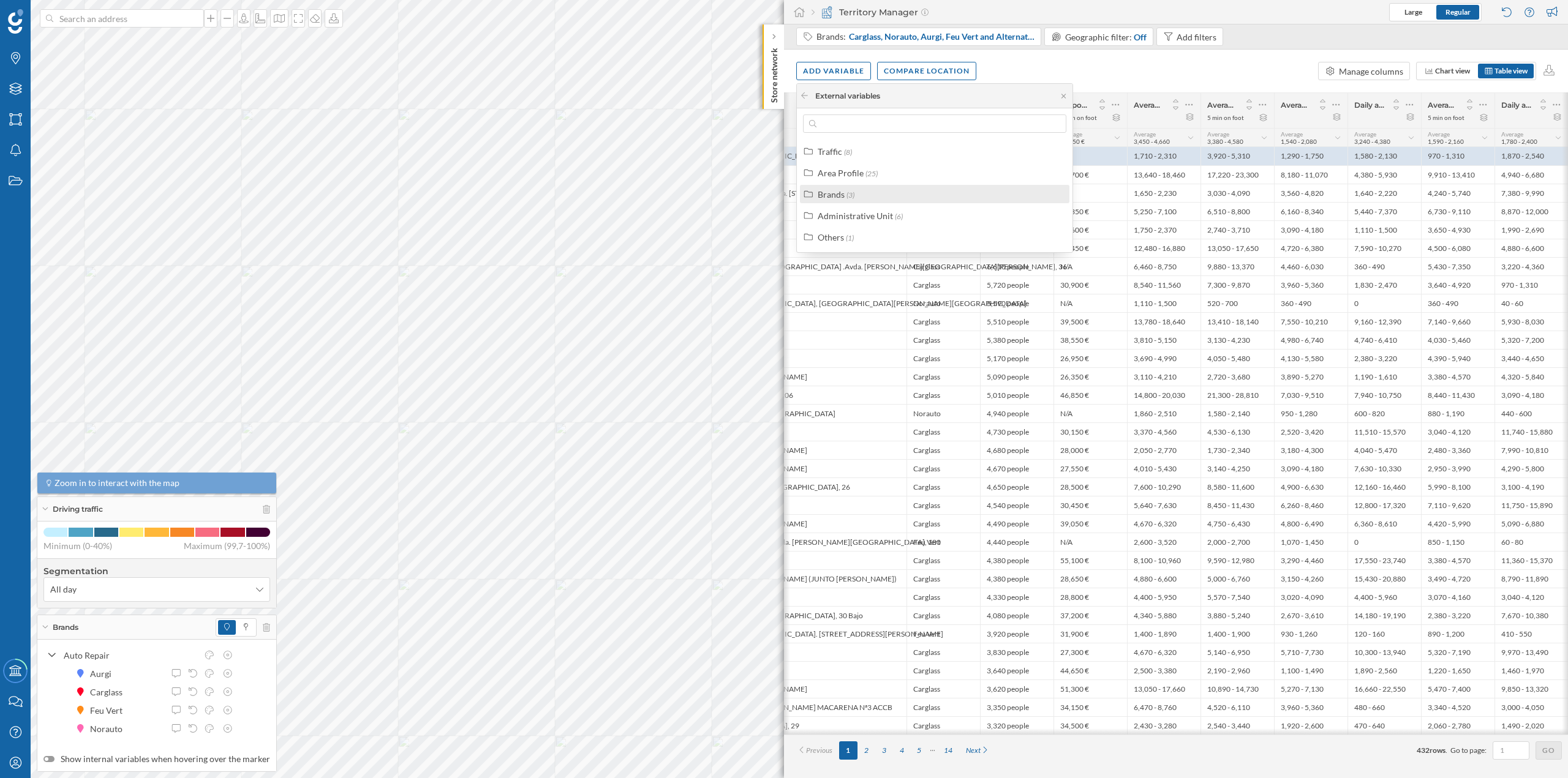
click at [783, 193] on div "Brands (3)" at bounding box center [940, 195] width 245 height 13
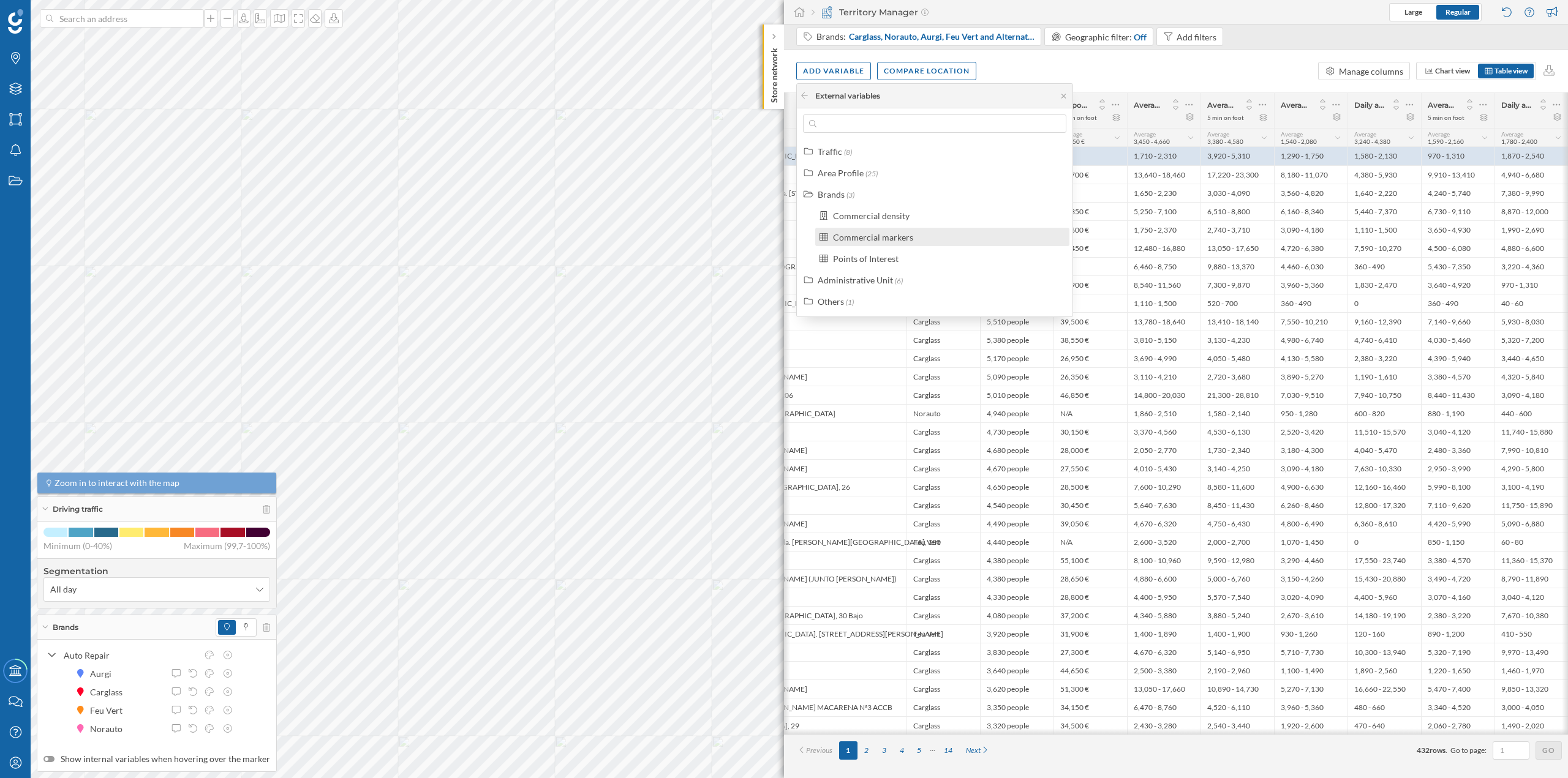
click at [783, 237] on div "Commercial markers" at bounding box center [873, 237] width 80 height 10
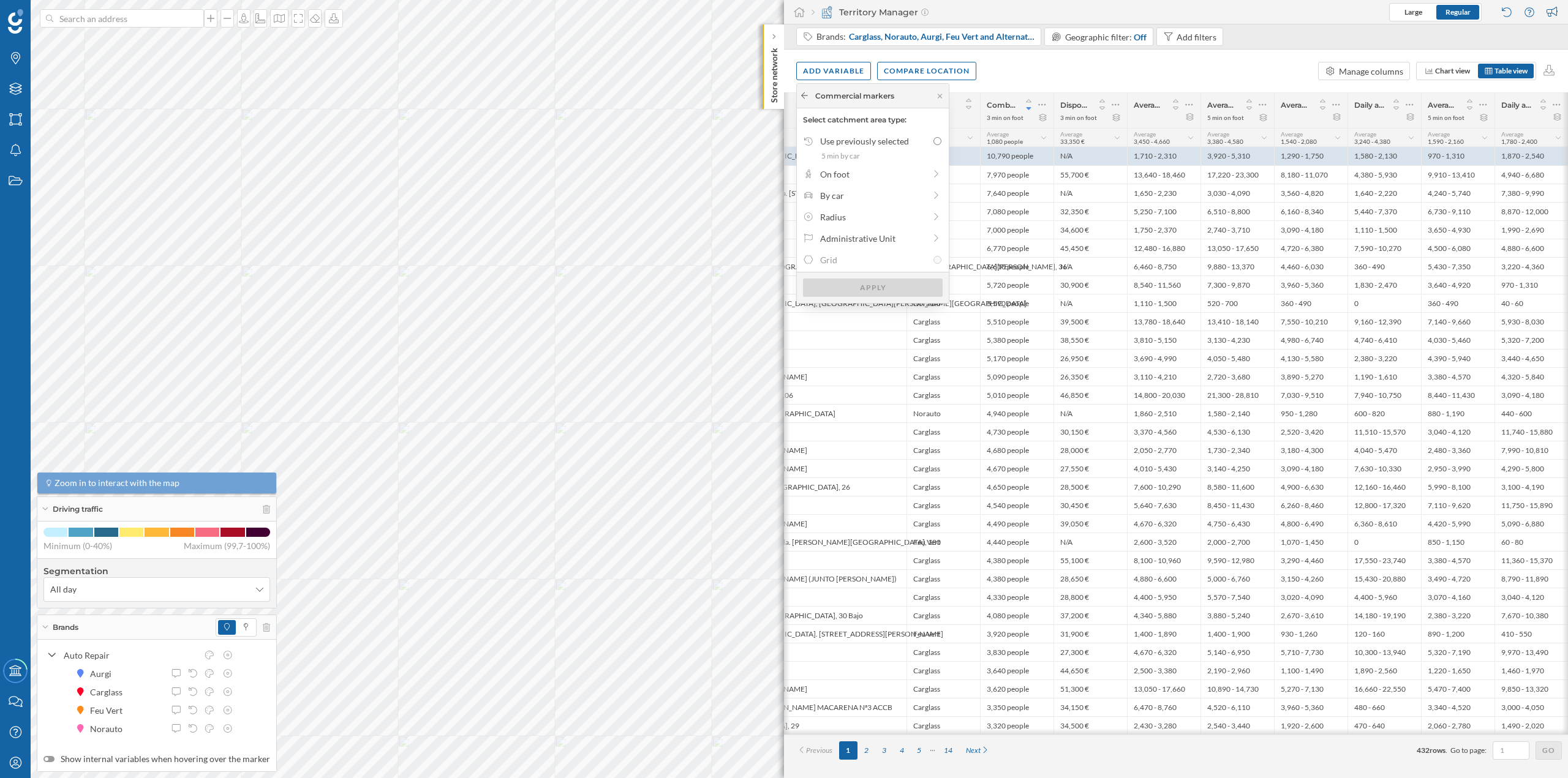
click at [783, 95] on icon at bounding box center [804, 95] width 6 height 6
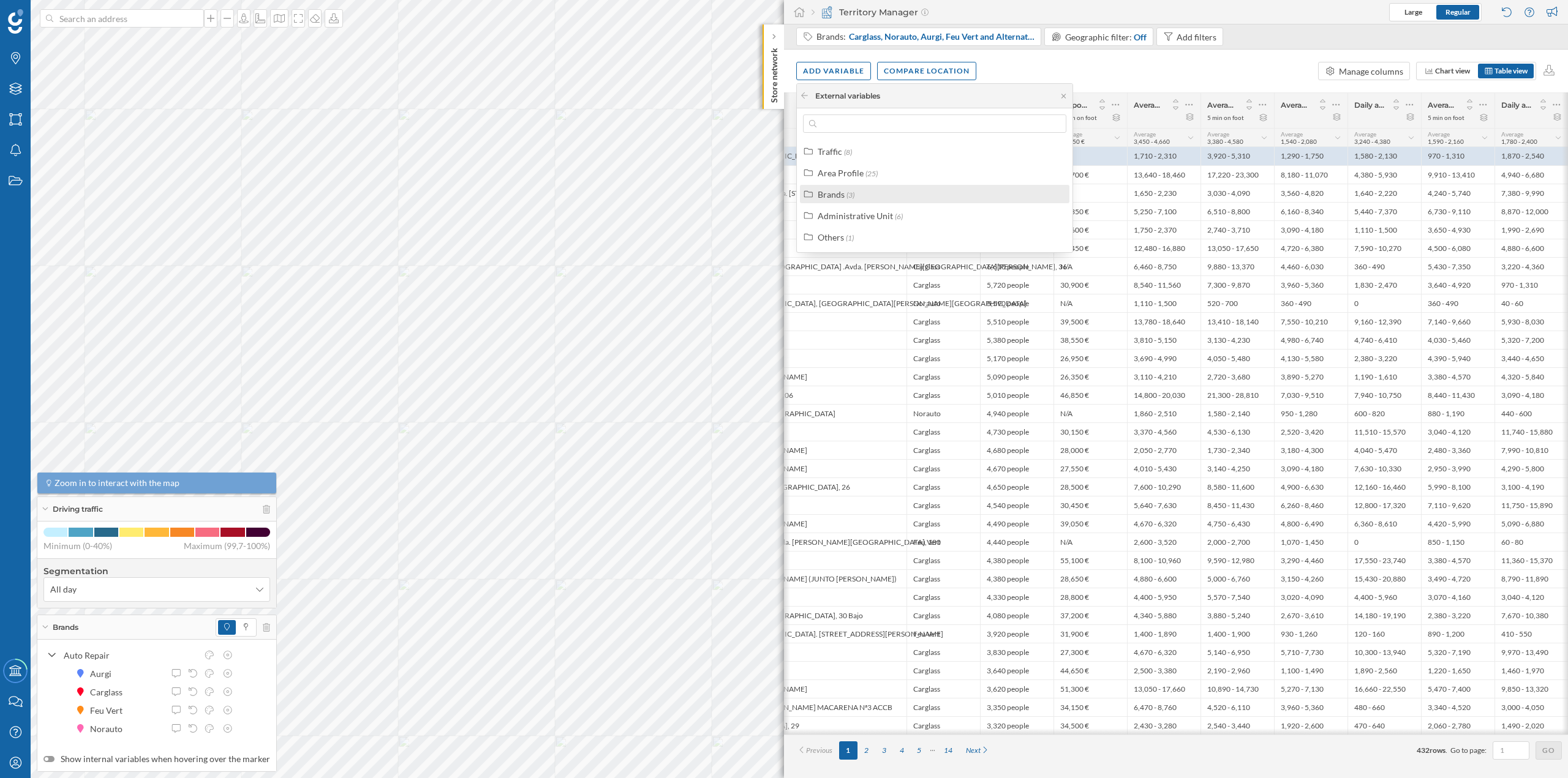
click at [783, 202] on div "Brands (3)" at bounding box center [935, 193] width 270 height 18
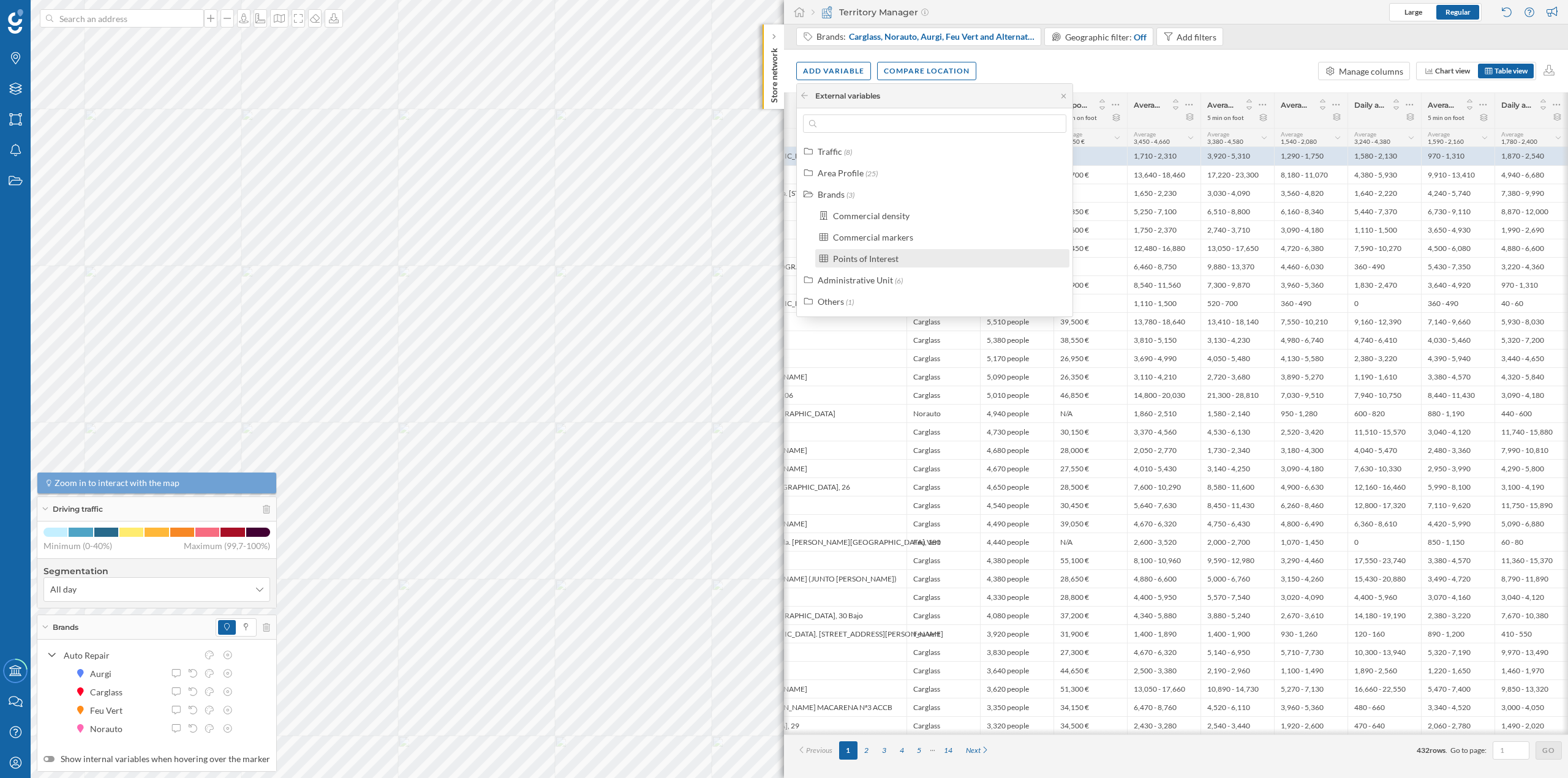
click at [783, 257] on div "Points of Interest" at bounding box center [948, 259] width 229 height 13
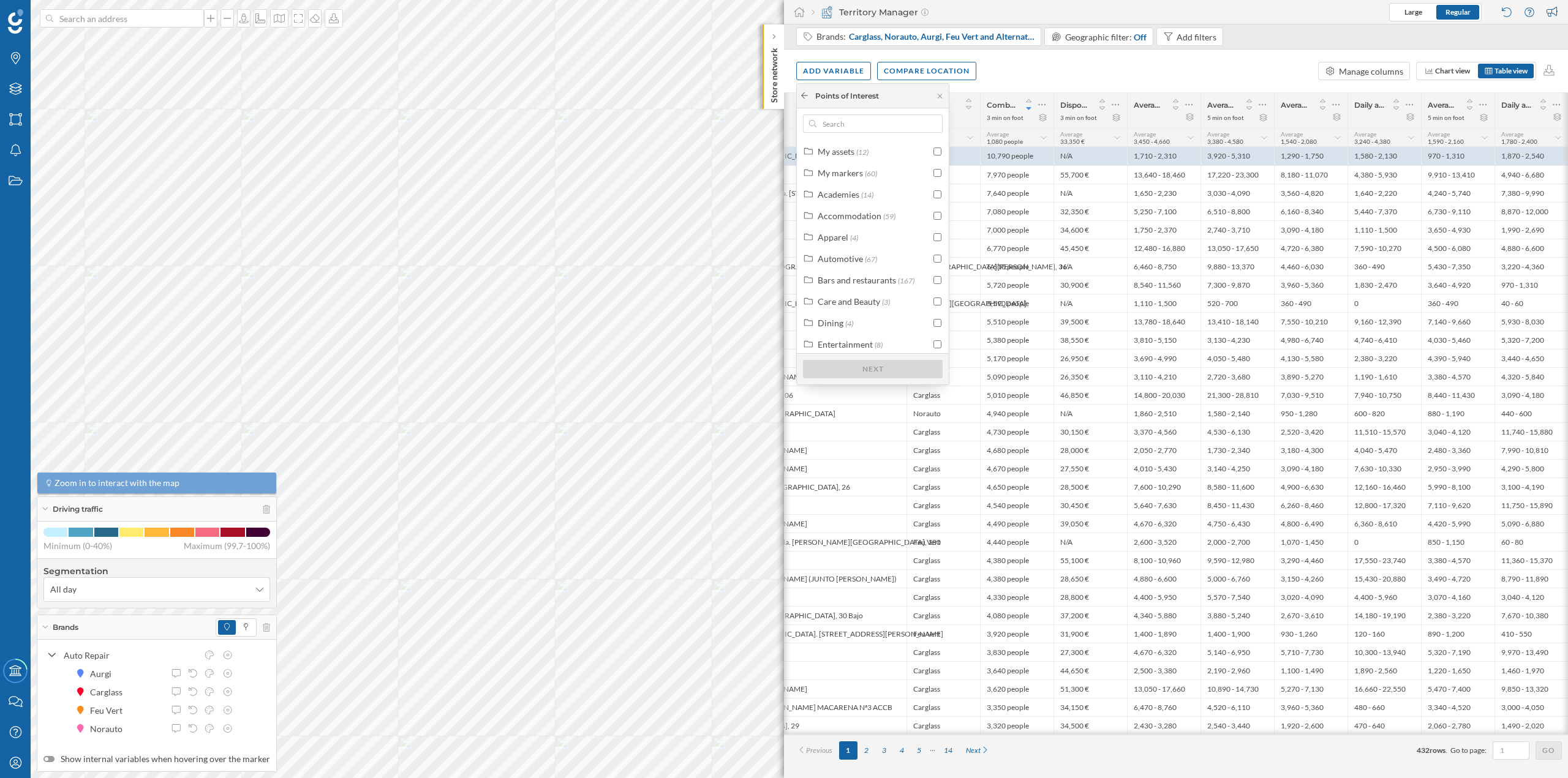
click at [783, 97] on icon at bounding box center [804, 95] width 9 height 7
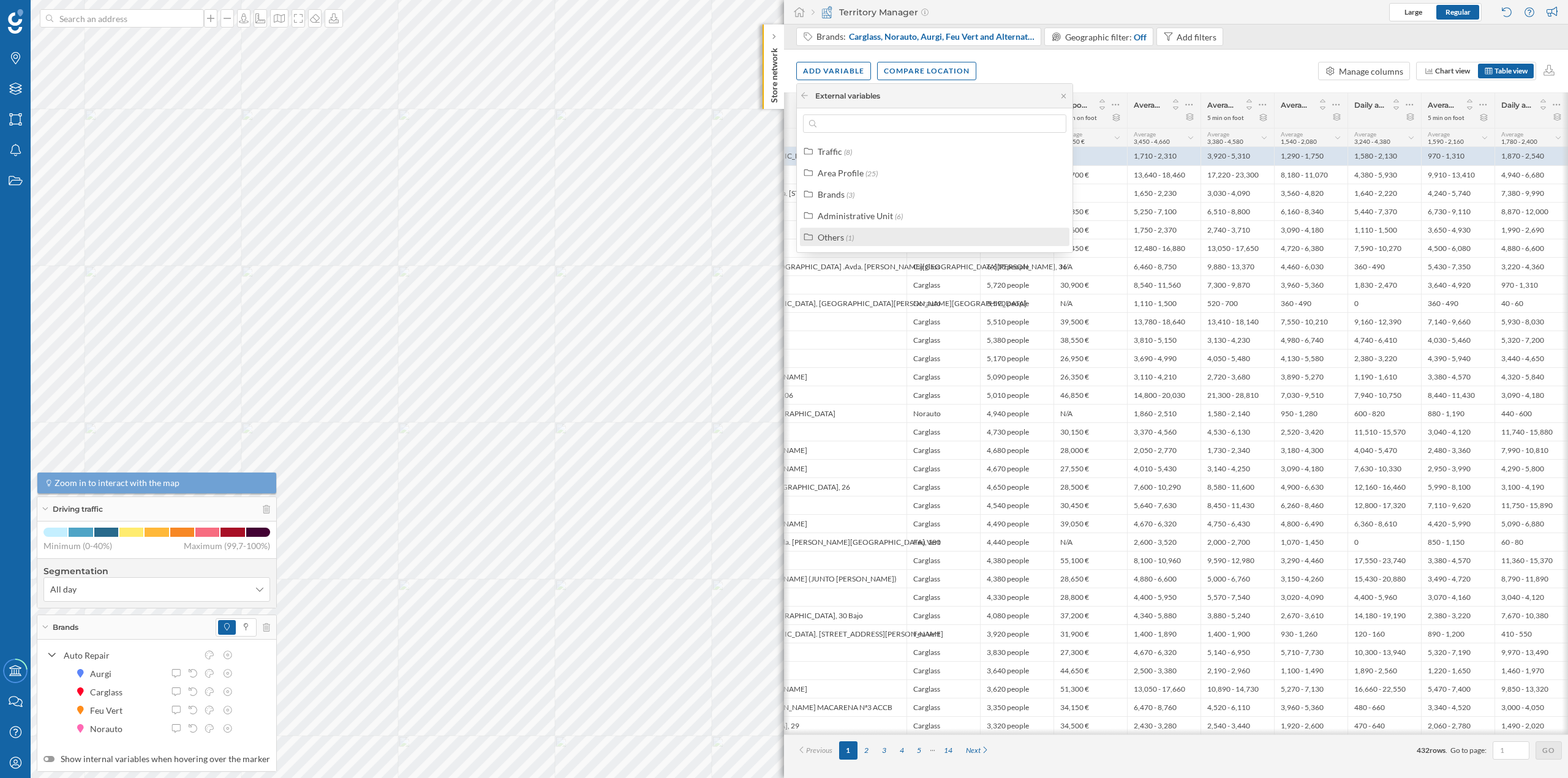
click at [783, 236] on div "Others (1)" at bounding box center [940, 237] width 245 height 13
click at [783, 258] on div "Commercial area" at bounding box center [866, 259] width 66 height 10
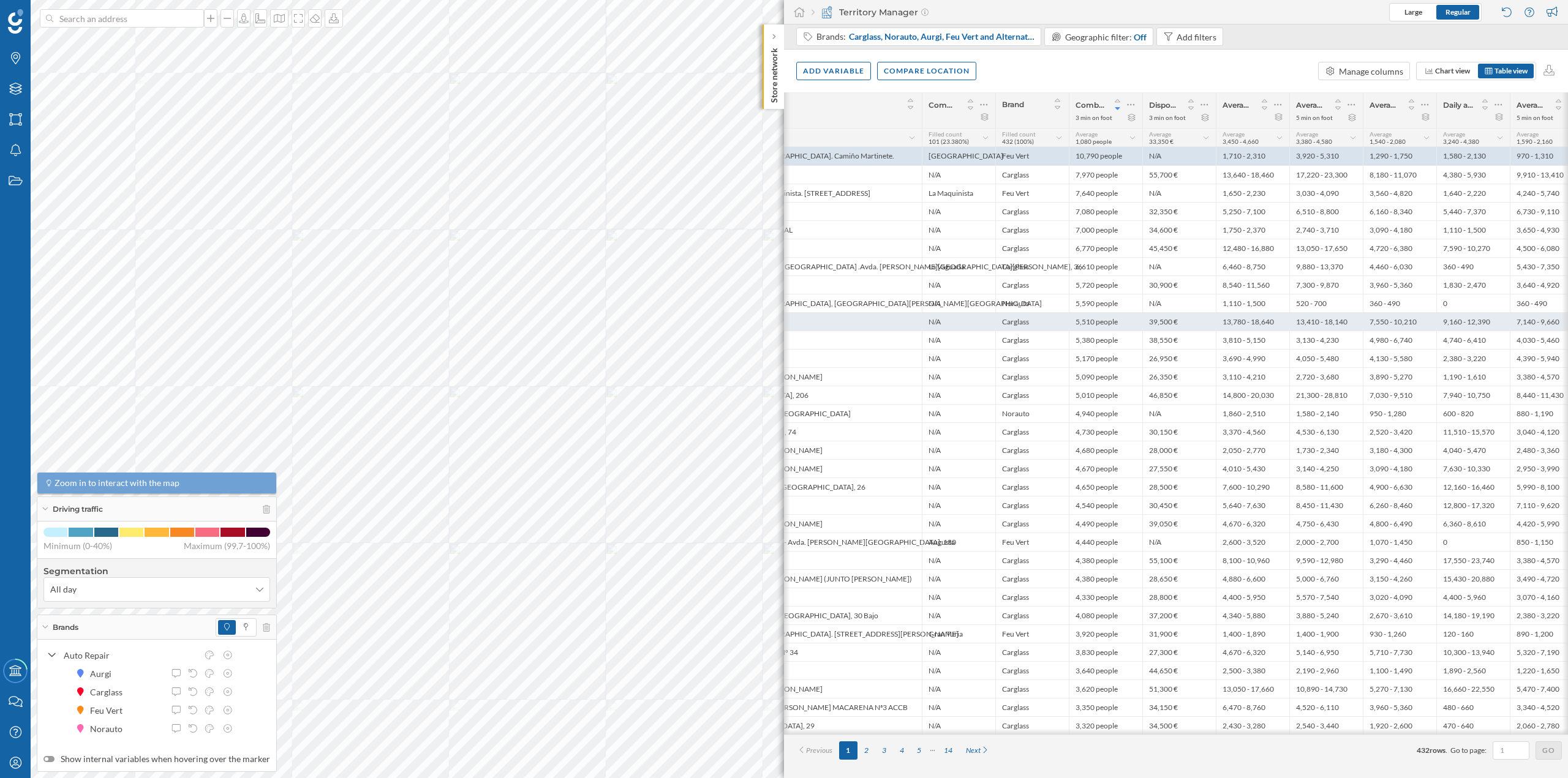
scroll to position [0, 0]
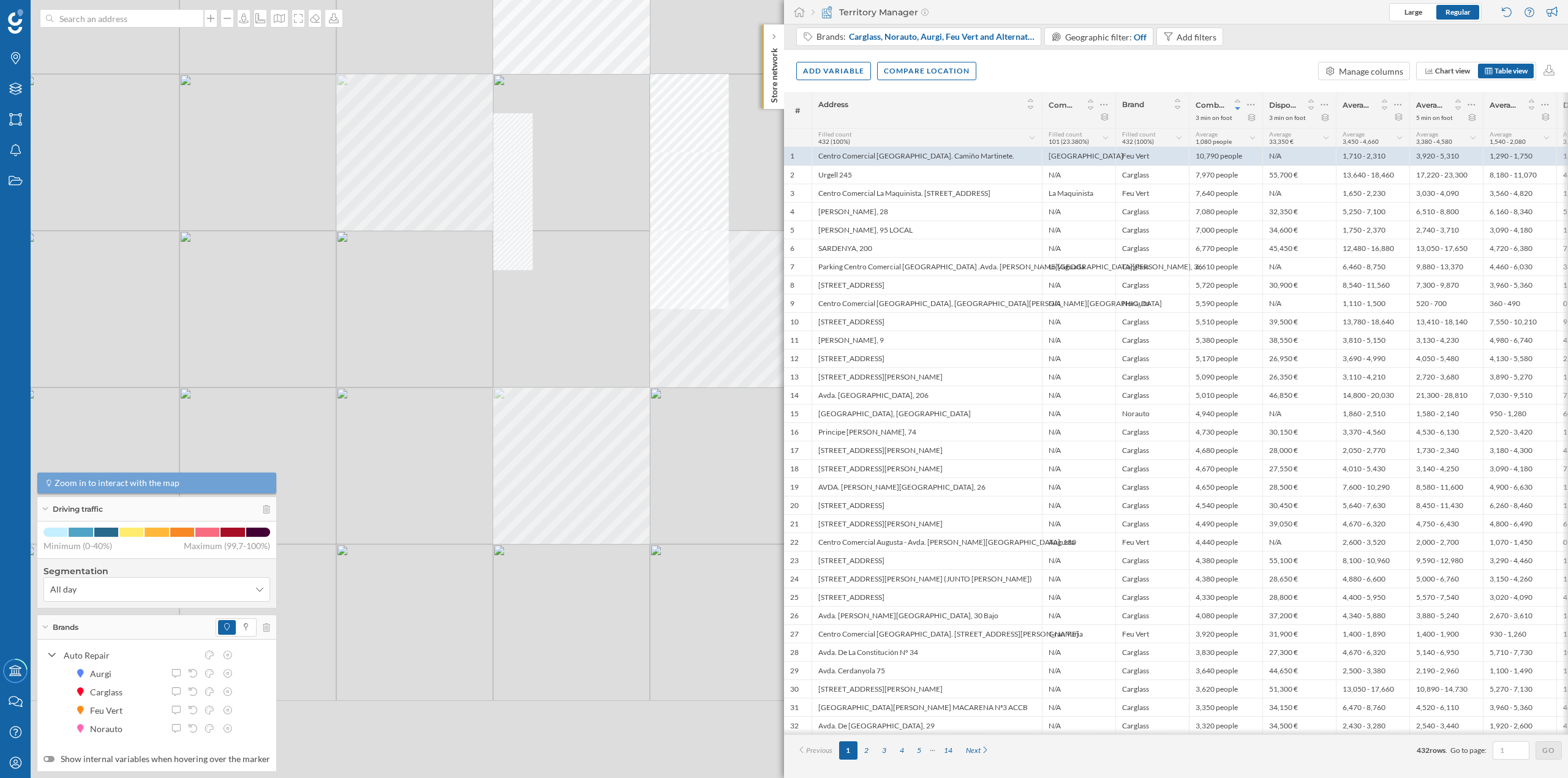
drag, startPoint x: 607, startPoint y: 459, endPoint x: 405, endPoint y: 273, distance: 274.6
click at [405, 273] on div "© Mapbox © OpenStreetMap Improve this map" at bounding box center [784, 389] width 1568 height 778
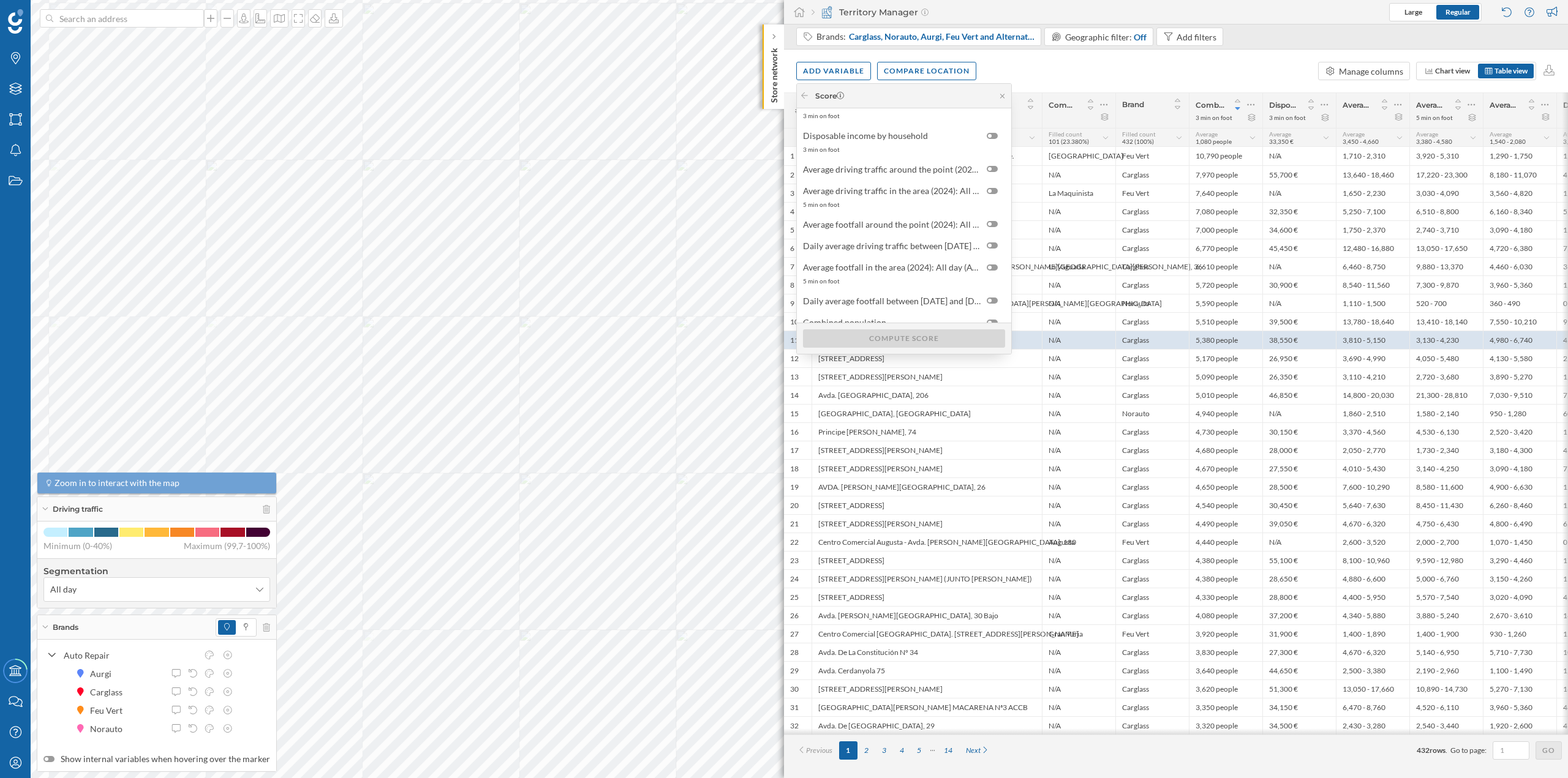
scroll to position [89, 0]
click at [989, 221] on div at bounding box center [990, 223] width 4 height 4
click at [0, 0] on input "checkbox" at bounding box center [0, 0] width 0 height 0
click at [989, 221] on div at bounding box center [992, 223] width 11 height 6
click at [0, 0] on input "checkbox" at bounding box center [0, 0] width 0 height 0
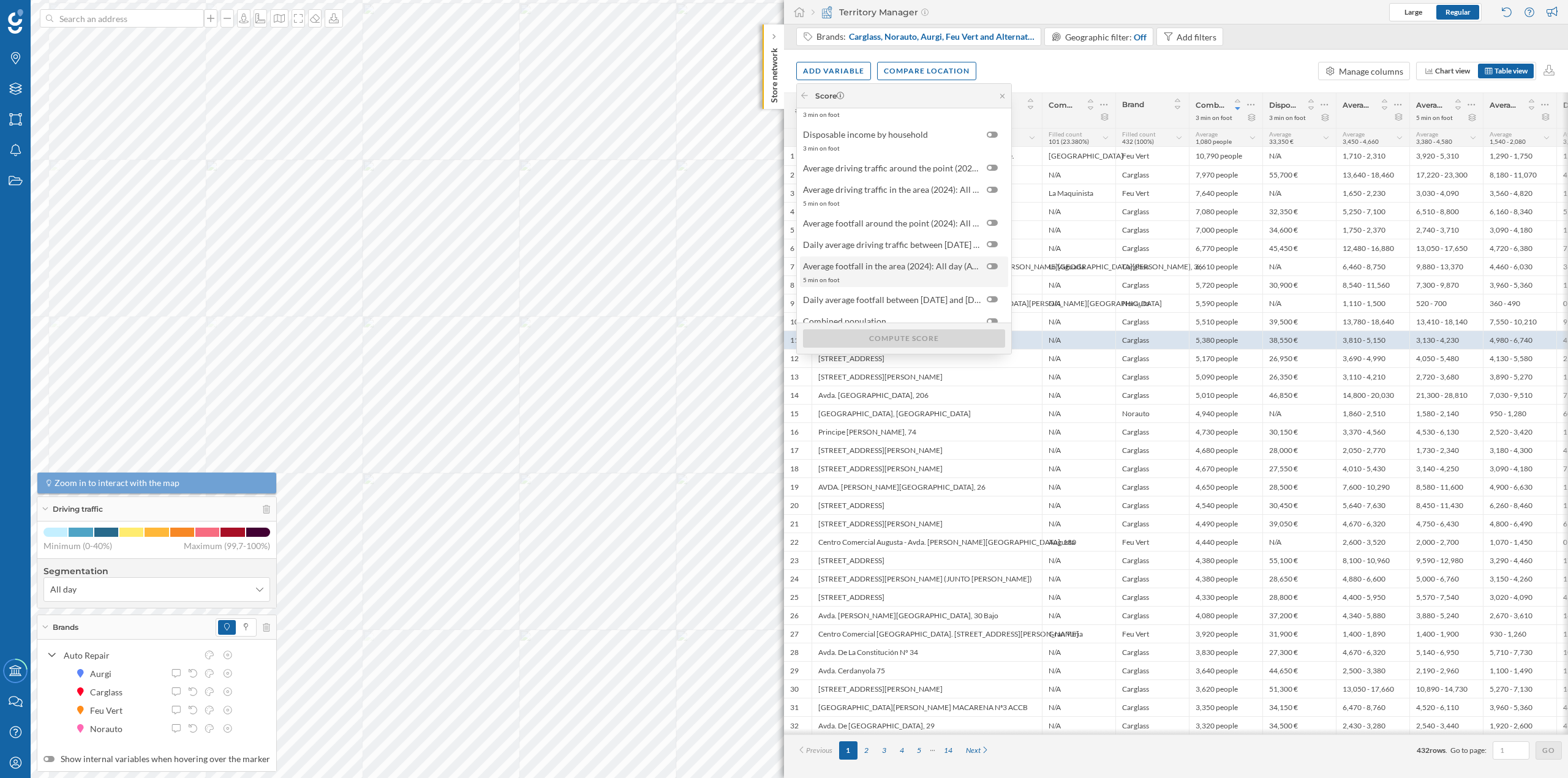
scroll to position [118, 0]
click at [992, 270] on div at bounding box center [992, 270] width 11 height 6
click at [0, 0] on input "checkbox" at bounding box center [0, 0] width 0 height 0
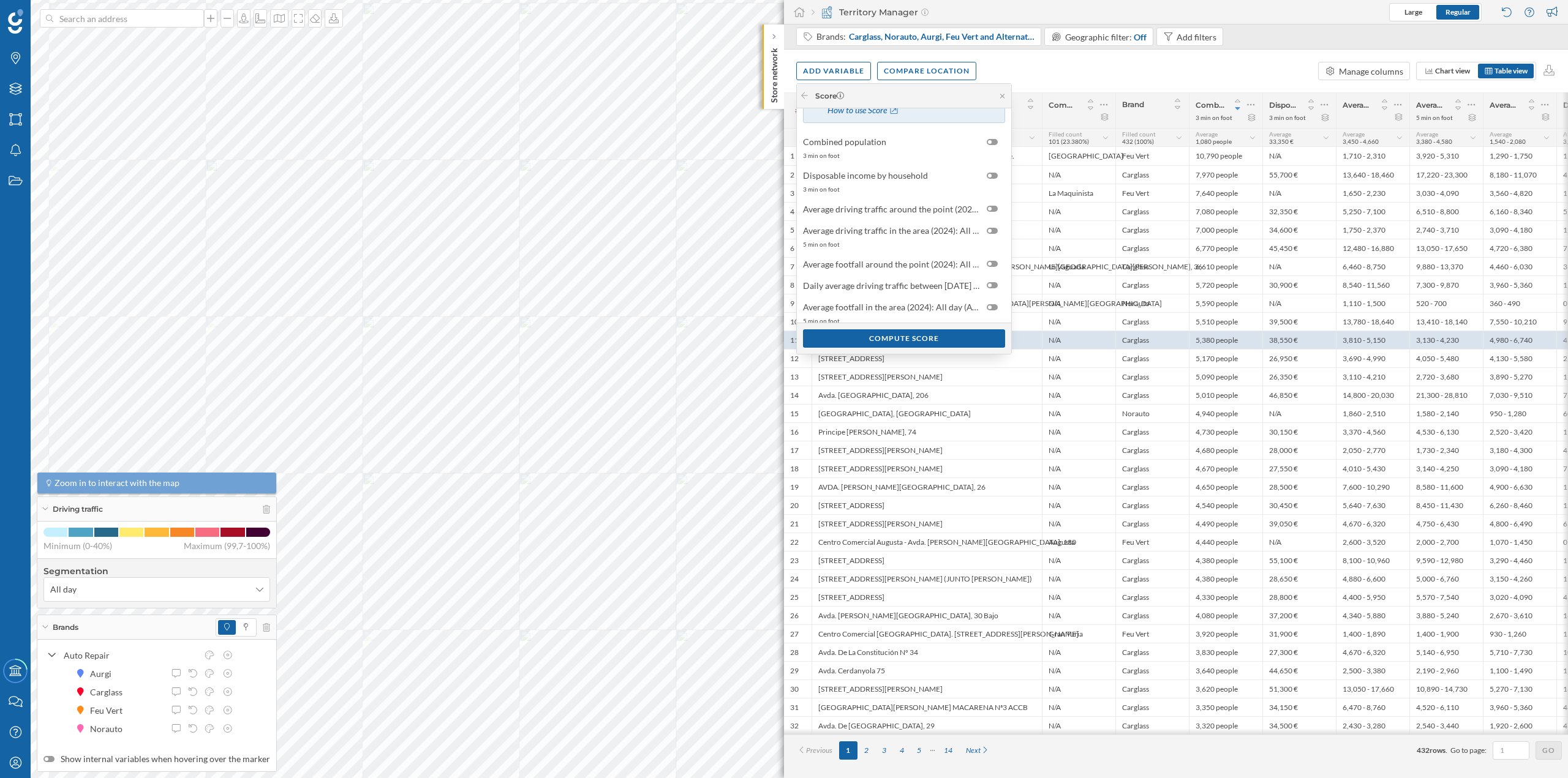
scroll to position [0, 0]
click at [1003, 98] on icon at bounding box center [1002, 96] width 9 height 7
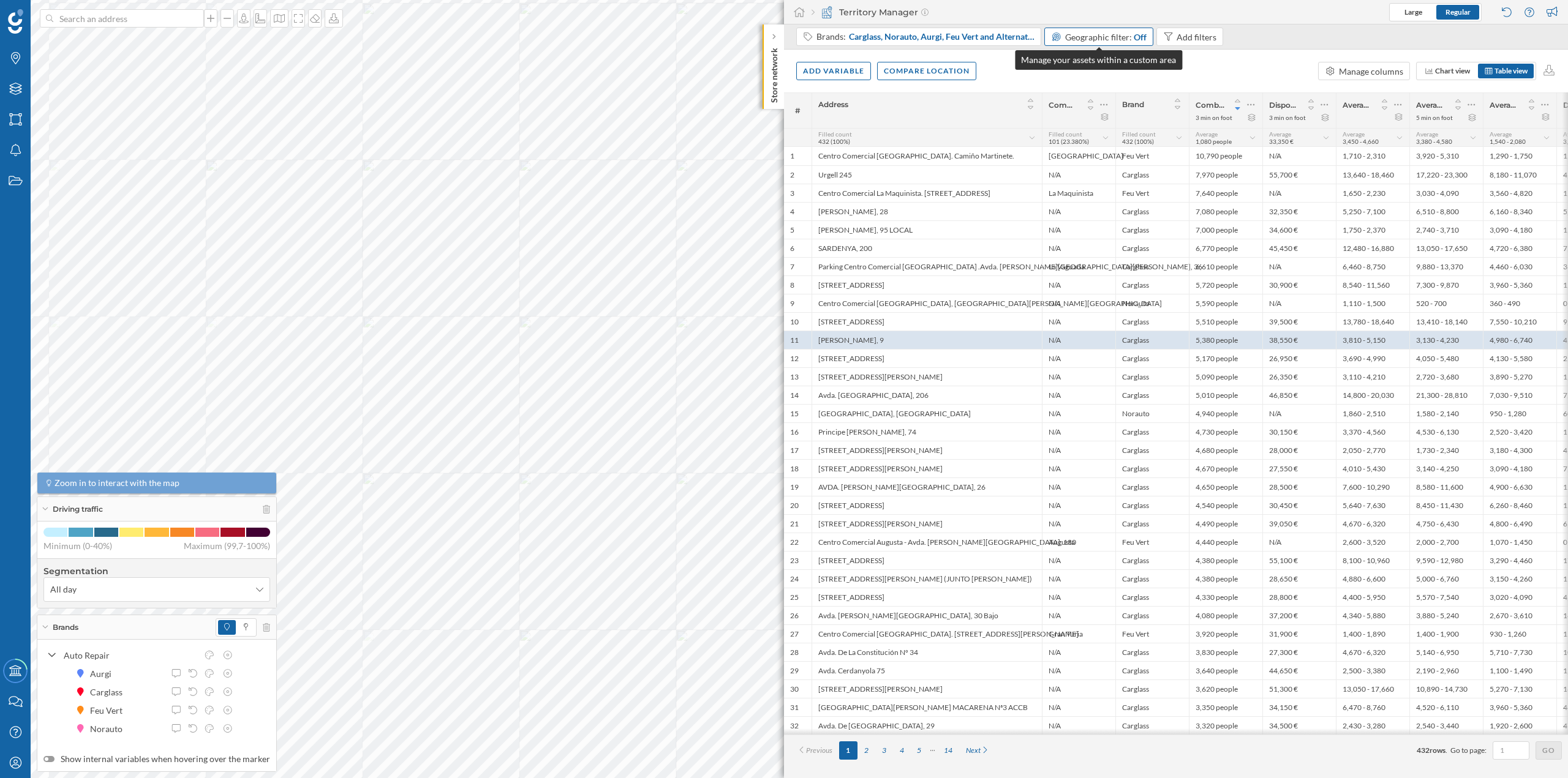
click at [1137, 32] on div "Off" at bounding box center [1140, 37] width 13 height 13
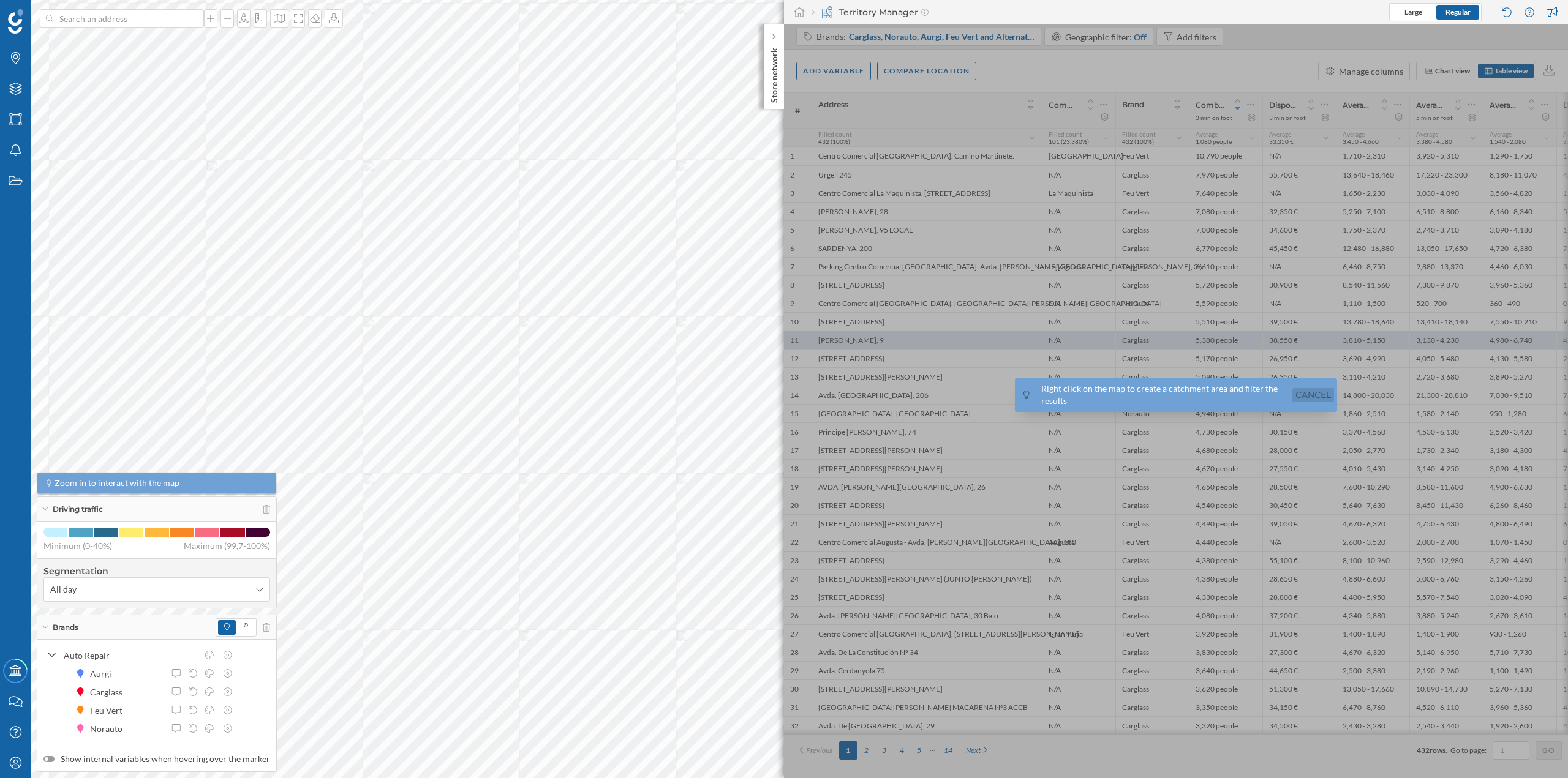
click at [1300, 392] on link "Cancel" at bounding box center [1313, 395] width 42 height 14
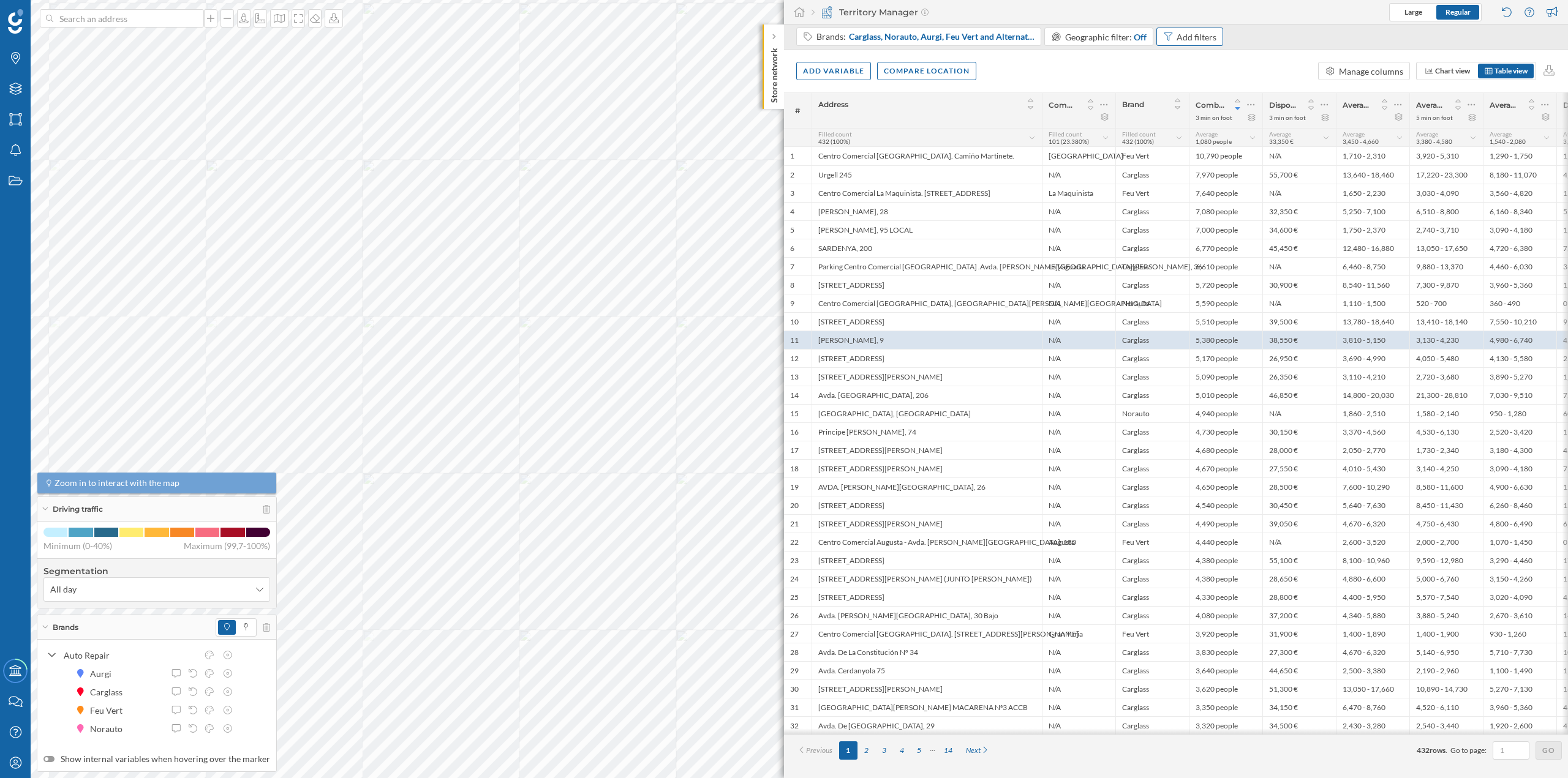
click at [1184, 39] on div "Add filters" at bounding box center [1196, 37] width 40 height 13
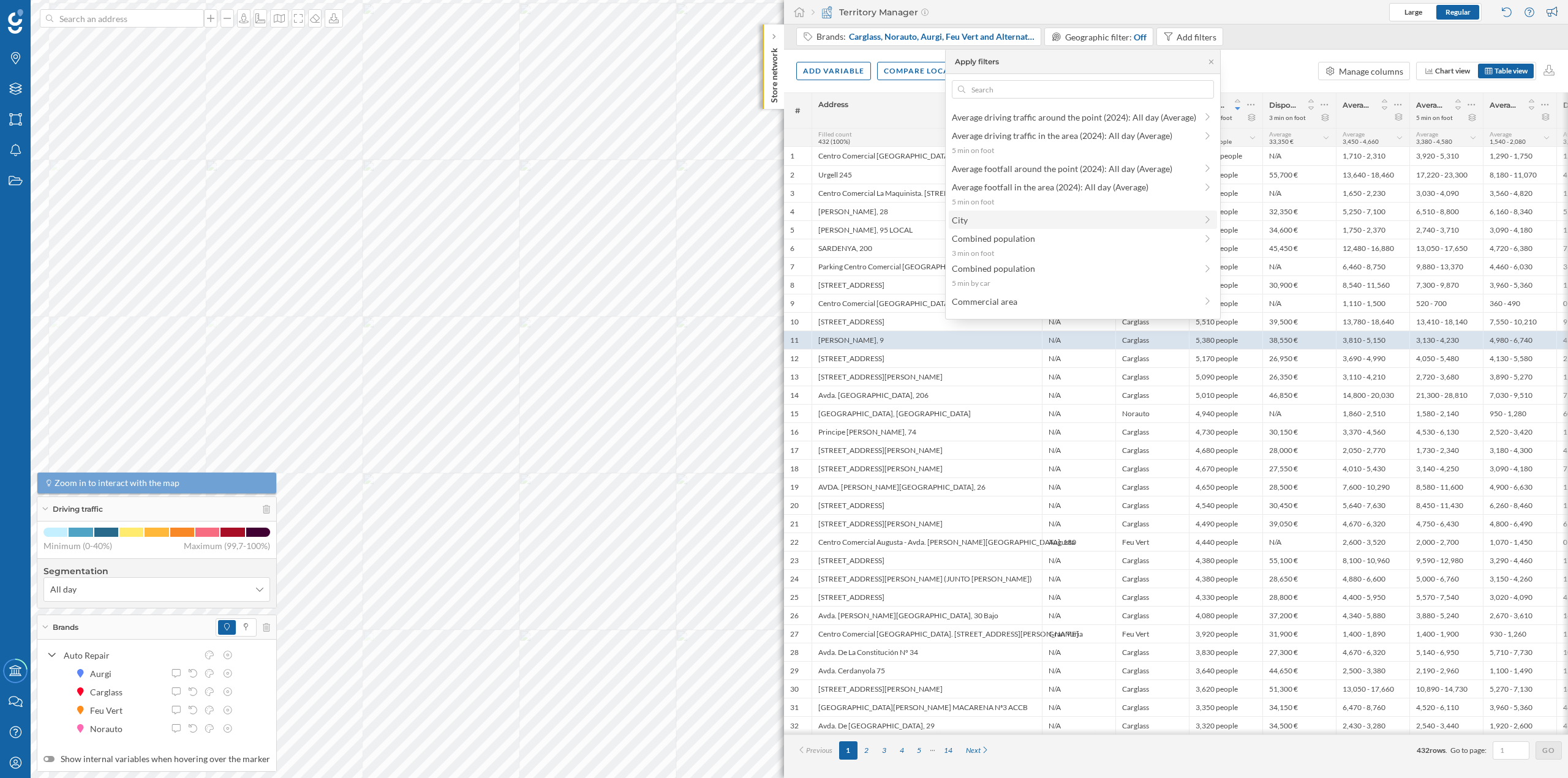
click at [1096, 217] on span "City" at bounding box center [1074, 220] width 245 height 13
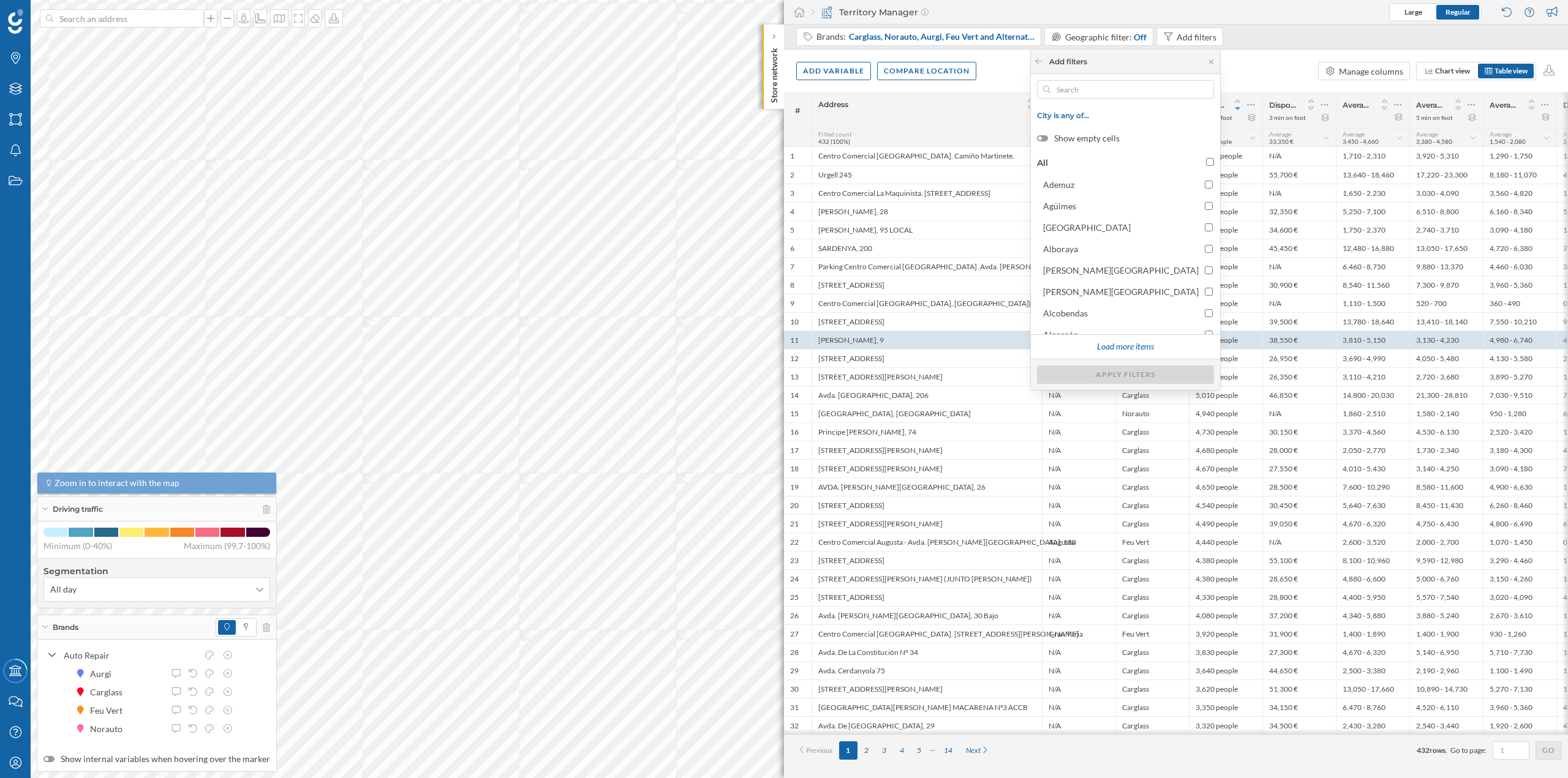
click at [1132, 114] on span "City is any of…" at bounding box center [1125, 115] width 177 height 9
click at [1246, 63] on div "Add variable Compare location Manage columns Chart view Table view" at bounding box center [1176, 71] width 784 height 43
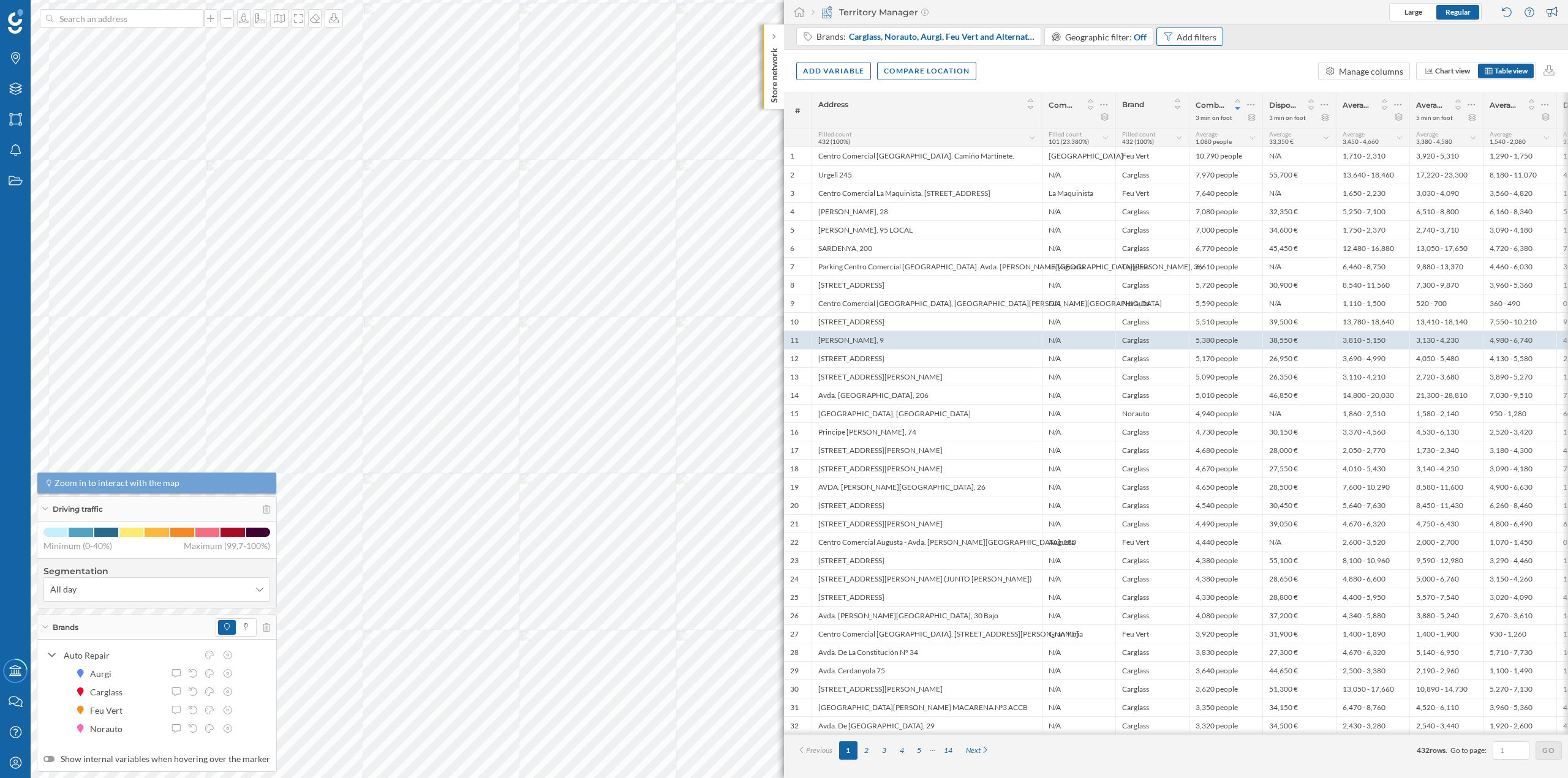
click at [1189, 39] on div "Add filters" at bounding box center [1196, 37] width 40 height 13
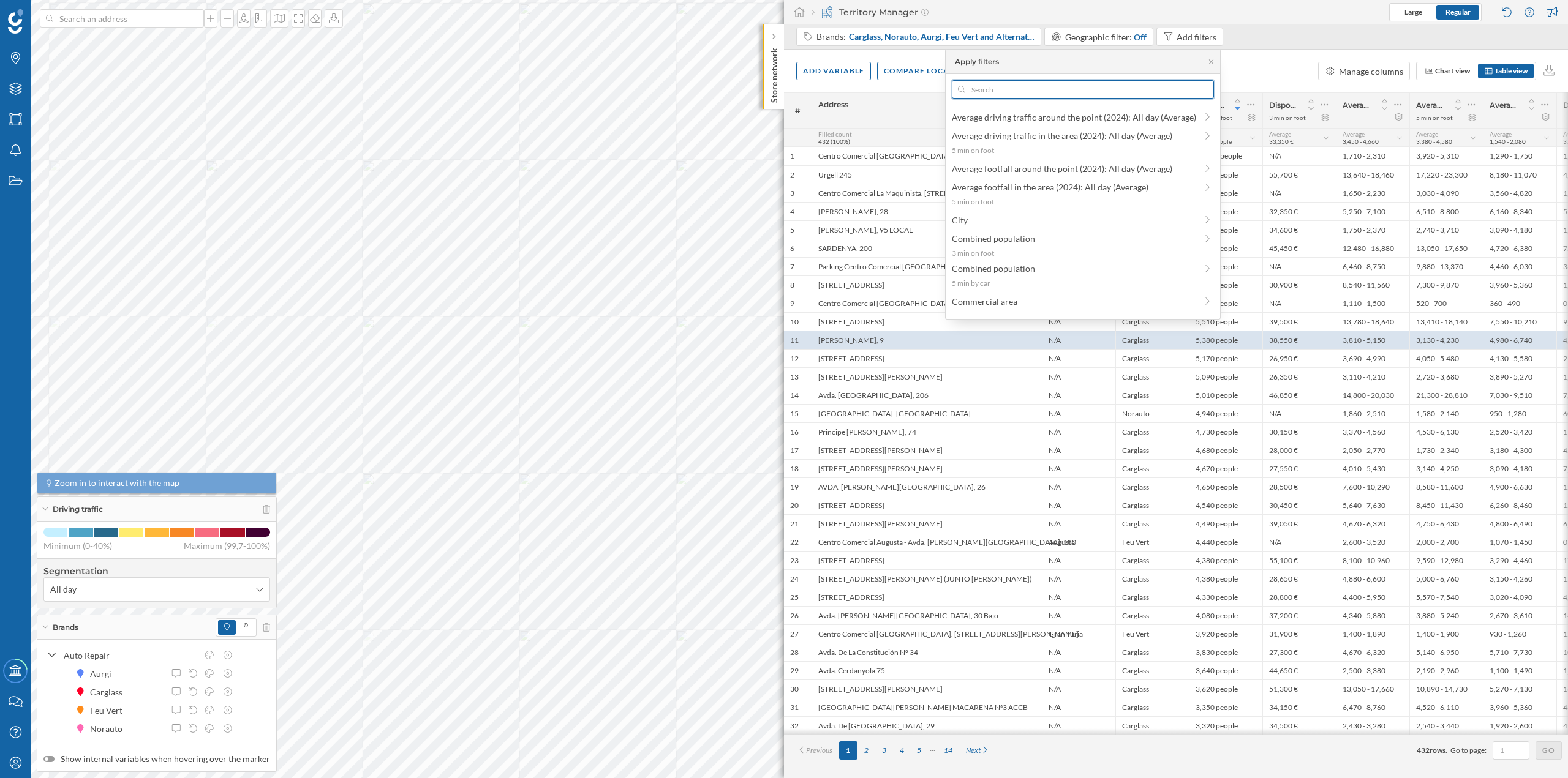
click at [1088, 82] on input "text" at bounding box center [1083, 89] width 236 height 18
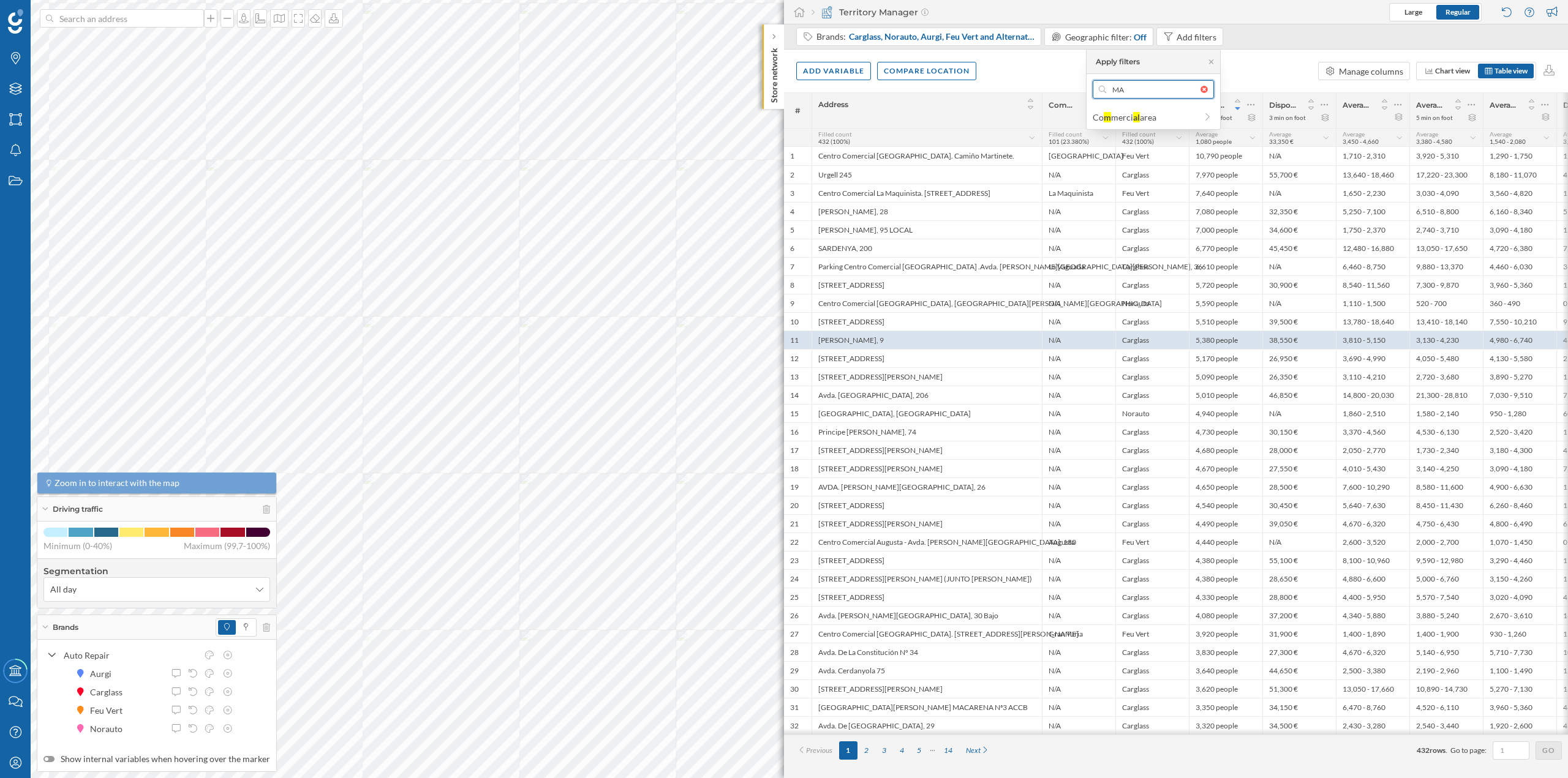
type input "M"
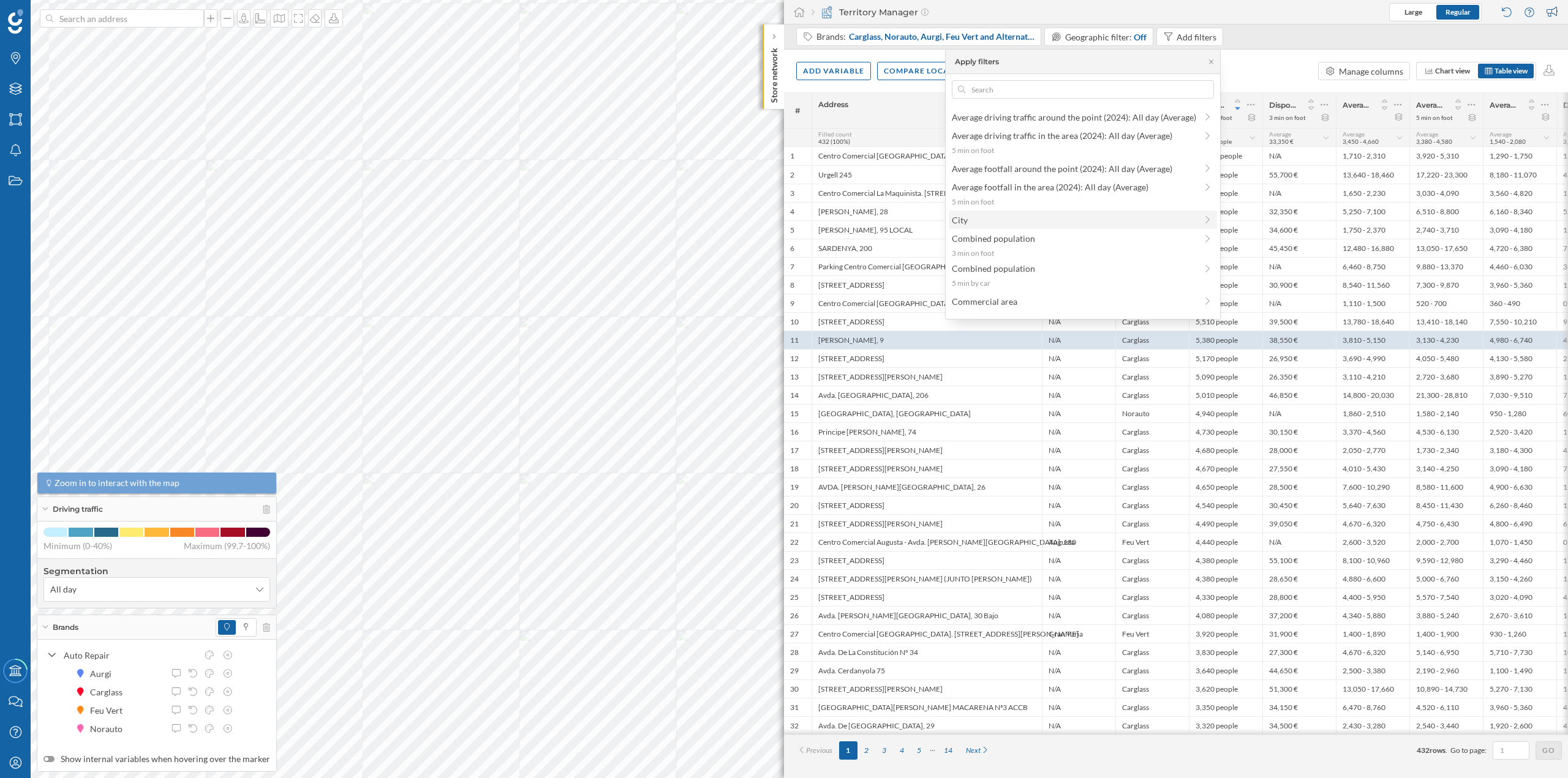
click at [985, 217] on span "City" at bounding box center [1074, 220] width 245 height 13
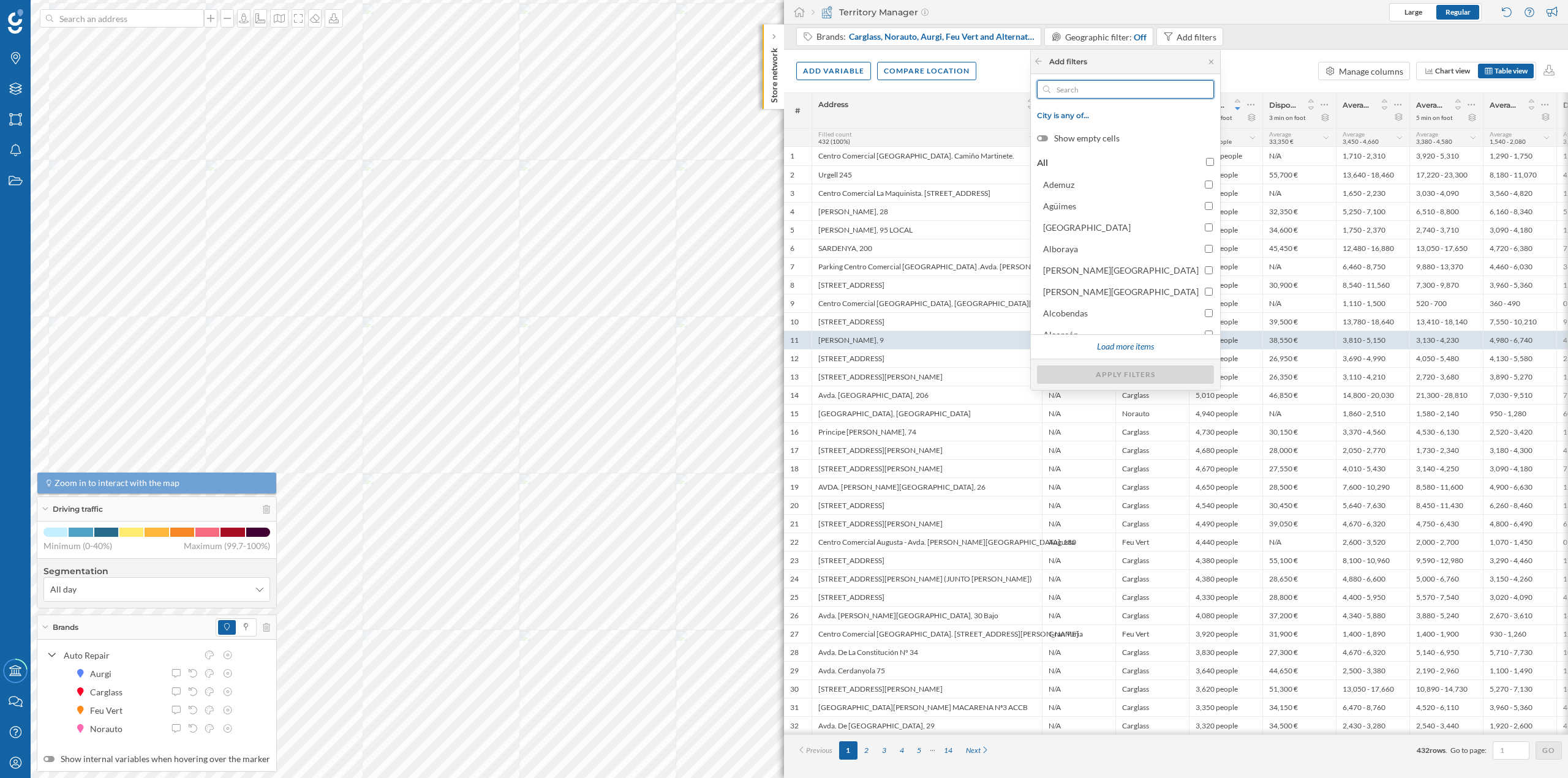
click at [1136, 90] on input "text" at bounding box center [1125, 89] width 150 height 18
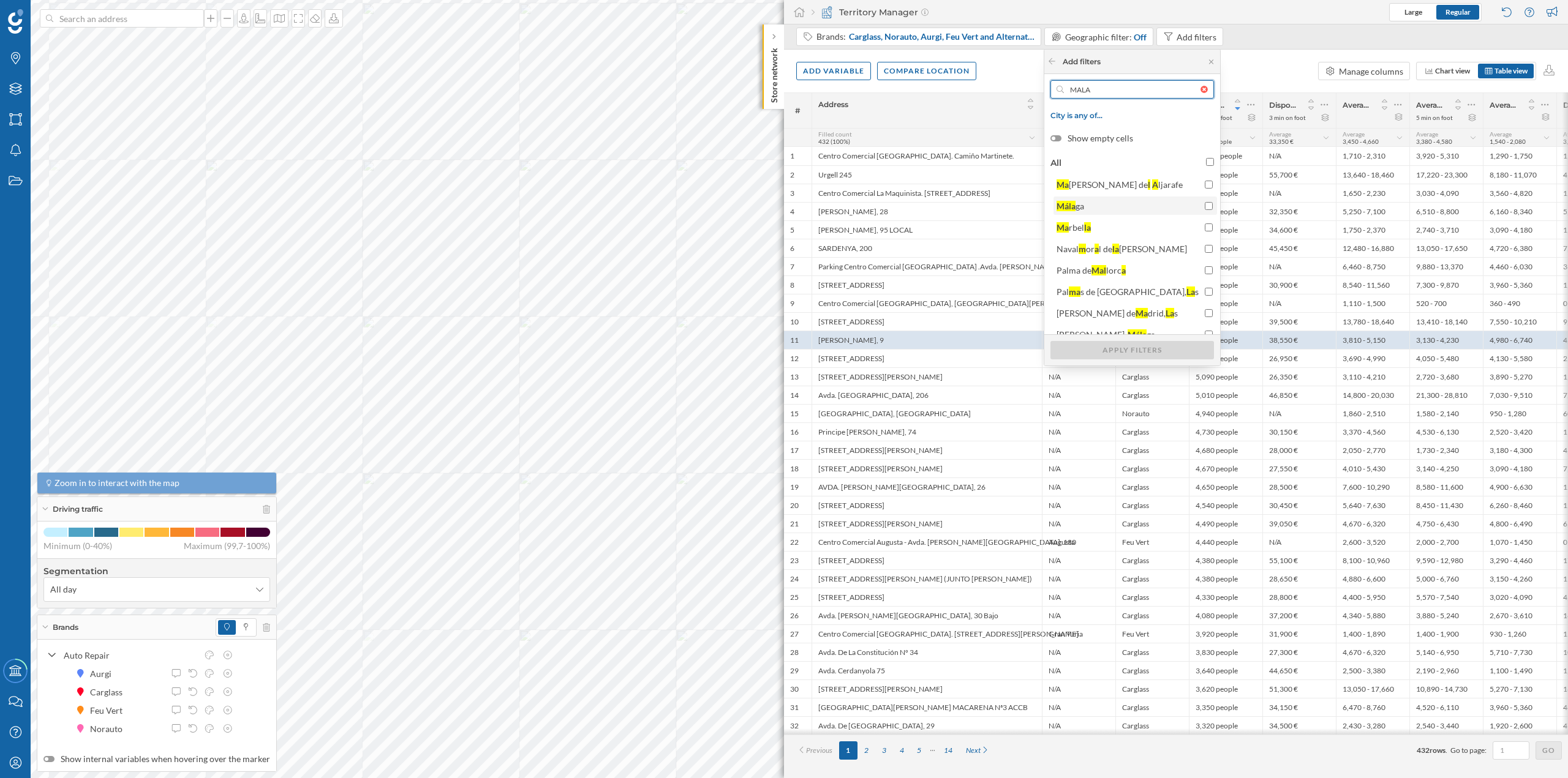
type input "MALA"
click at [1152, 205] on span "Mála ga" at bounding box center [1127, 206] width 142 height 13
click at [1205, 205] on input "Mála ga" at bounding box center [1209, 205] width 8 height 8
checkbox input "true"
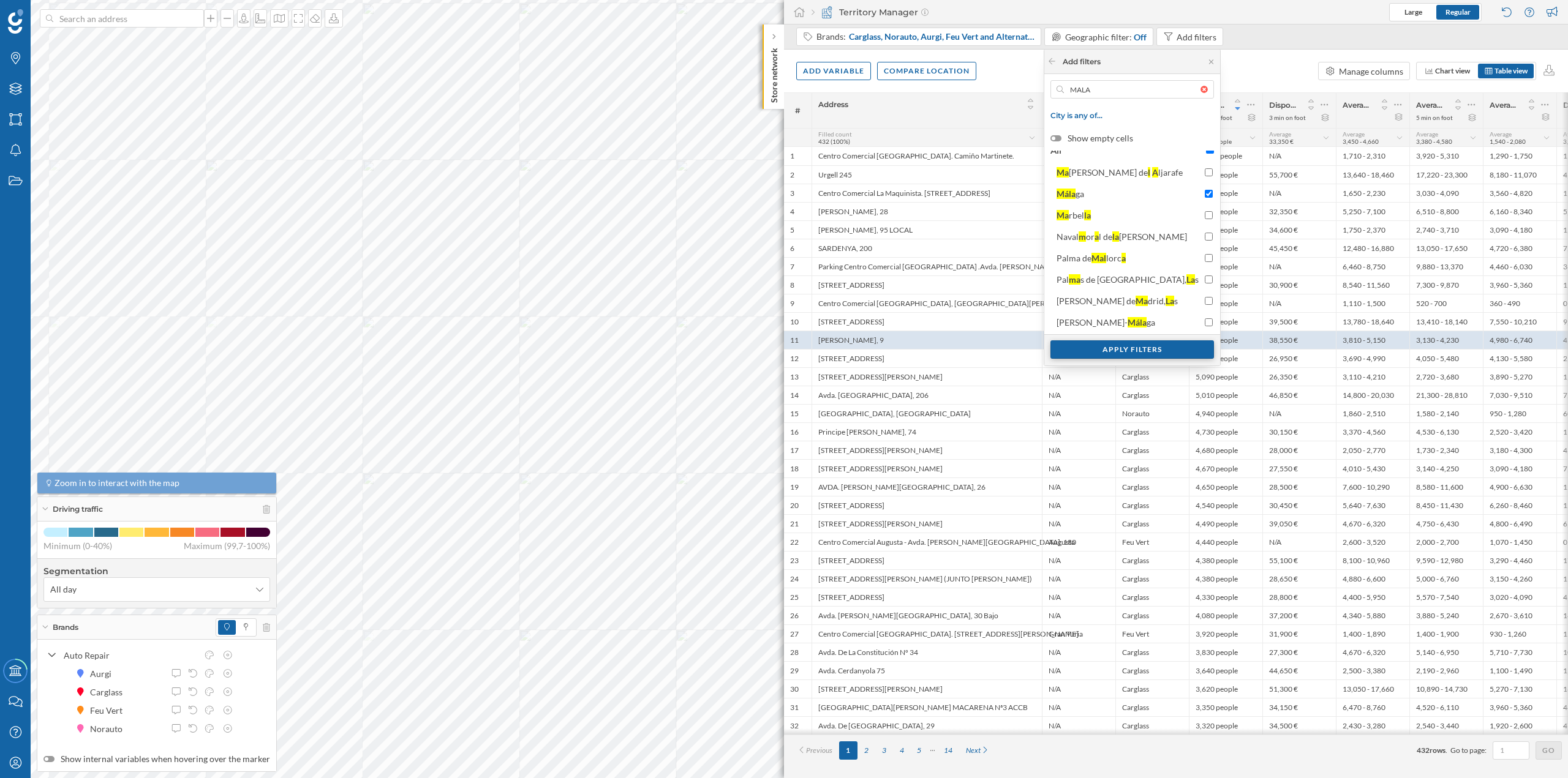
click at [1148, 349] on div "Apply filters" at bounding box center [1132, 349] width 164 height 18
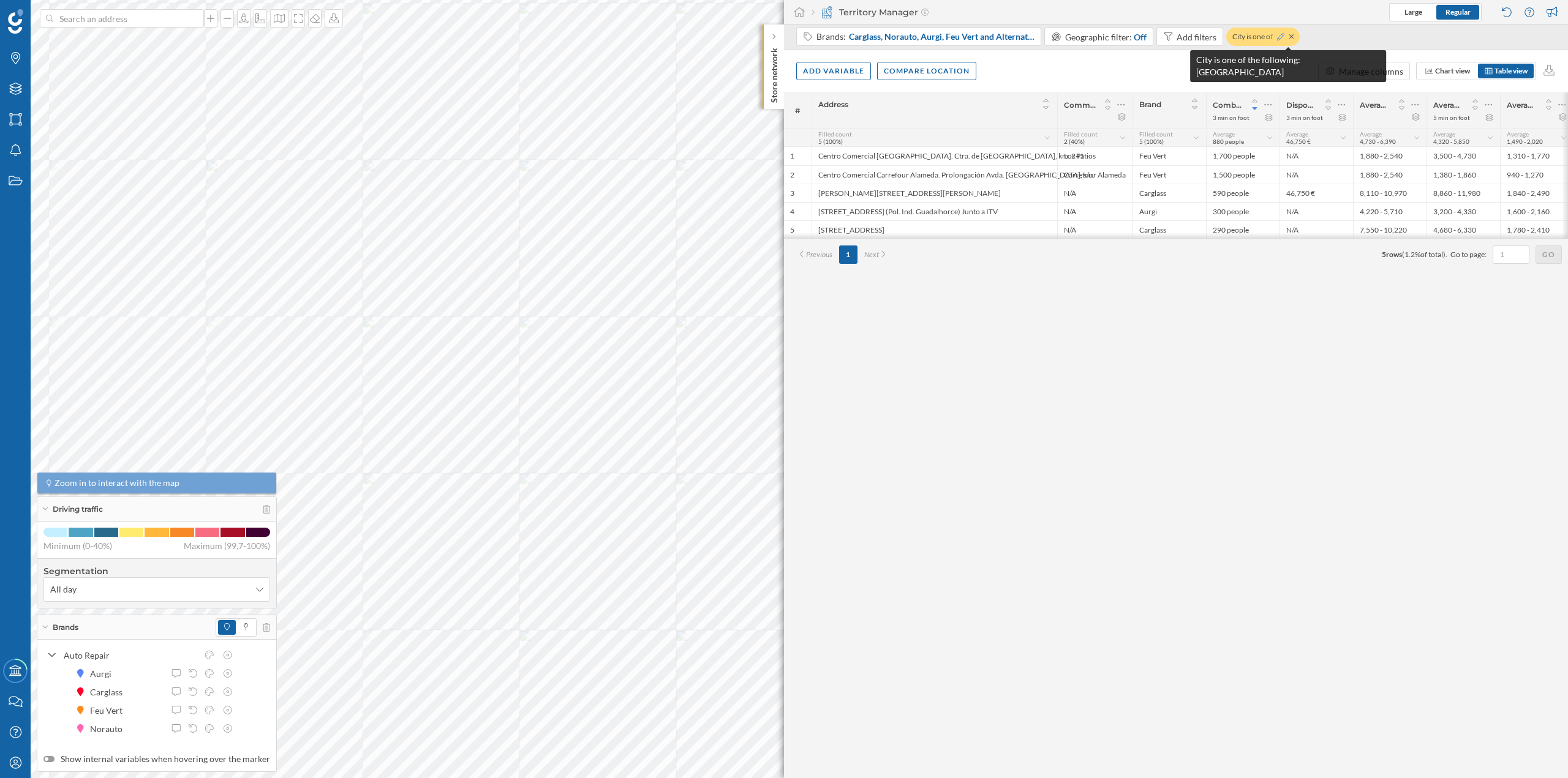
drag, startPoint x: 1289, startPoint y: 34, endPoint x: 1278, endPoint y: 36, distance: 11.2
click at [1278, 36] on icon at bounding box center [1281, 37] width 7 height 7
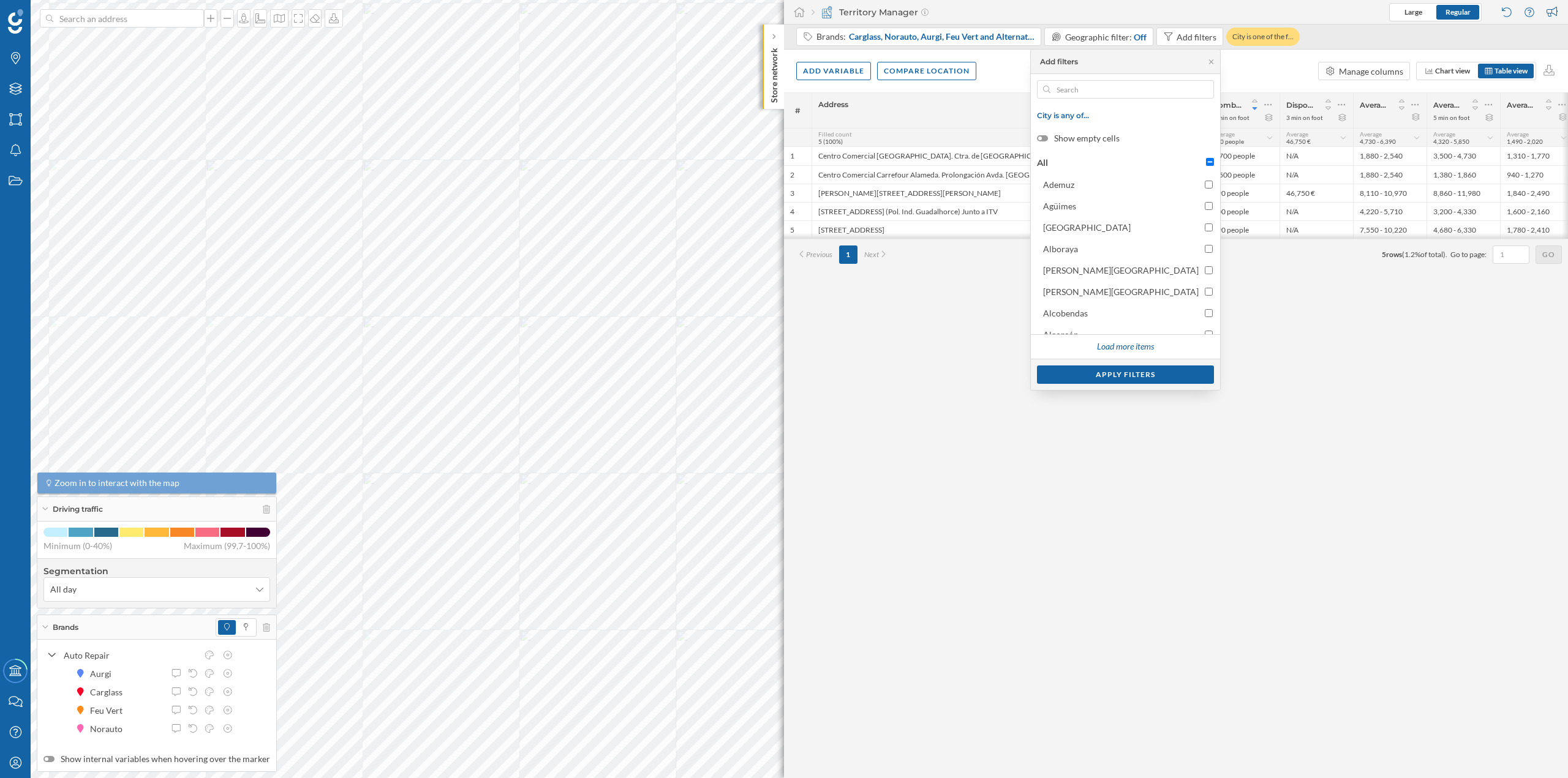
click at [1163, 162] on div "All" at bounding box center [1126, 162] width 183 height 18
click at [1152, 92] on input "text" at bounding box center [1125, 89] width 150 height 18
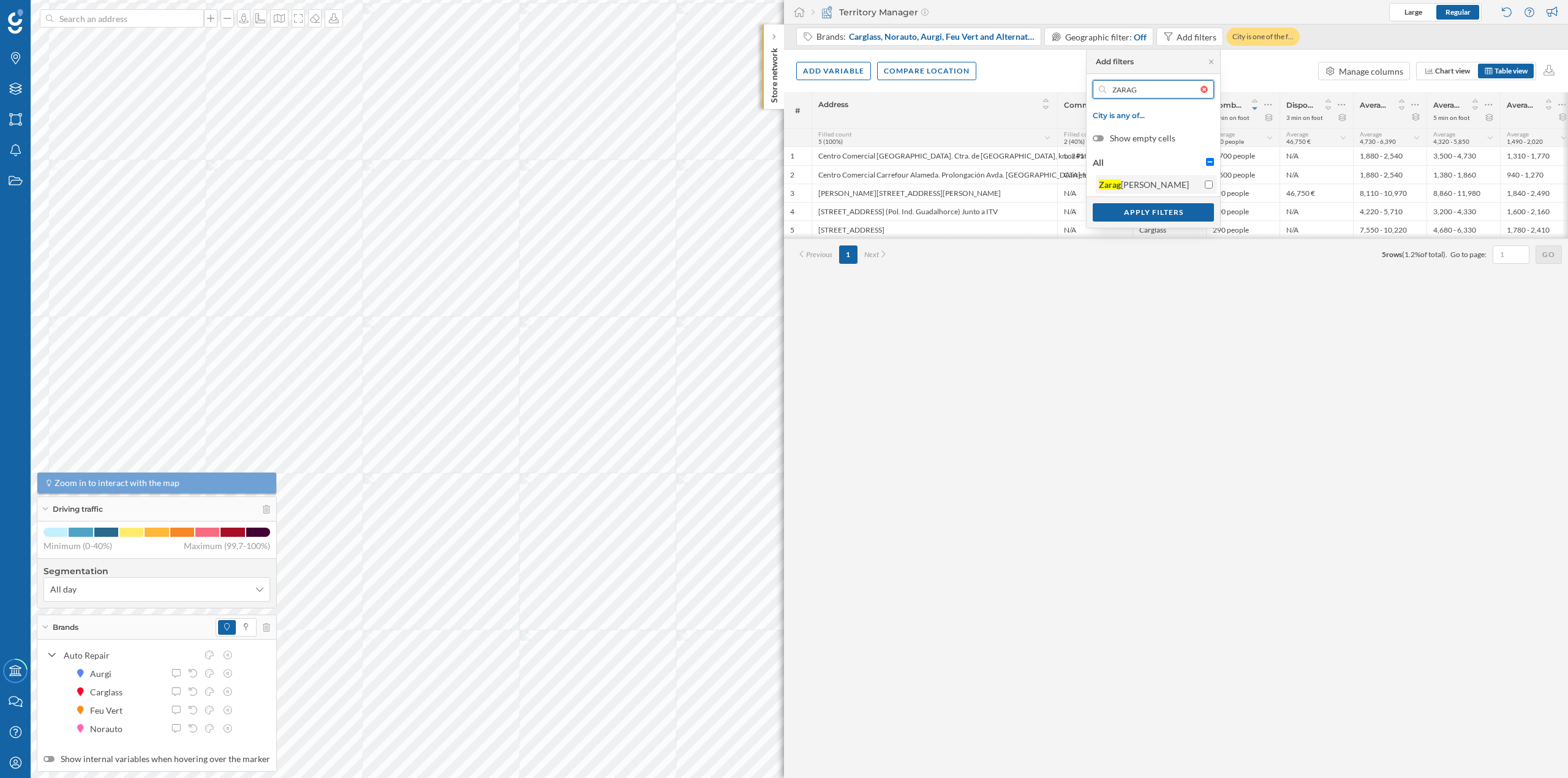
type input "ZARAG"
click at [1137, 184] on span "Zarag [PERSON_NAME]" at bounding box center [1149, 185] width 100 height 13
click at [1205, 184] on input "Zarag [PERSON_NAME]" at bounding box center [1209, 185] width 8 height 8
checkbox input "true"
click at [1160, 215] on div "Apply filters" at bounding box center [1153, 211] width 121 height 18
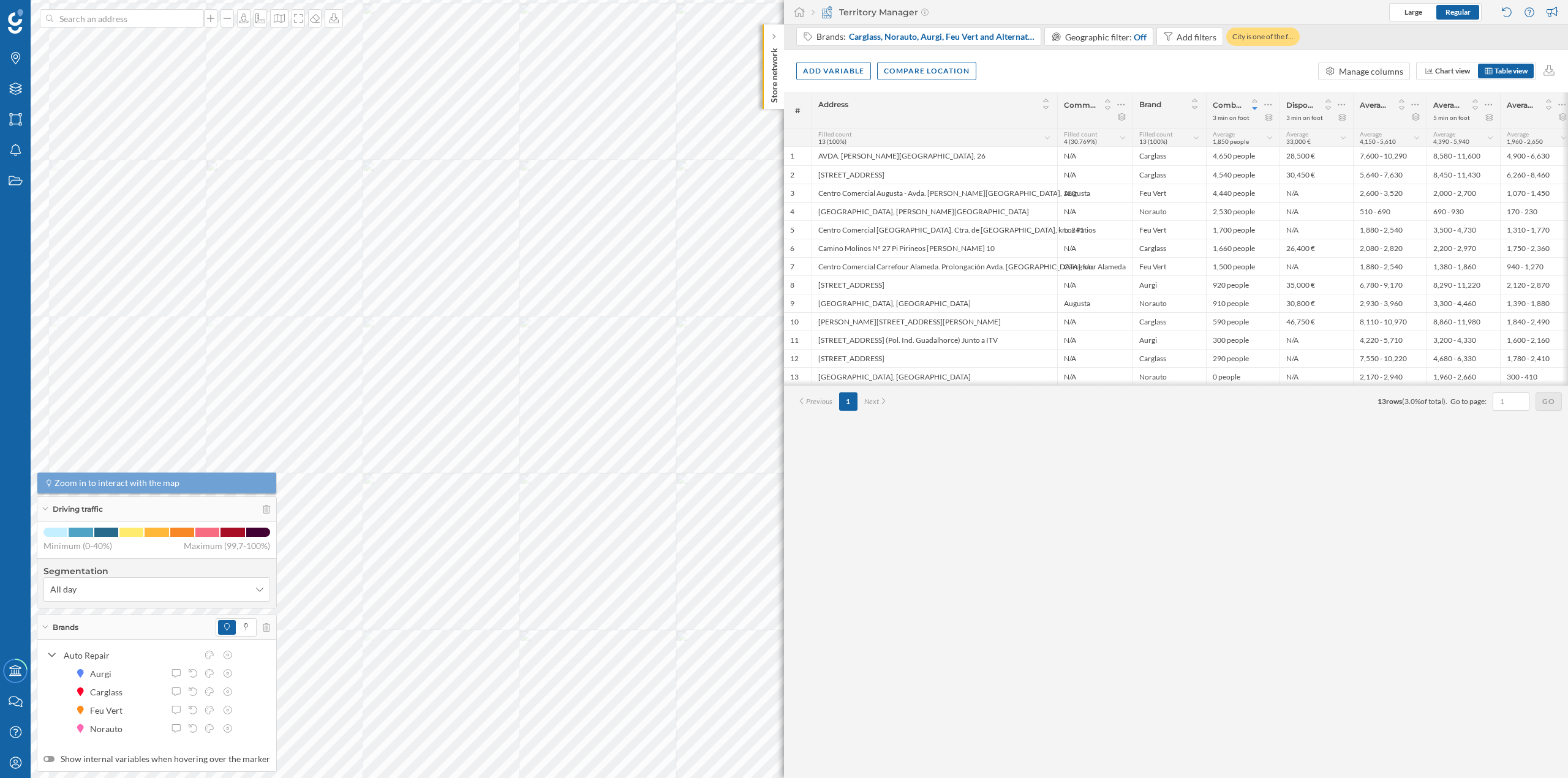
click at [1139, 398] on div "Previous 1 Next 13 rows ( 3.0% of total). Go to page: Go" at bounding box center [1176, 401] width 772 height 18
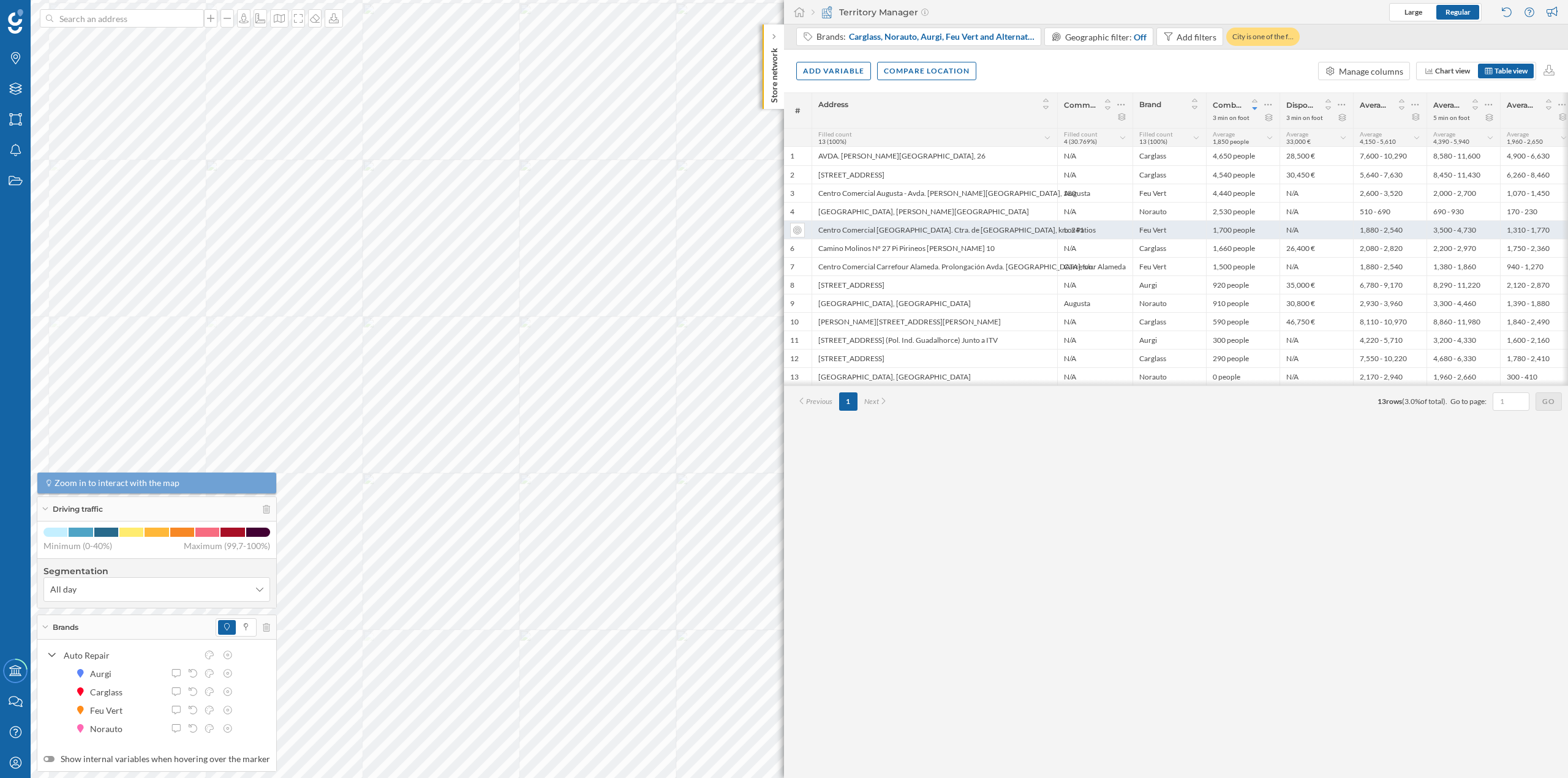
click at [977, 229] on div "Centro Comercial [GEOGRAPHIC_DATA]. Ctra. de [GEOGRAPHIC_DATA], km. 241" at bounding box center [934, 229] width 246 height 18
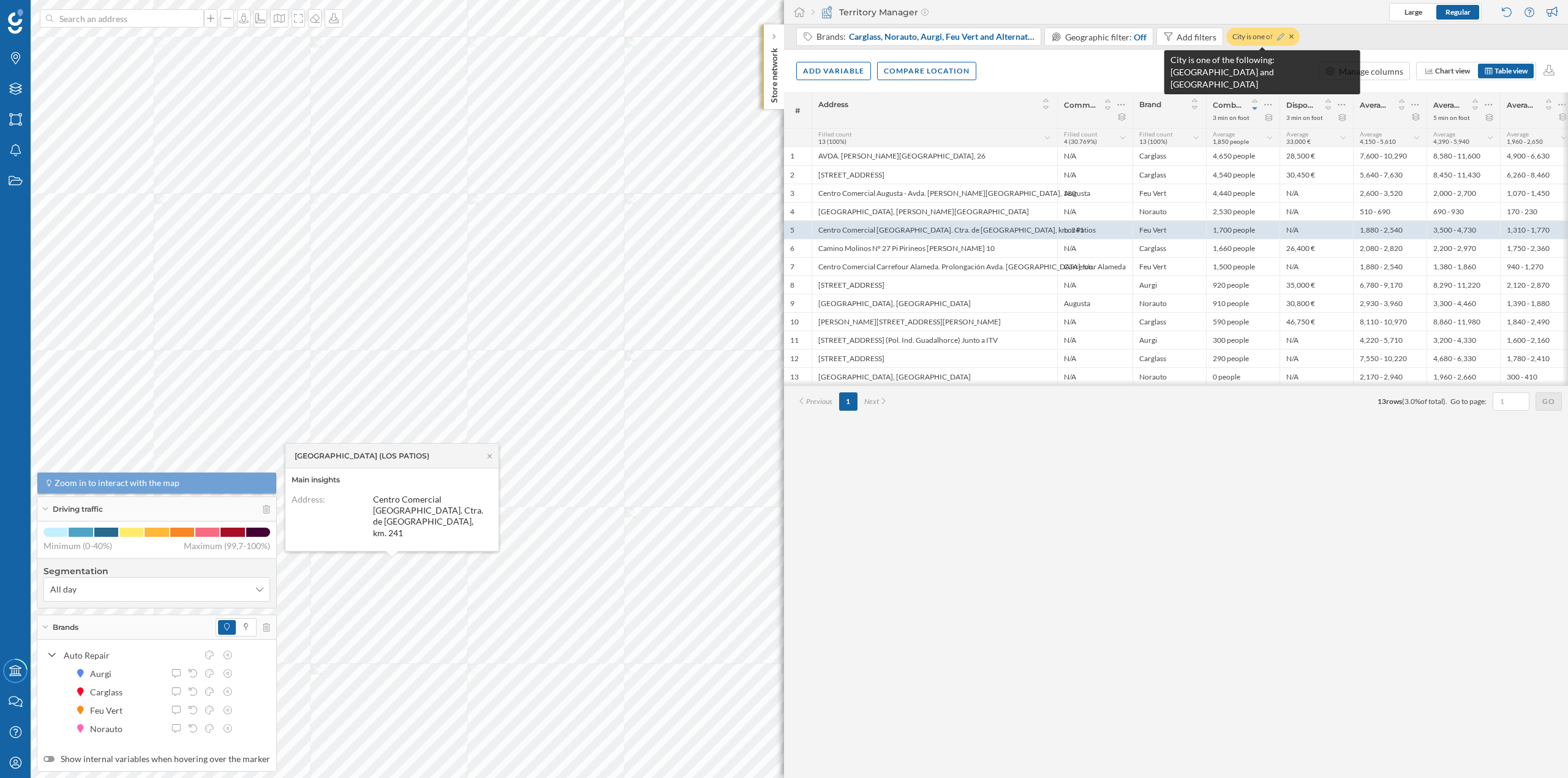
click at [1278, 37] on icon at bounding box center [1281, 37] width 7 height 7
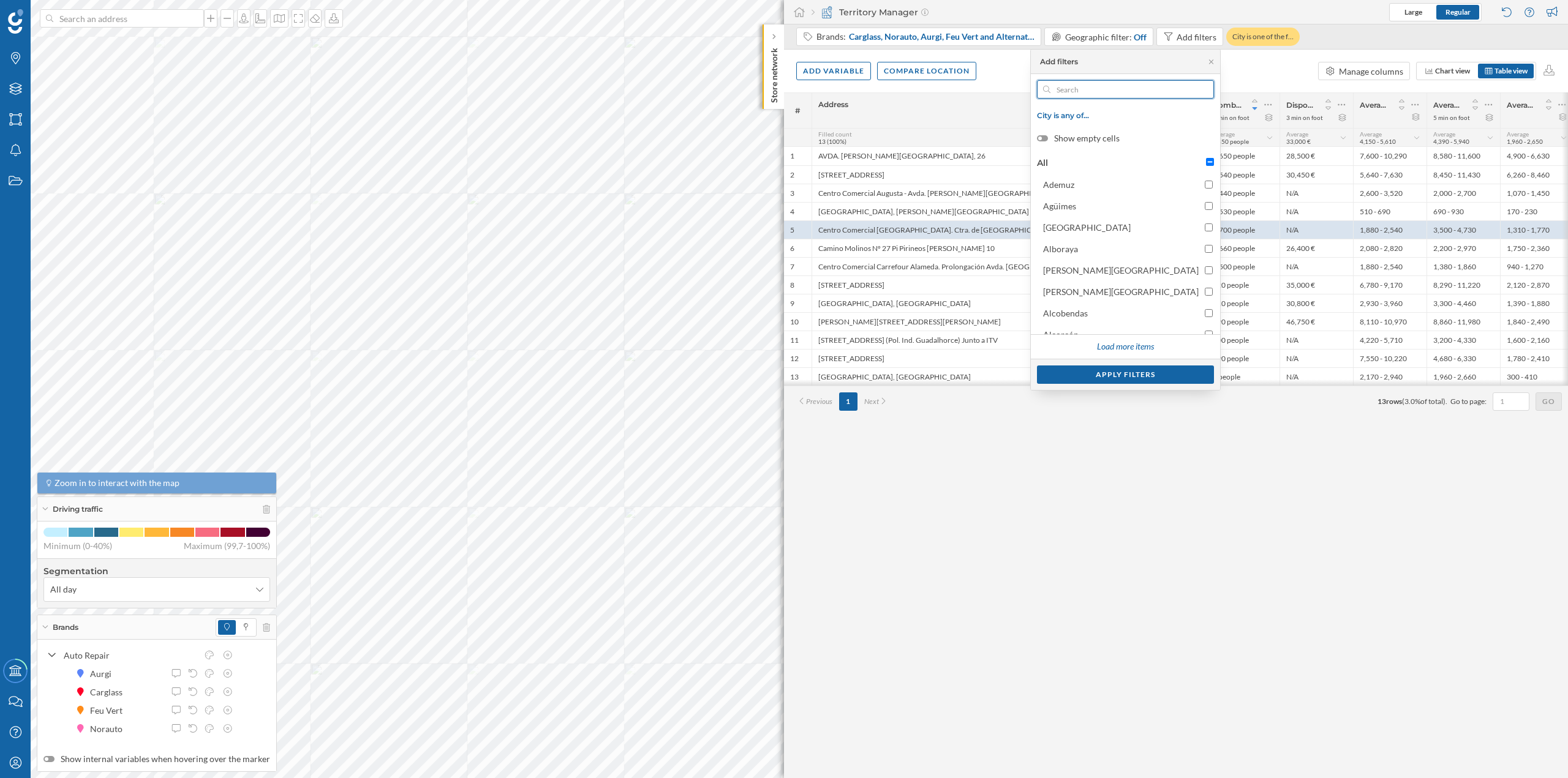
click at [1132, 85] on input "text" at bounding box center [1125, 89] width 150 height 18
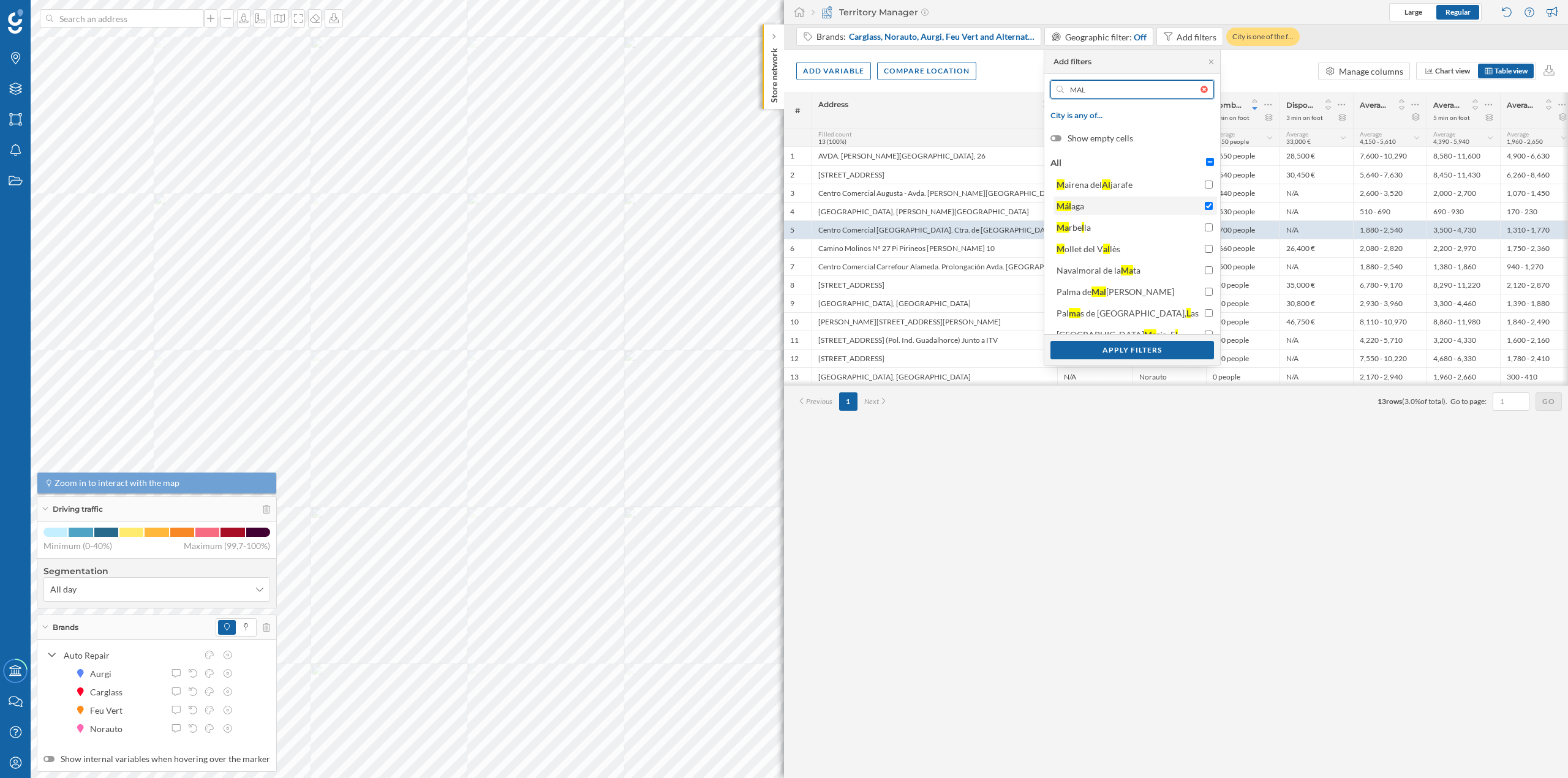
type input "MAL"
click at [1205, 208] on input "Mál aga" at bounding box center [1209, 205] width 8 height 8
checkbox input "false"
click at [1151, 346] on div "Apply filters" at bounding box center [1132, 349] width 164 height 18
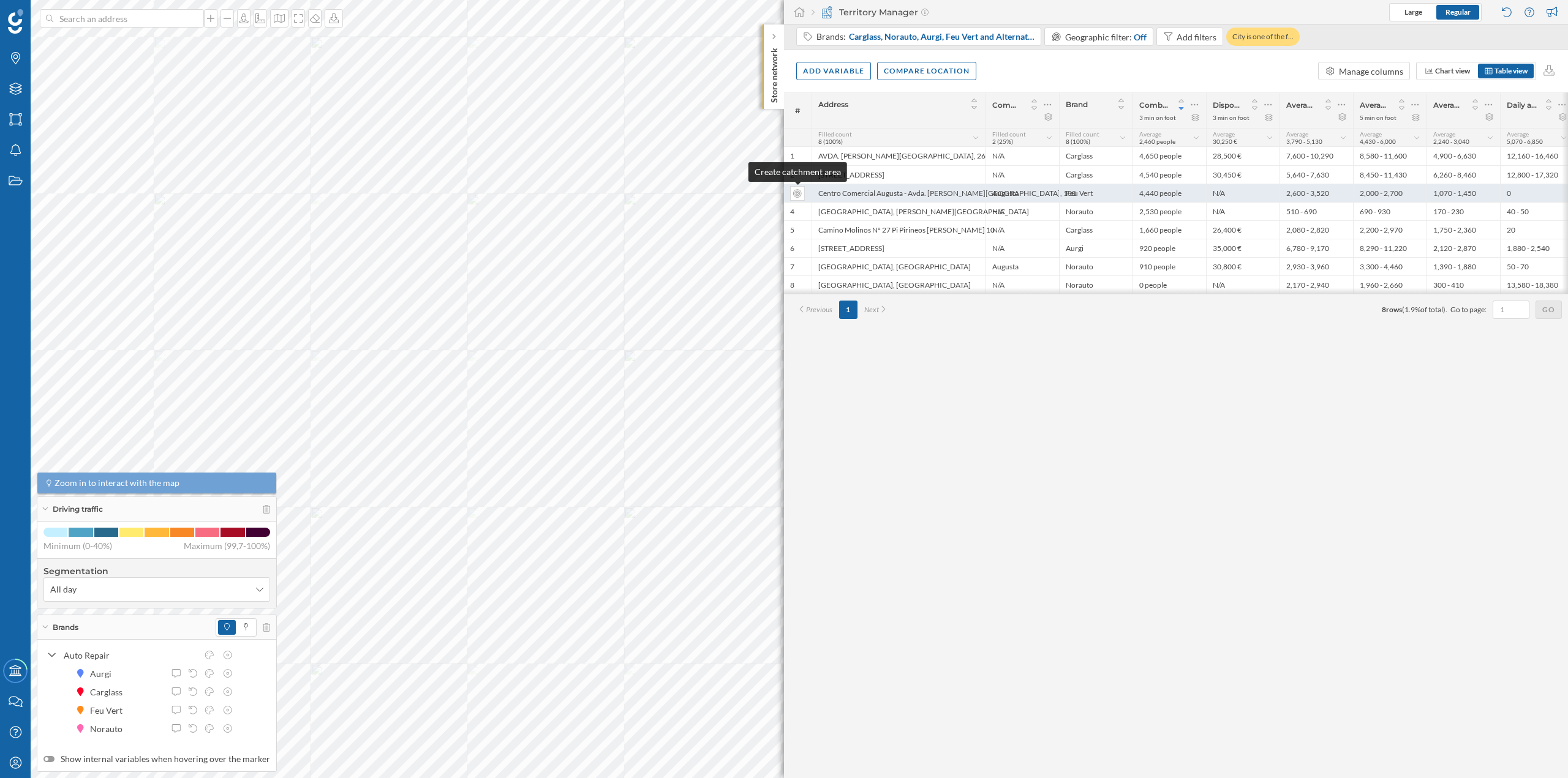
click at [803, 191] on div at bounding box center [798, 193] width 14 height 14
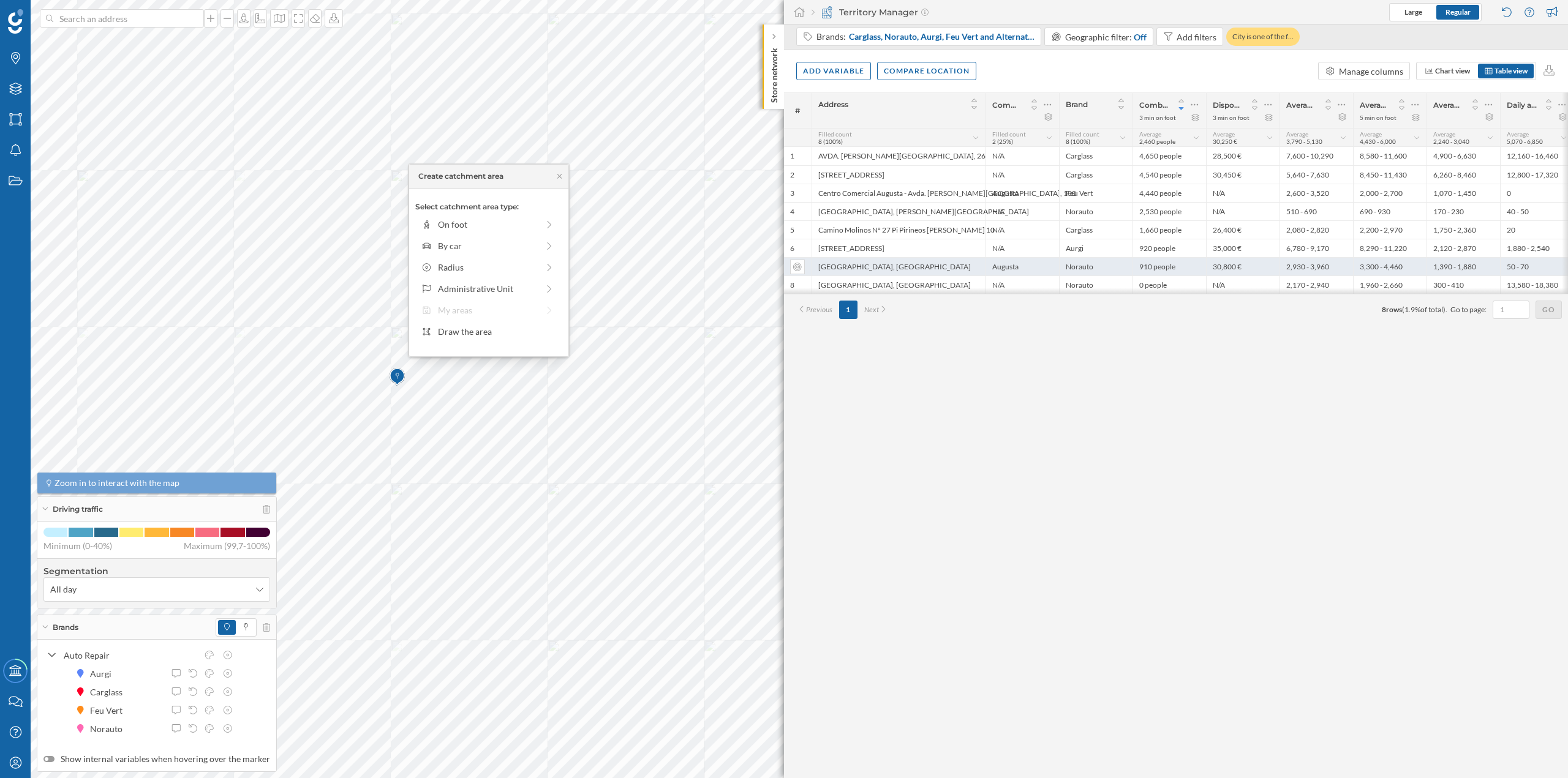
click at [1103, 268] on div "Norauto" at bounding box center [1096, 266] width 74 height 18
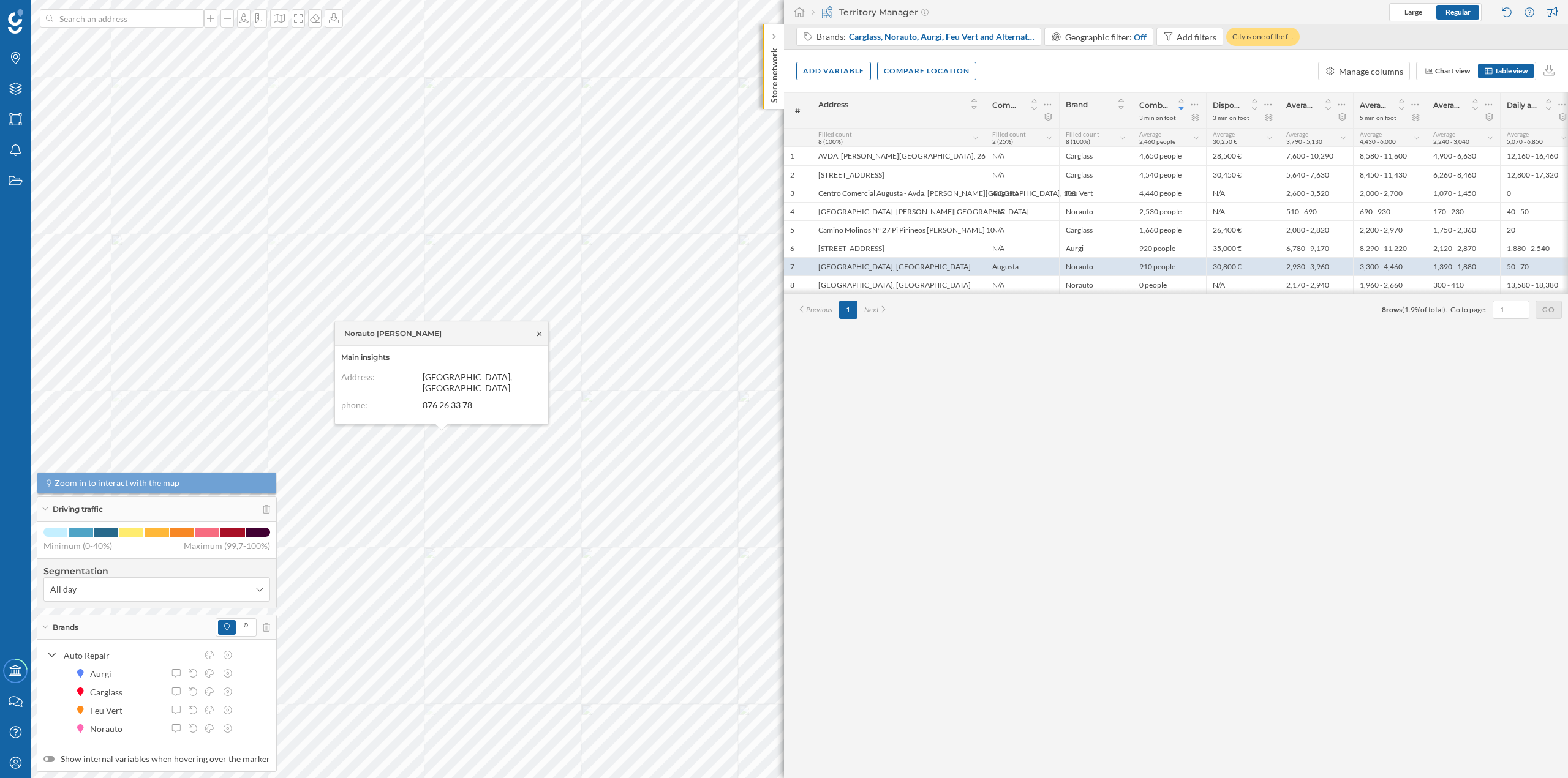
click at [539, 335] on icon at bounding box center [539, 333] width 4 height 4
click at [1546, 67] on icon at bounding box center [1549, 70] width 14 height 11
click at [1523, 89] on div "Download data (XLSX file)" at bounding box center [1473, 94] width 117 height 13
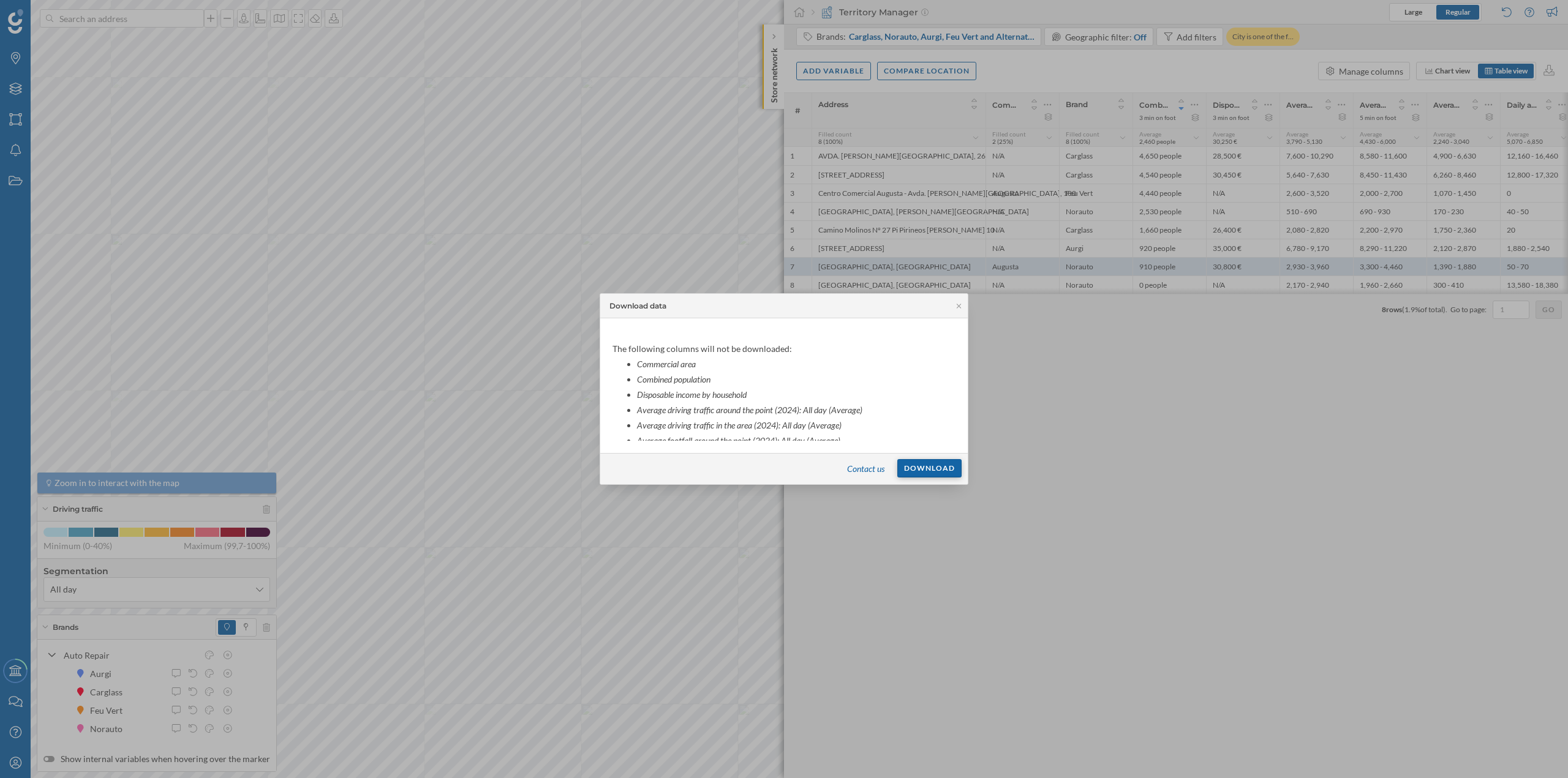
click at [920, 473] on div "Download" at bounding box center [929, 468] width 64 height 18
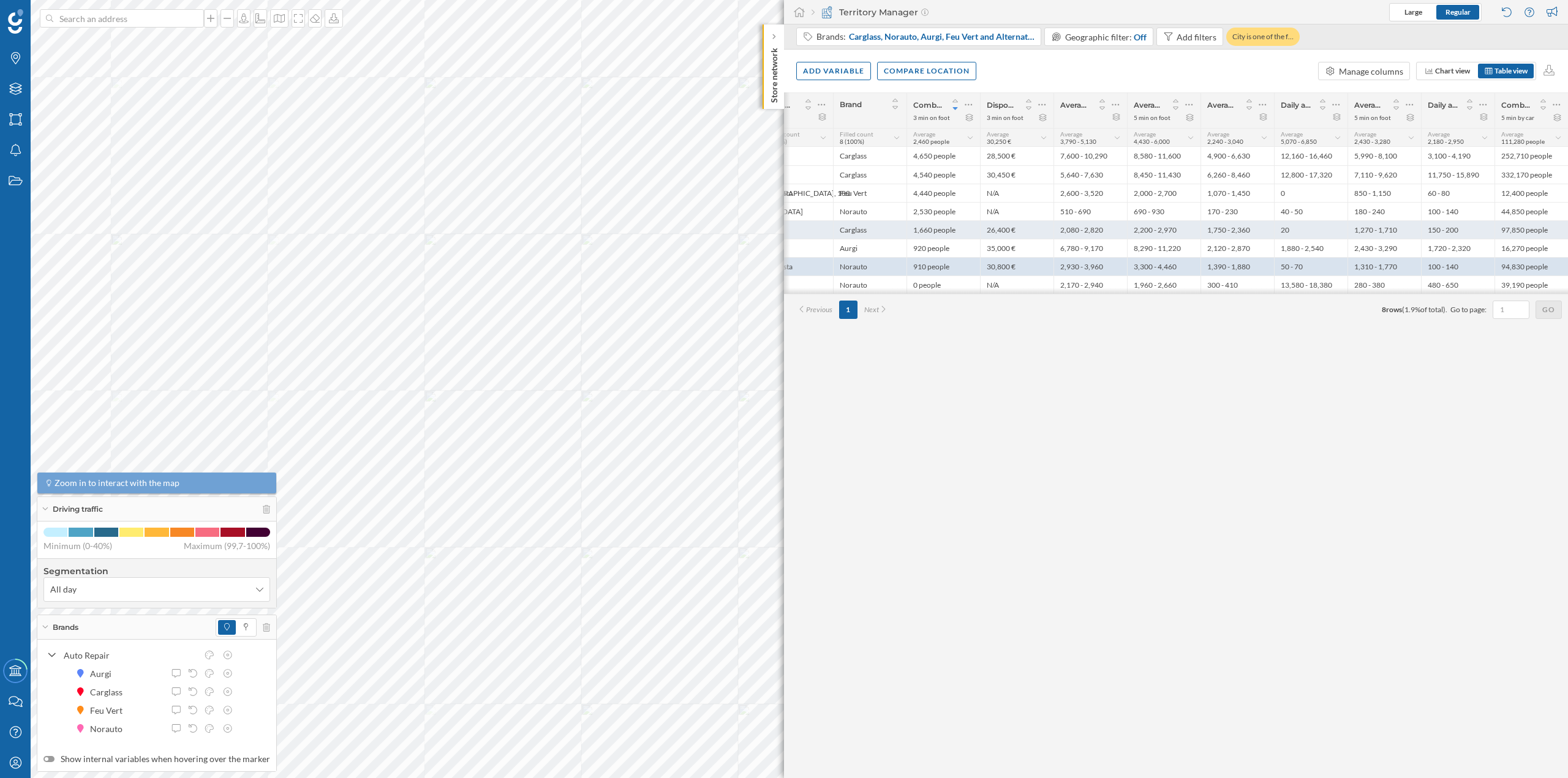
scroll to position [0, 0]
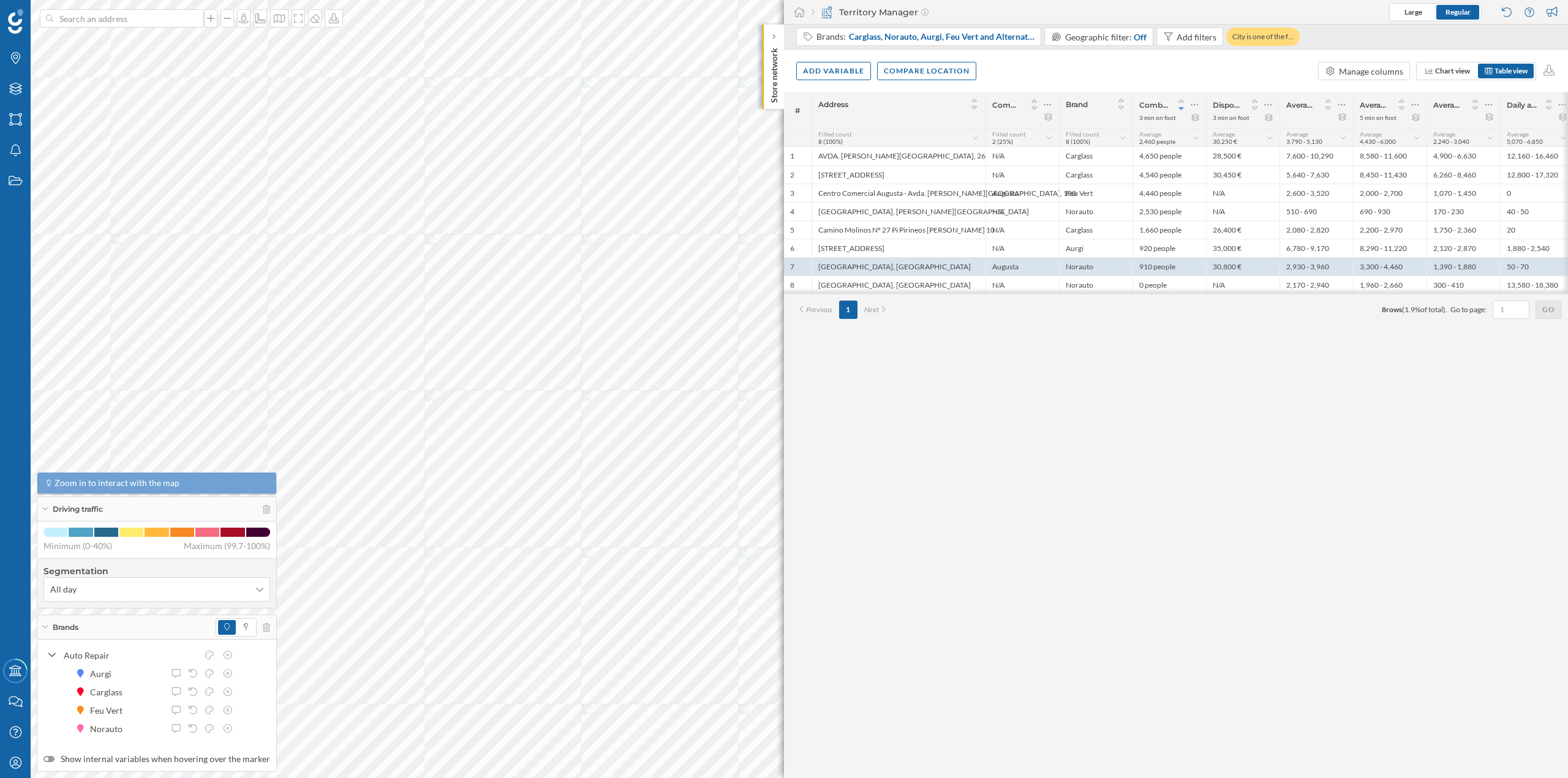
click at [1243, 423] on div "# Address Commercial area Brand Combined population 3 min on foot Disposable in…" at bounding box center [1176, 435] width 784 height 686
click at [925, 97] on div "Address" at bounding box center [899, 104] width 161 height 16
click at [1518, 71] on span "Table view" at bounding box center [1511, 71] width 33 height 9
click at [1499, 71] on span "Table view" at bounding box center [1511, 71] width 33 height 9
click at [1548, 71] on icon at bounding box center [1549, 70] width 14 height 11
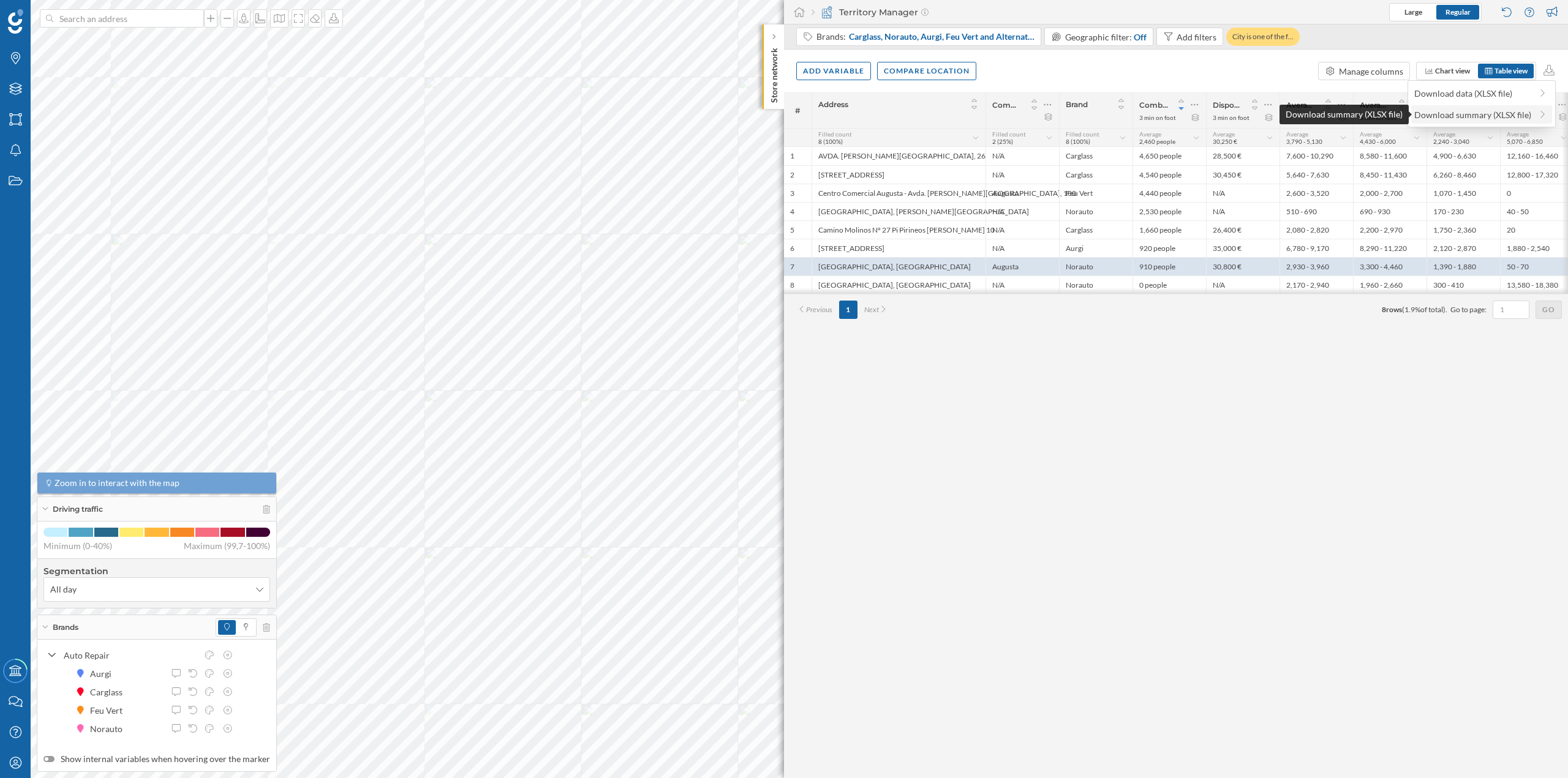
click at [1520, 111] on div "Download summary (XLSX file)" at bounding box center [1473, 115] width 117 height 13
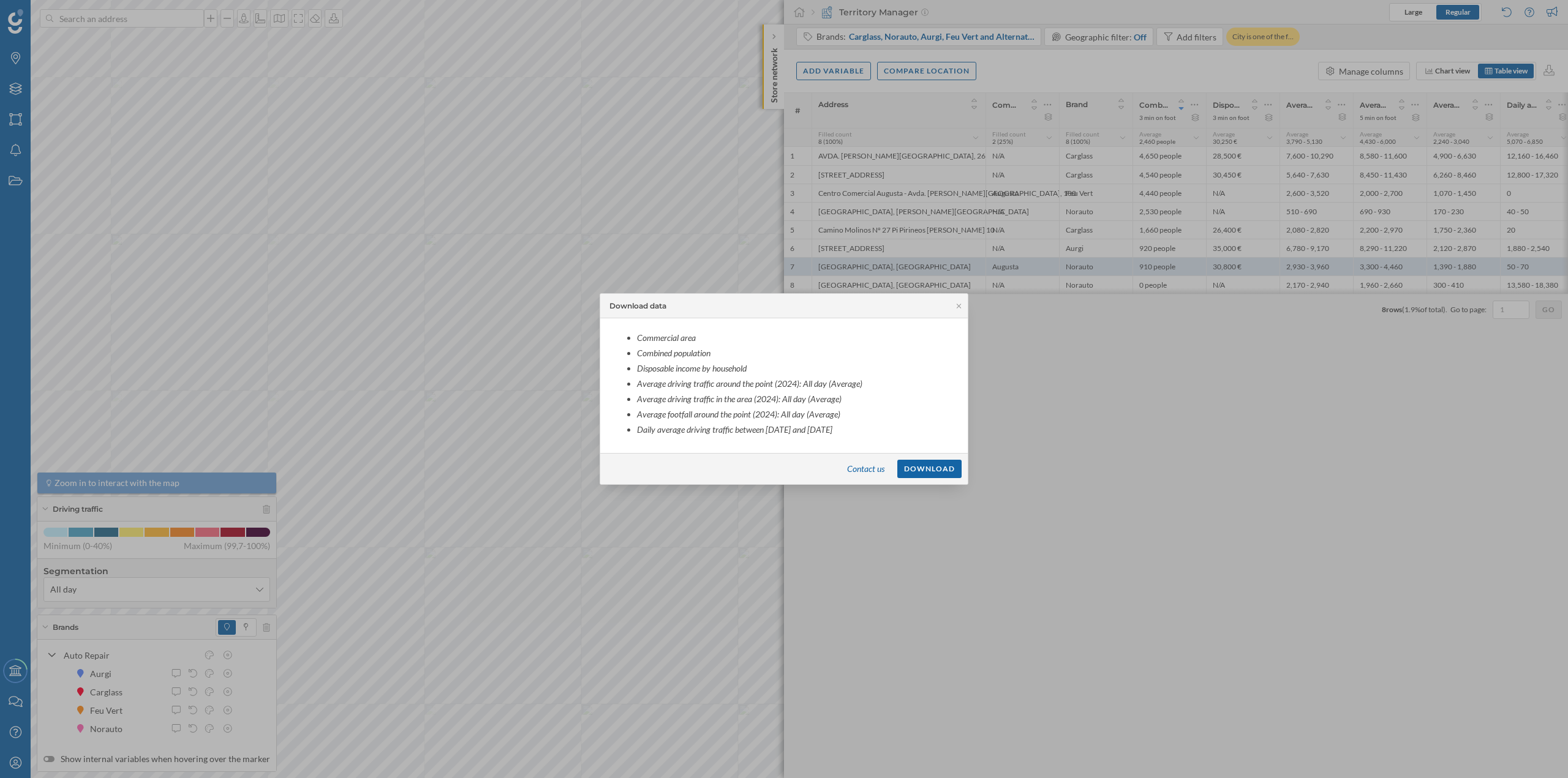
scroll to position [27, 0]
click at [962, 304] on icon at bounding box center [959, 306] width 9 height 7
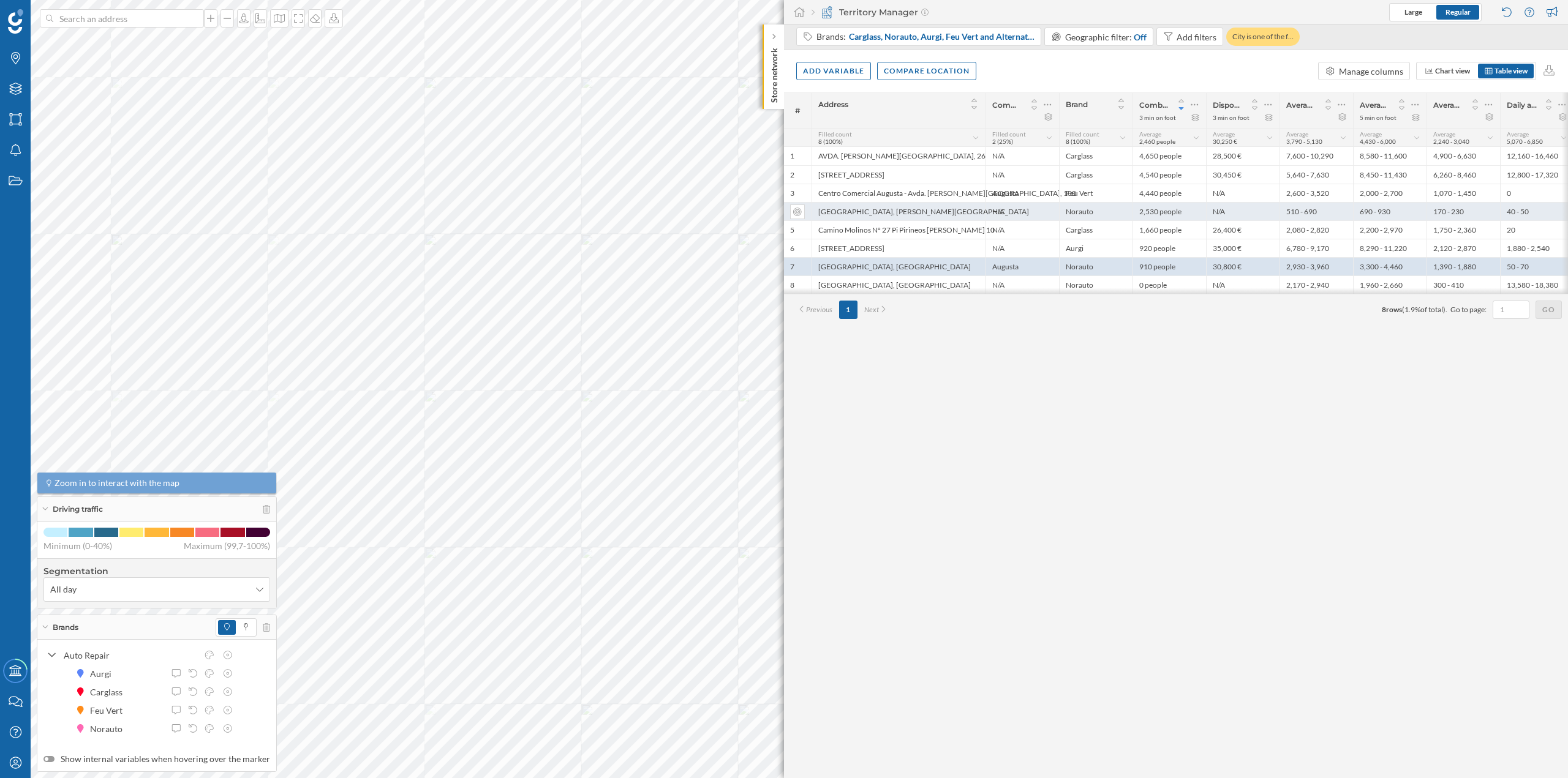
drag, startPoint x: 874, startPoint y: 153, endPoint x: 974, endPoint y: 204, distance: 112.3
click at [974, 204] on div "1 AVDA. [PERSON_NAME][GEOGRAPHIC_DATA], 26 N/A Carglass 4,650 people 28,500 € 7…" at bounding box center [1289, 193] width 1010 height 201
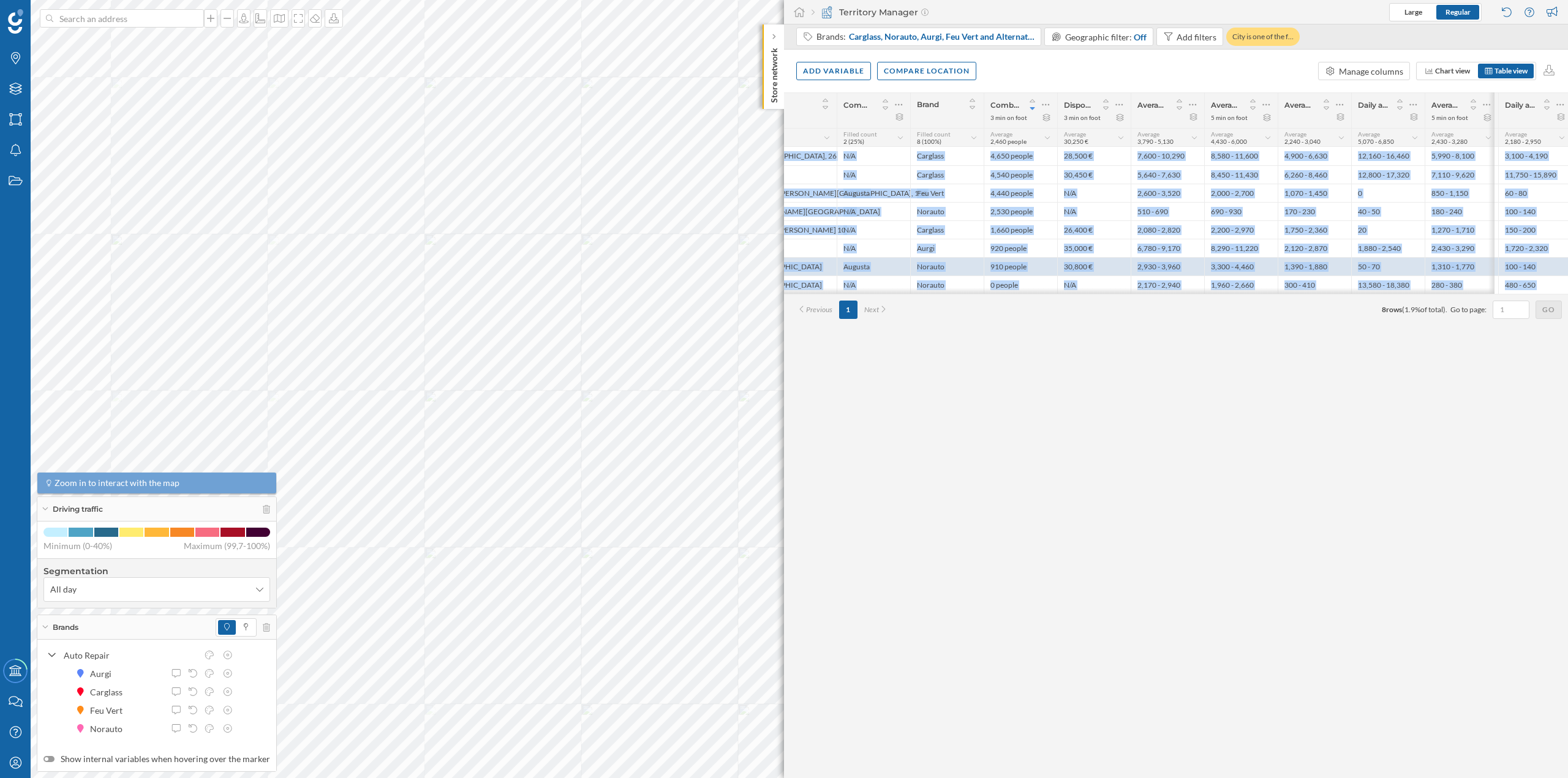
scroll to position [0, 226]
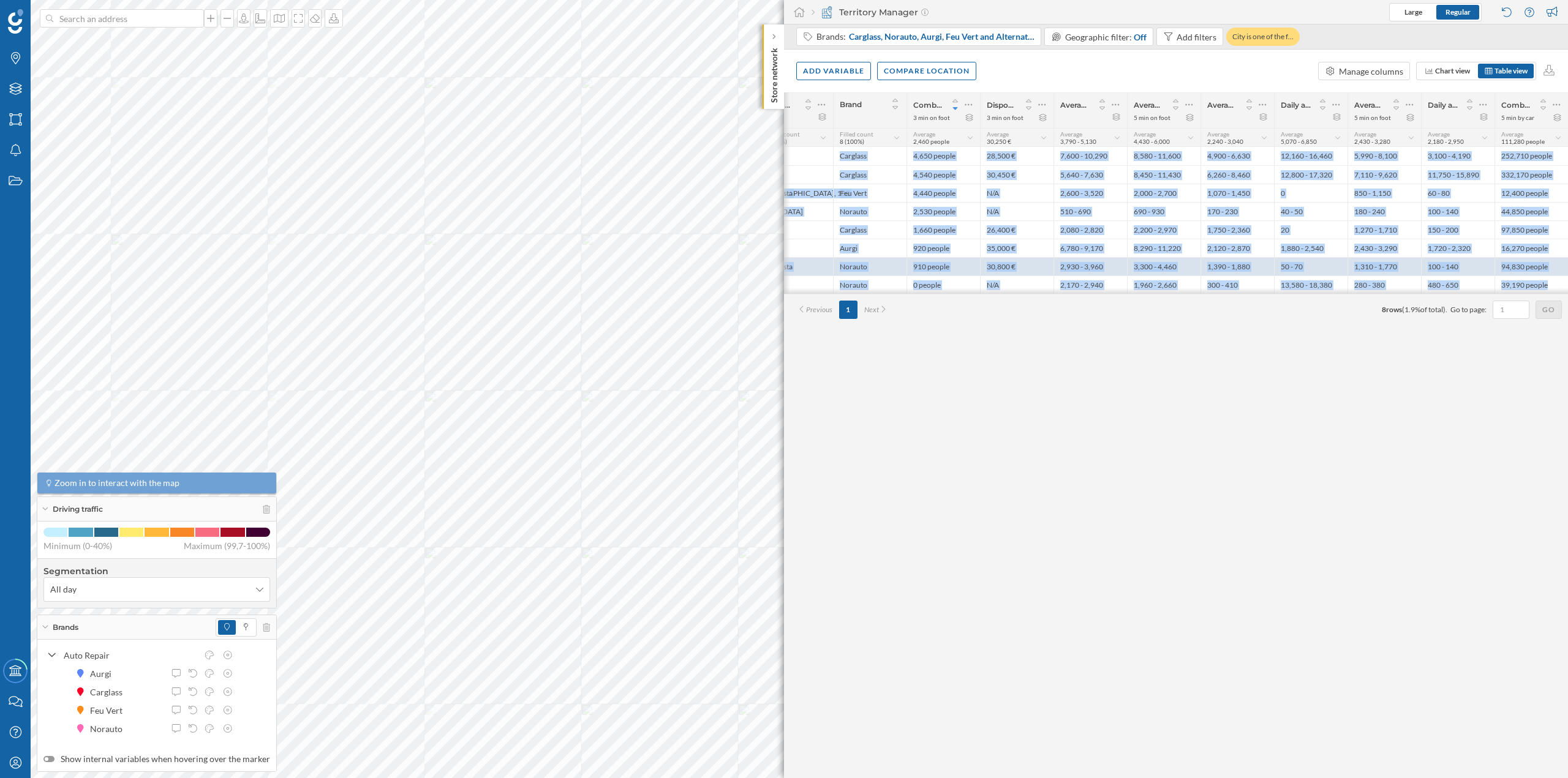
drag, startPoint x: 820, startPoint y: 154, endPoint x: 1567, endPoint y: 292, distance: 759.6
click at [1342, 292] on div "1 AVDA. [PERSON_NAME][GEOGRAPHIC_DATA], 26 N/A Carglass 4,650 people 28,500 € 7…" at bounding box center [950, 193] width 784 height 201
copy div "LORE. IP DOLORSI, 60 A/C Adipisci 4,015 elitse 65,252 € 4,408 - 94,447 3,051 - …"
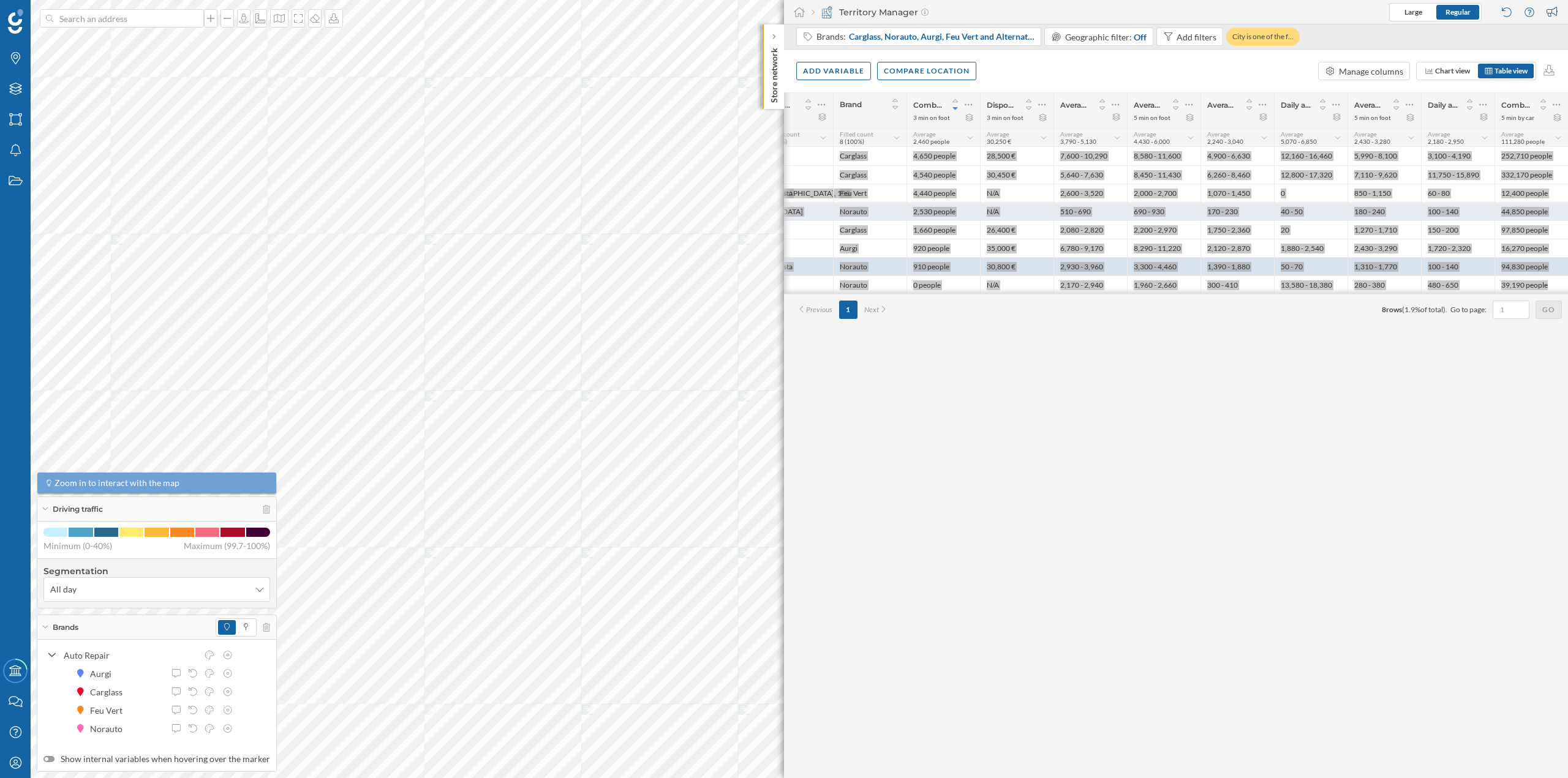
scroll to position [0, 0]
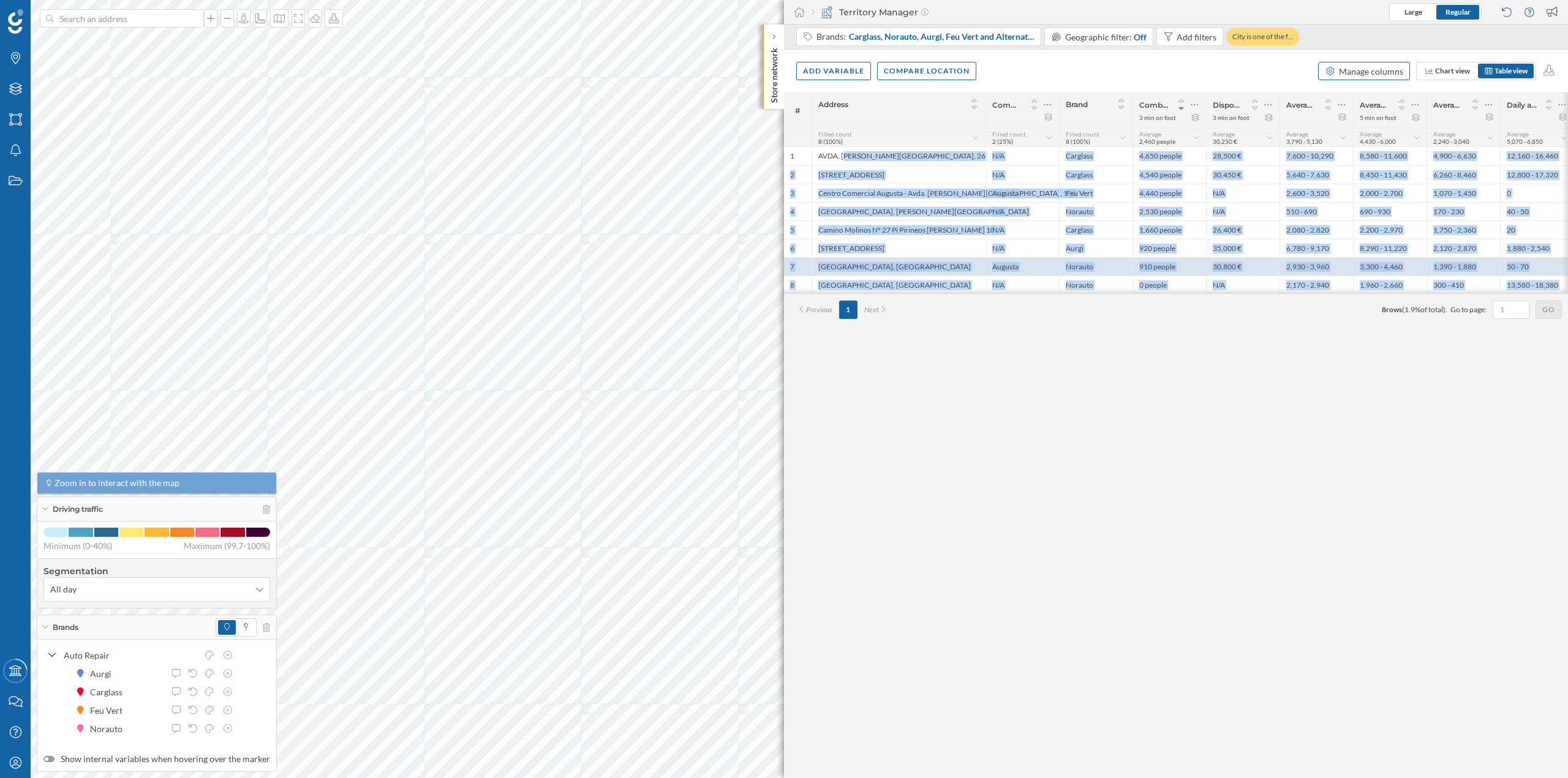
click at [1361, 71] on div "Manage columns" at bounding box center [1371, 71] width 64 height 13
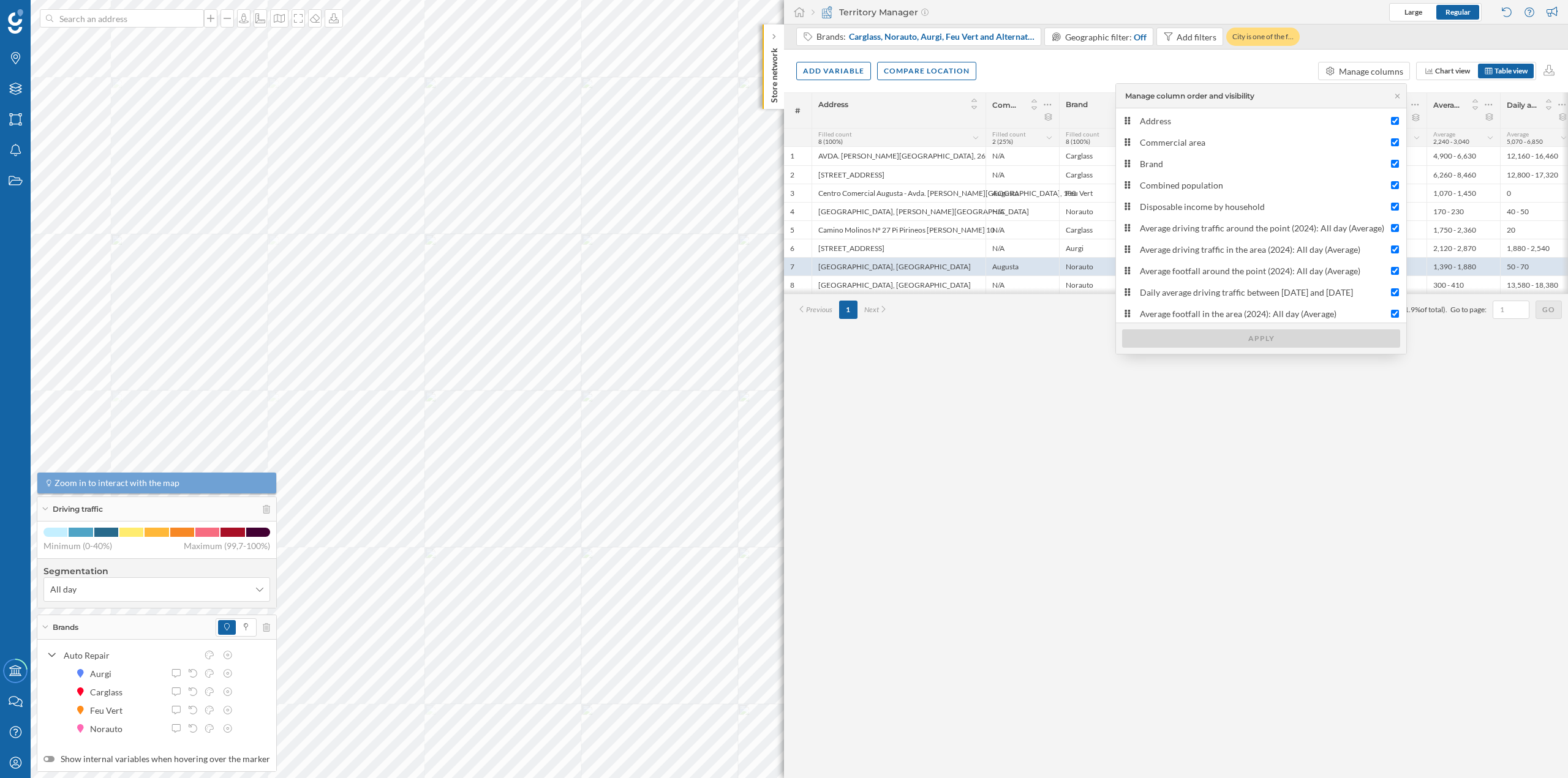
click at [1134, 555] on div "# Address Commercial area Brand Combined population 3 min on foot Disposable in…" at bounding box center [1176, 435] width 784 height 686
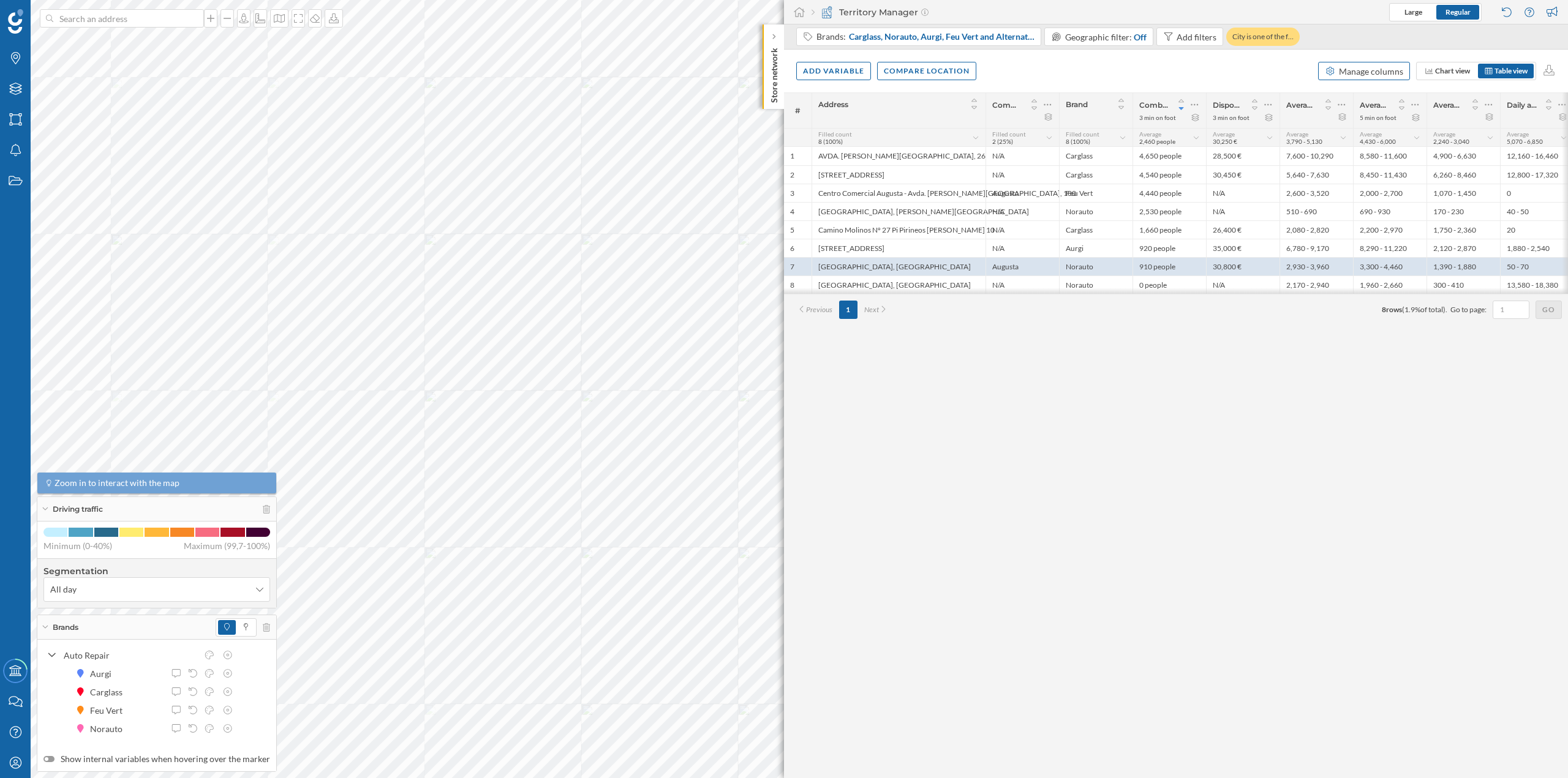
click at [1348, 74] on div "Manage columns" at bounding box center [1371, 71] width 64 height 13
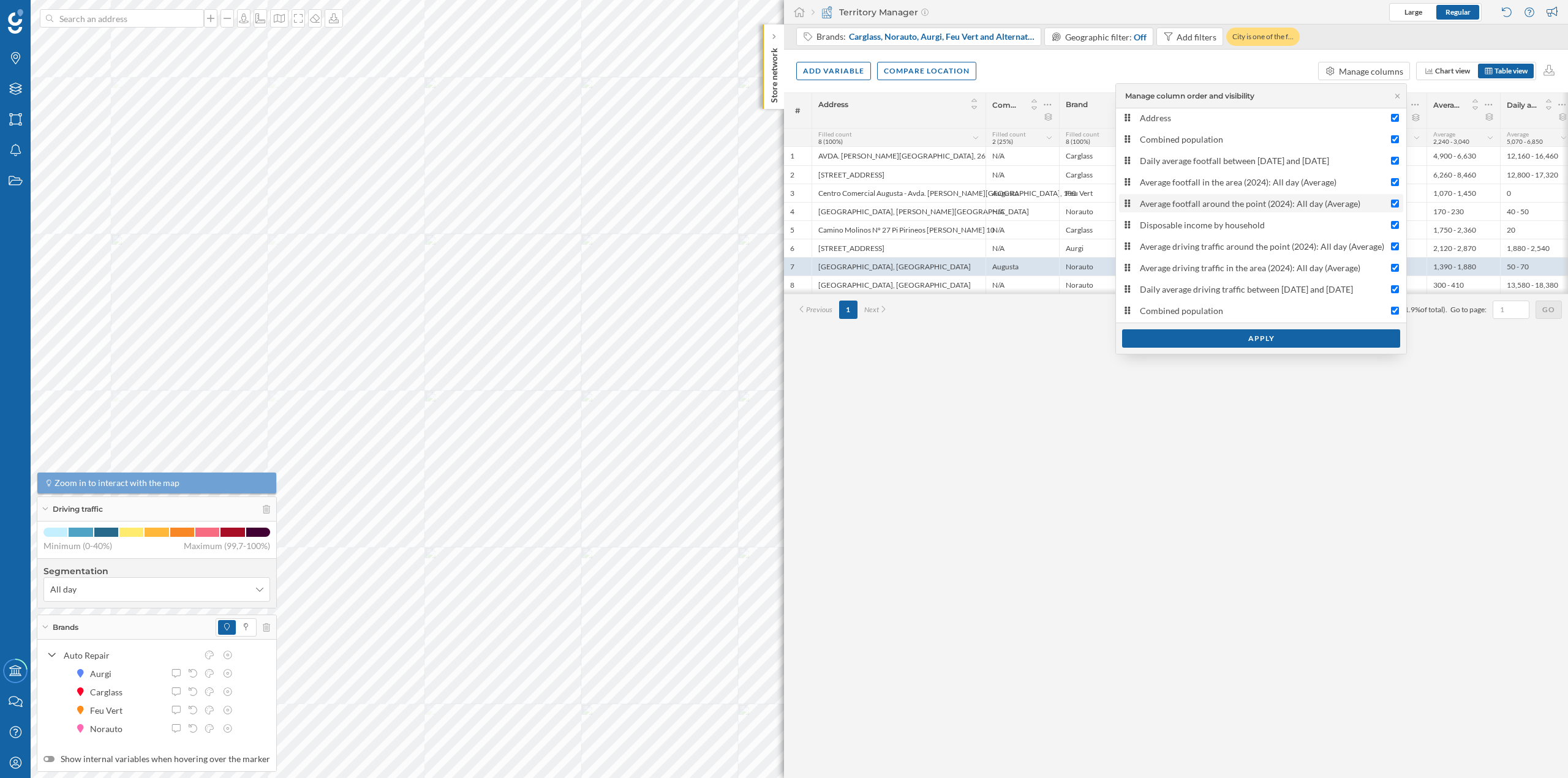
scroll to position [46, 0]
click at [1393, 287] on input "Combined population" at bounding box center [1395, 289] width 8 height 8
checkbox input "false"
drag, startPoint x: 1295, startPoint y: 93, endPoint x: 1282, endPoint y: 185, distance: 92.9
click at [1282, 185] on div "Manage column order and visibility Brand Commercial area Address Combined popul…" at bounding box center [1261, 219] width 291 height 271
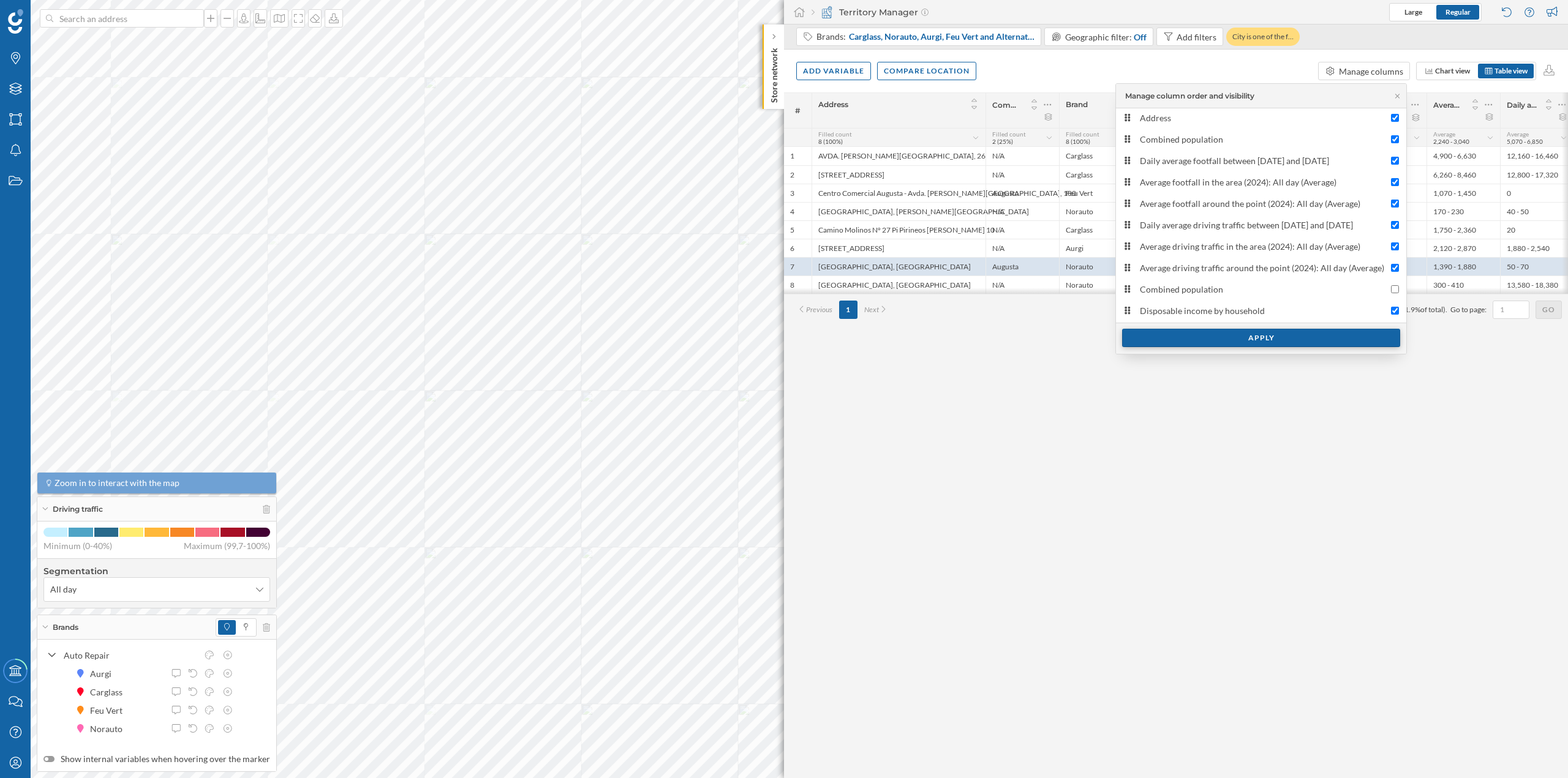
click at [1251, 339] on div "Apply" at bounding box center [1261, 337] width 278 height 18
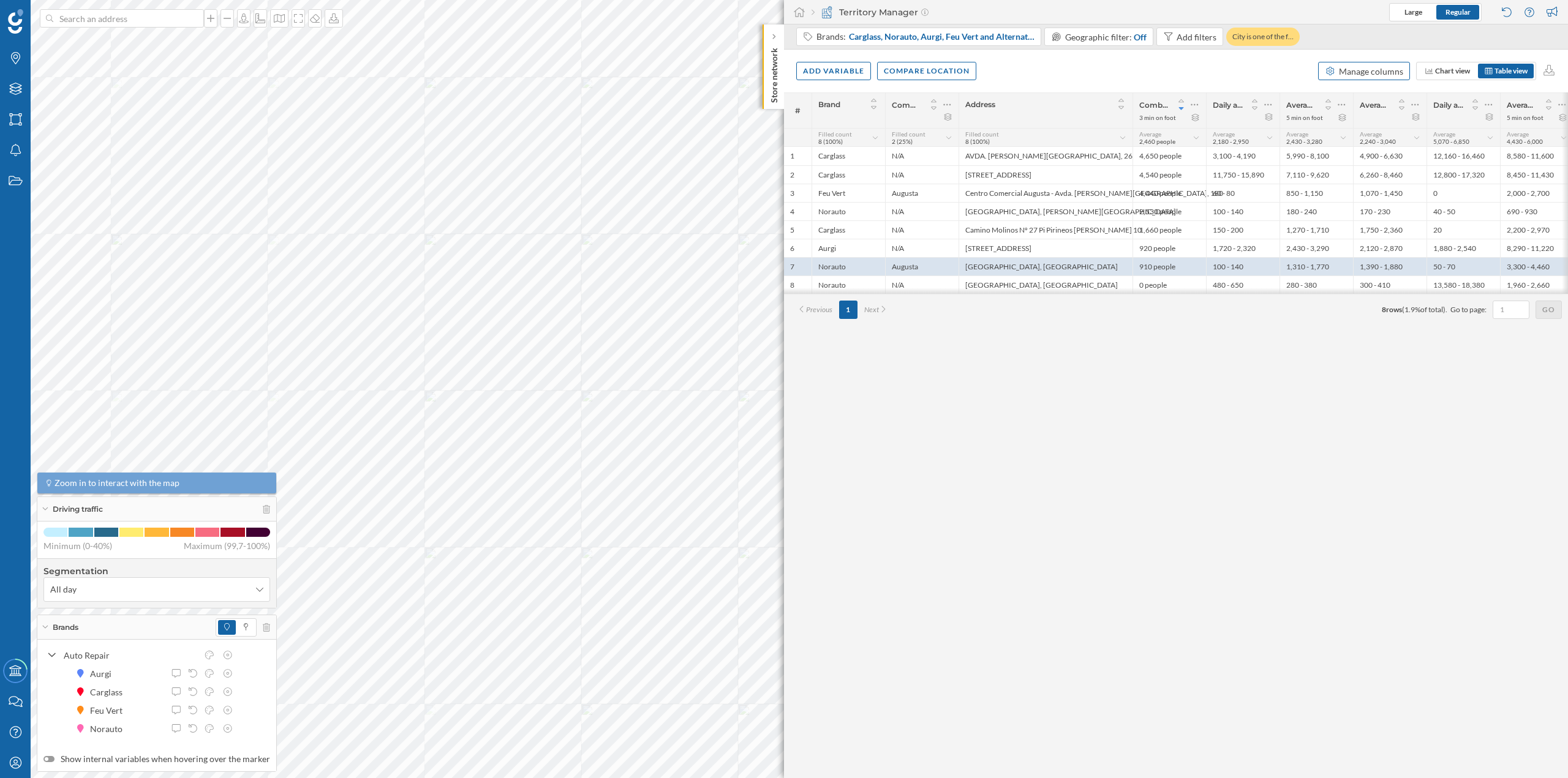
click at [1341, 72] on div "Manage columns" at bounding box center [1371, 71] width 64 height 13
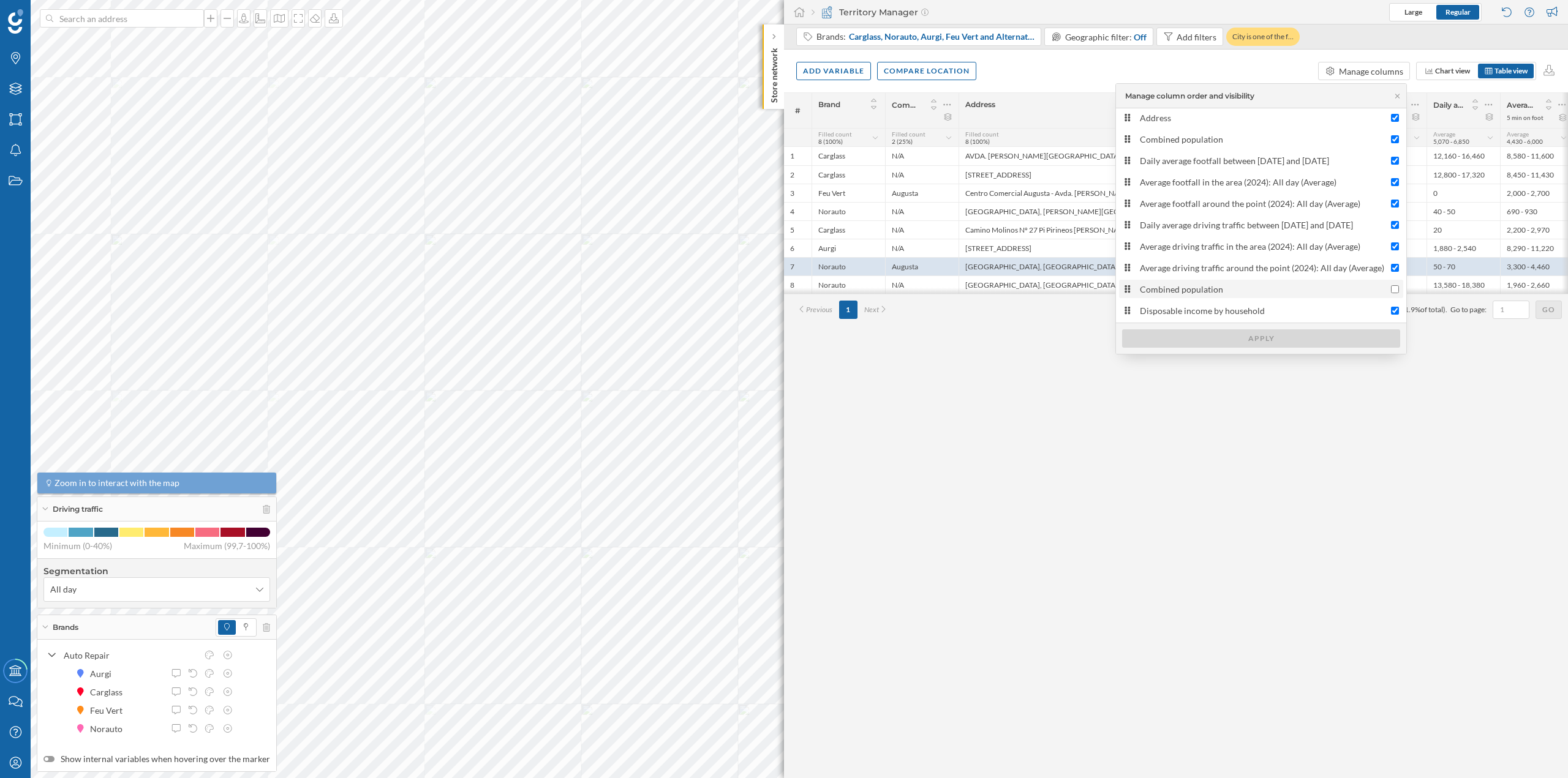
click at [1254, 291] on div "Combined population" at bounding box center [1262, 289] width 245 height 13
click at [1391, 291] on input "Combined population" at bounding box center [1395, 289] width 8 height 8
checkbox input "true"
click at [1391, 156] on div at bounding box center [1395, 161] width 8 height 13
click at [1391, 156] on input "Combined population" at bounding box center [1395, 160] width 8 height 8
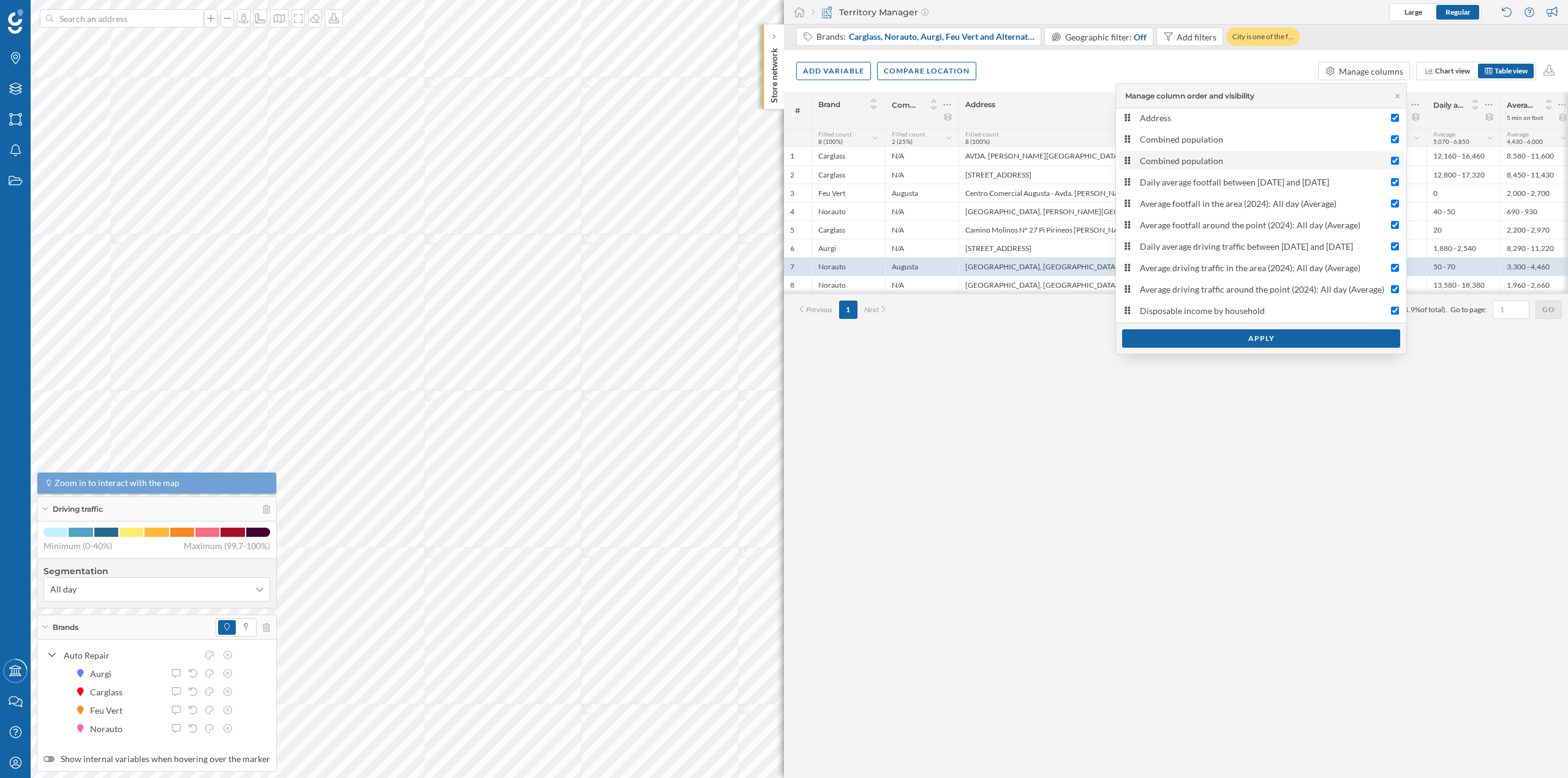
checkbox input "false"
click at [1280, 331] on div "Apply" at bounding box center [1261, 337] width 278 height 18
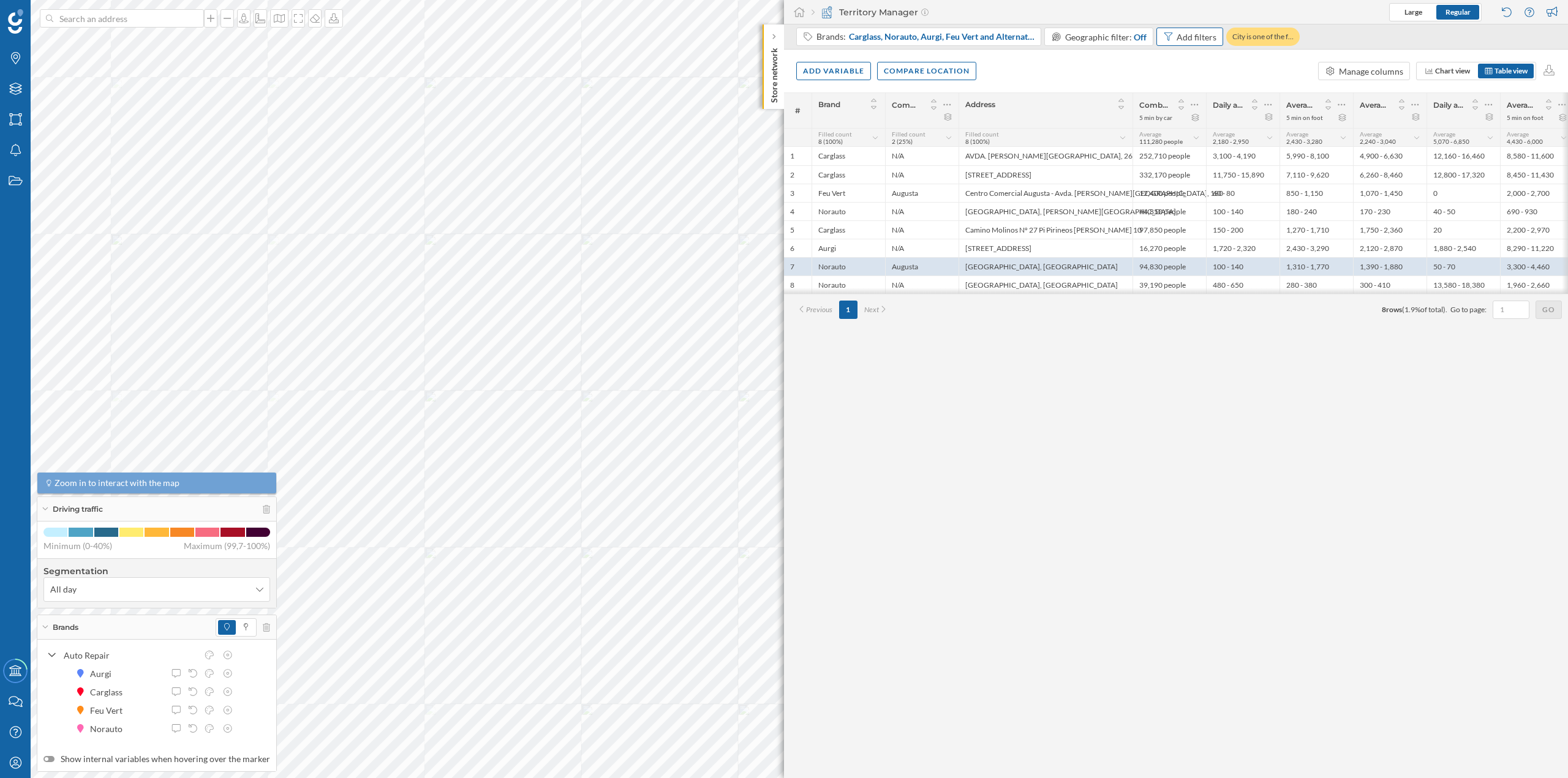
click at [1181, 40] on div "Add filters" at bounding box center [1196, 37] width 40 height 13
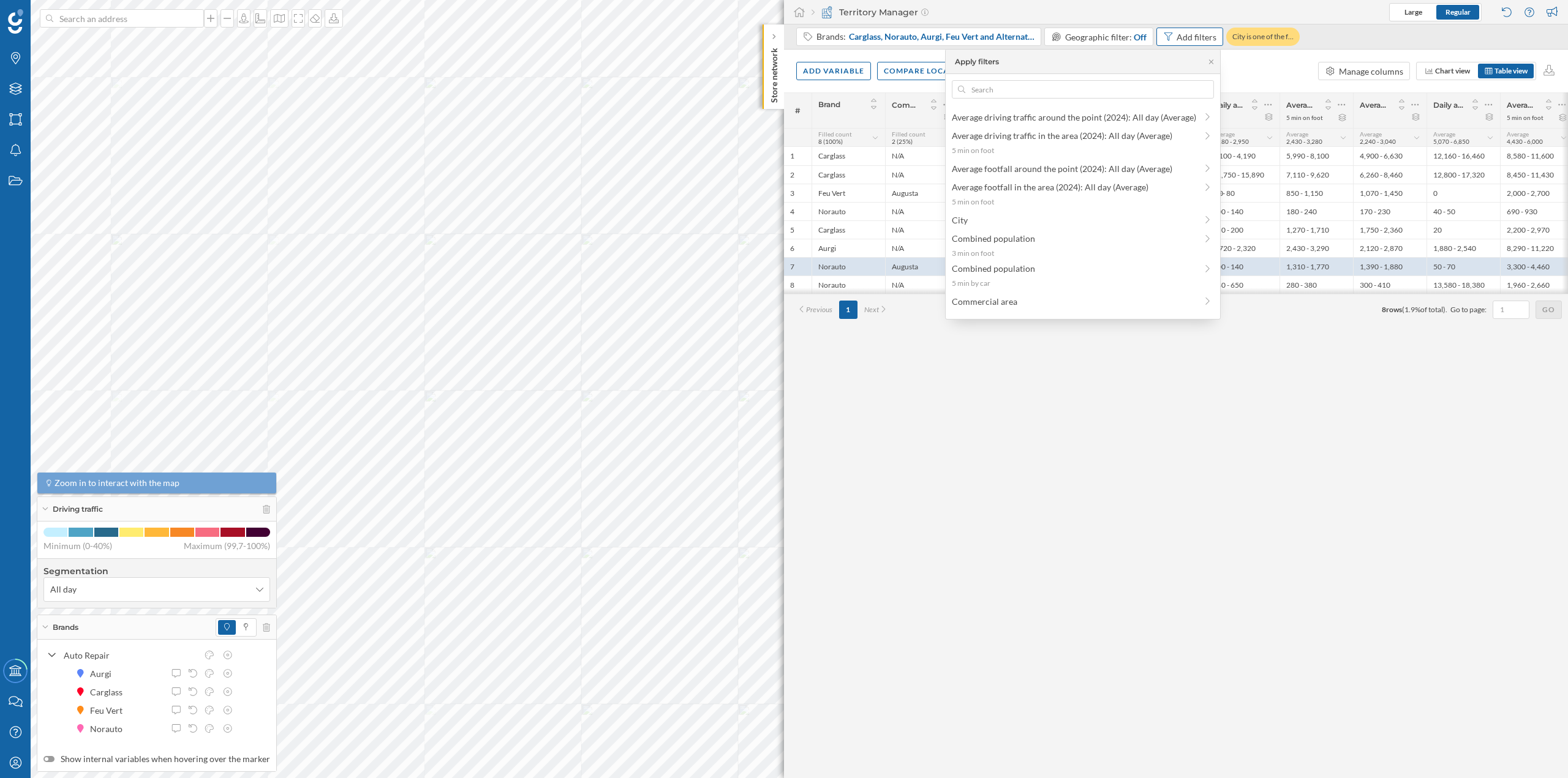
click at [1181, 43] on div "Add filters" at bounding box center [1196, 37] width 40 height 13
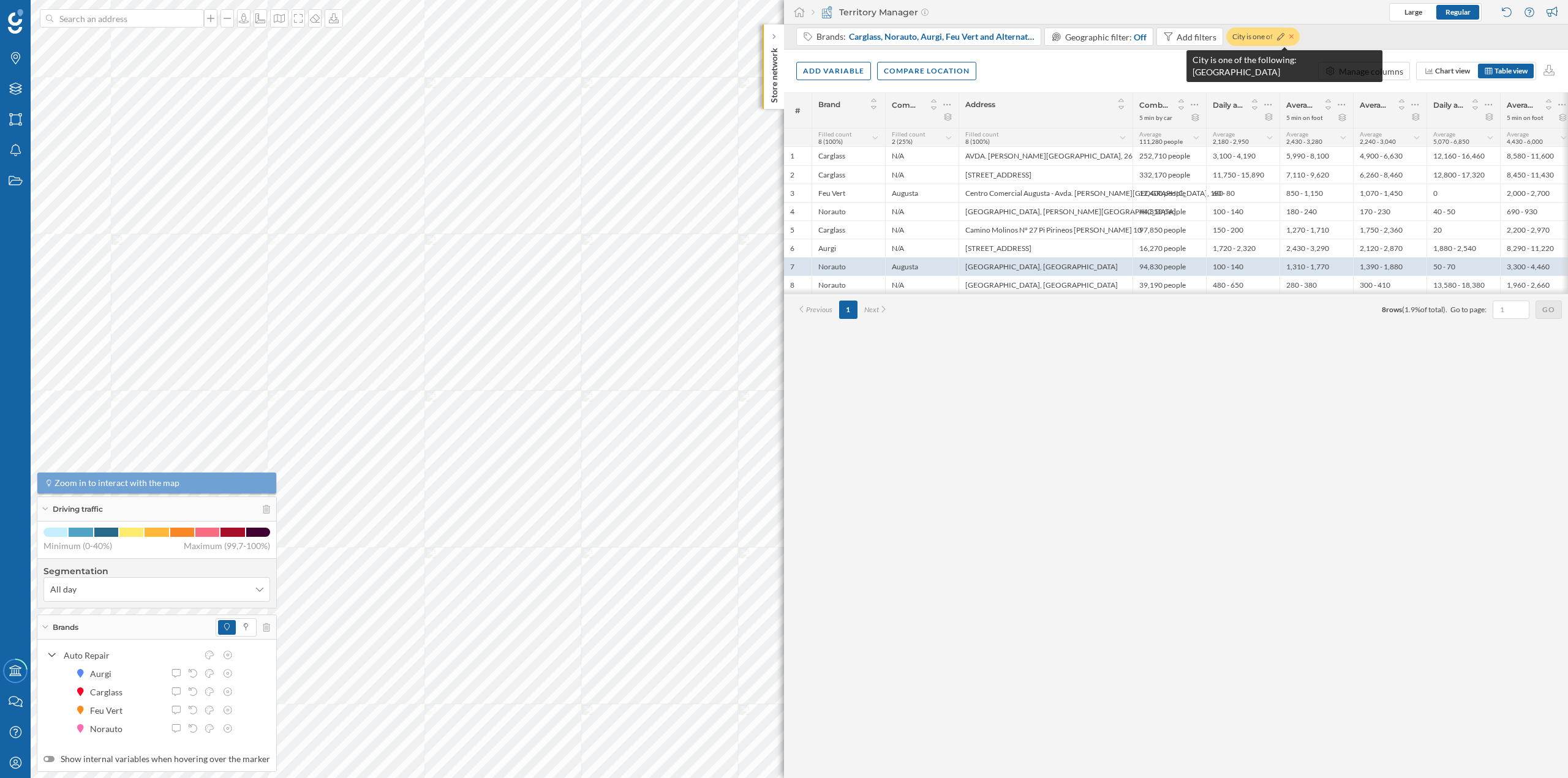
click at [1290, 37] on icon at bounding box center [1292, 37] width 4 height 4
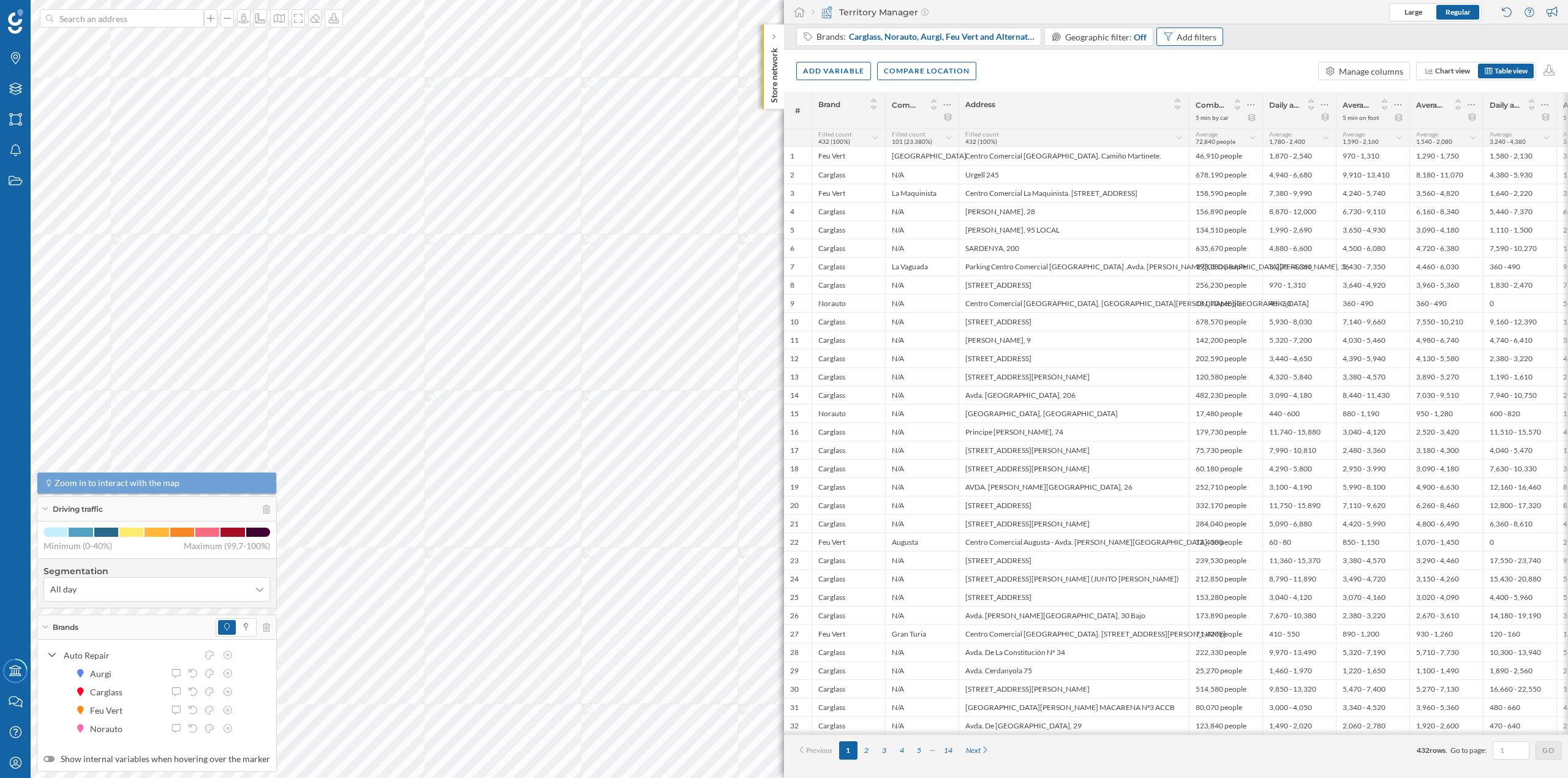
click at [1186, 42] on div "Add filters" at bounding box center [1196, 37] width 40 height 13
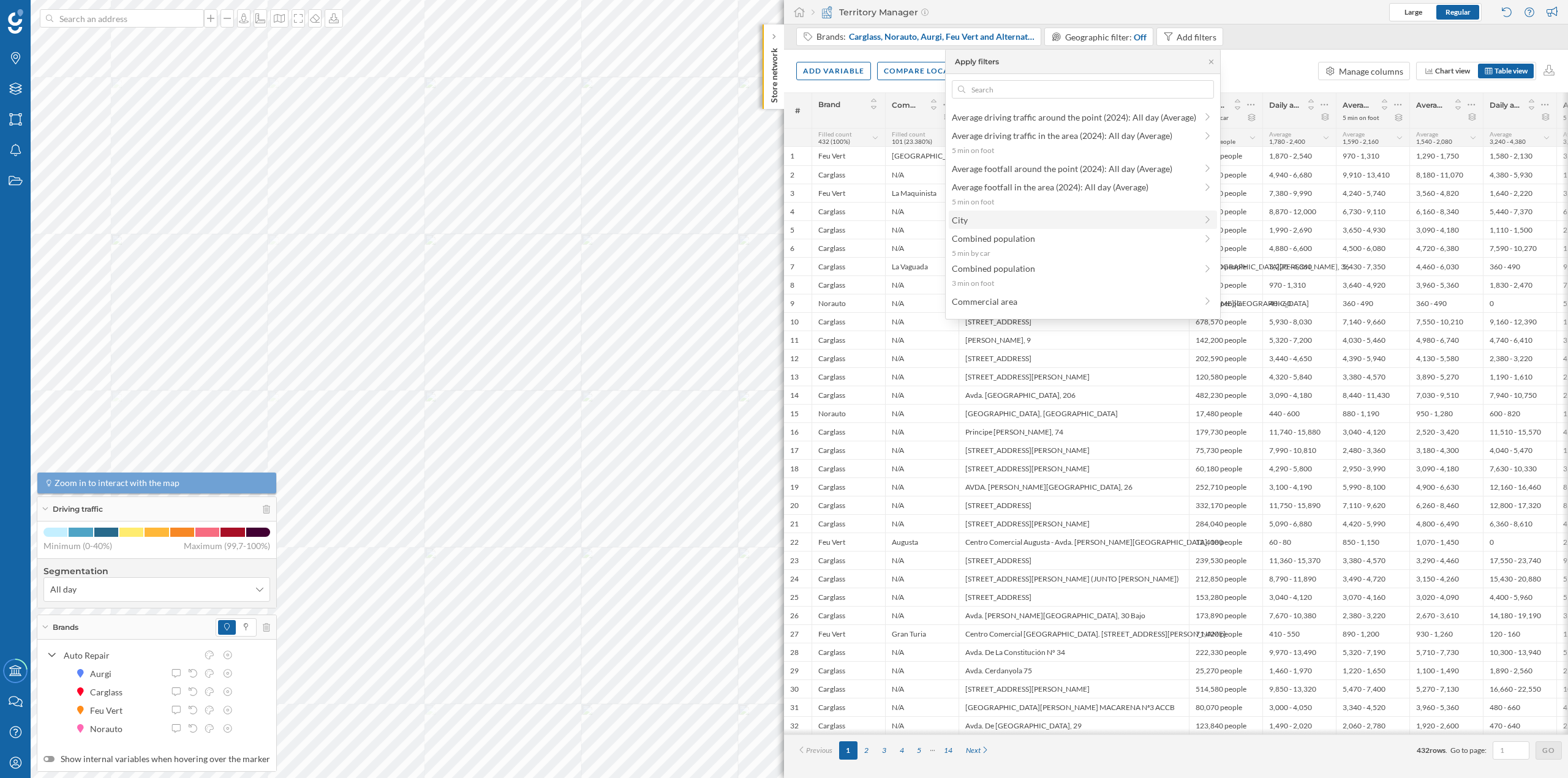
click at [1029, 213] on div "City" at bounding box center [1083, 219] width 269 height 18
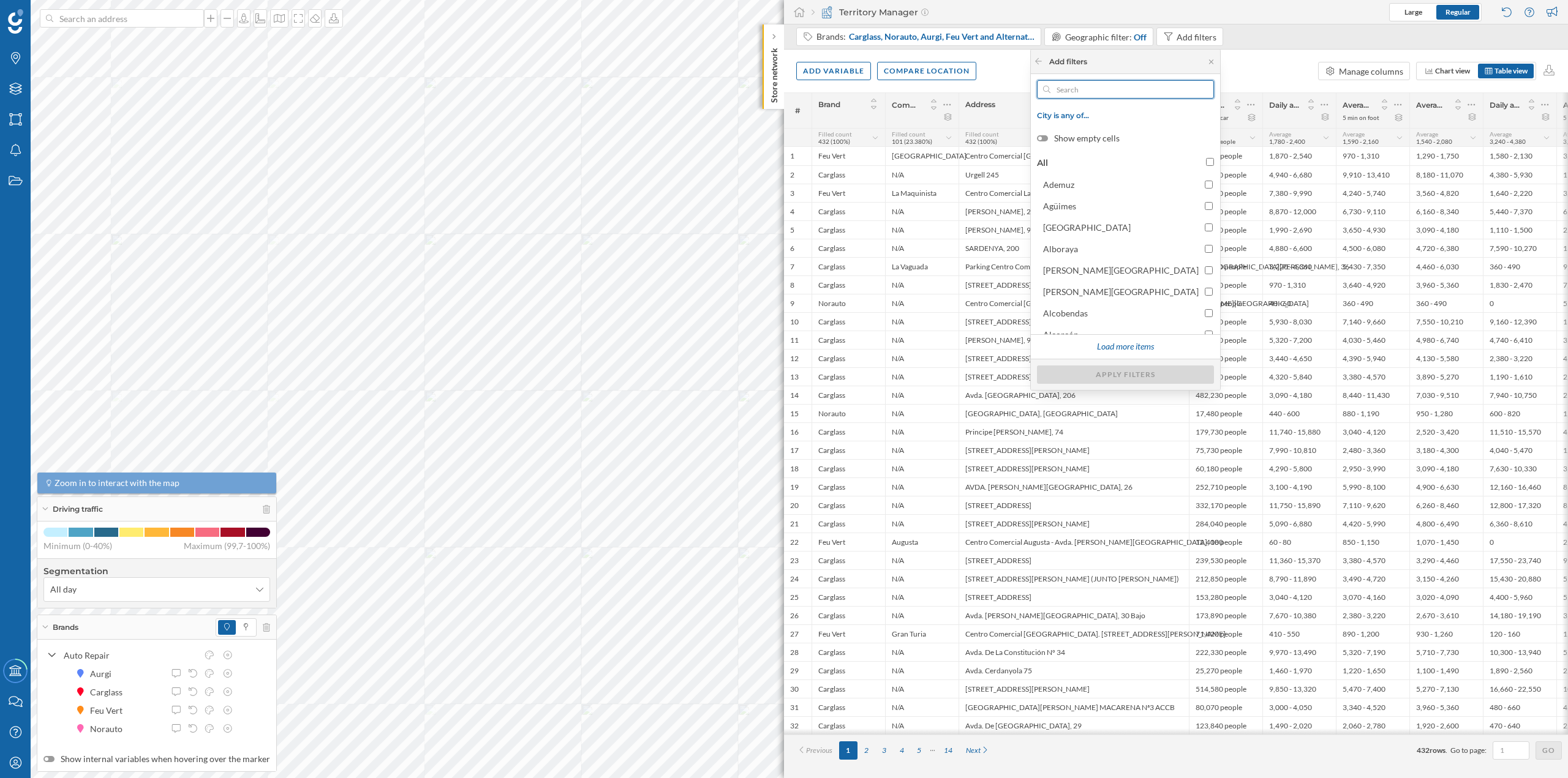
click at [1159, 84] on input "text" at bounding box center [1125, 89] width 150 height 18
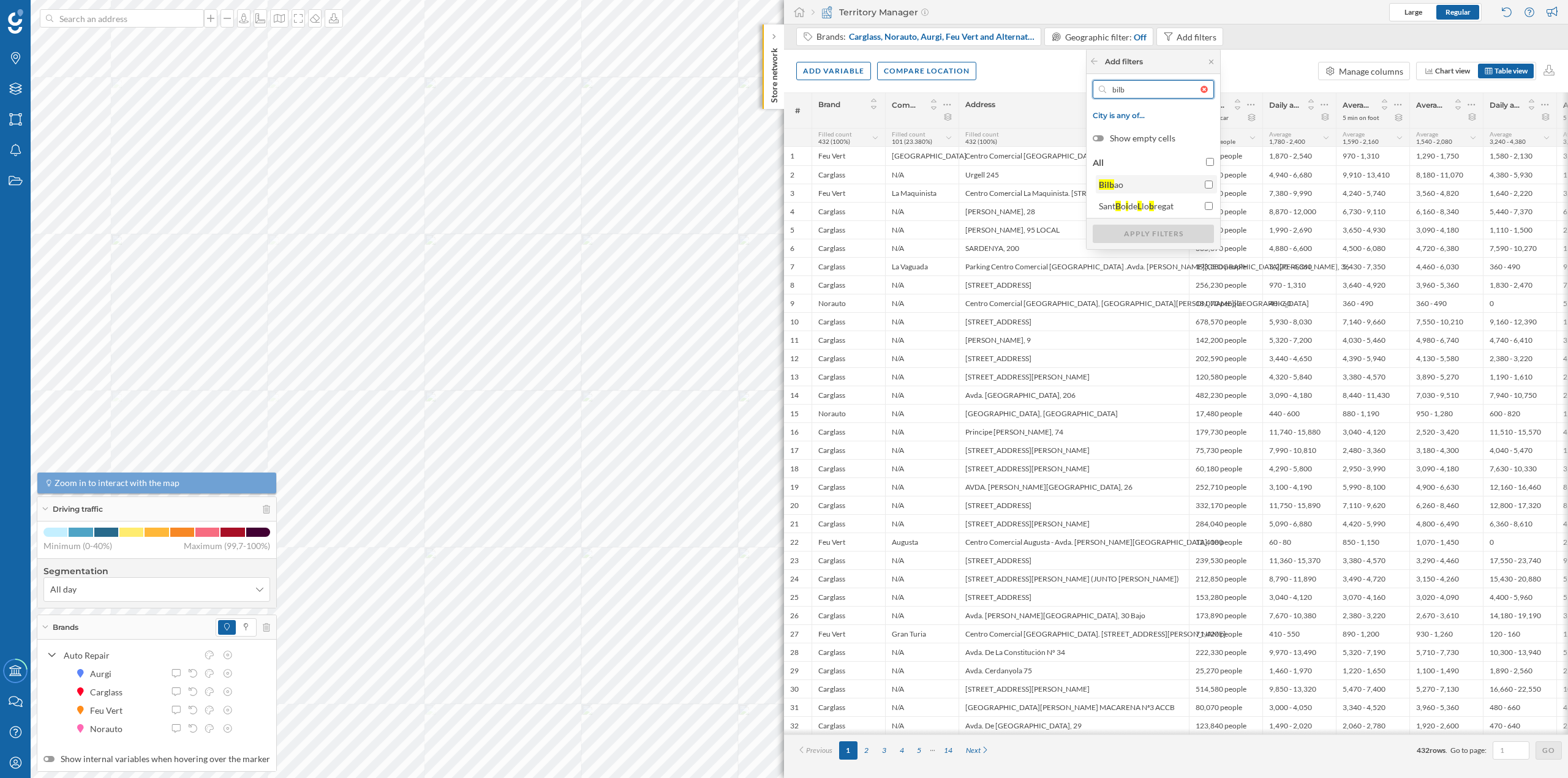
type input "bilb"
click at [1135, 189] on span "Bilb ao" at bounding box center [1149, 185] width 100 height 13
click at [1205, 189] on input "Bilb ao" at bounding box center [1209, 185] width 8 height 8
checkbox input "true"
click at [1165, 229] on div "Apply filters" at bounding box center [1153, 233] width 121 height 18
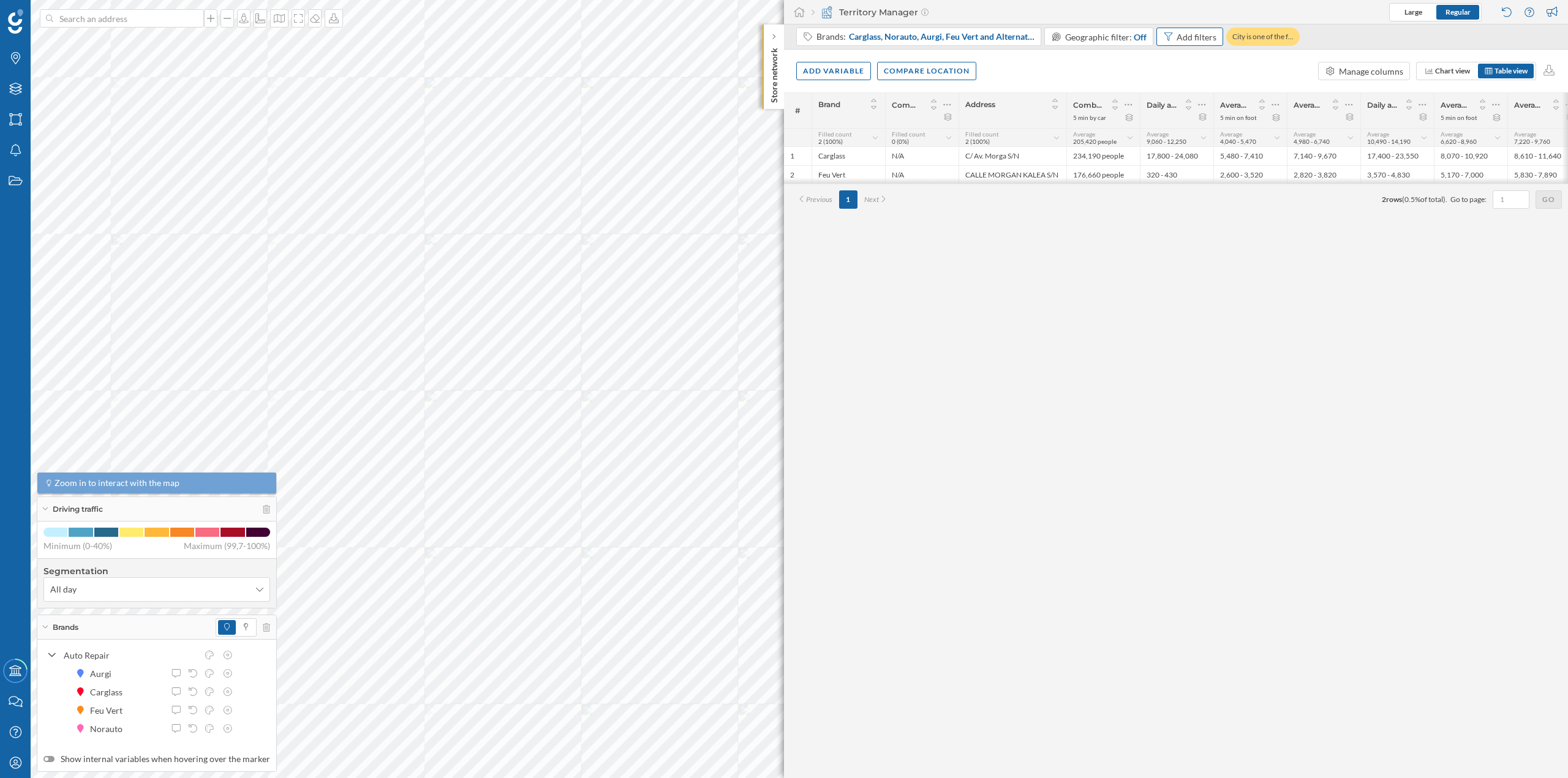
click at [1194, 35] on div "Add filters" at bounding box center [1196, 37] width 40 height 13
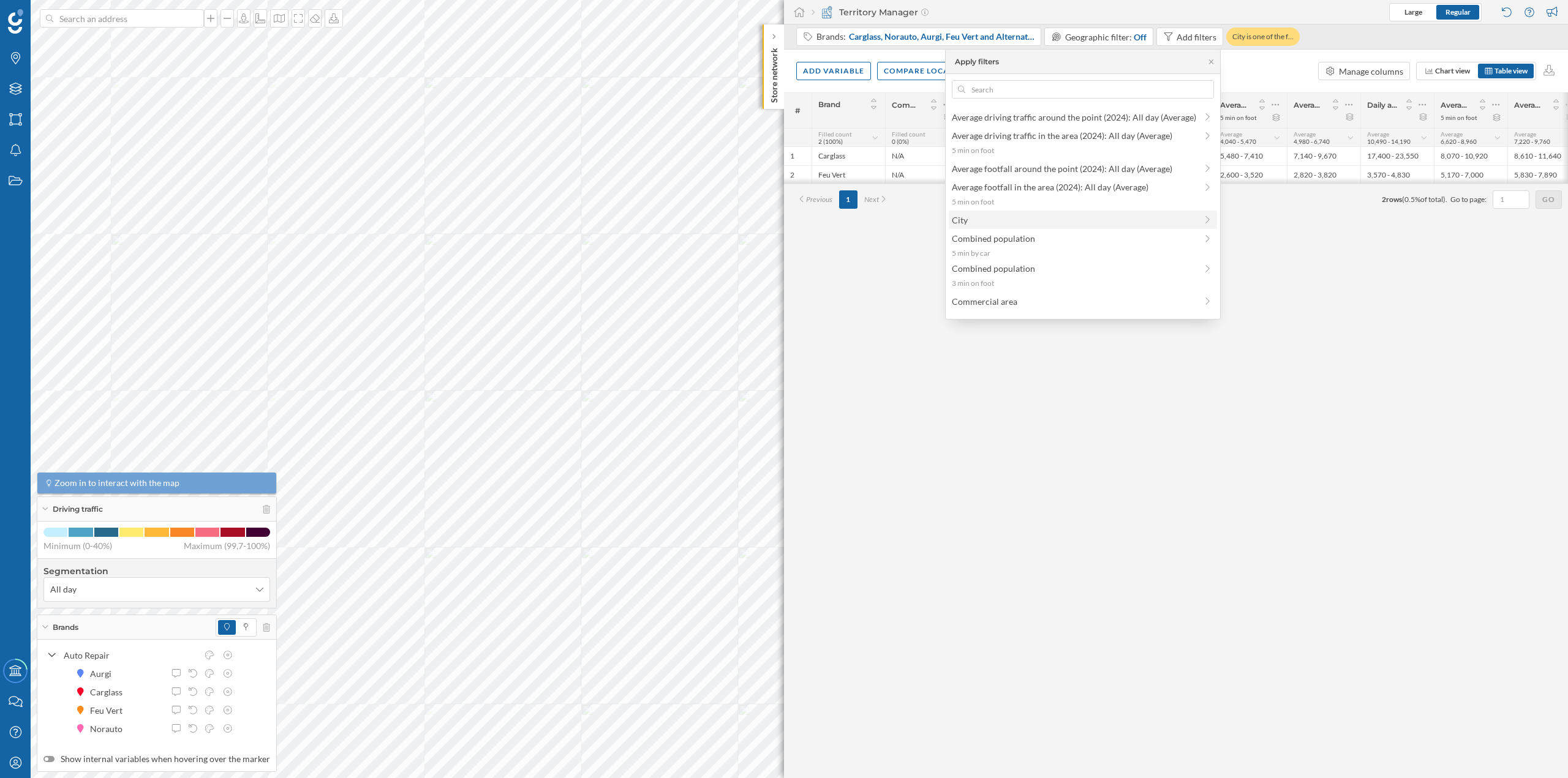
click at [1079, 223] on span "City" at bounding box center [1074, 220] width 245 height 13
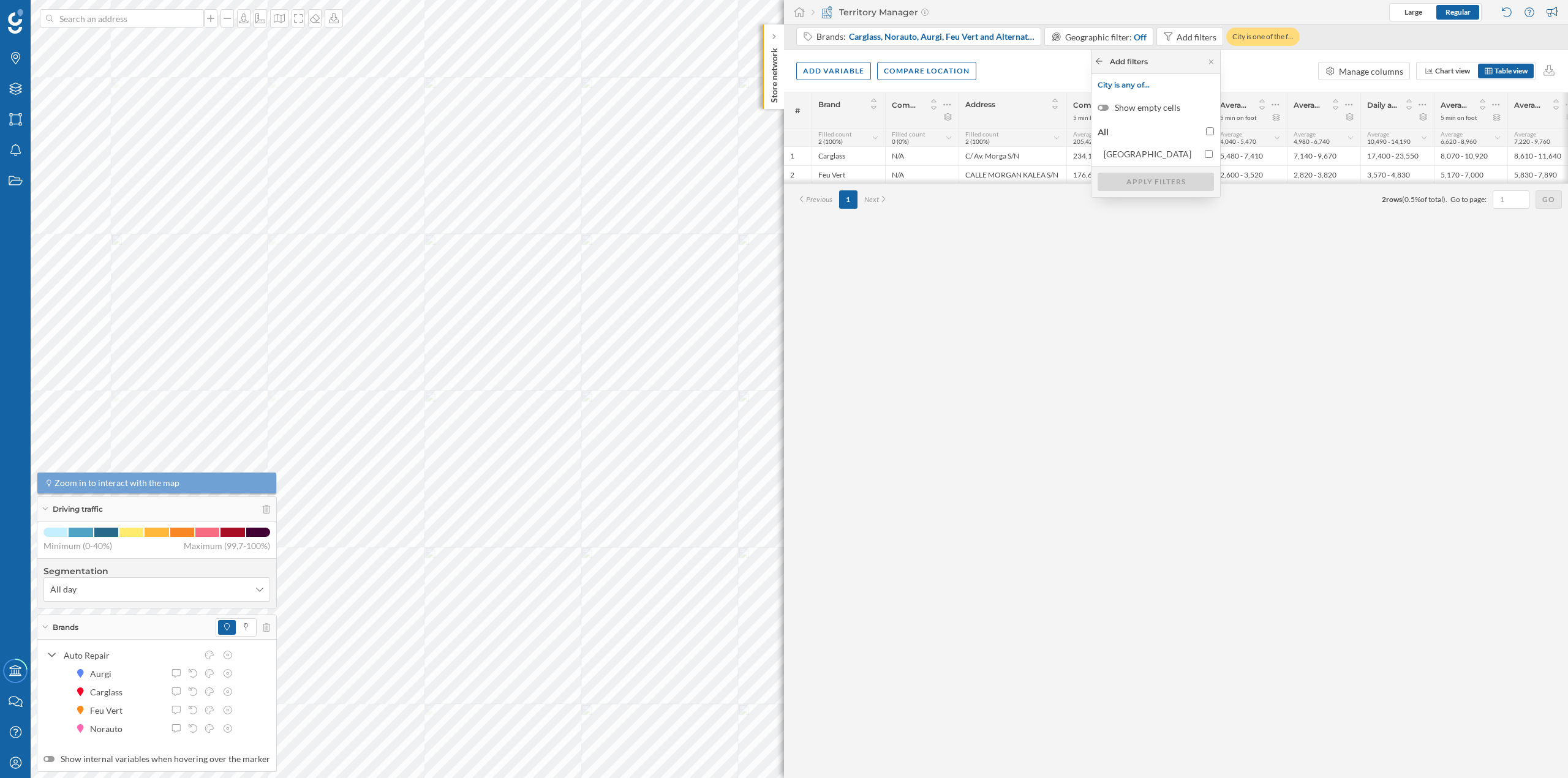
click at [1098, 62] on icon at bounding box center [1099, 61] width 9 height 7
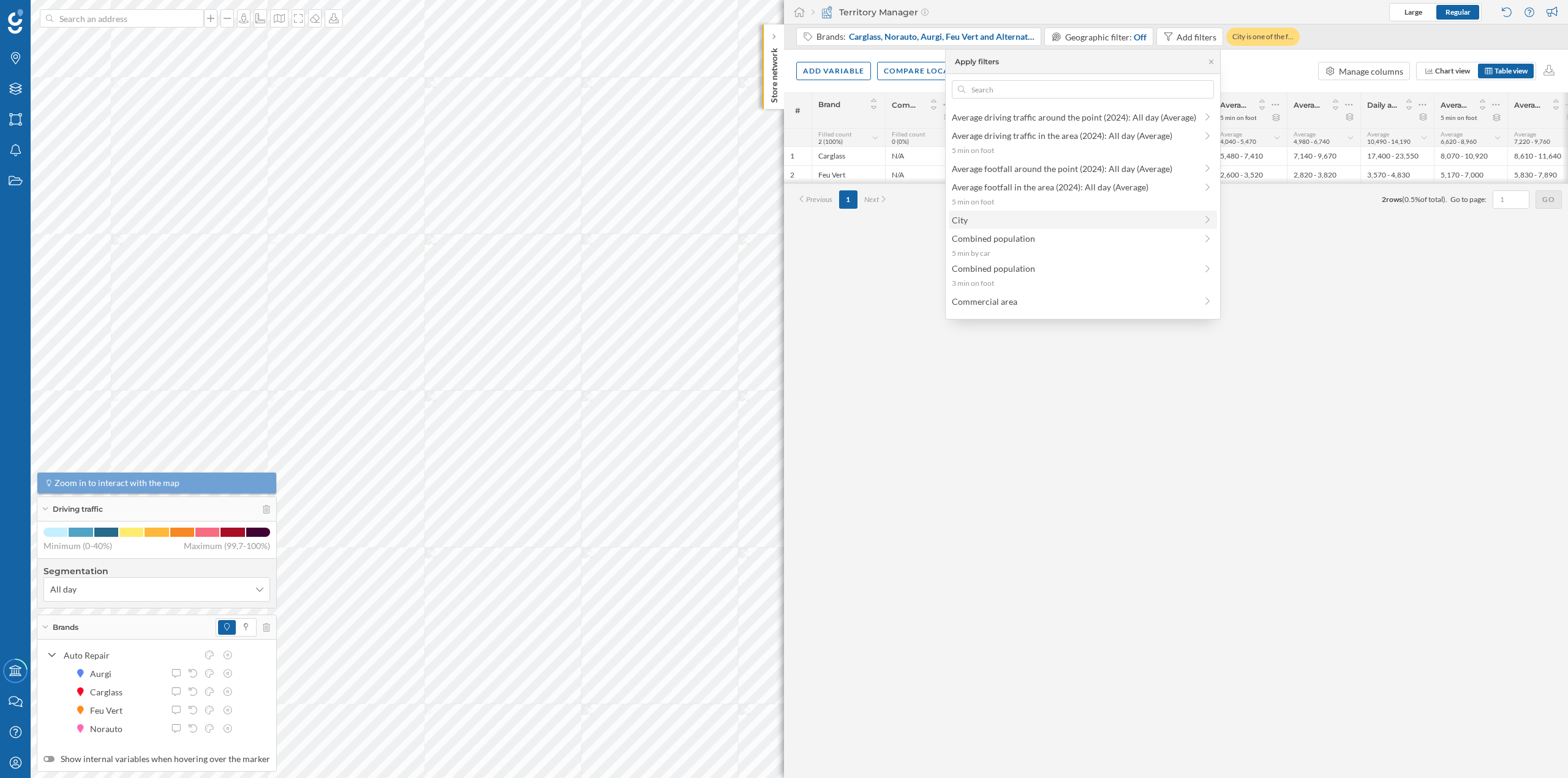
click at [1005, 220] on span "City" at bounding box center [1074, 220] width 245 height 13
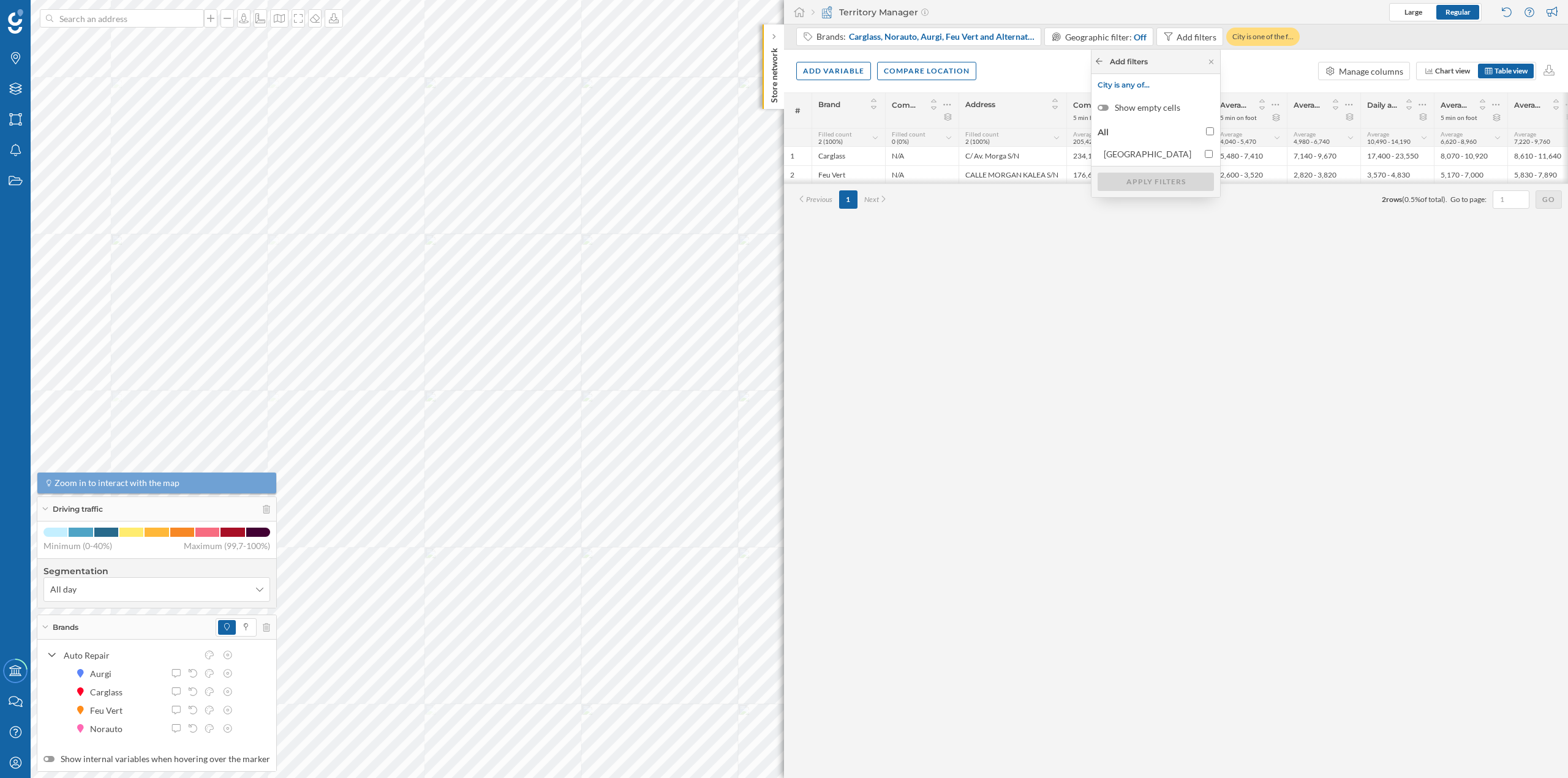
click at [1103, 66] on div at bounding box center [1099, 61] width 9 height 11
click at [1098, 58] on icon at bounding box center [1099, 61] width 9 height 7
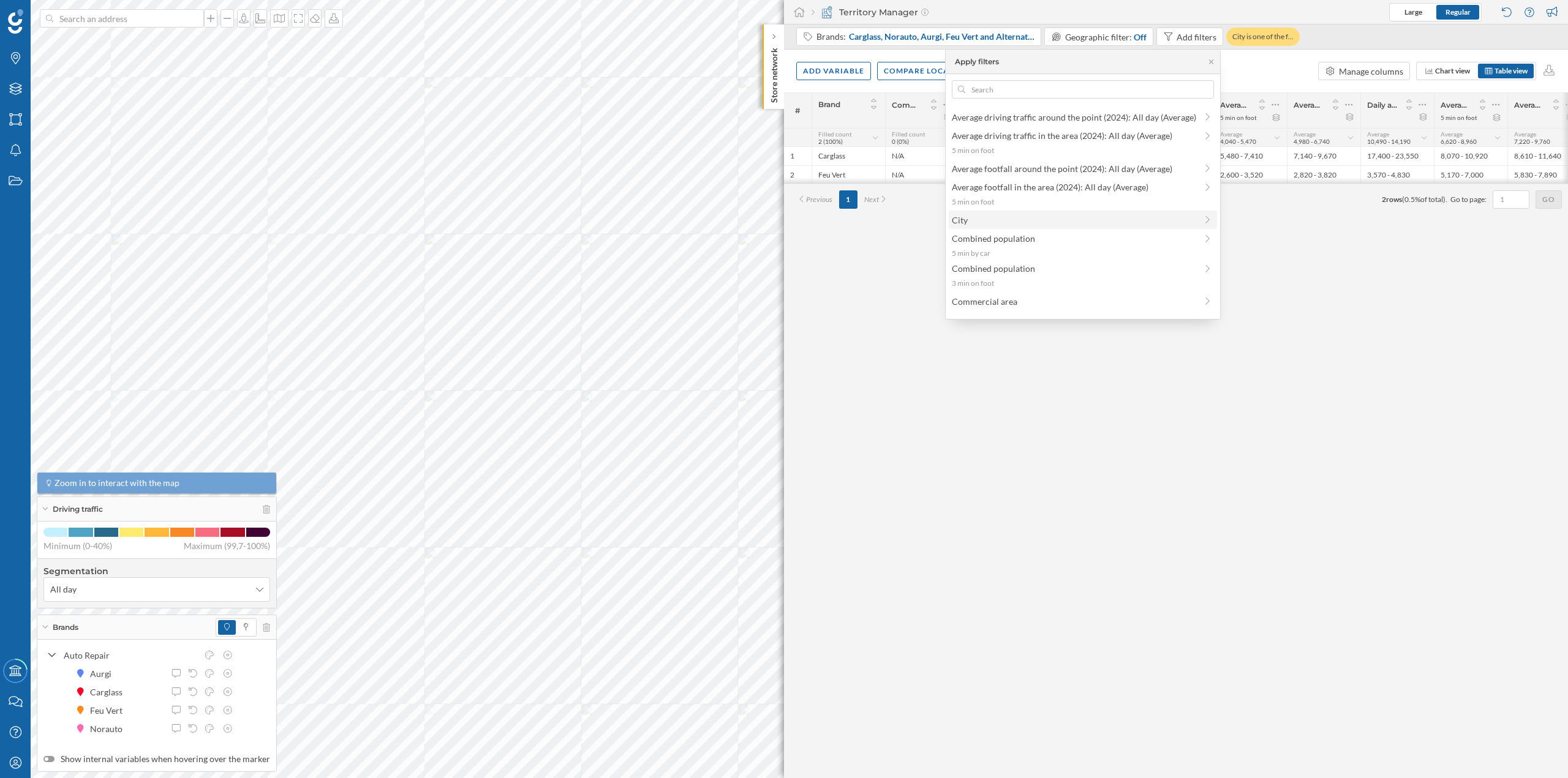
click at [997, 223] on span "City" at bounding box center [1074, 220] width 245 height 13
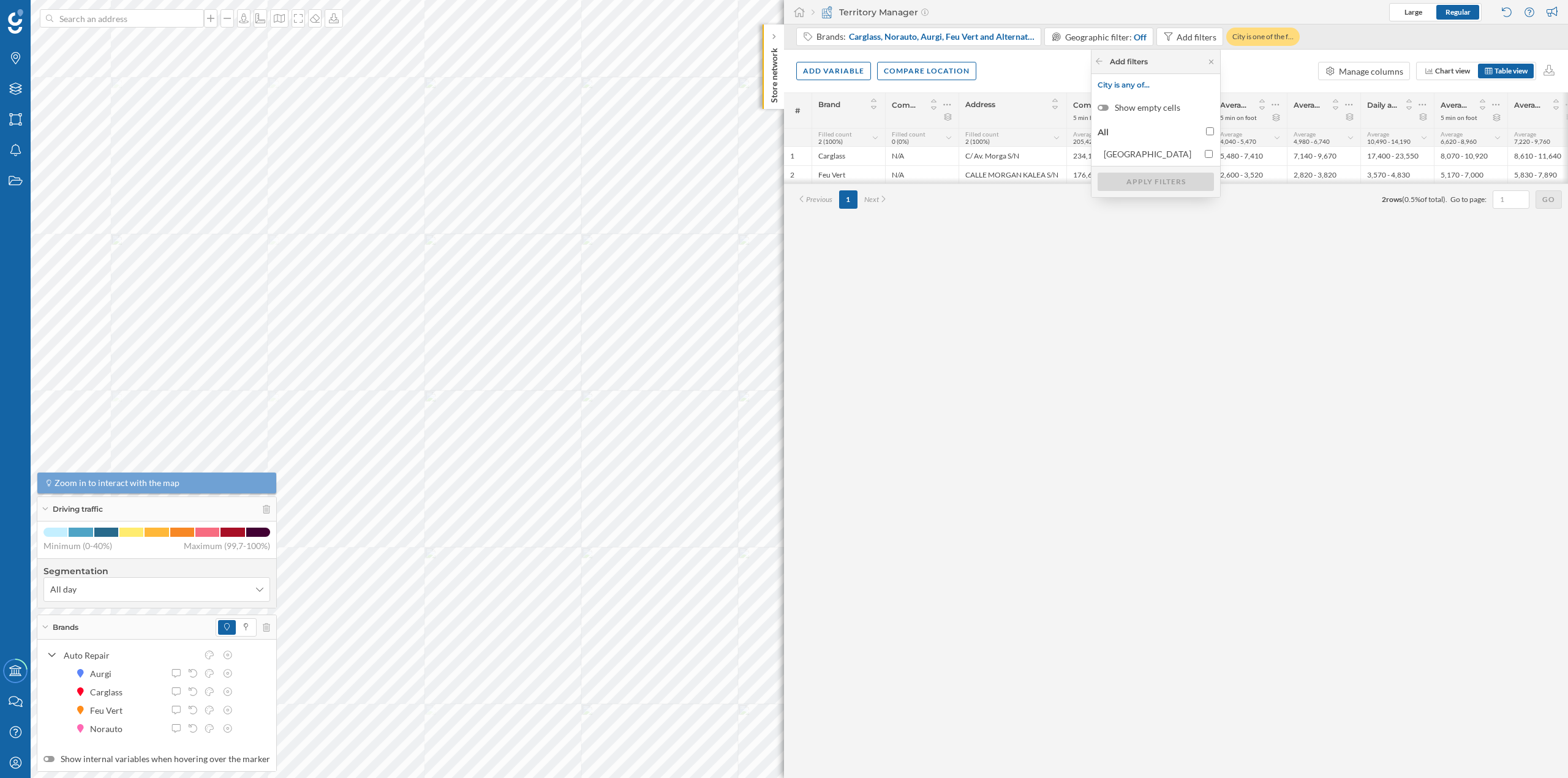
click at [1181, 132] on div "All" at bounding box center [1156, 132] width 123 height 18
click at [1109, 79] on div "Add filters City is any of… Show empty cells All Bilbao Apply filters" at bounding box center [1155, 123] width 128 height 148
click at [1124, 84] on span "City is any of…" at bounding box center [1155, 84] width 116 height 9
click at [1172, 156] on span "[GEOGRAPHIC_DATA]" at bounding box center [1151, 154] width 95 height 13
click at [1205, 156] on input "[GEOGRAPHIC_DATA]" at bounding box center [1209, 154] width 8 height 8
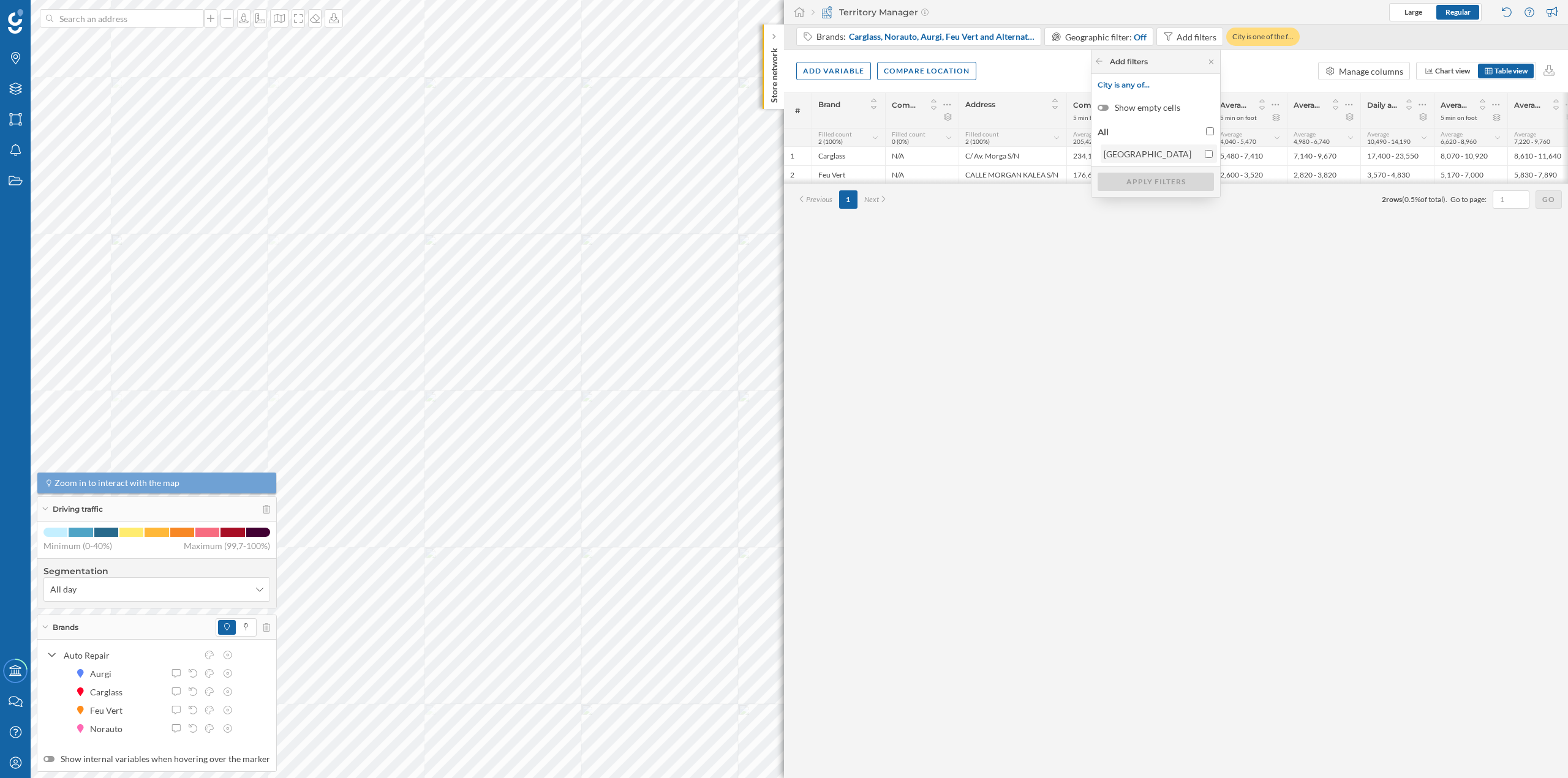
checkbox input "true"
click at [1144, 102] on label "Show empty cells" at bounding box center [1155, 107] width 115 height 12
click at [0, 0] on input "Show empty cells" at bounding box center [0, 0] width 0 height 0
click at [1124, 109] on label "Show empty cells" at bounding box center [1155, 107] width 115 height 12
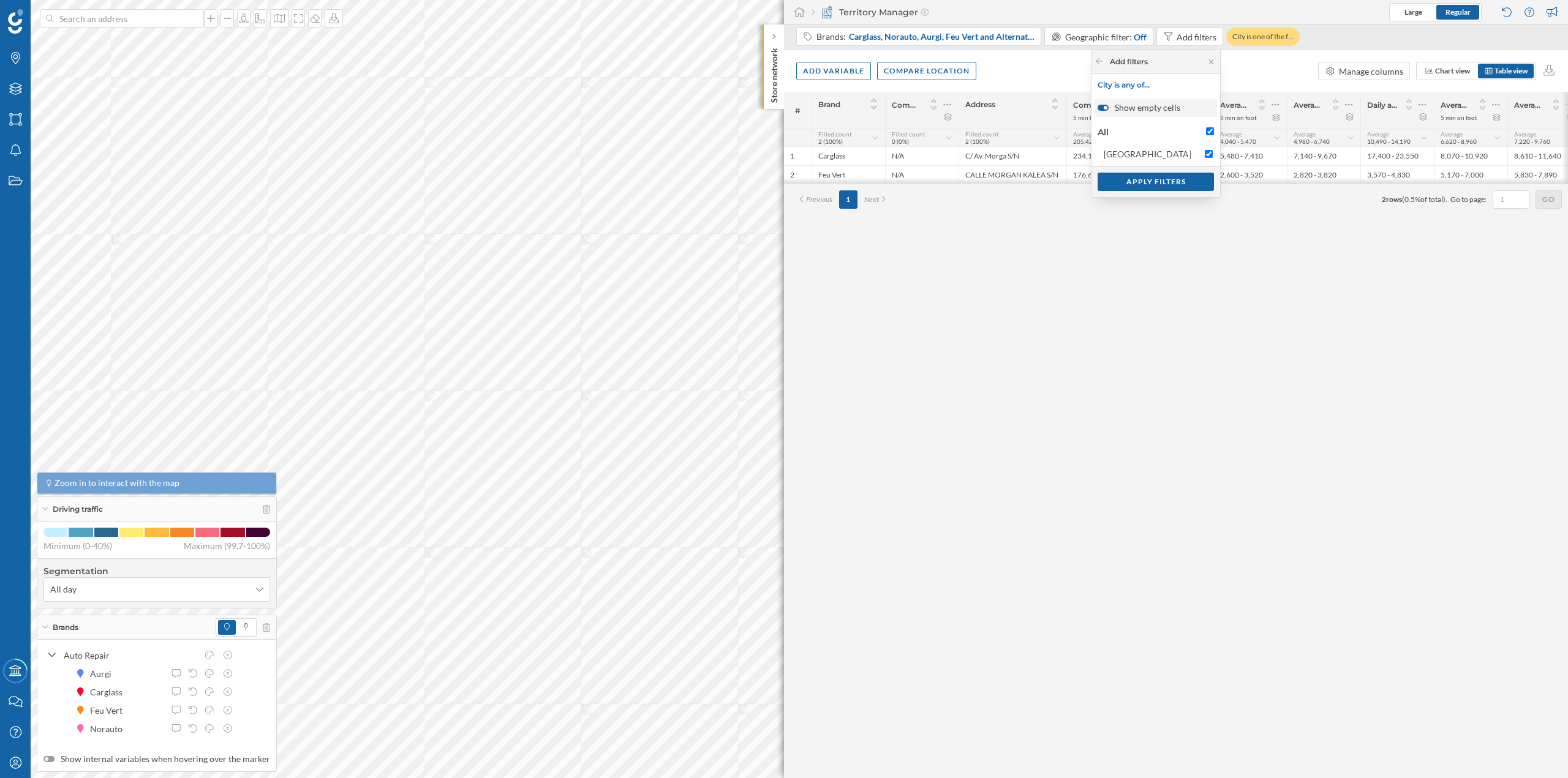
click at [0, 0] on input "Show empty cells" at bounding box center [0, 0] width 0 height 0
click at [1211, 61] on icon at bounding box center [1211, 61] width 4 height 4
click at [1204, 38] on div "Add filters" at bounding box center [1196, 37] width 40 height 13
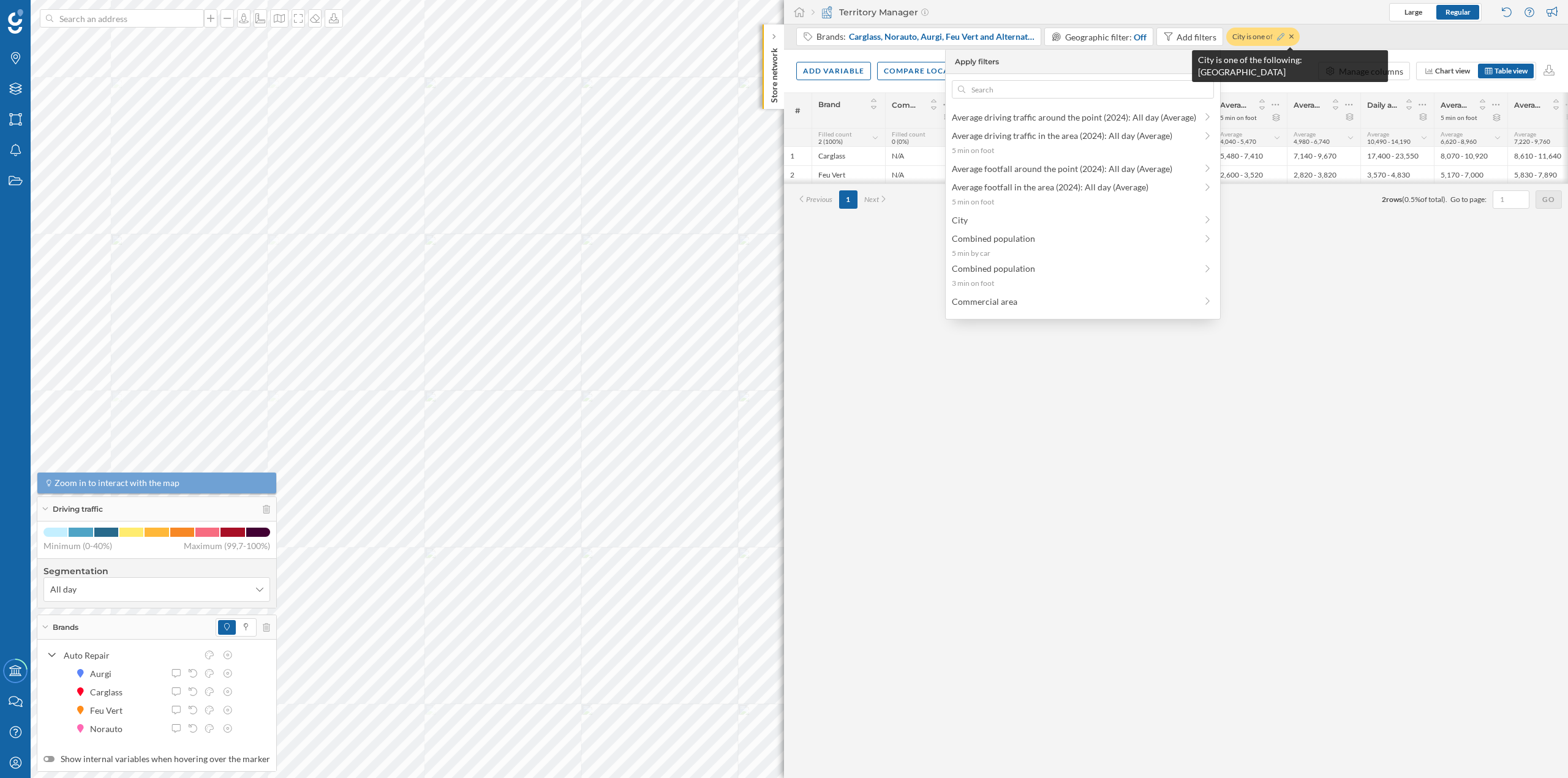
click at [1279, 37] on icon at bounding box center [1281, 37] width 7 height 7
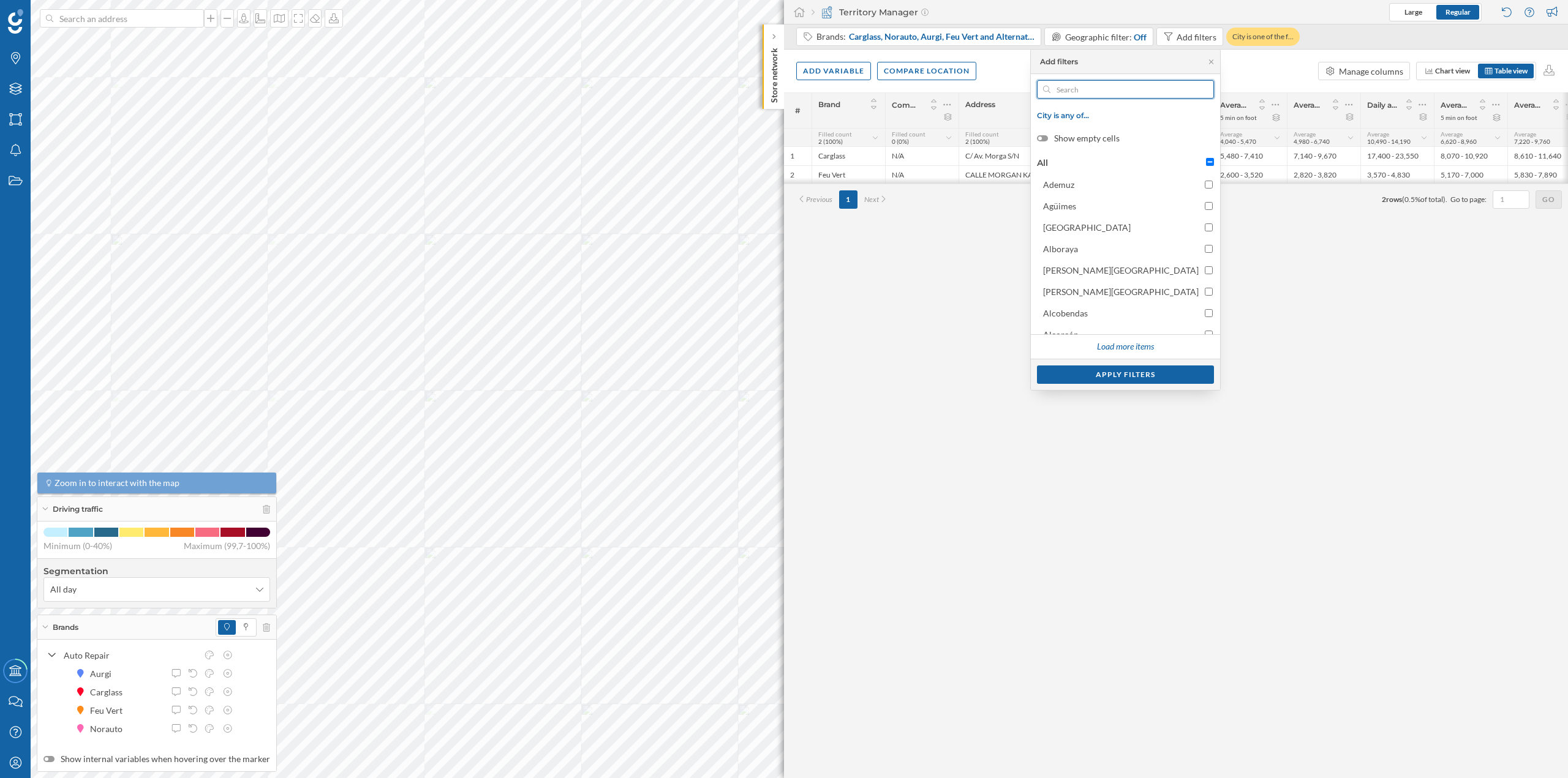
click at [1138, 88] on input "text" at bounding box center [1125, 89] width 150 height 18
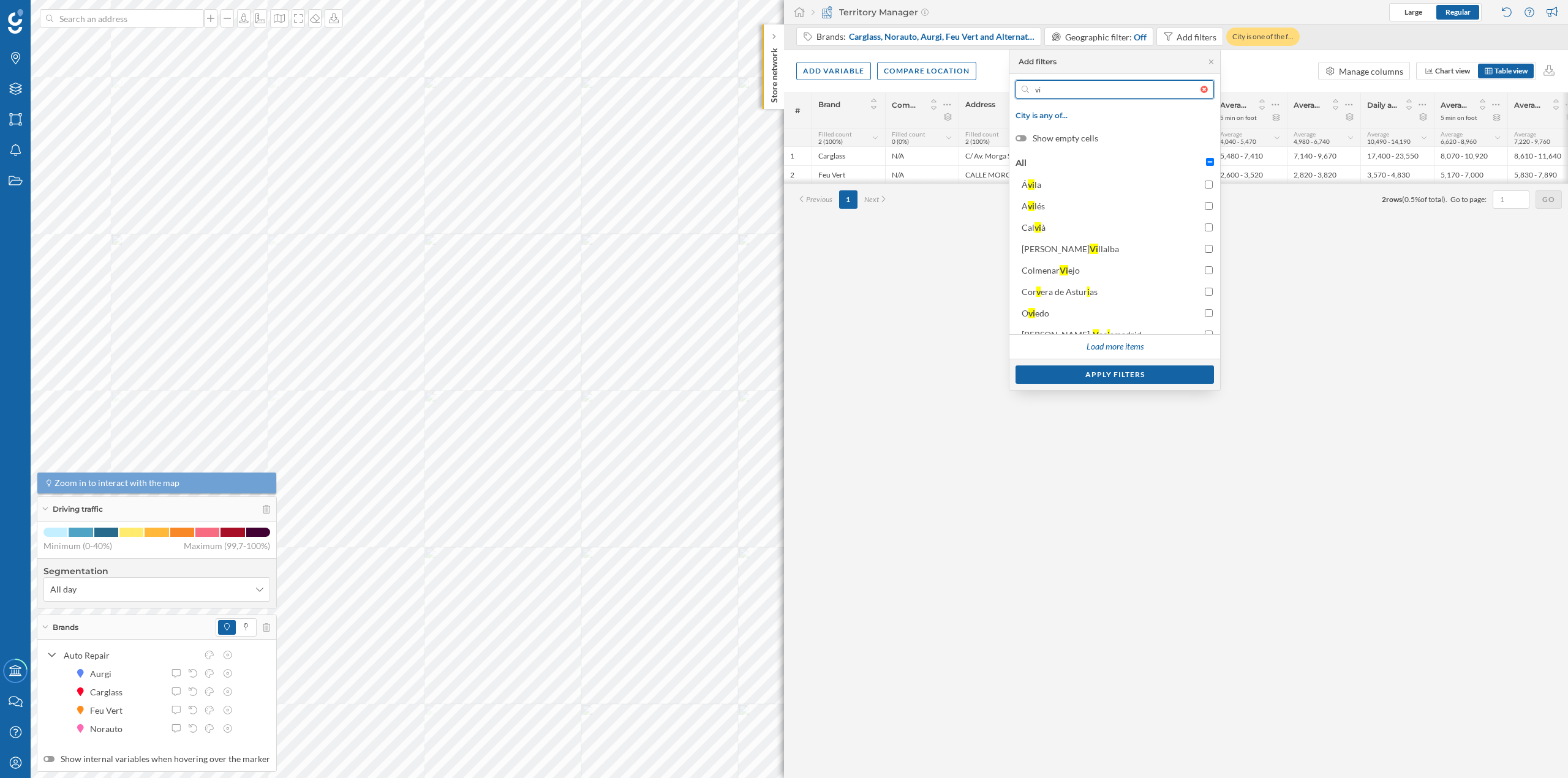
type input "v"
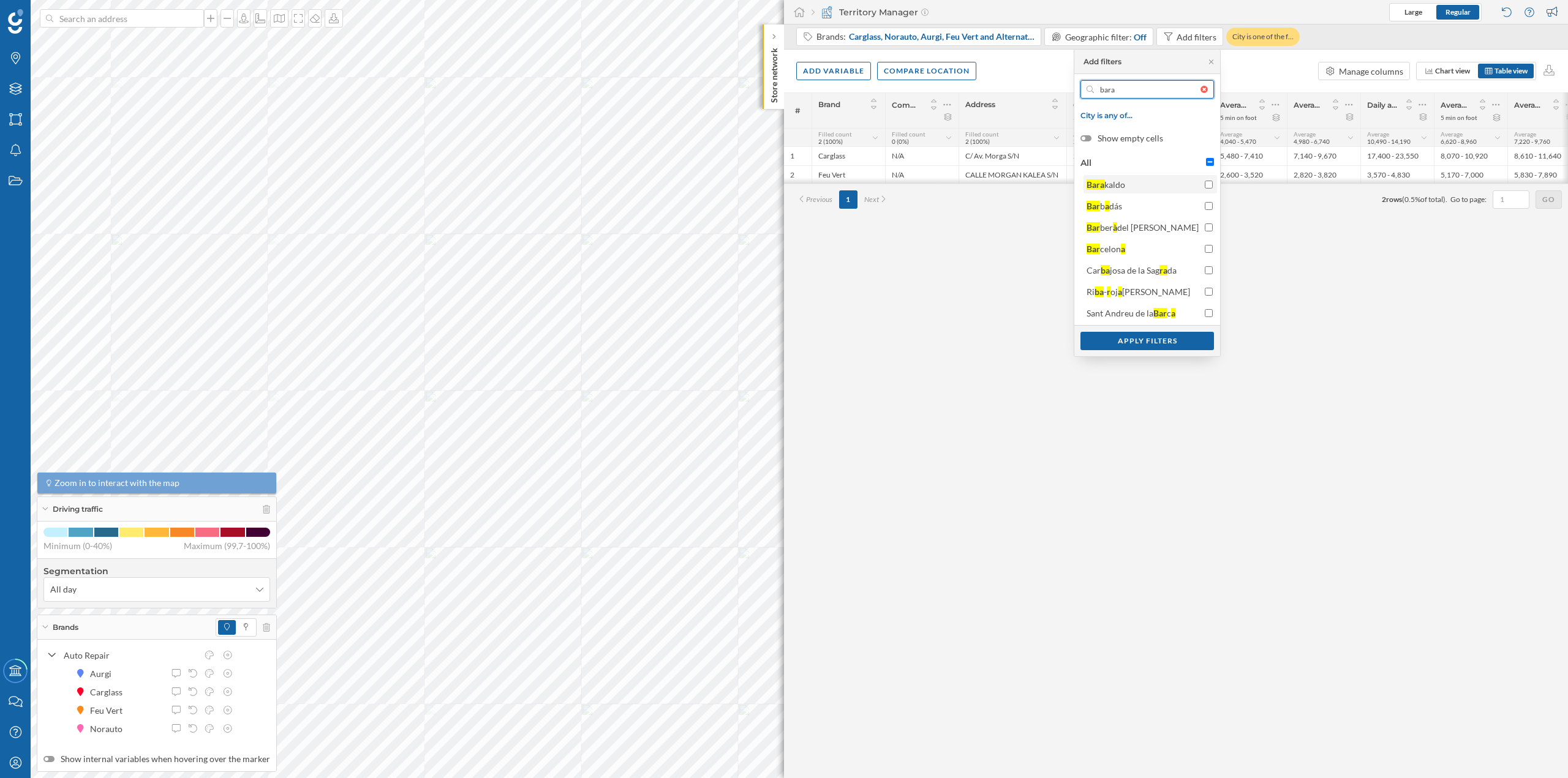
type input "bara"
click at [1206, 185] on input "Bara kaldo" at bounding box center [1209, 185] width 8 height 8
checkbox input "true"
click at [1148, 87] on input "bara" at bounding box center [1148, 89] width 107 height 18
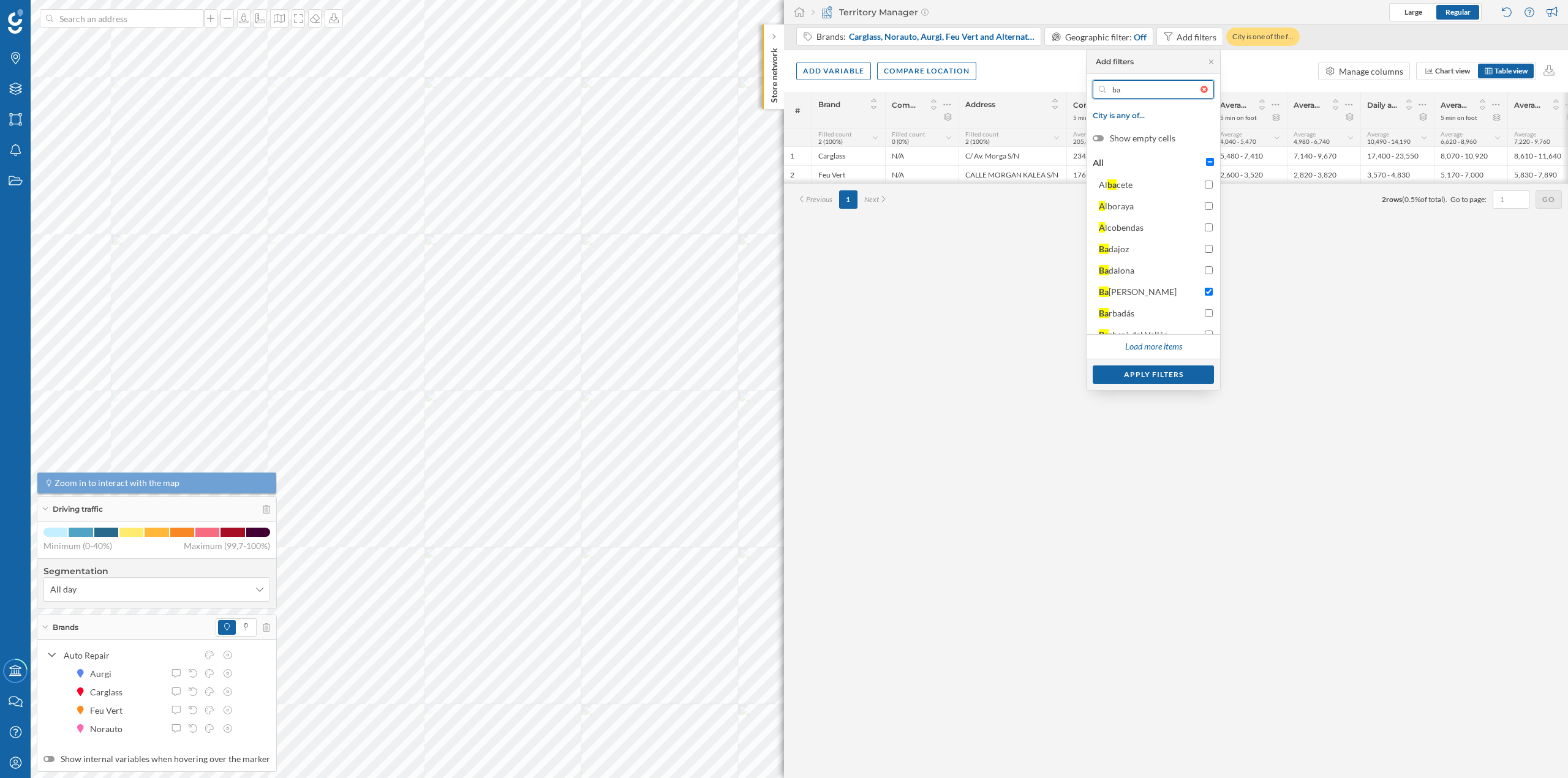
type input "b"
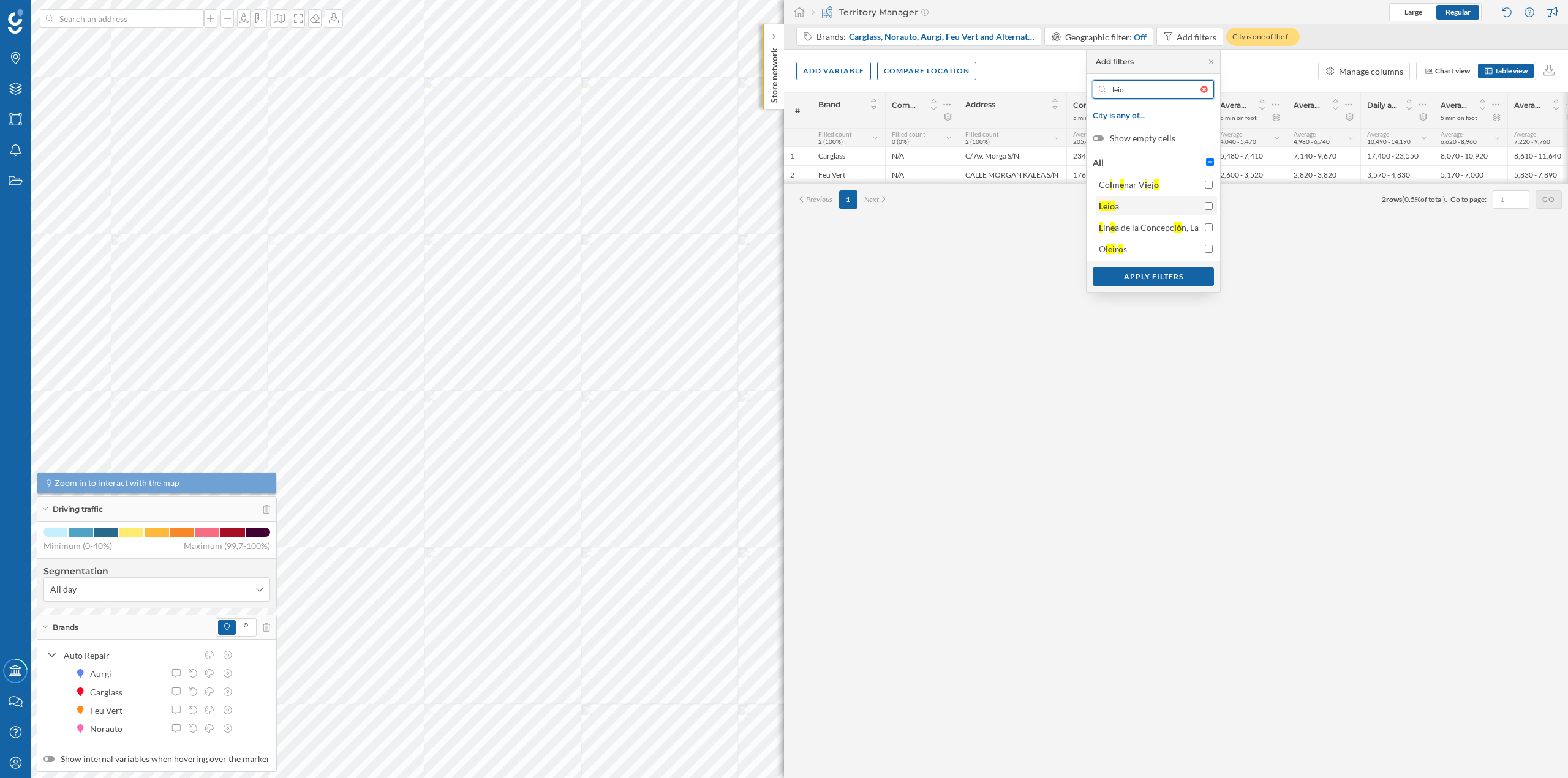
type input "leio"
click at [1206, 206] on input "Leio a" at bounding box center [1209, 205] width 8 height 8
checkbox input "true"
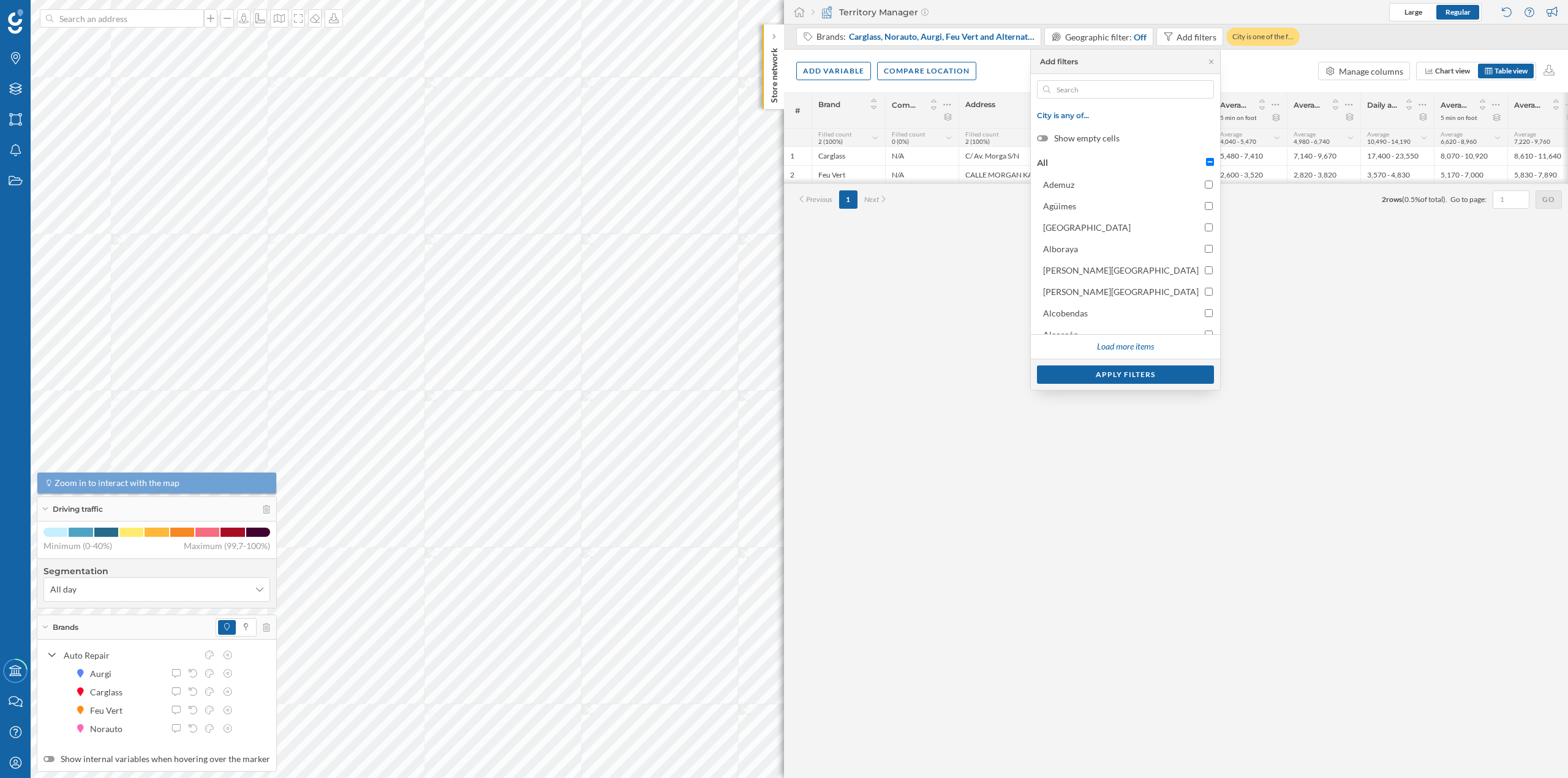
click at [1204, 89] on div at bounding box center [1207, 89] width 14 height 7
click at [1201, 89] on input "text" at bounding box center [1125, 89] width 150 height 18
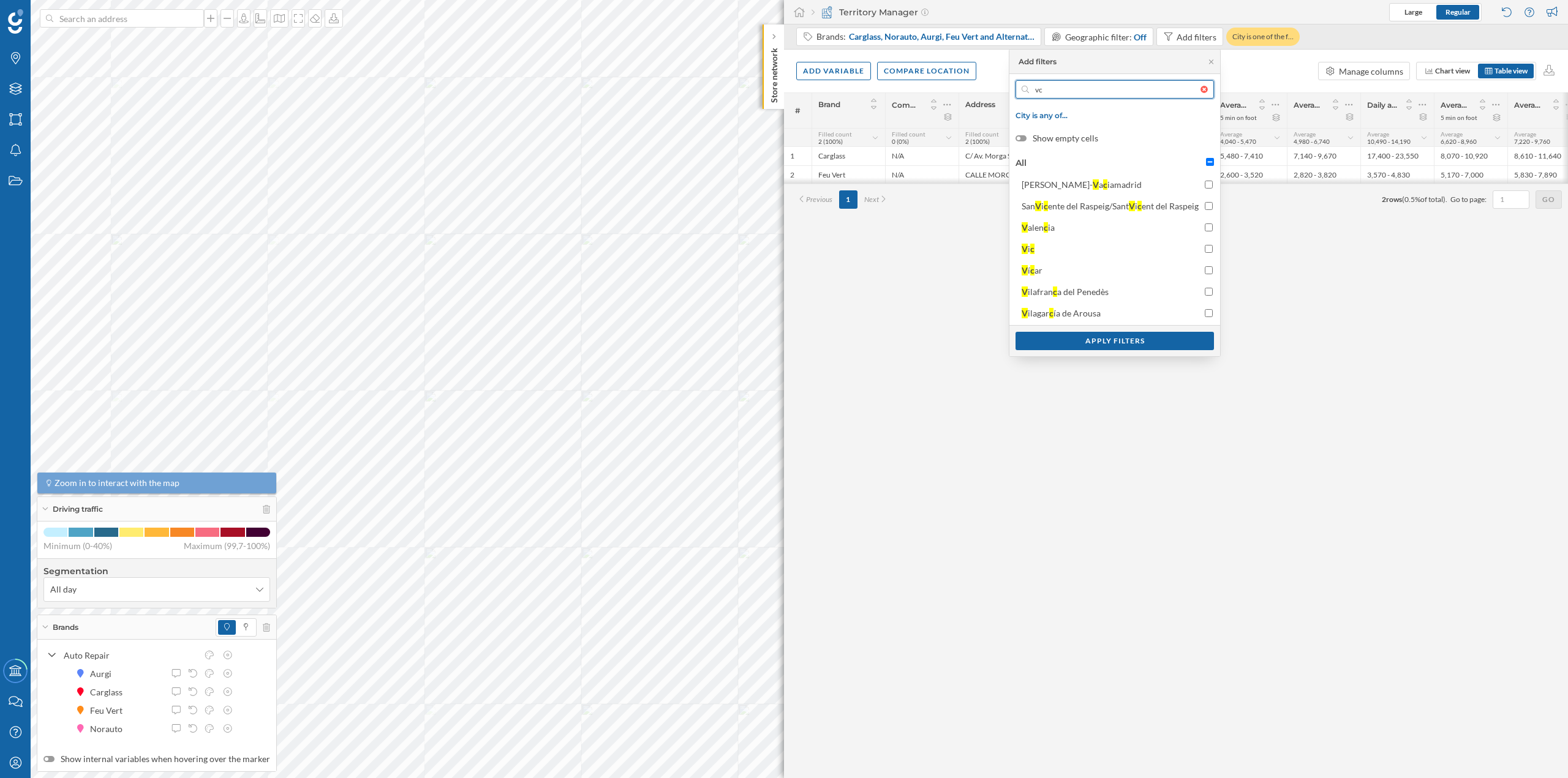
type input "v"
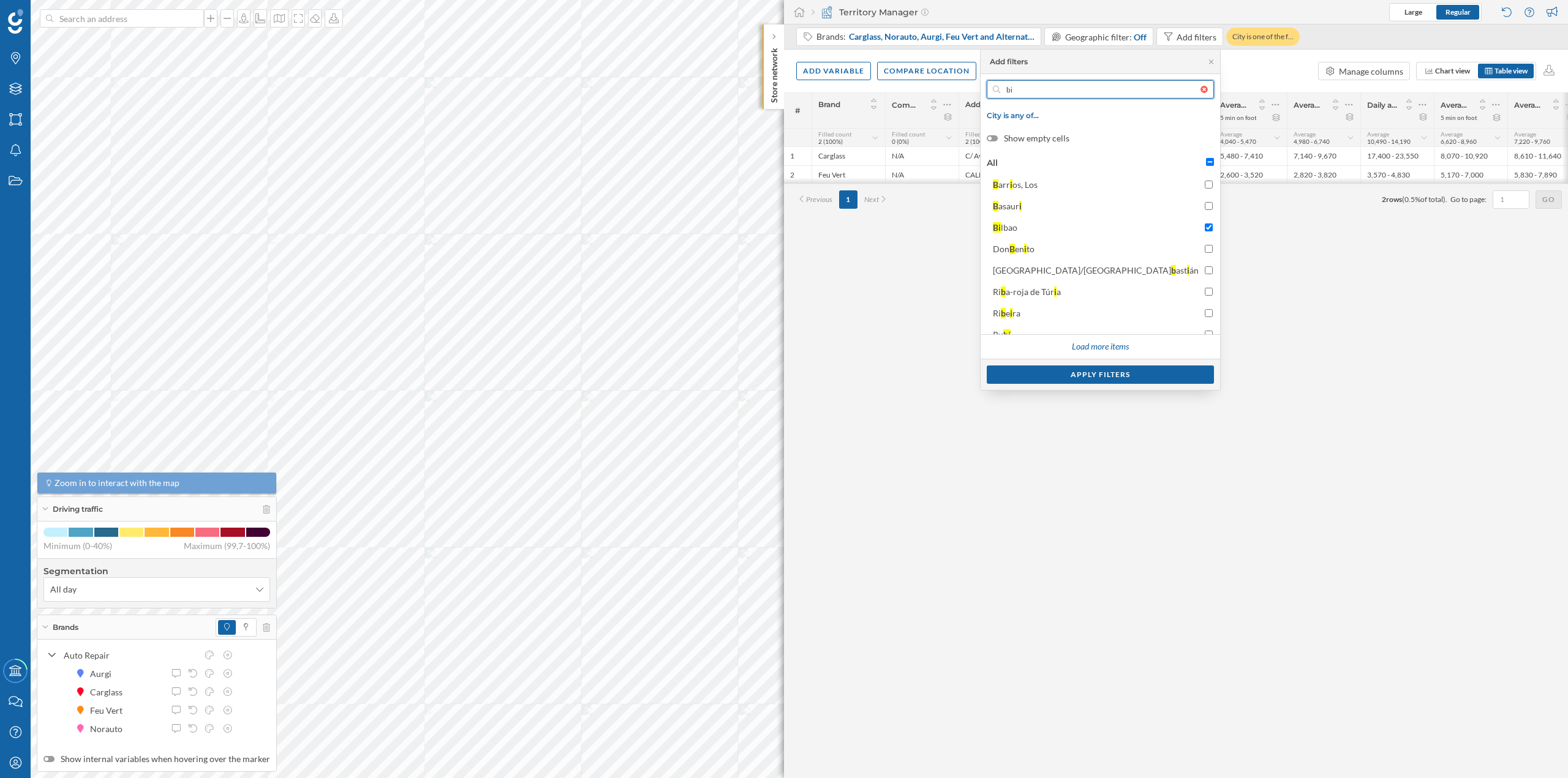
type input "b"
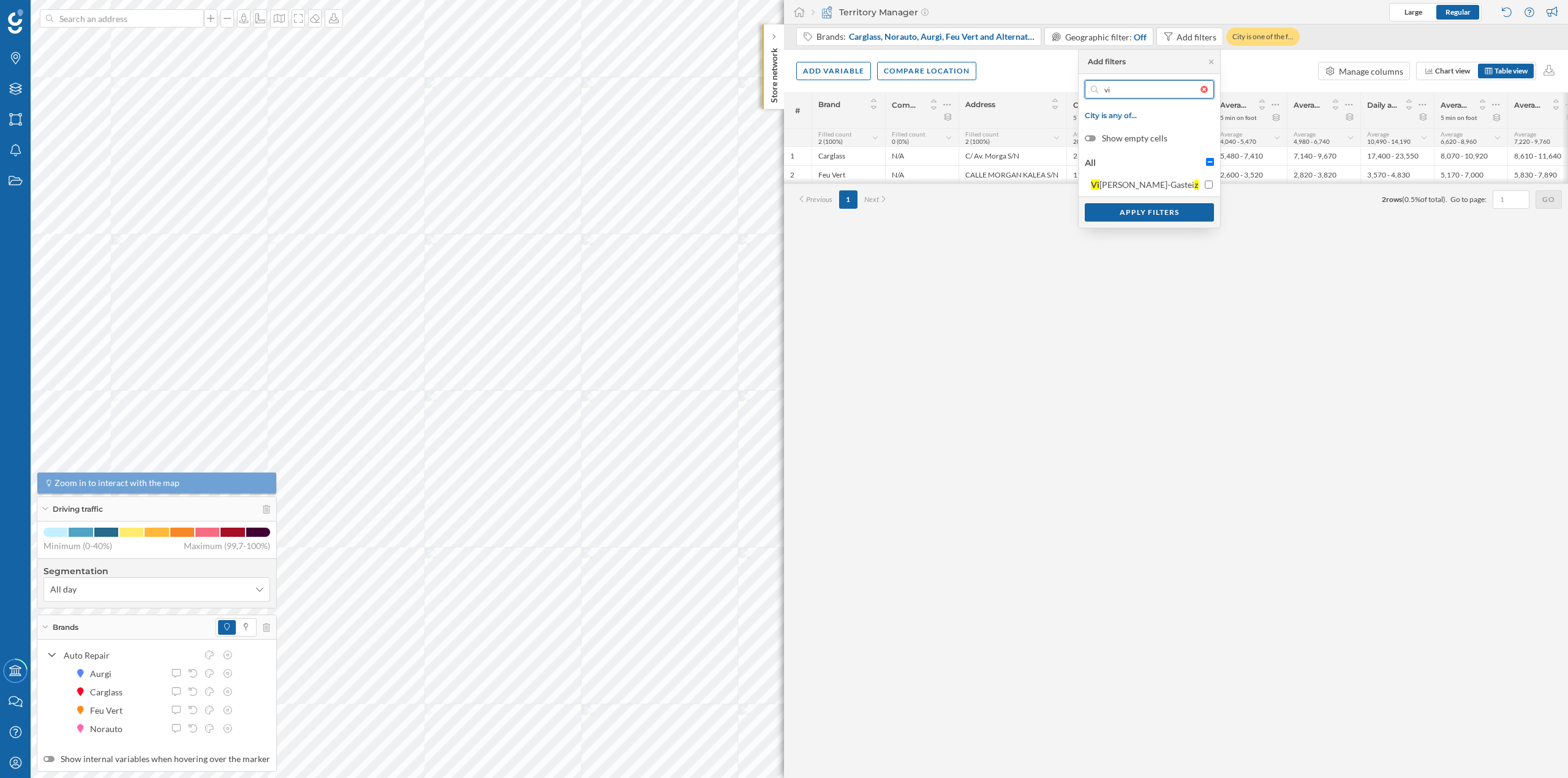
type input "v"
type input "portu"
click at [1208, 187] on input "Portu galete" at bounding box center [1209, 185] width 8 height 8
checkbox input "true"
click at [1204, 91] on div at bounding box center [1207, 89] width 14 height 7
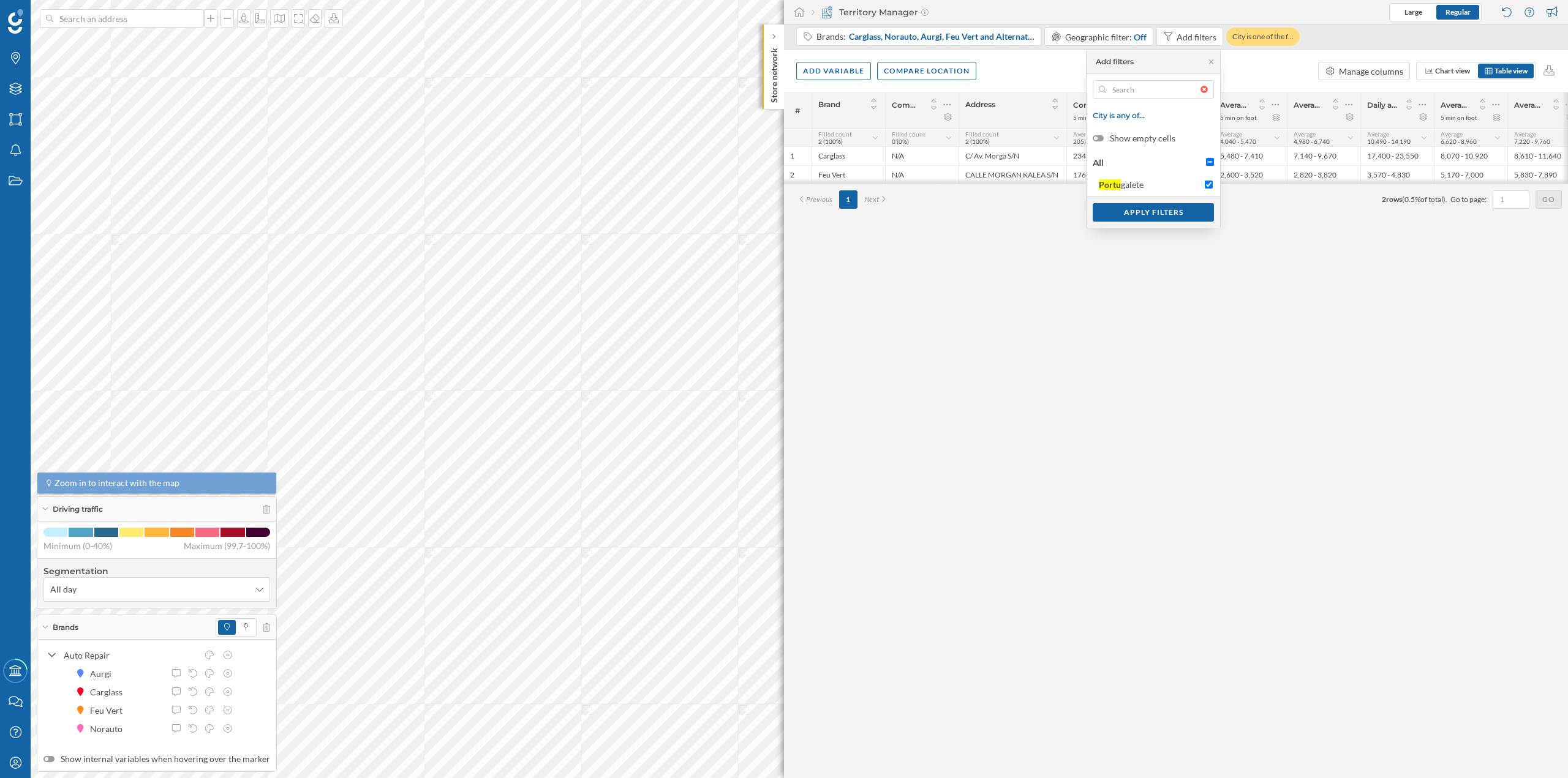
click at [1201, 91] on input "text" at bounding box center [1153, 89] width 94 height 18
type input "v"
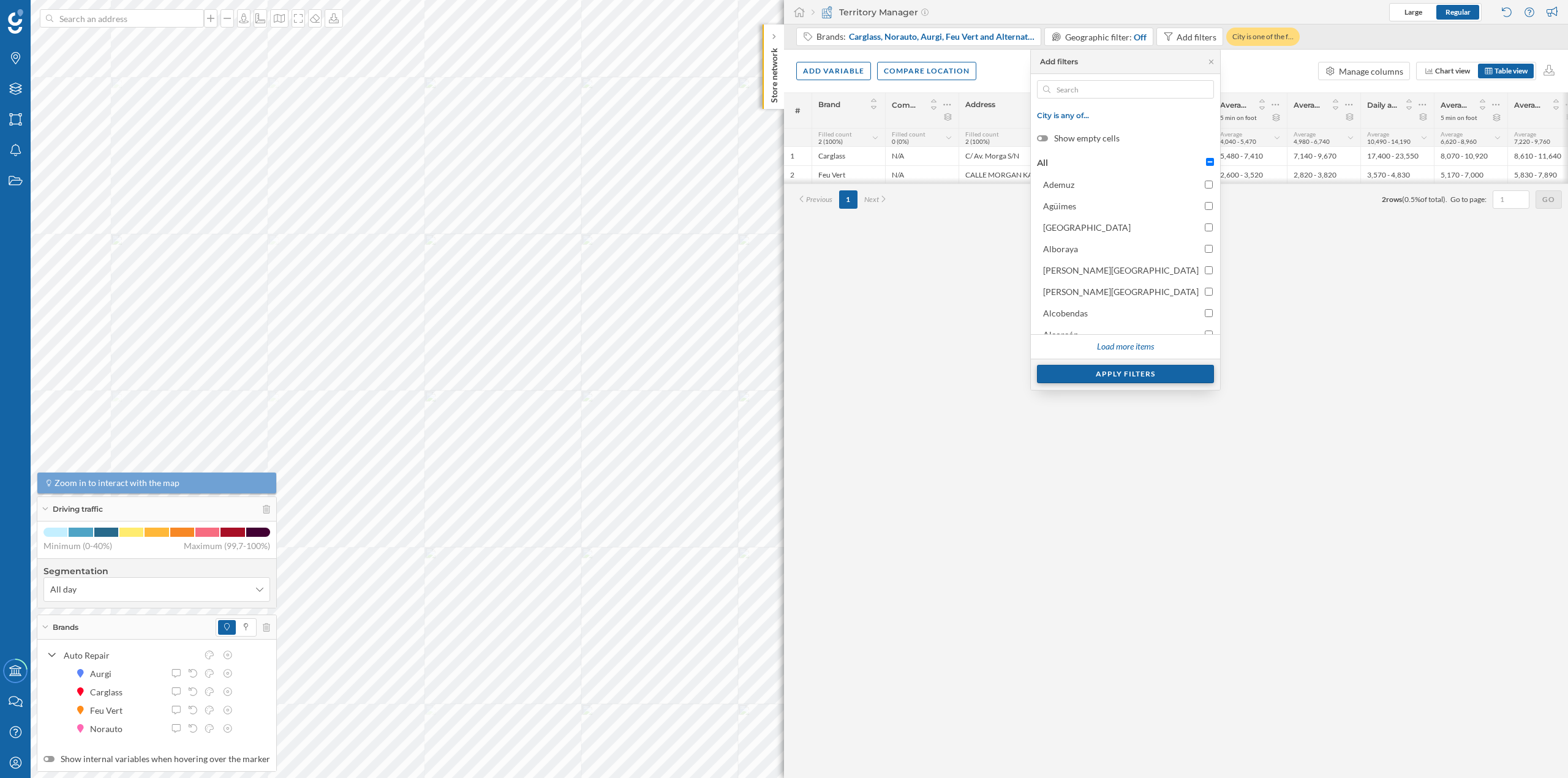
click at [1158, 374] on div "Apply filters" at bounding box center [1125, 373] width 177 height 18
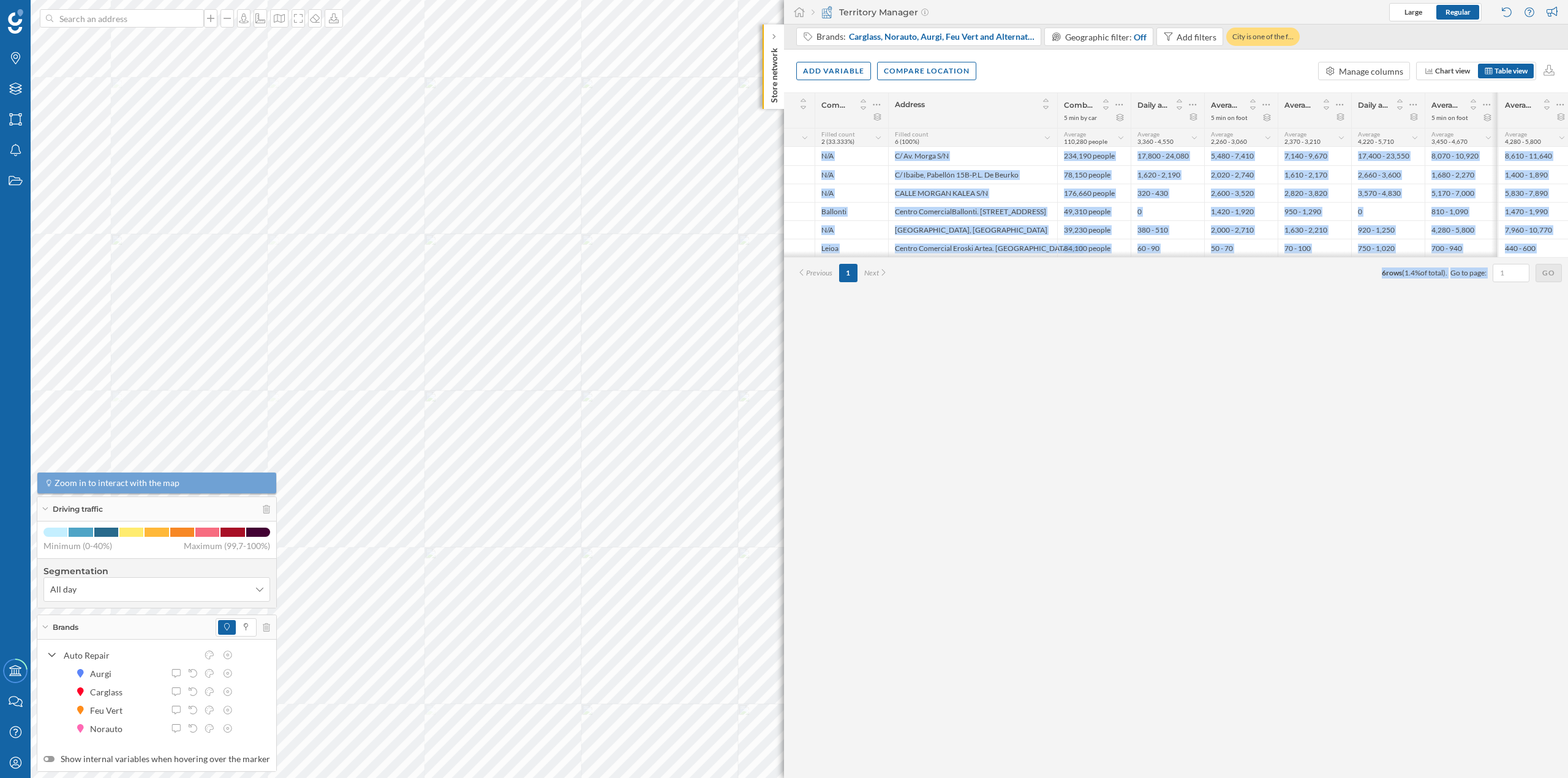
scroll to position [0, 148]
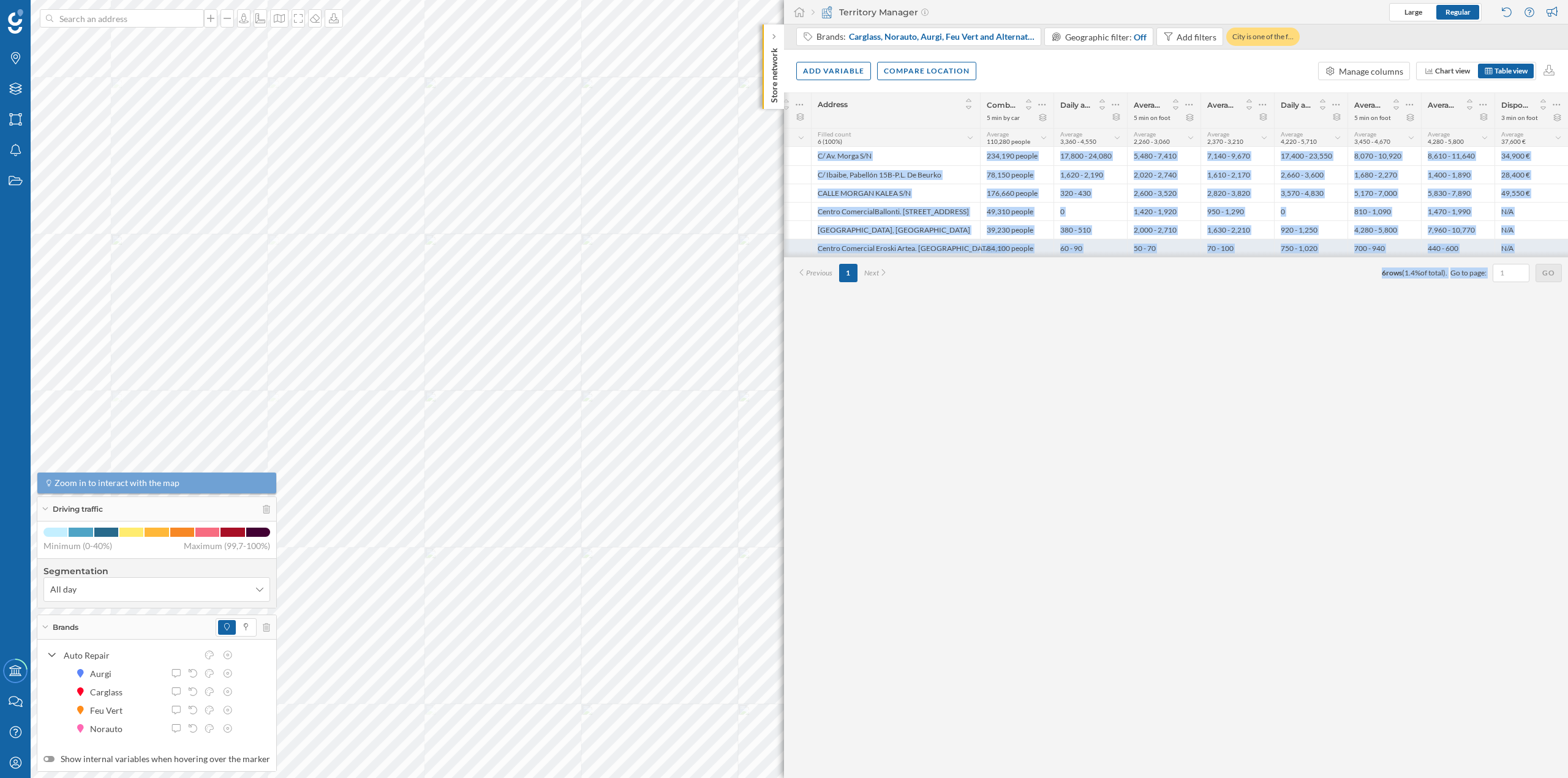
drag, startPoint x: 819, startPoint y: 156, endPoint x: 1530, endPoint y: 245, distance: 716.5
click at [1530, 245] on div "1 Carglass N/A C/ Av. [PERSON_NAME] S/N 234,190 people 17,800 - 24,080 5,480 - …" at bounding box center [1102, 174] width 932 height 164
copy div "Loremips D/S A/ Co. Adipi E/S 798,793 doeius 86,783 - 03,381 1,937 - 9,720 5,43…"
click at [1349, 74] on div "Manage columns" at bounding box center [1371, 71] width 64 height 13
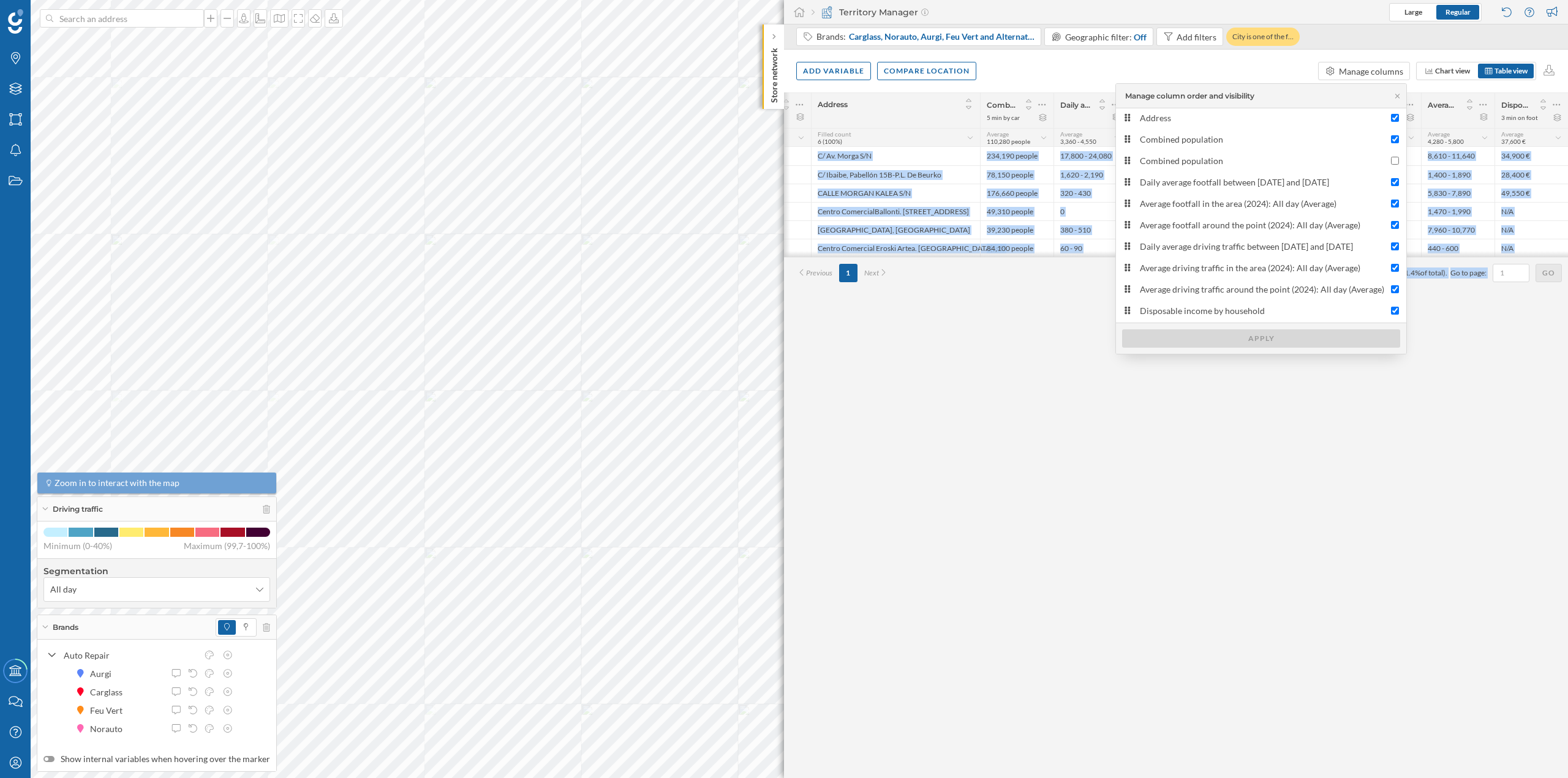
scroll to position [0, 0]
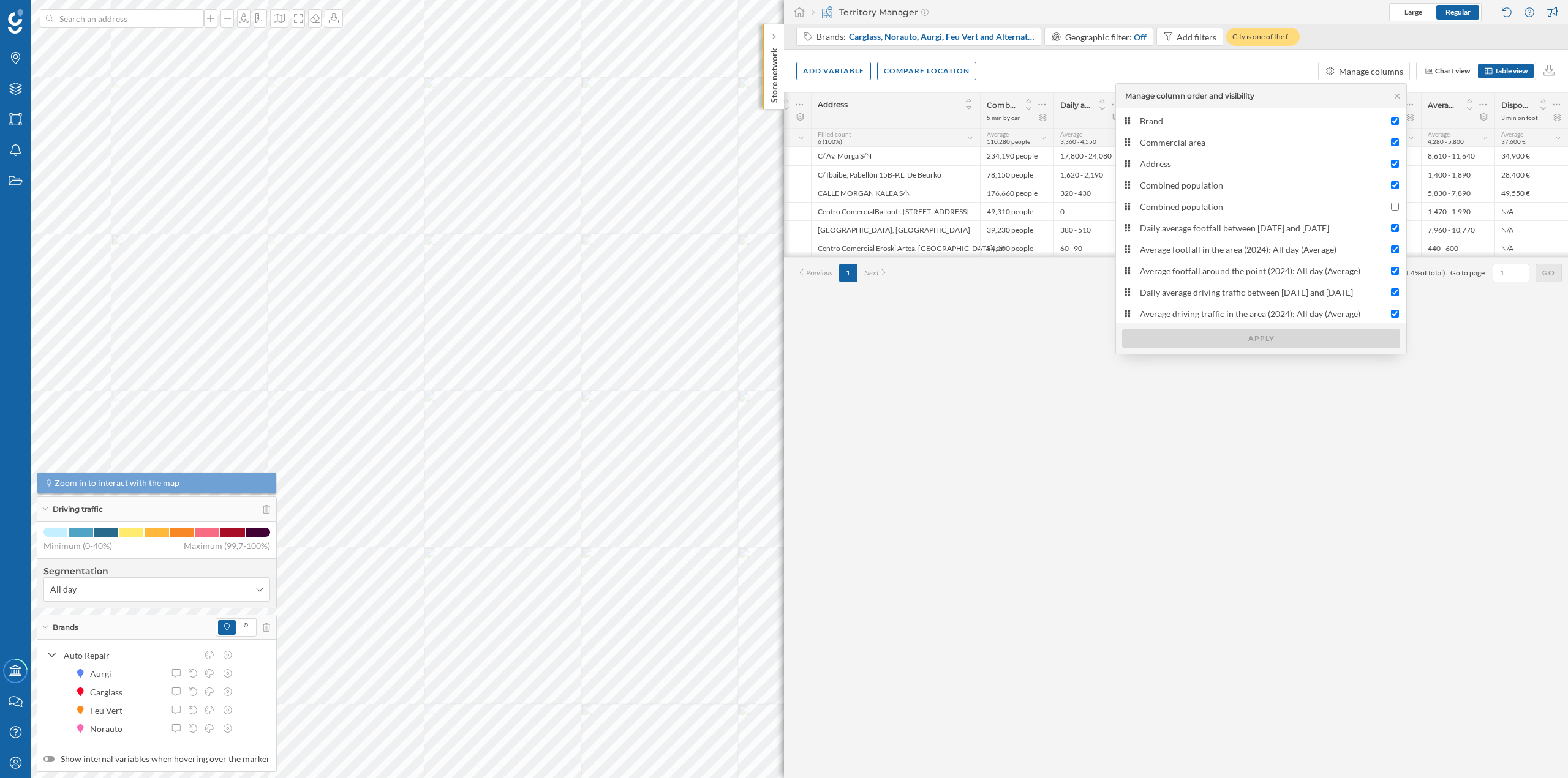
click at [1032, 335] on div "# Brand Commercial area Address Combined population 5 min by car Daily average …" at bounding box center [1176, 435] width 784 height 686
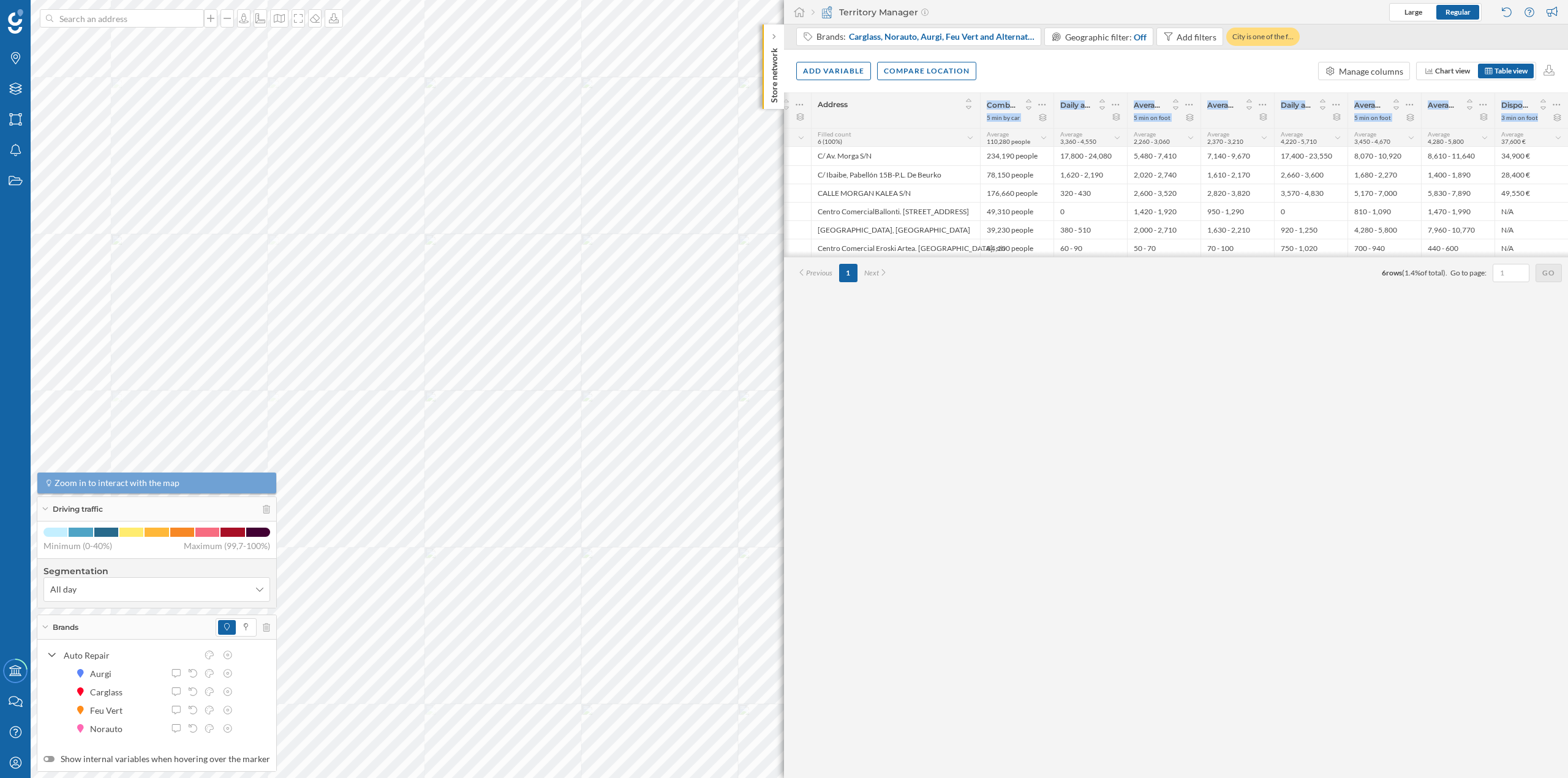
drag, startPoint x: 818, startPoint y: 101, endPoint x: 1567, endPoint y: 121, distance: 749.3
click at [1567, 121] on div "# Brand Commercial area Address Combined population 5 min by car Daily average …" at bounding box center [1102, 110] width 932 height 35
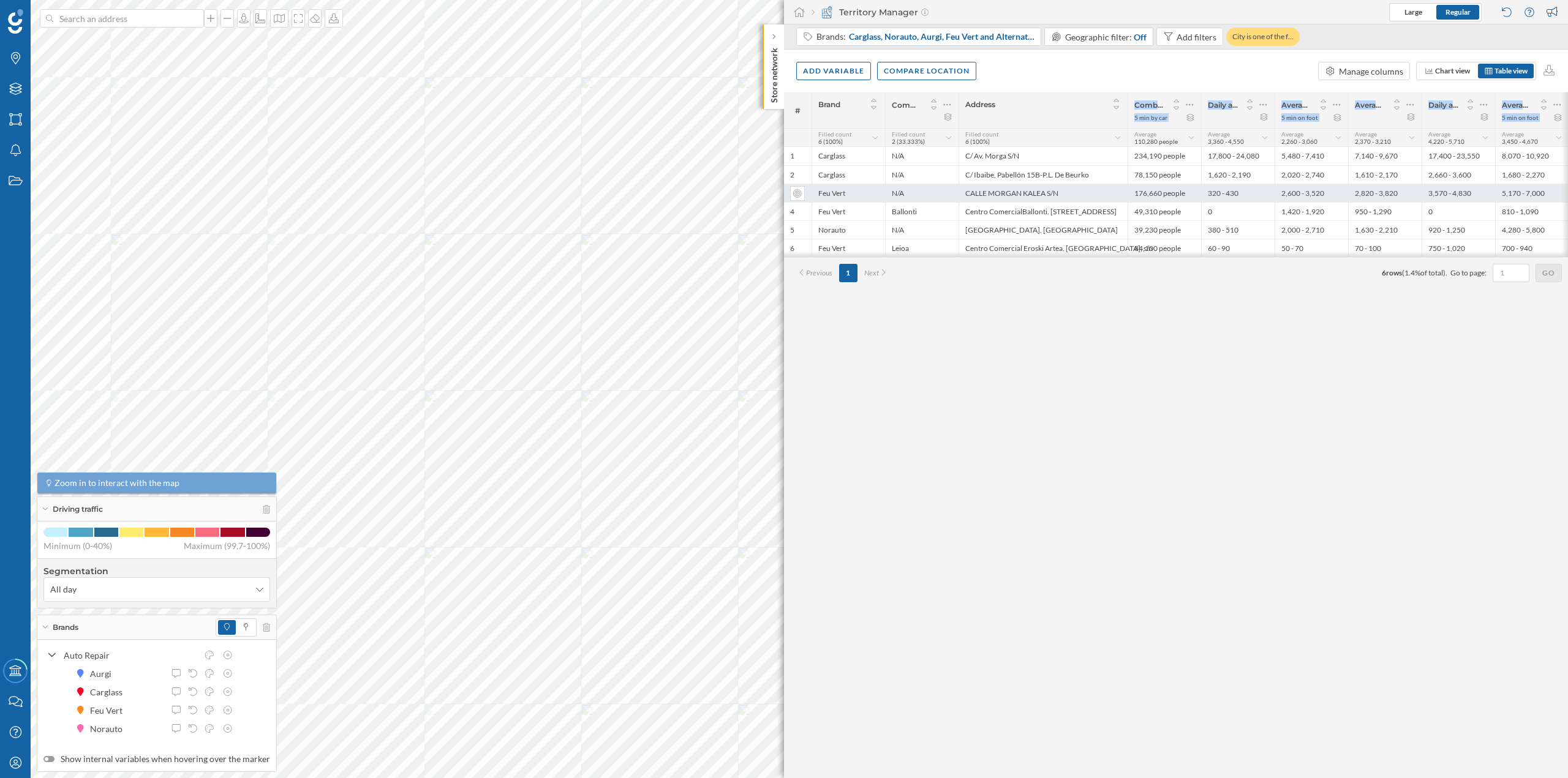
copy div "Address Combined population 5 min by car Daily average footfall between [DATE] …"
